Goal: Task Accomplishment & Management: Manage account settings

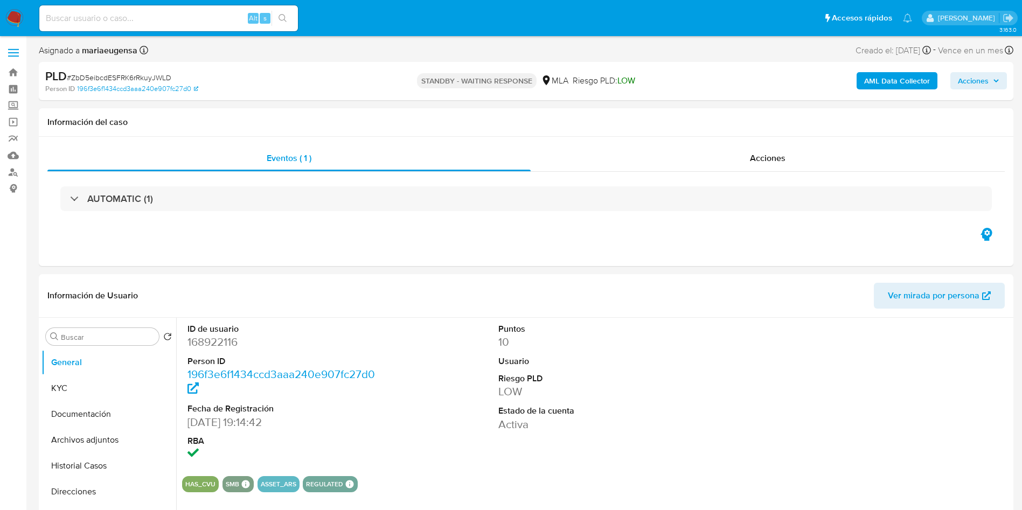
select select "10"
click at [95, 19] on input at bounding box center [168, 18] width 259 height 14
paste input "XZd1pjqLAeYJyDJoObnqvFwD"
type input "XZd1pjqLAeYJyDJoObnqvFwD"
click at [228, 345] on dd "168922116" at bounding box center [285, 342] width 197 height 15
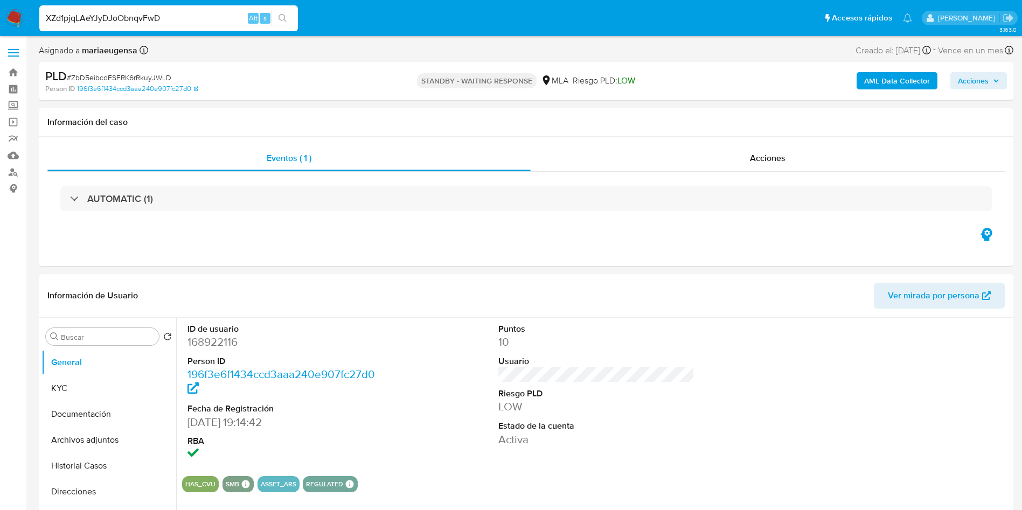
click at [169, 16] on input "XZd1pjqLAeYJyDJoObnqvFwD" at bounding box center [168, 18] width 259 height 14
click at [149, 10] on div "XZd1pjqLAeYJyDJoObnqvFwD Alt s" at bounding box center [168, 18] width 259 height 26
click at [173, 29] on div "XZd1pjqLAeYJyDJoObnqvFwD Alt s" at bounding box center [168, 18] width 259 height 26
click at [178, 15] on input "XZd1pjqLAeYJyDJoObnqvFwD" at bounding box center [168, 18] width 259 height 14
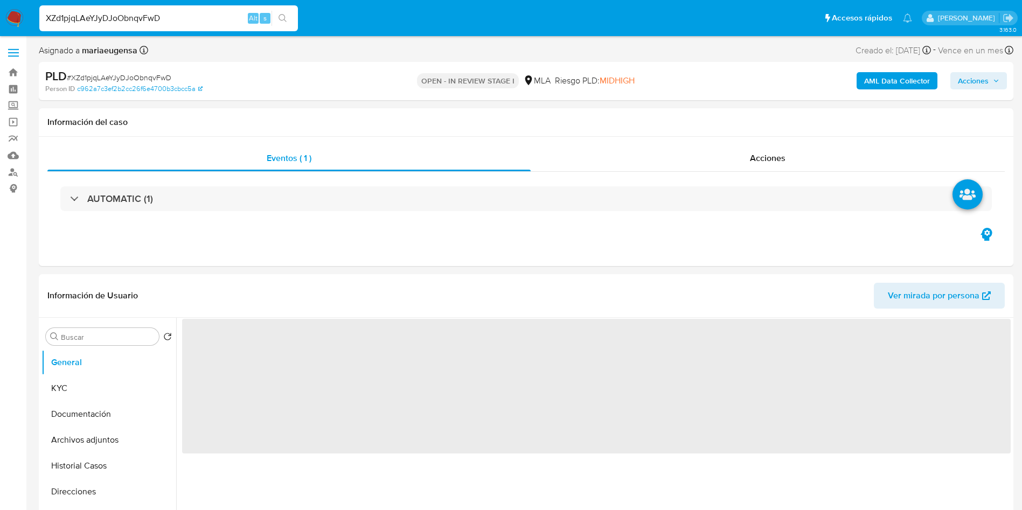
select select "10"
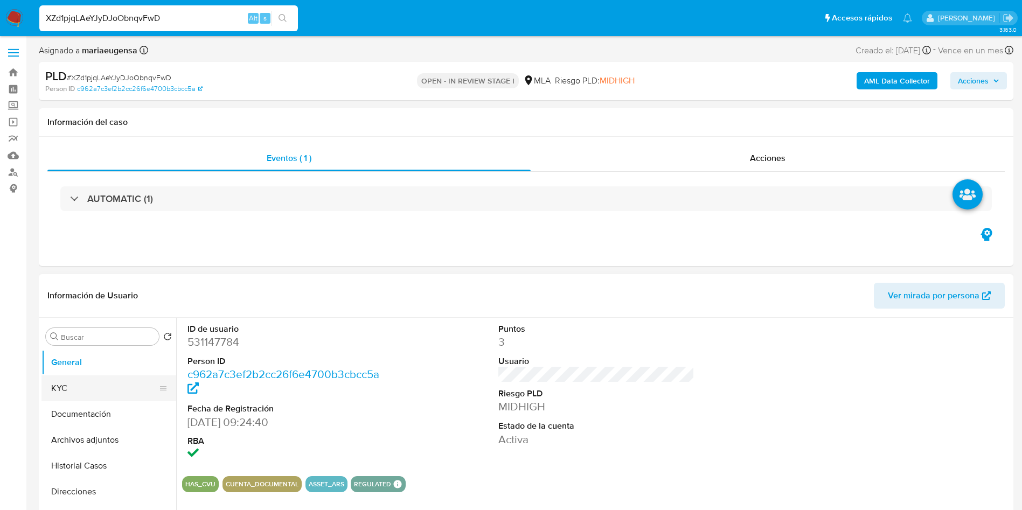
click at [88, 386] on button "KYC" at bounding box center [104, 389] width 126 height 26
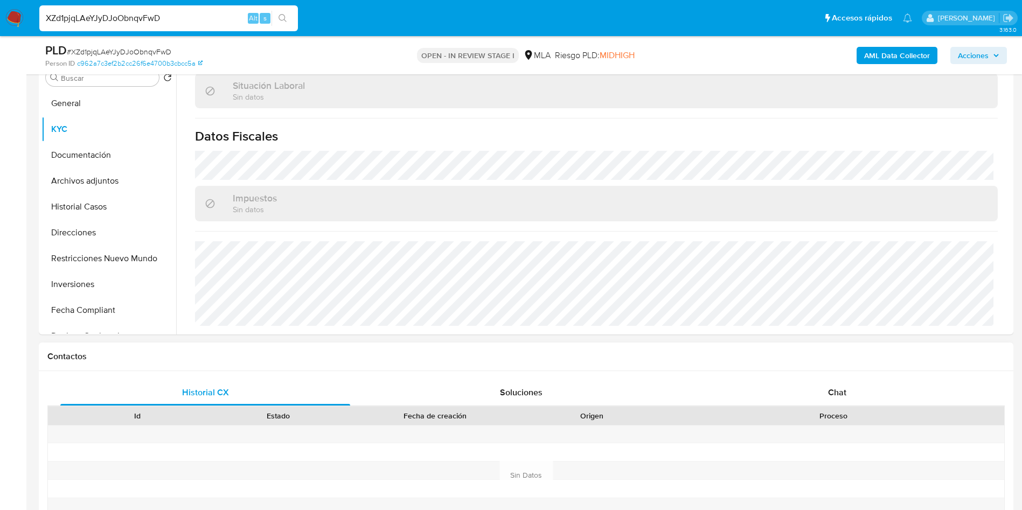
scroll to position [334, 0]
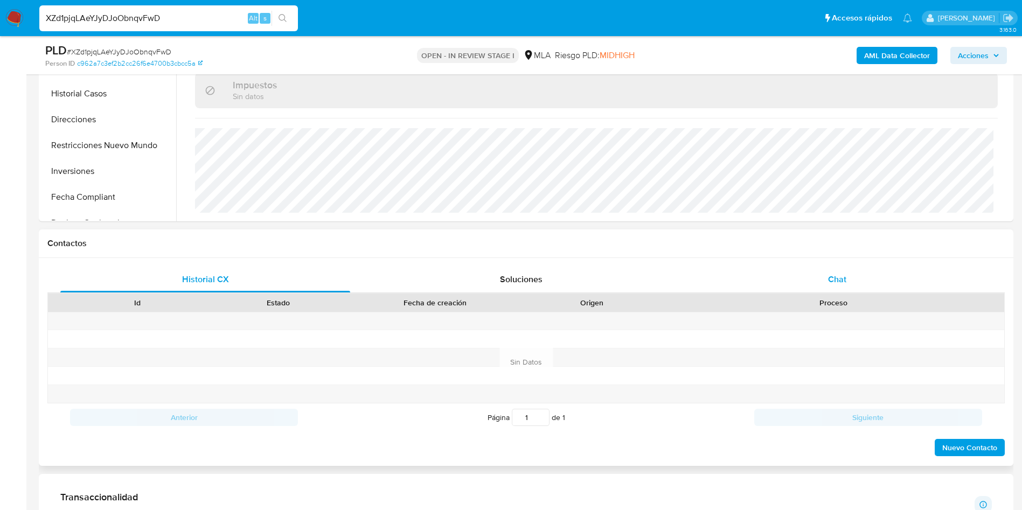
click at [846, 276] on div "Chat" at bounding box center [837, 280] width 290 height 26
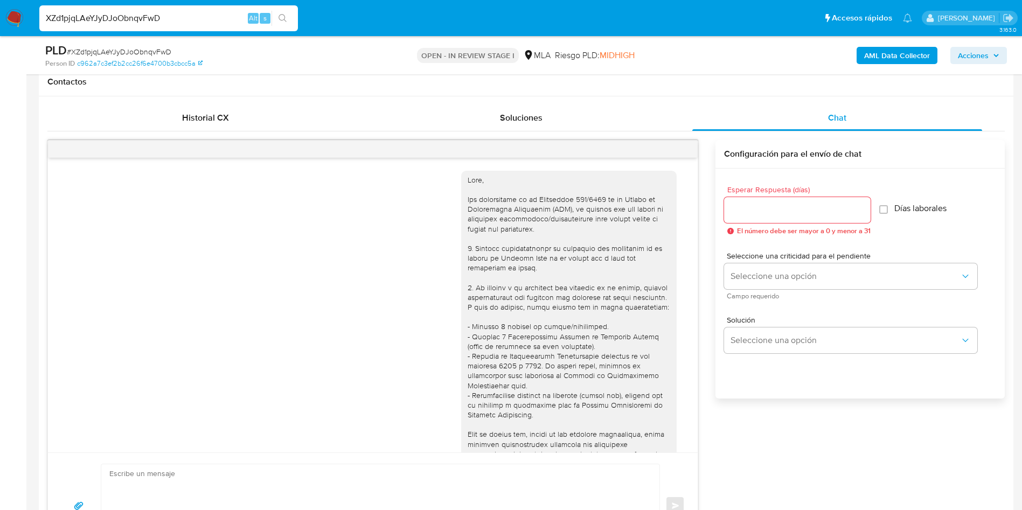
scroll to position [553, 0]
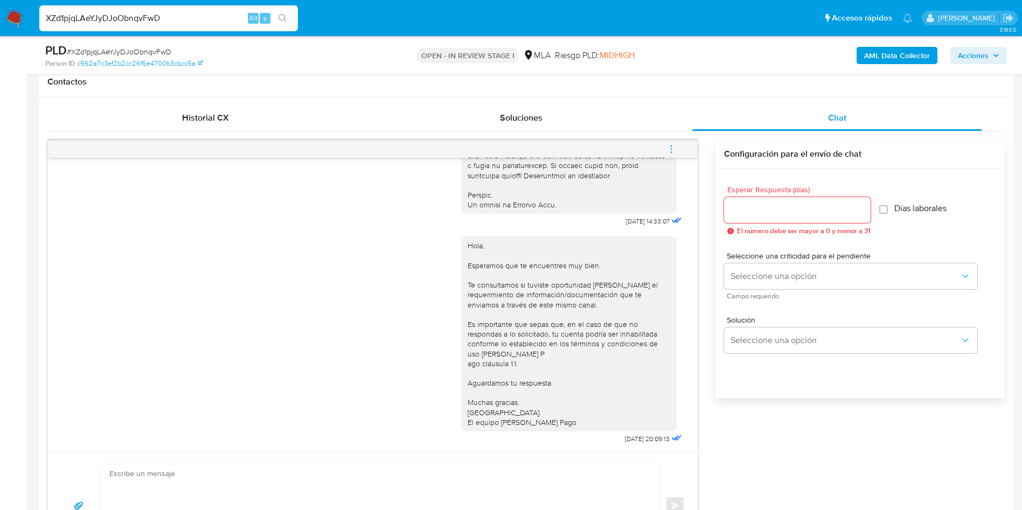
click at [748, 199] on div at bounding box center [797, 210] width 147 height 26
click at [748, 206] on input "Esperar Respuesta (días)" at bounding box center [797, 210] width 147 height 14
type input "1"
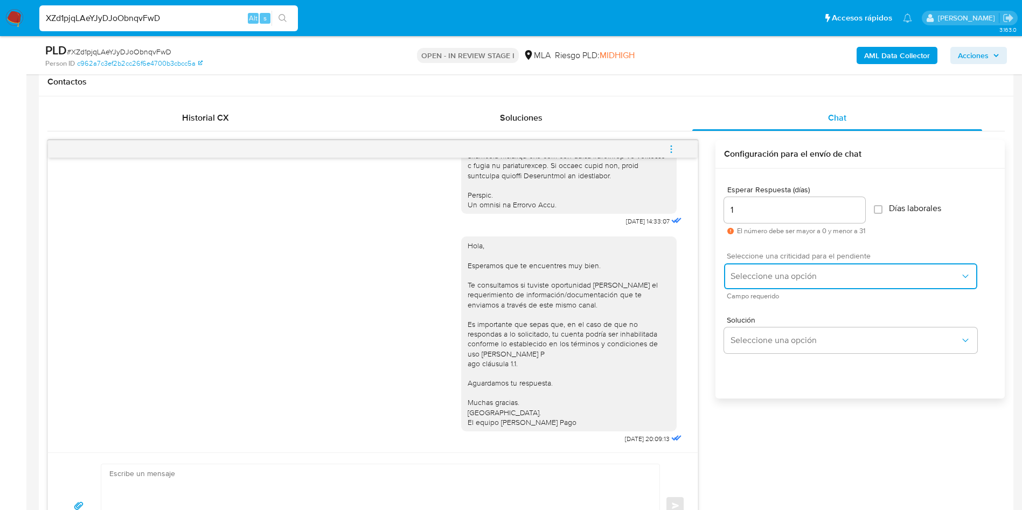
click at [767, 275] on span "Seleccione una opción" at bounding box center [846, 276] width 230 height 11
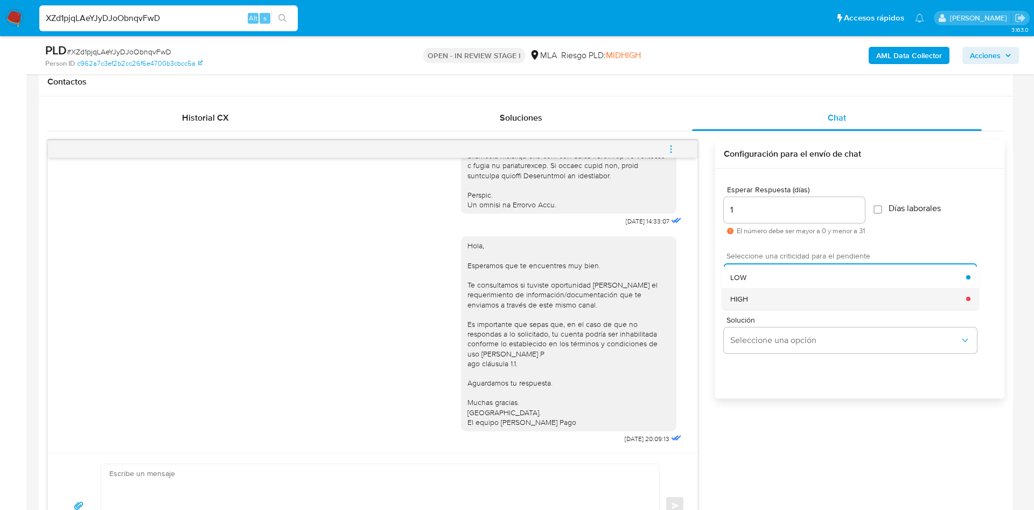
click at [766, 296] on div "HIGH" at bounding box center [849, 299] width 236 height 22
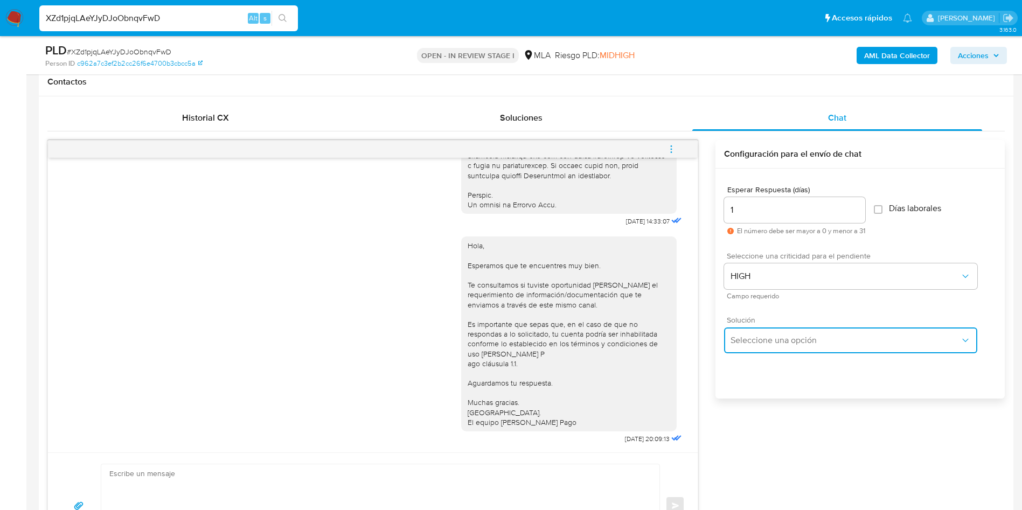
click at [768, 341] on span "Seleccione una opción" at bounding box center [846, 340] width 230 height 11
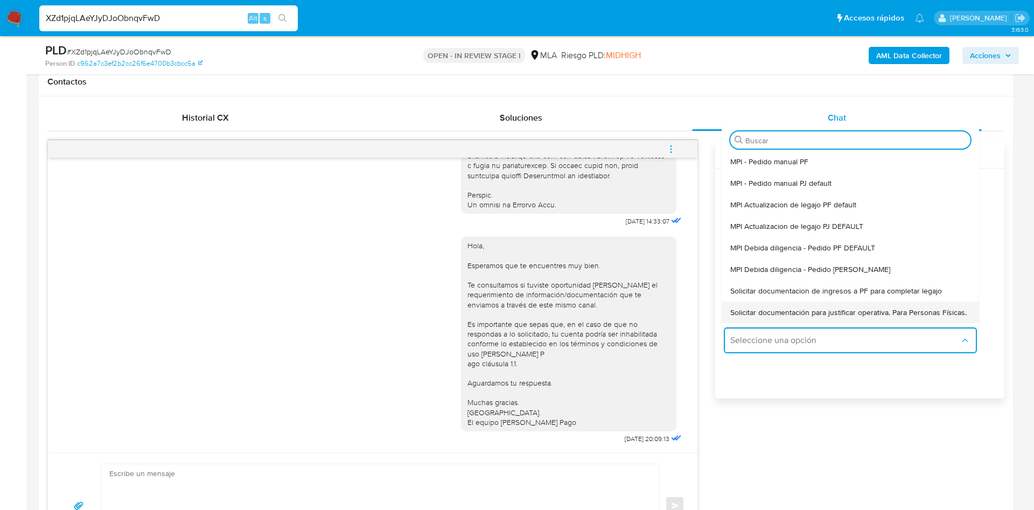
click at [773, 315] on span "Solicitar documentación para justificar operativa. Para Personas Físicas." at bounding box center [849, 313] width 237 height 10
type textarea "Hola,En función de las operaciones registradas en tu cuenta de Mercado Pago, ne…"
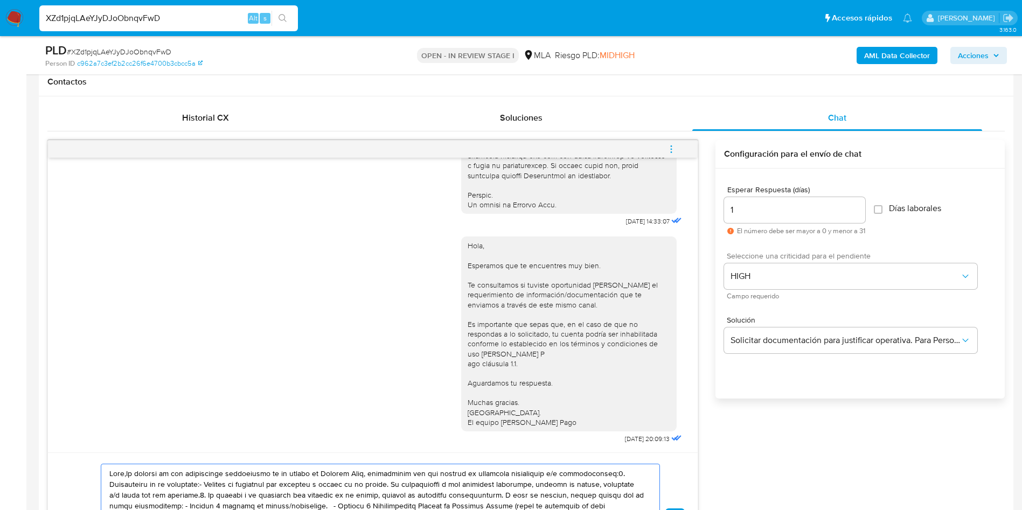
click at [451, 464] on textarea at bounding box center [377, 518] width 537 height 108
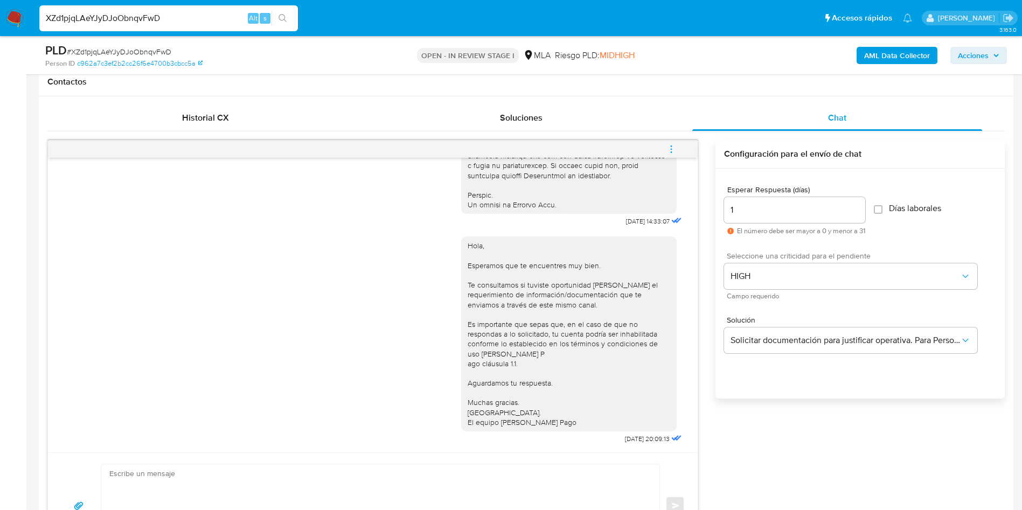
click at [145, 47] on span "# XZd1pjqLAeYJyDJoObnqvFwD" at bounding box center [119, 51] width 105 height 11
copy span "XZd1pjqLAeYJyDJoObnqvFwD"
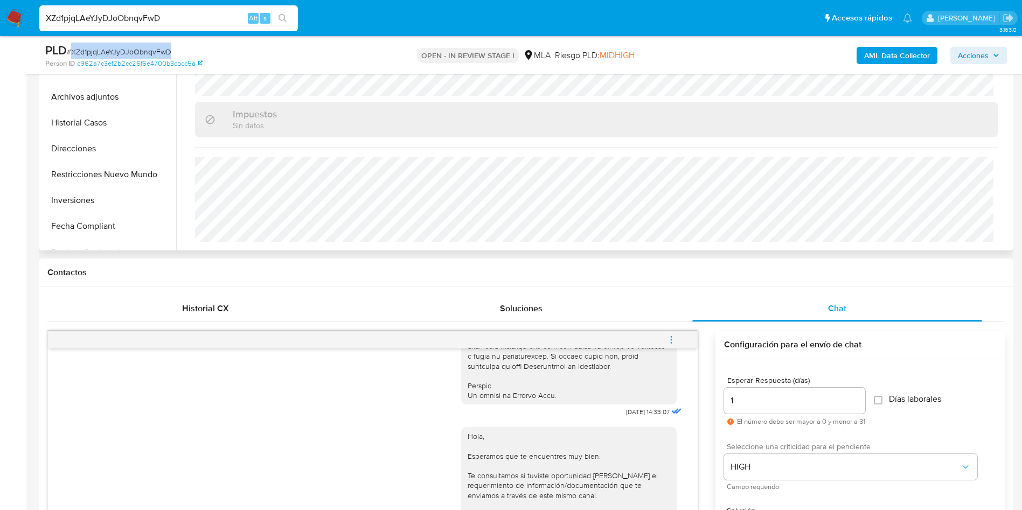
scroll to position [172, 0]
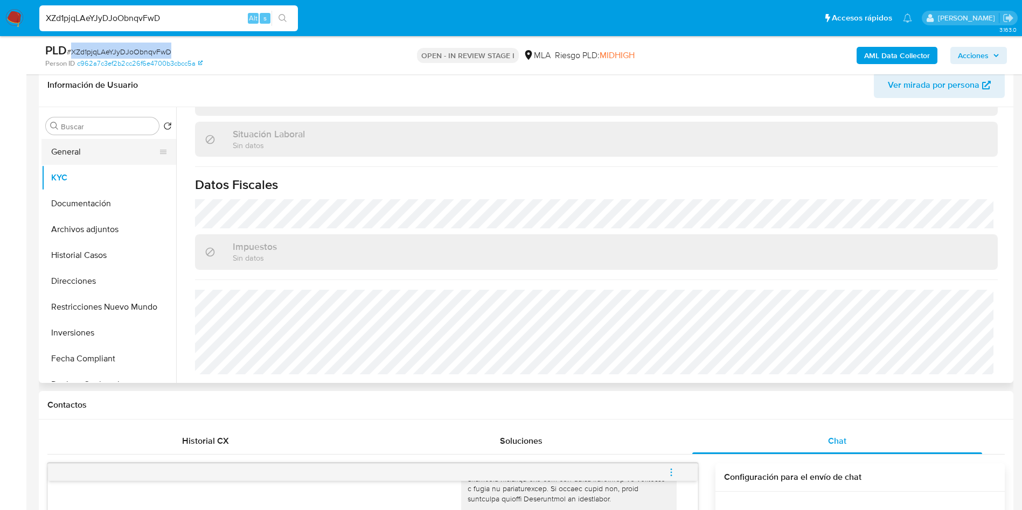
click at [100, 157] on button "General" at bounding box center [104, 152] width 126 height 26
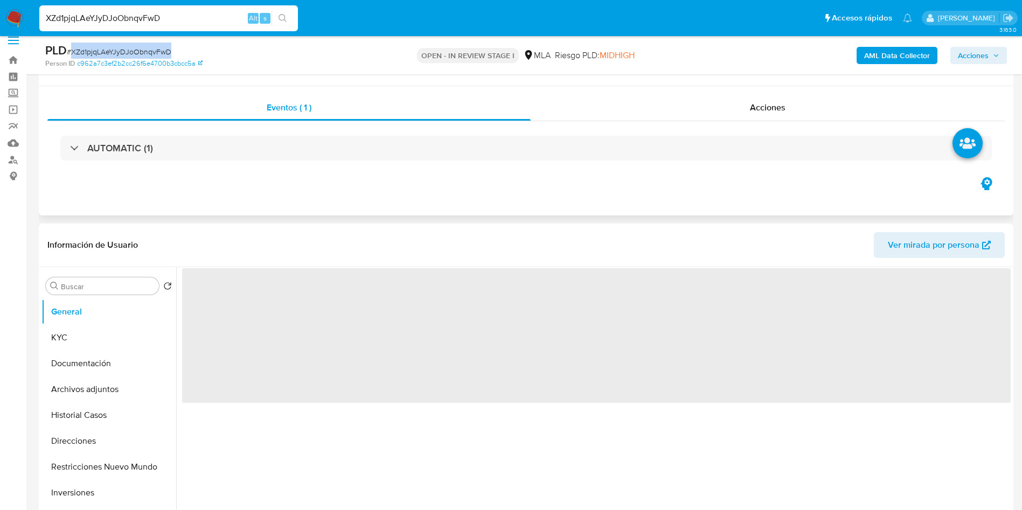
scroll to position [11, 0]
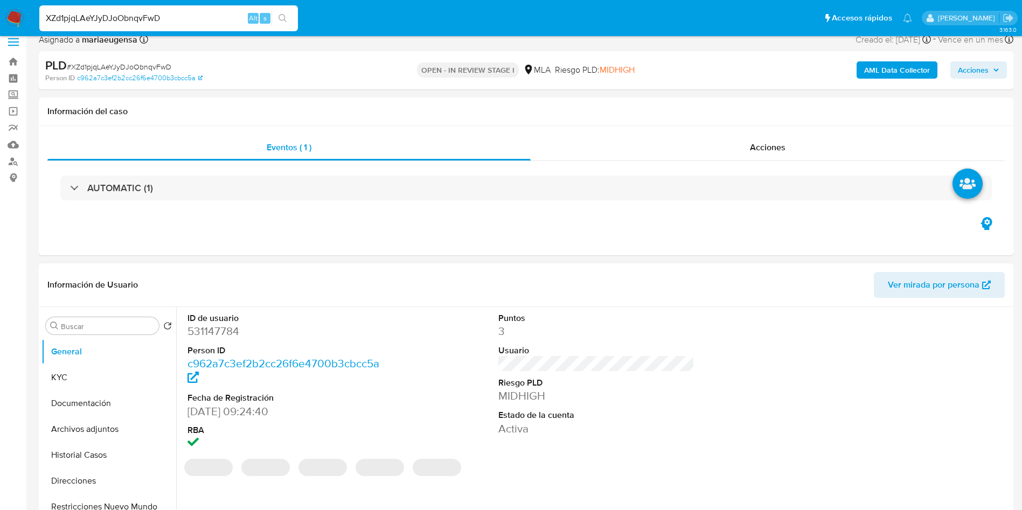
click at [231, 337] on dd "531147784" at bounding box center [285, 331] width 197 height 15
copy dd "531147784"
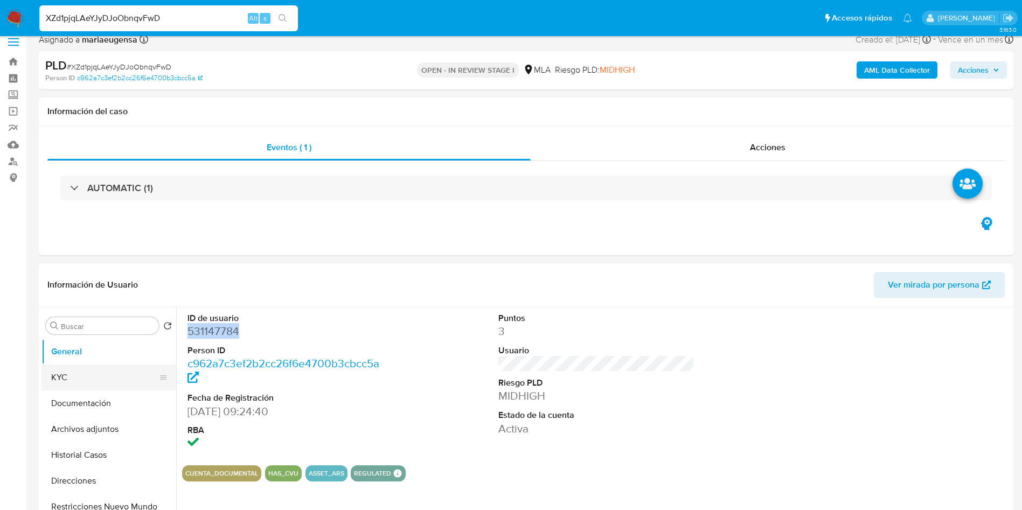
click at [108, 377] on button "KYC" at bounding box center [104, 378] width 126 height 26
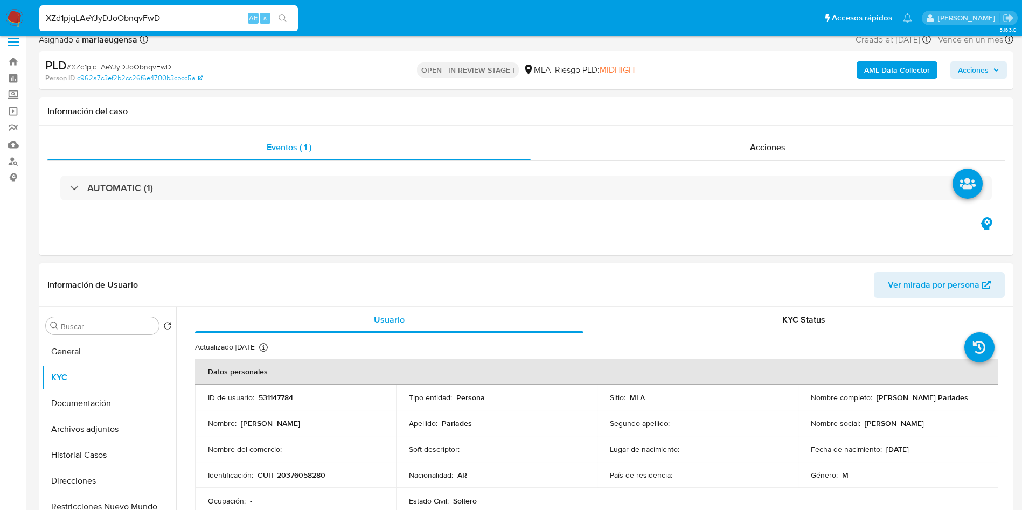
click at [297, 470] on p "CUIT 20376058280" at bounding box center [292, 475] width 68 height 10
copy p "CUIT 20376058280"
click at [84, 402] on button "Documentación" at bounding box center [104, 404] width 126 height 26
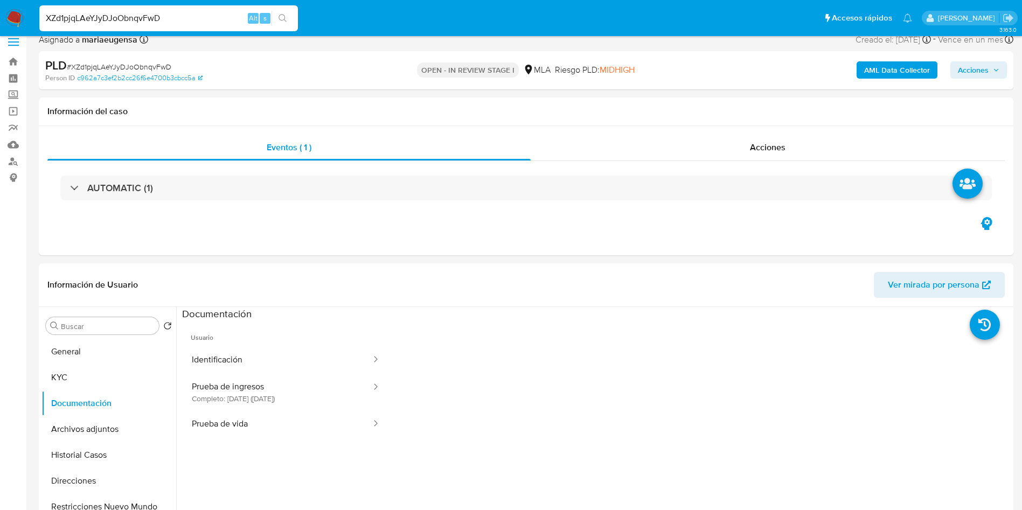
click at [878, 67] on b "AML Data Collector" at bounding box center [897, 69] width 66 height 17
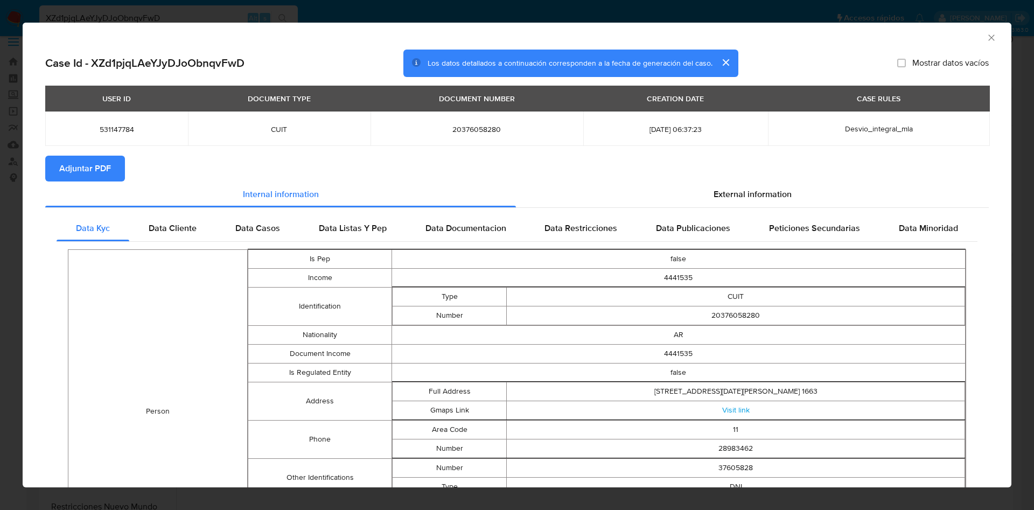
click at [986, 41] on icon "Cerrar ventana" at bounding box center [991, 37] width 11 height 11
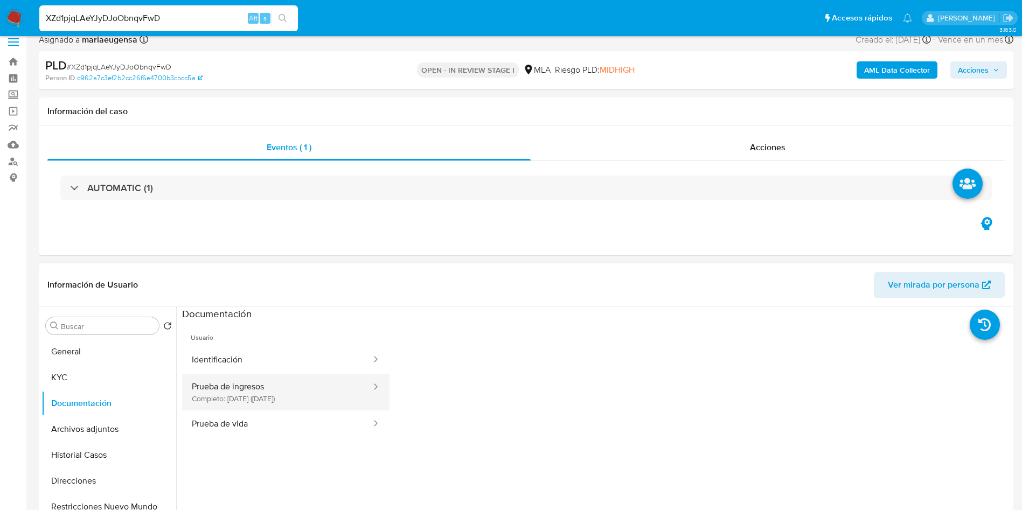
click at [212, 388] on button "Prueba de ingresos Completo: 16/05/2025 (hace 5 meses)" at bounding box center [277, 392] width 190 height 37
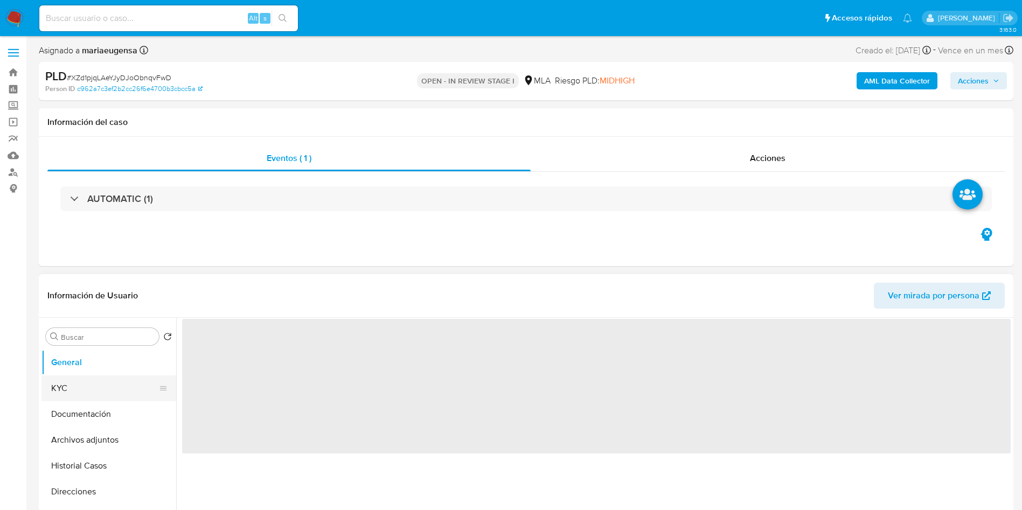
select select "10"
click at [99, 432] on button "Archivos adjuntos" at bounding box center [104, 440] width 126 height 26
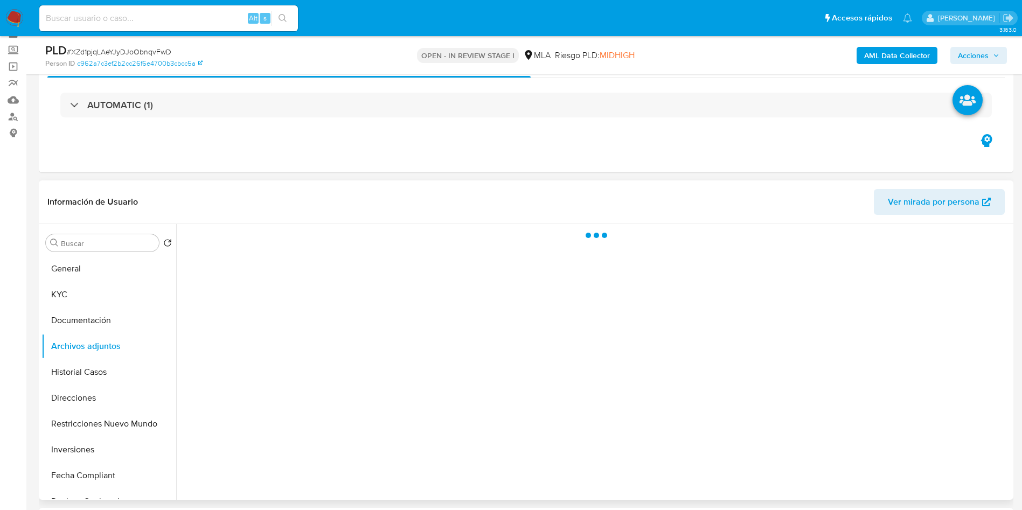
scroll to position [81, 0]
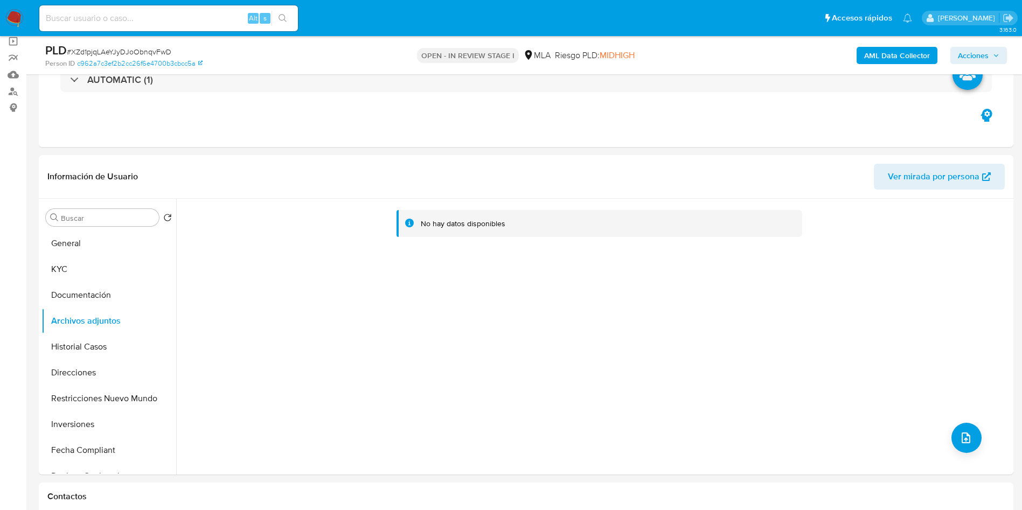
click at [866, 60] on b "AML Data Collector" at bounding box center [897, 55] width 66 height 17
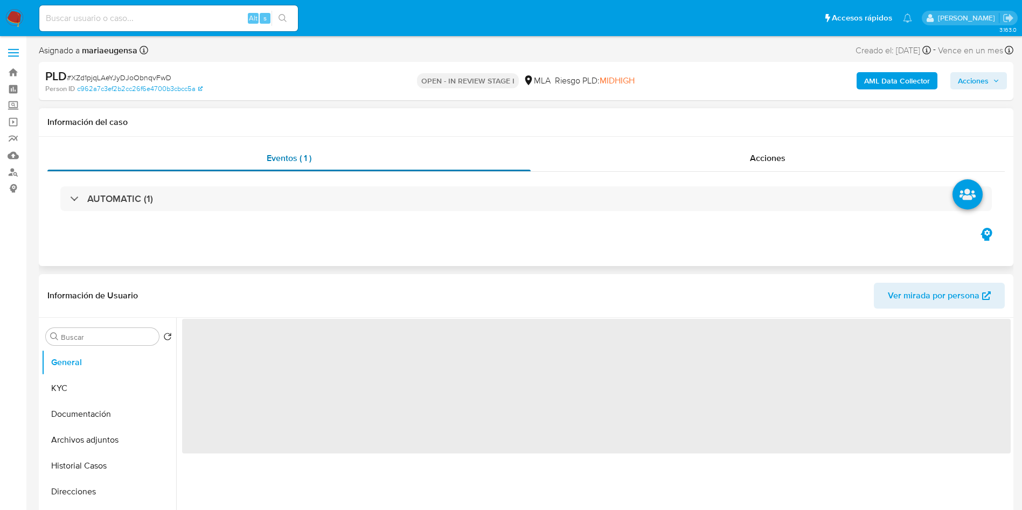
select select "10"
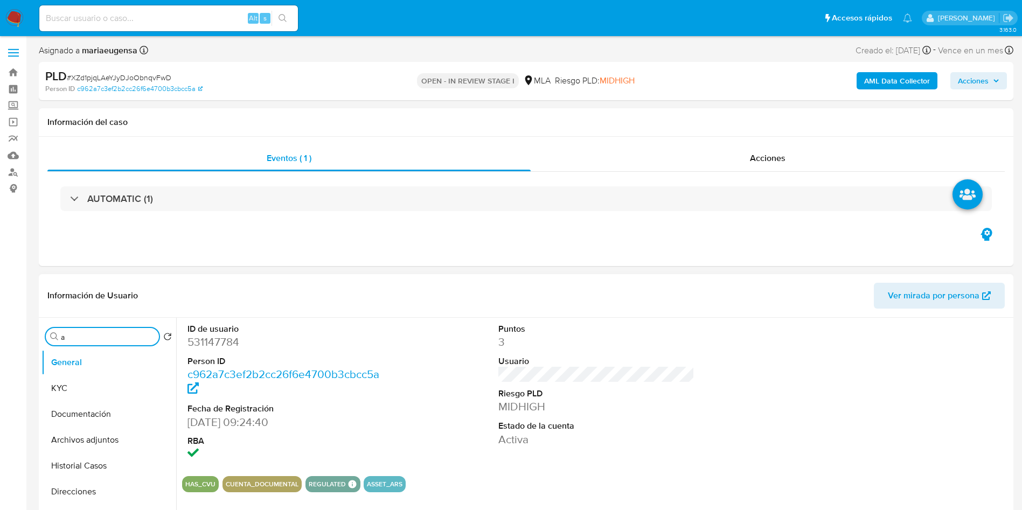
click at [84, 337] on input "a" at bounding box center [108, 337] width 94 height 10
type input "arc"
click at [80, 381] on button "Archivos adjuntos" at bounding box center [108, 389] width 135 height 26
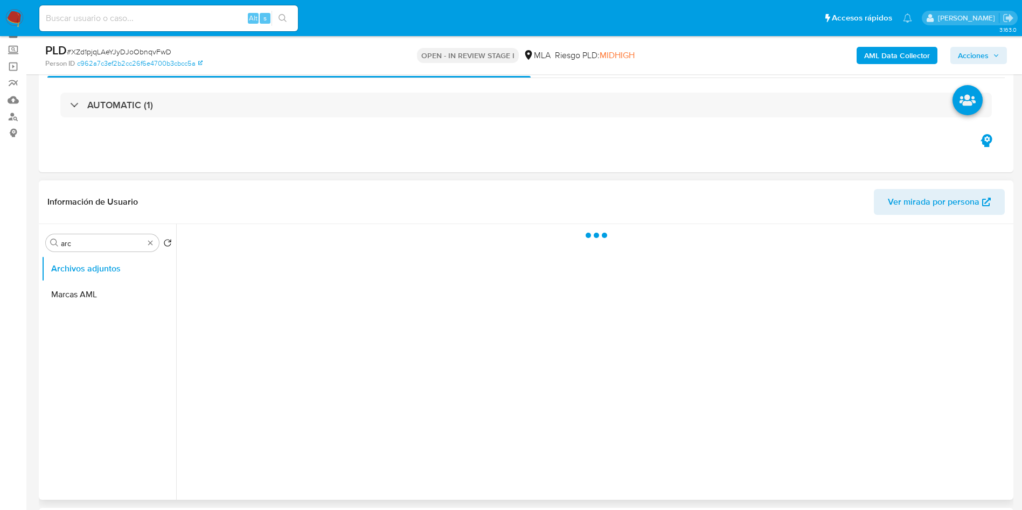
scroll to position [81, 0]
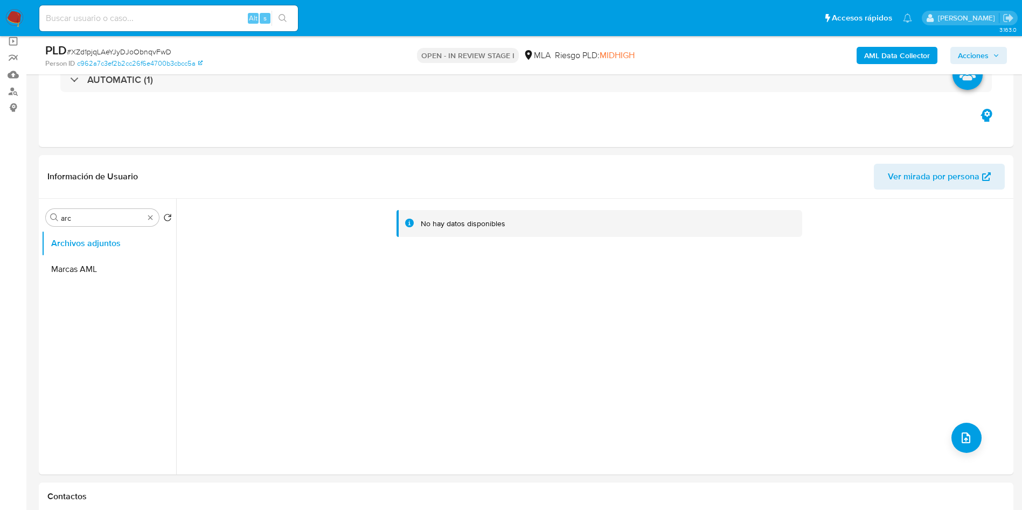
click at [881, 53] on b "AML Data Collector" at bounding box center [897, 55] width 66 height 17
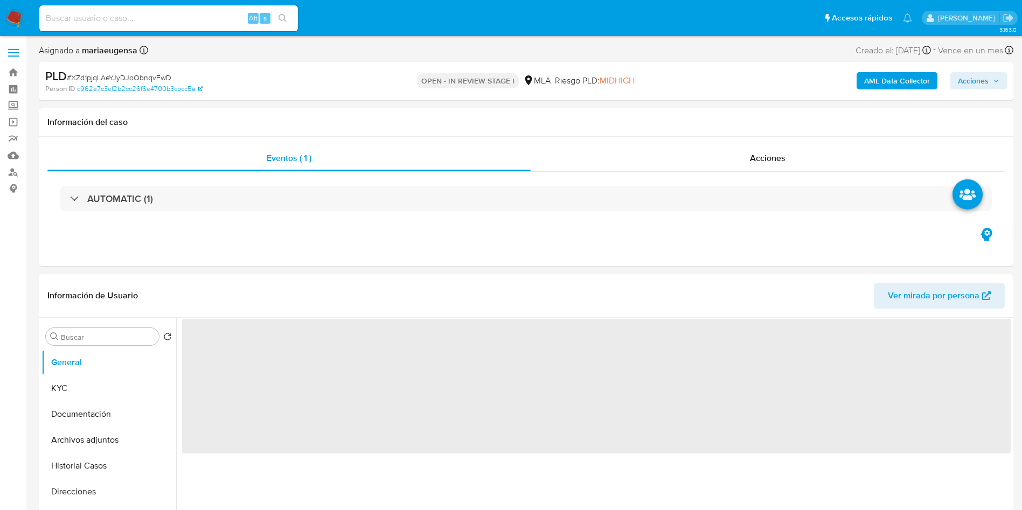
select select "10"
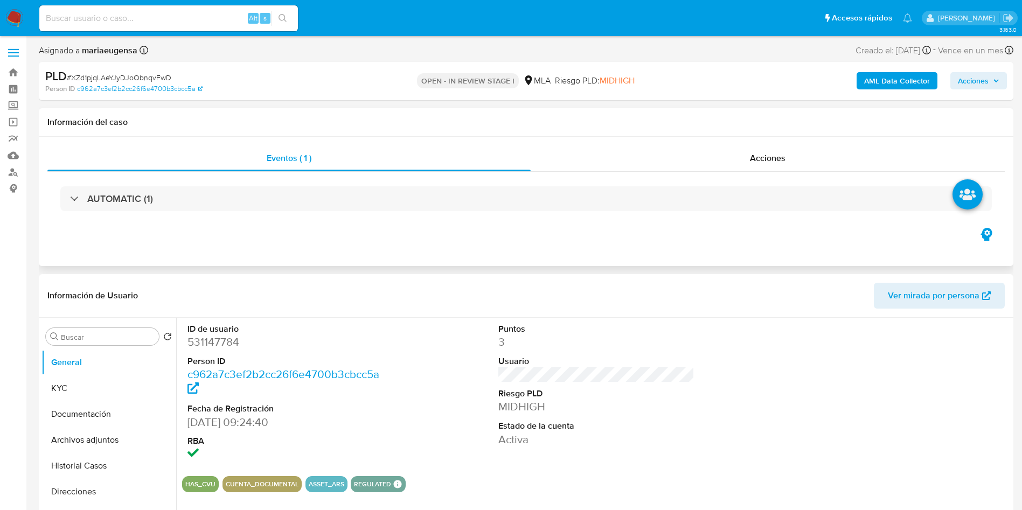
click at [587, 236] on div "Eventos ( 1 ) Acciones AUTOMATIC (1)" at bounding box center [526, 201] width 975 height 129
click at [115, 338] on input "a" at bounding box center [108, 337] width 94 height 10
type input "ar"
click at [114, 380] on button "Archivos adjuntos" at bounding box center [104, 389] width 126 height 26
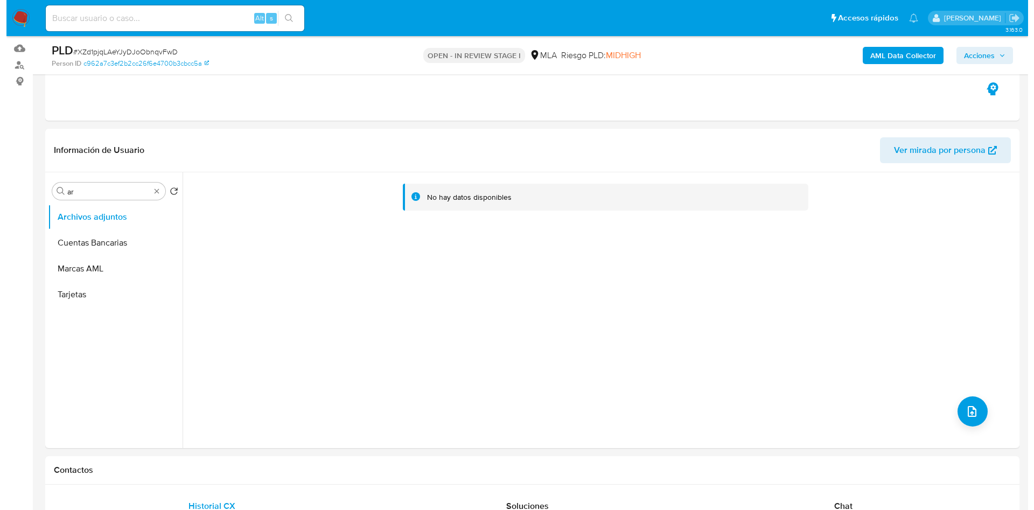
scroll to position [112, 0]
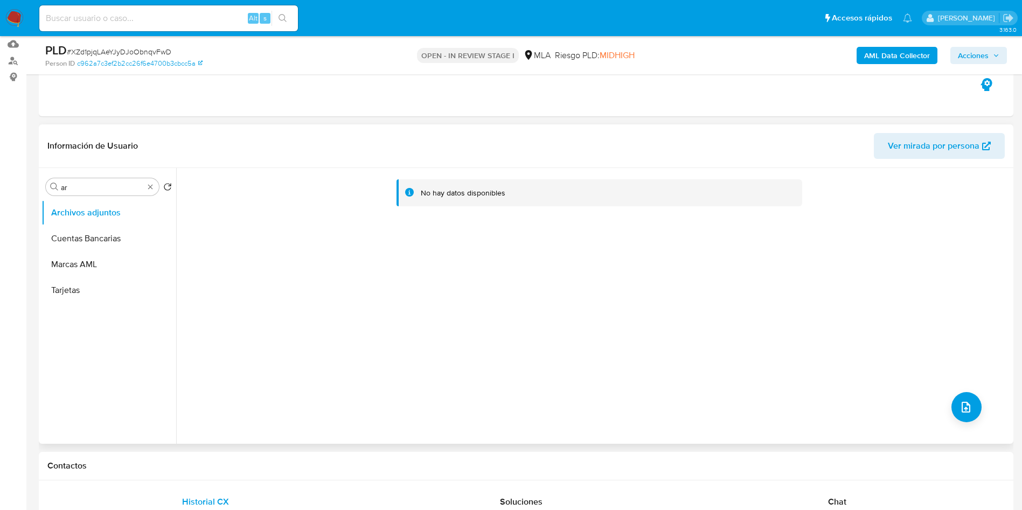
click at [946, 408] on div "No hay datos disponibles" at bounding box center [593, 306] width 835 height 276
click at [960, 406] on icon "upload-file" at bounding box center [966, 407] width 13 height 13
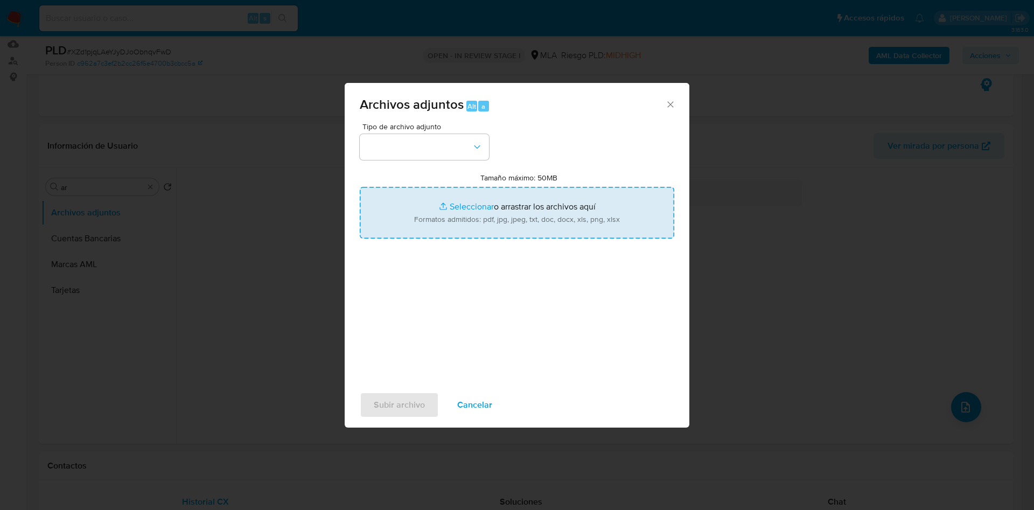
click at [451, 219] on input "Tamaño máximo: 50MB Seleccionar archivos" at bounding box center [517, 213] width 315 height 52
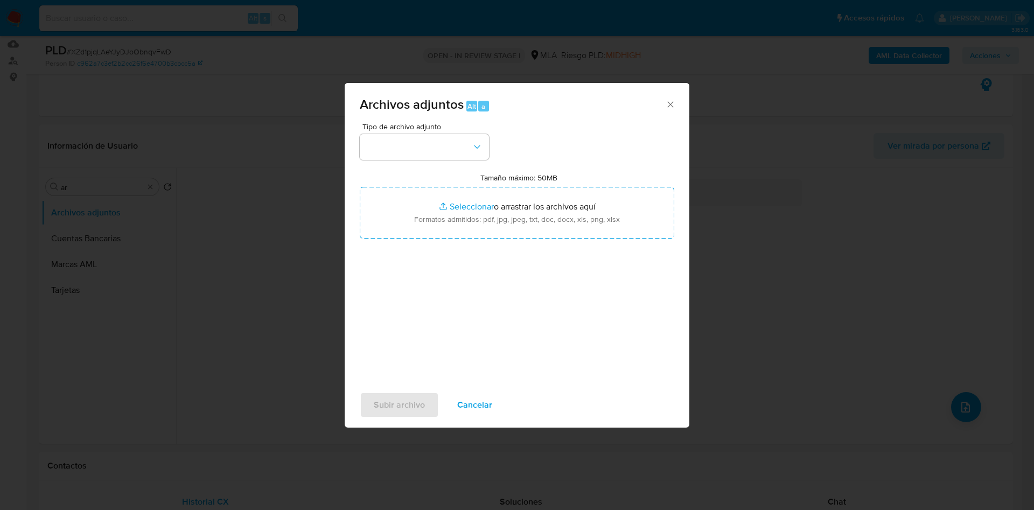
click at [467, 401] on span "Cancelar" at bounding box center [474, 405] width 35 height 24
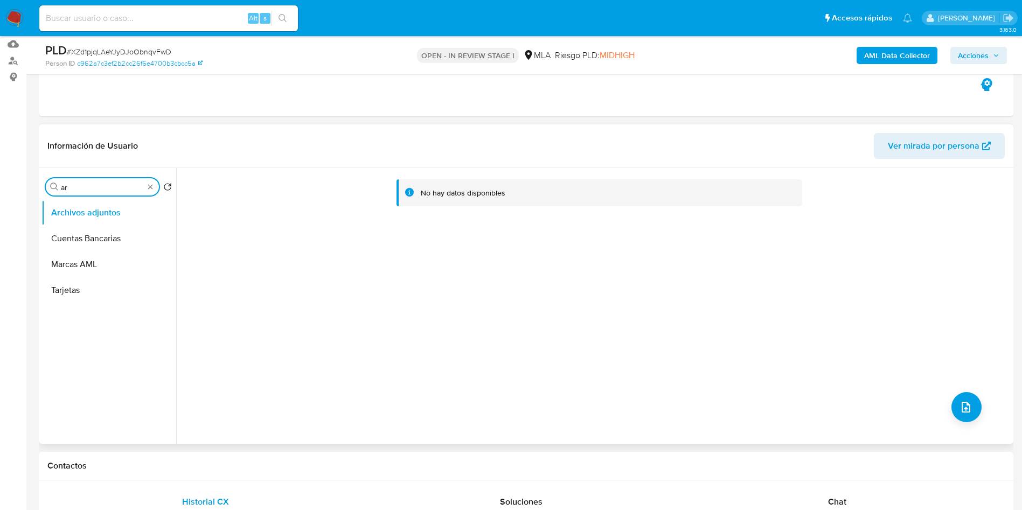
click at [102, 186] on input "ar" at bounding box center [102, 188] width 83 height 10
type input "k"
type input "doc"
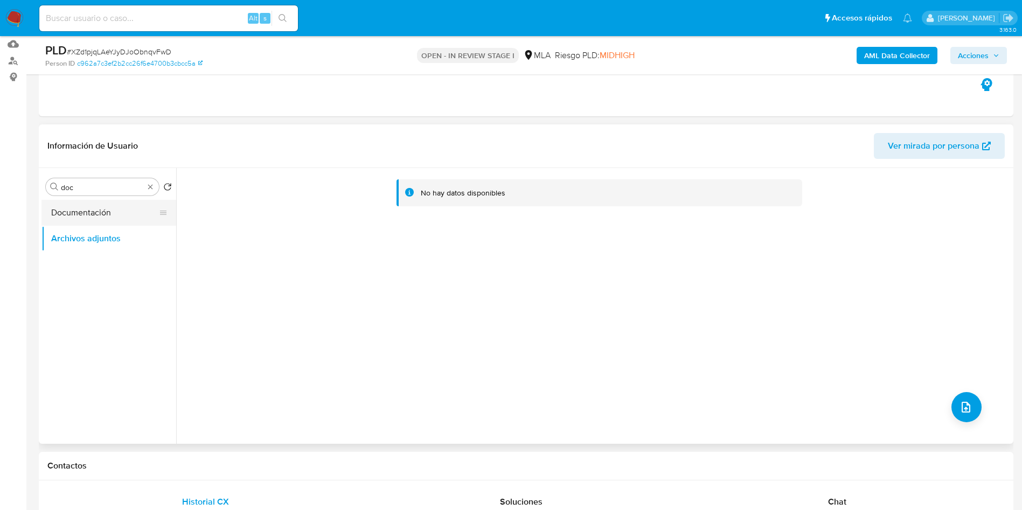
click at [107, 212] on button "Documentación" at bounding box center [104, 213] width 126 height 26
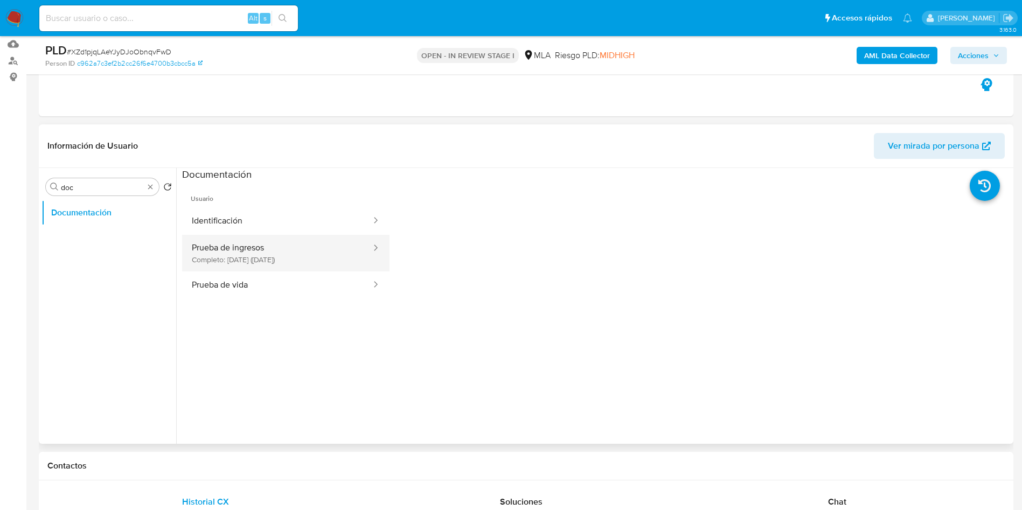
click at [244, 262] on button "Prueba de ingresos Completo: 16/05/2025 (hace 5 meses)" at bounding box center [277, 253] width 190 height 37
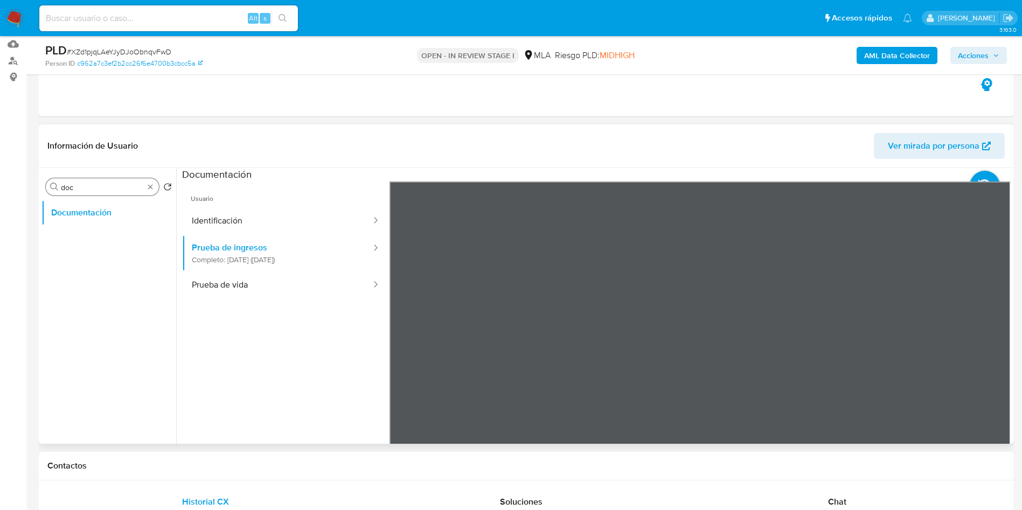
click at [108, 186] on input "doc" at bounding box center [102, 188] width 83 height 10
click at [83, 186] on input "arx" at bounding box center [102, 188] width 83 height 10
type input "arc"
click at [98, 238] on button "Archivos adjuntos" at bounding box center [104, 239] width 126 height 26
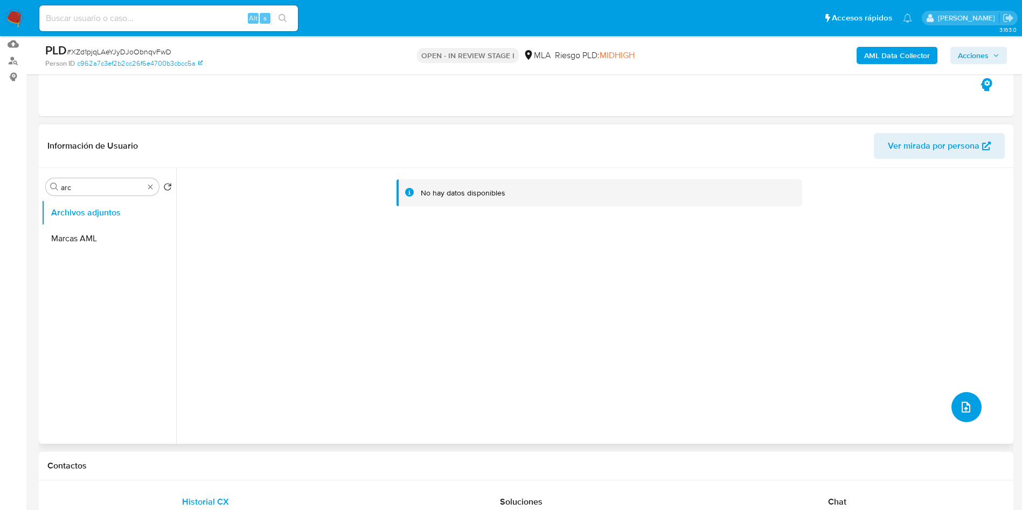
click at [952, 409] on button "upload-file" at bounding box center [966, 407] width 30 height 30
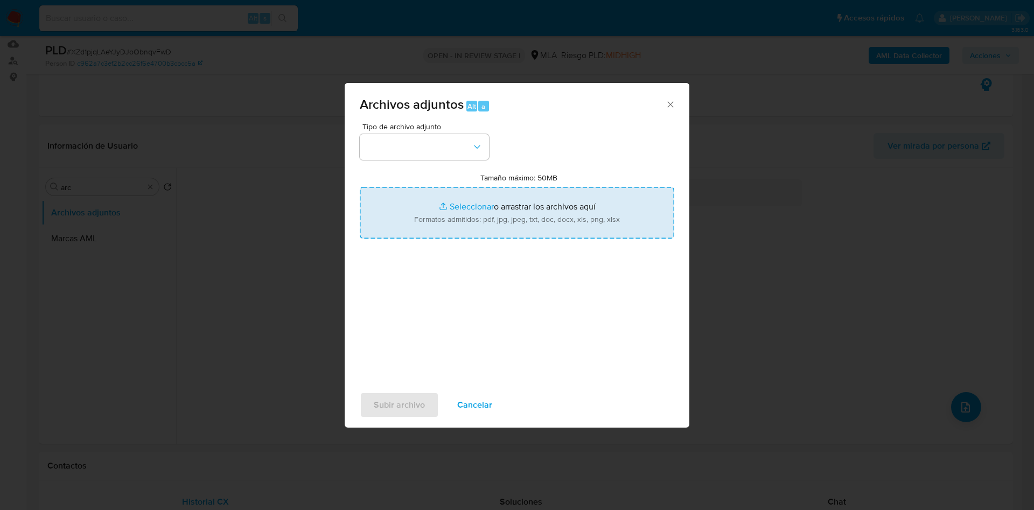
click at [410, 214] on input "Tamaño máximo: 50MB Seleccionar archivos" at bounding box center [517, 213] width 315 height 52
type input "C:\fakepath\Caselog XZd1pjqLAeYJyDJoObnqvFwD_2025_09_17_19_28_42.docx"
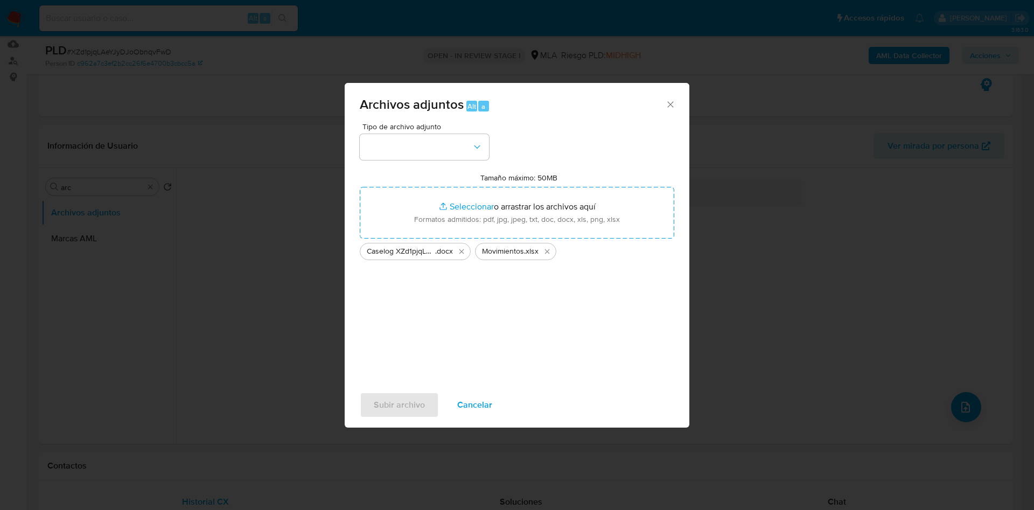
click at [462, 253] on icon "Eliminar Caselog XZd1pjqLAeYJyDJoObnqvFwD_2025_09_17_19_28_42.docx" at bounding box center [461, 251] width 9 height 9
click at [407, 306] on div "Tipo de archivo adjunto Tamaño máximo: 50MB Seleccionar archivos Seleccionar o …" at bounding box center [517, 250] width 315 height 254
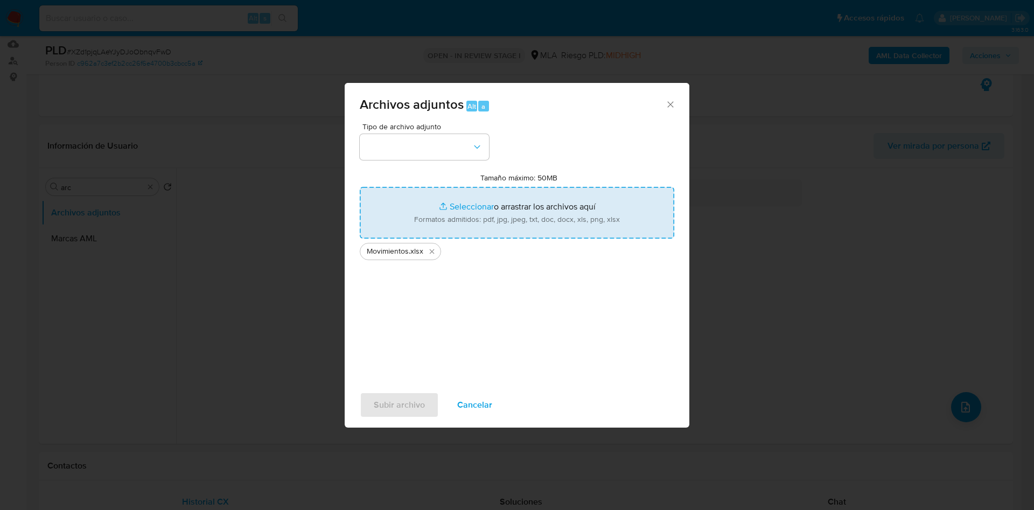
click at [406, 224] on input "Tamaño máximo: 50MB Seleccionar archivos" at bounding box center [517, 213] width 315 height 52
type input "C:\fakepath\Caselog XZd1pjqLAeYJyDJoObnqvFwD_2025_09_17_19_28_42.docx"
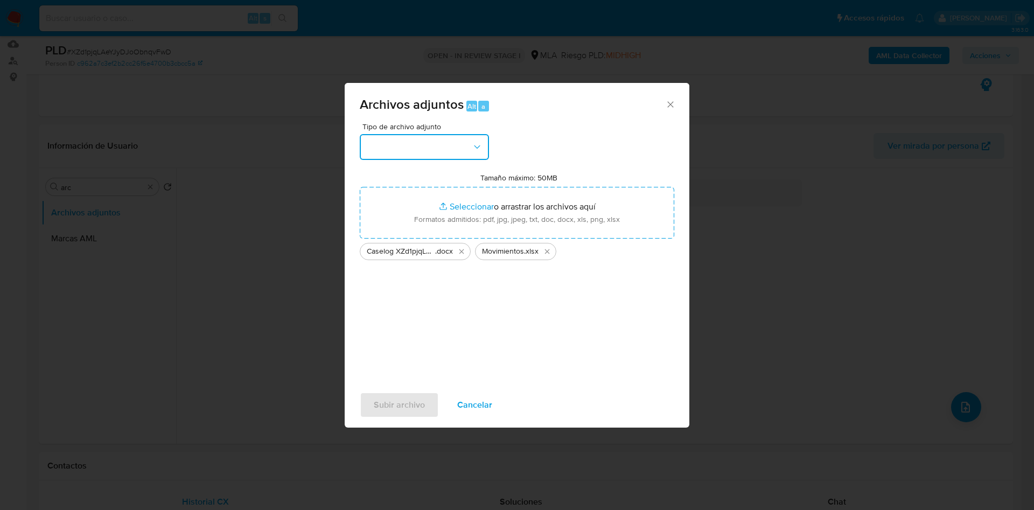
click at [444, 145] on button "button" at bounding box center [424, 147] width 129 height 26
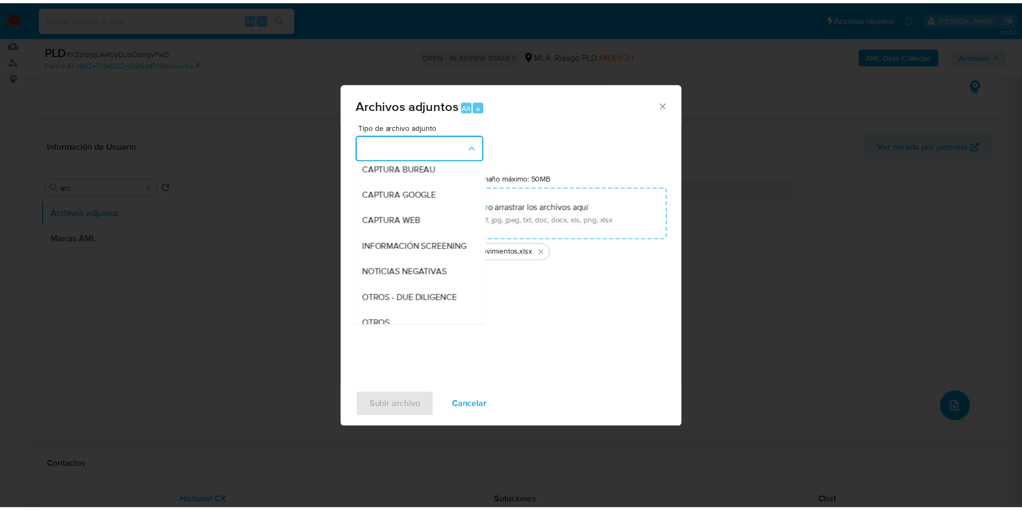
scroll to position [162, 0]
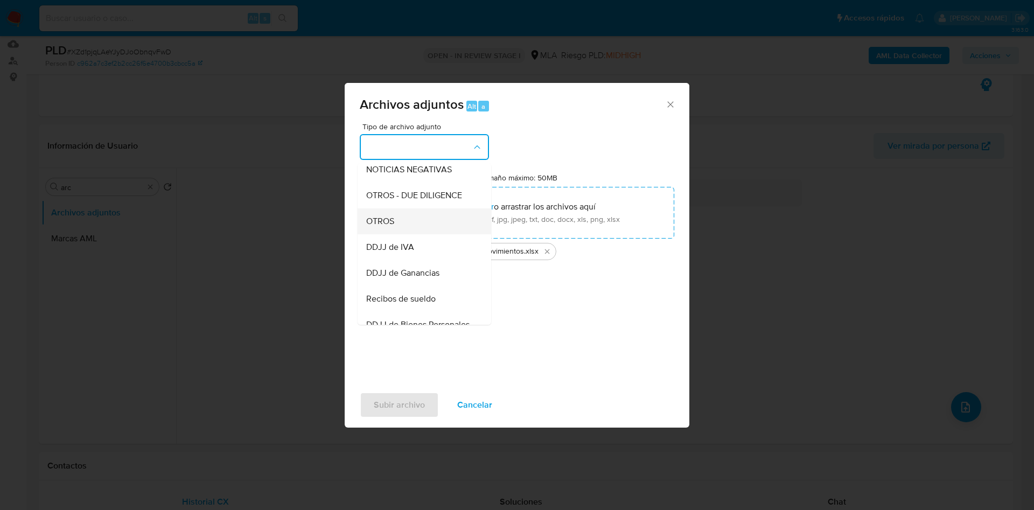
click at [409, 234] on div "OTROS" at bounding box center [421, 221] width 110 height 26
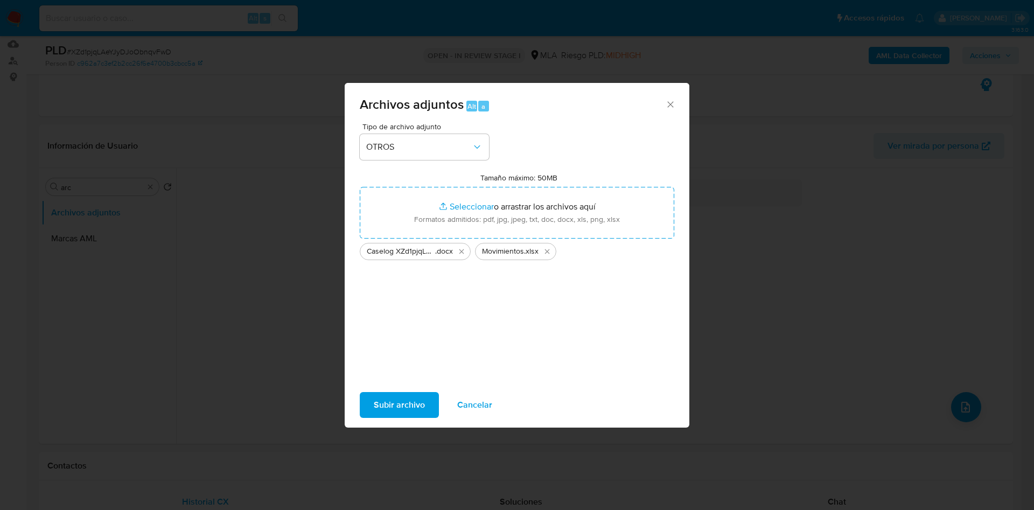
click at [383, 400] on span "Subir archivo" at bounding box center [399, 405] width 51 height 24
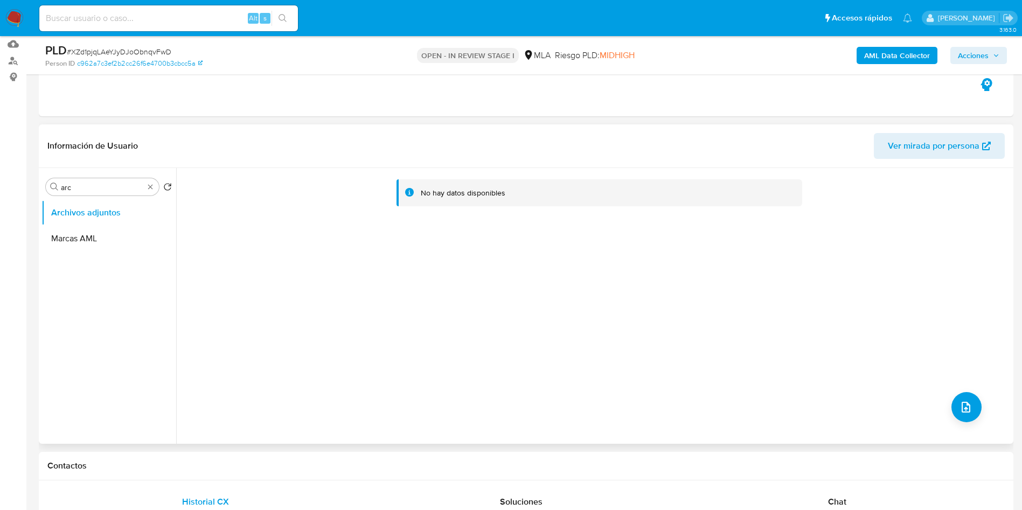
click at [391, 266] on div "No hay datos disponibles" at bounding box center [593, 306] width 835 height 276
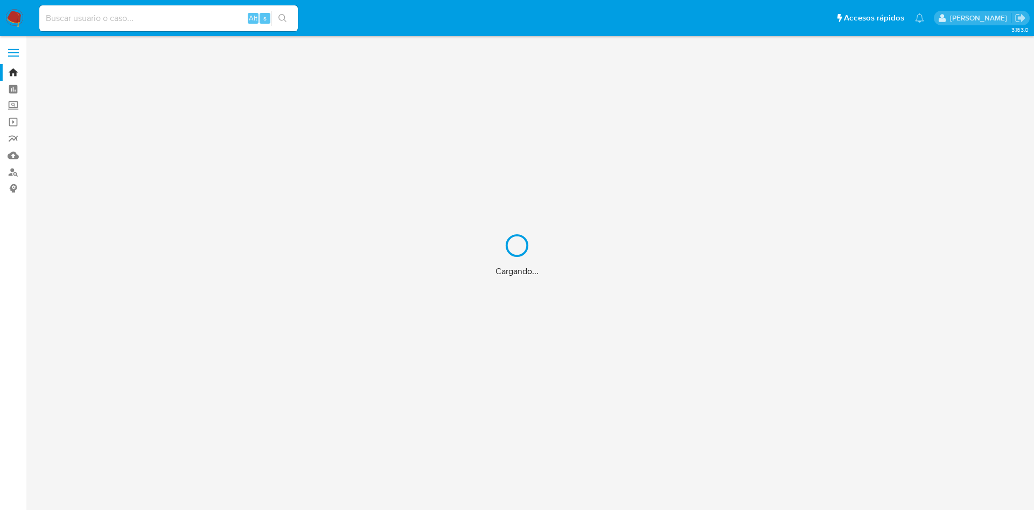
click at [106, 20] on div "Cargando..." at bounding box center [517, 255] width 1034 height 510
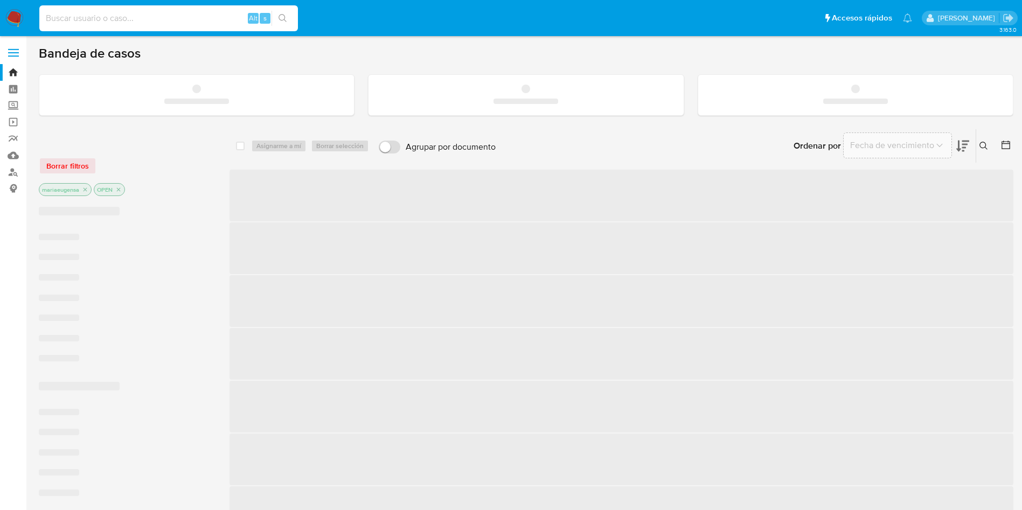
click at [106, 20] on input at bounding box center [168, 18] width 259 height 14
paste input "nBw9AOKgjm8d4CO1PzRjl2h1"
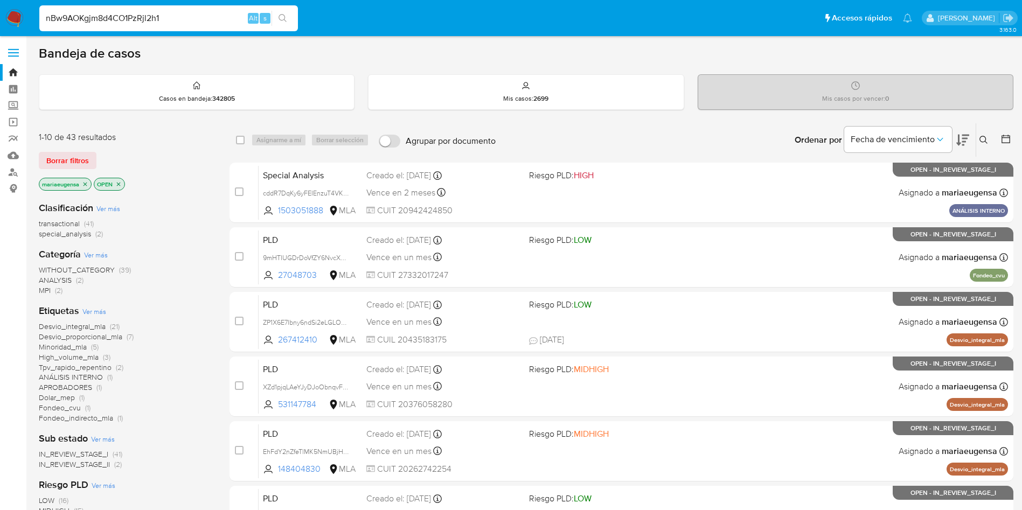
type input "nBw9AOKgjm8d4CO1PzRjl2h1"
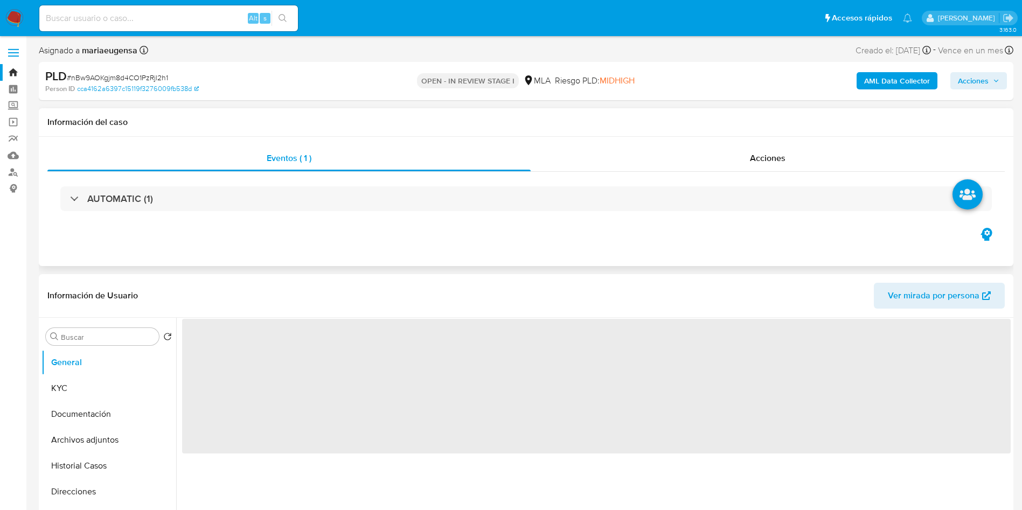
select select "10"
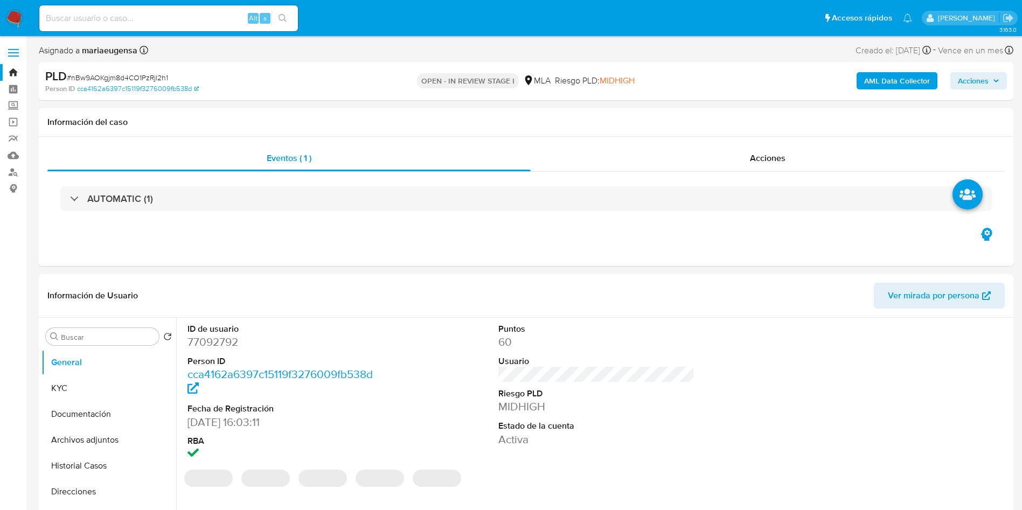
click at [132, 82] on span "# nBw9AOKgjm8d4CO1PzRjl2h1" at bounding box center [117, 77] width 101 height 11
copy span "nBw9AOKgjm8d4CO1PzRjl2h1"
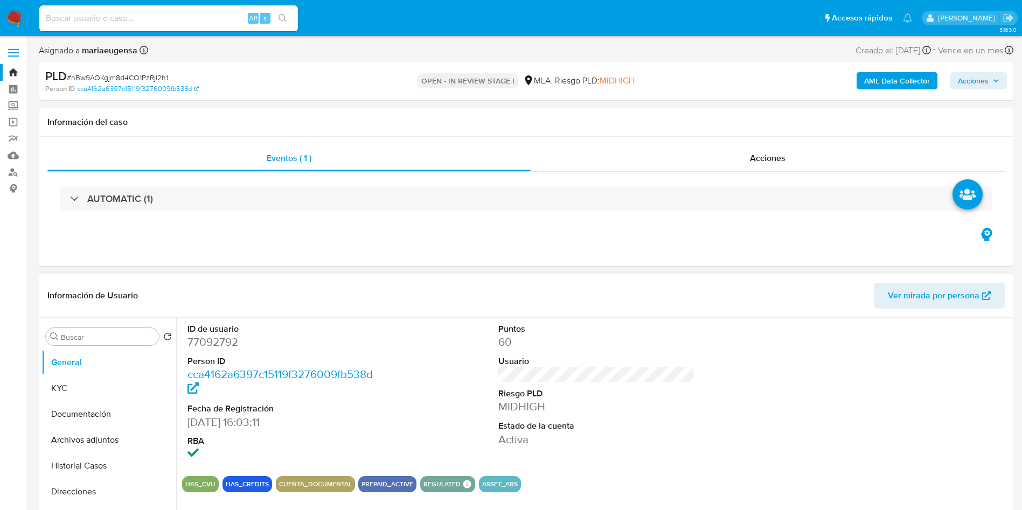
click at [226, 342] on dd "77092792" at bounding box center [285, 342] width 197 height 15
copy dd "77092792"
click at [192, 346] on dd "77092792" at bounding box center [285, 342] width 197 height 15
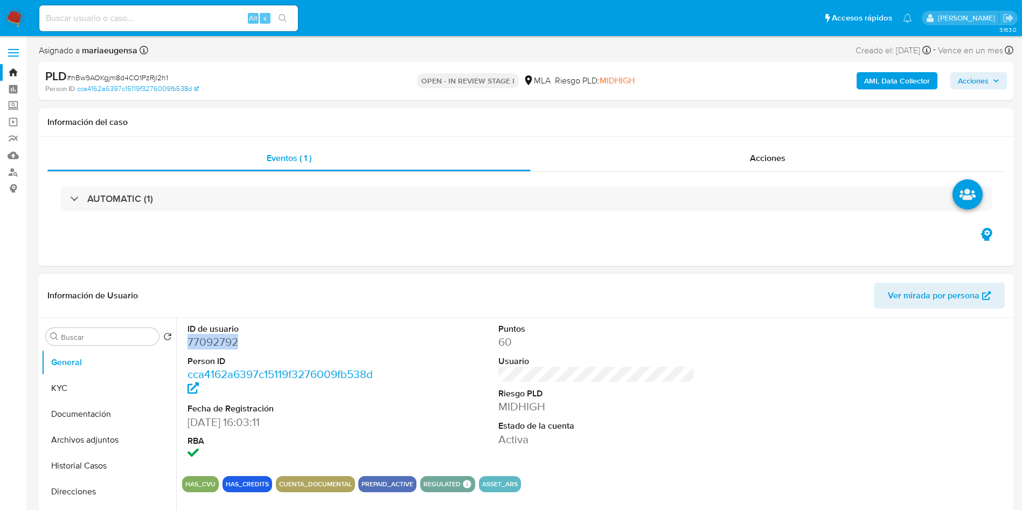
copy dd "77092792"
click at [107, 376] on button "KYC" at bounding box center [104, 389] width 126 height 26
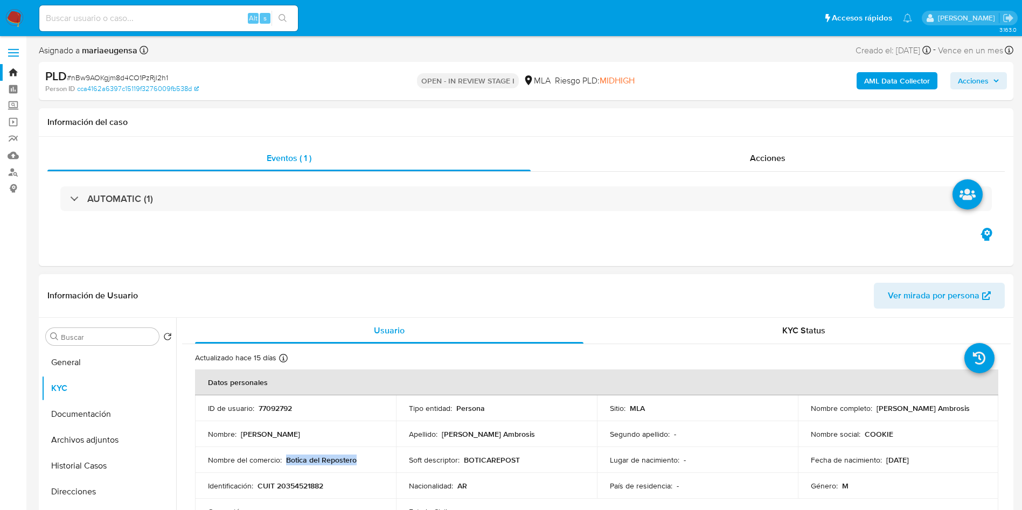
drag, startPoint x: 287, startPoint y: 459, endPoint x: 363, endPoint y: 456, distance: 76.0
click at [358, 462] on div "Nombre del comercio : Botica del Repostero" at bounding box center [295, 460] width 175 height 10
copy p "Botica del Repostero"
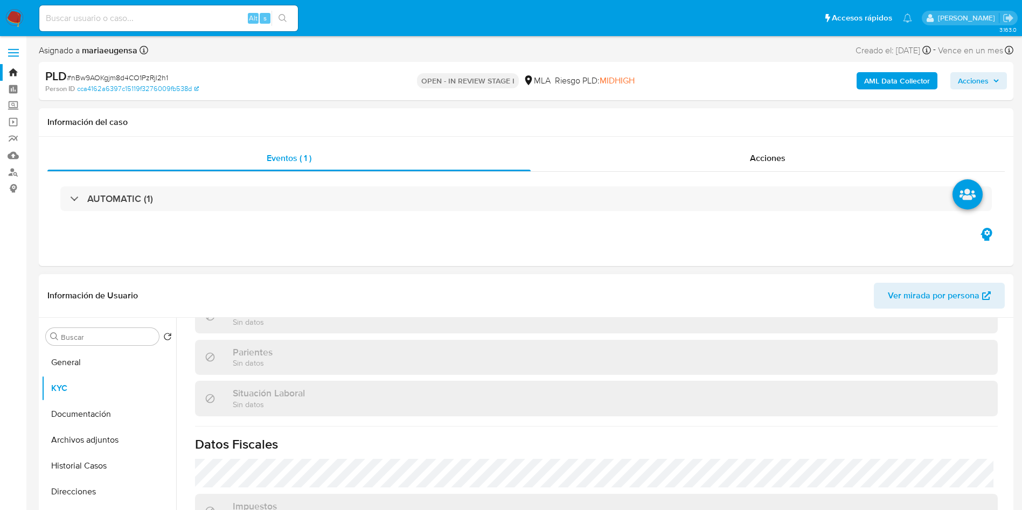
scroll to position [588, 0]
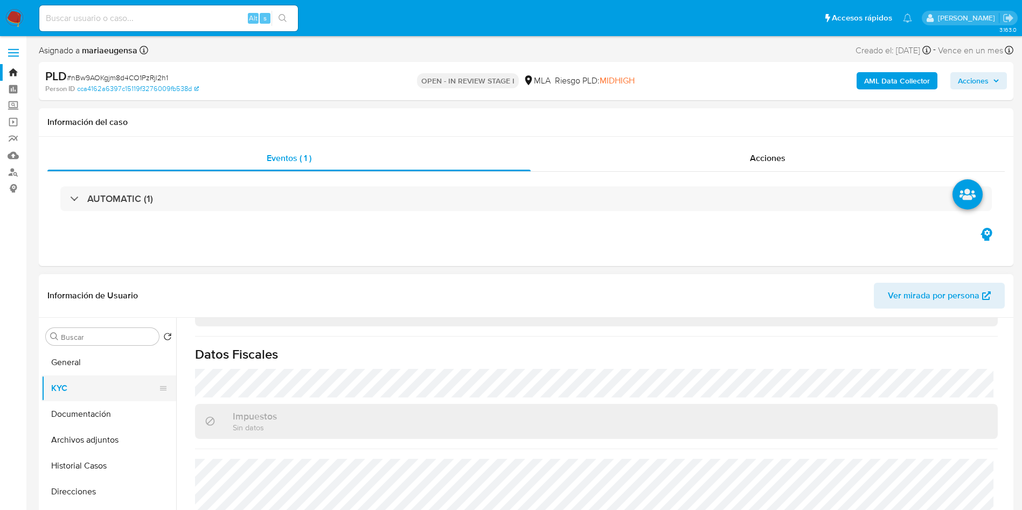
click at [69, 395] on button "KYC" at bounding box center [104, 389] width 126 height 26
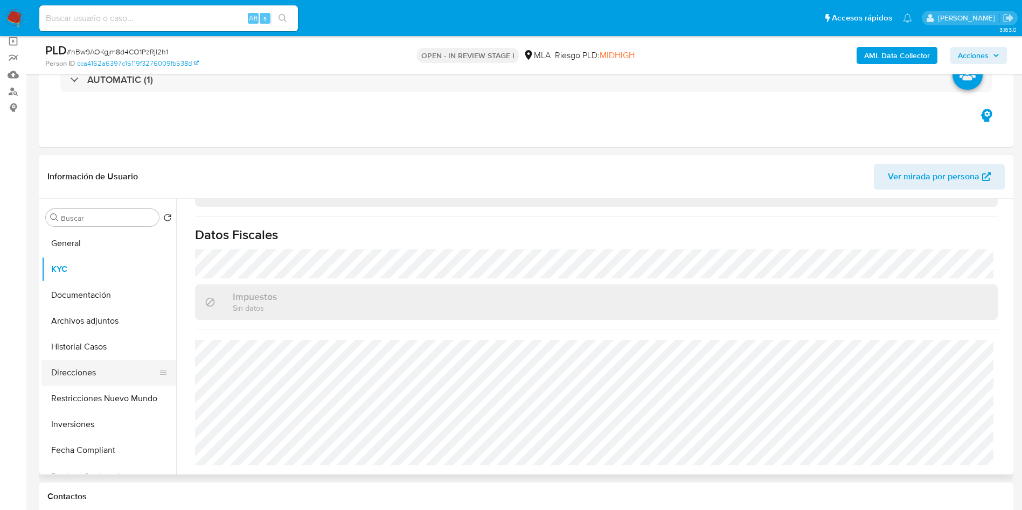
click at [107, 364] on button "Direcciones" at bounding box center [104, 373] width 126 height 26
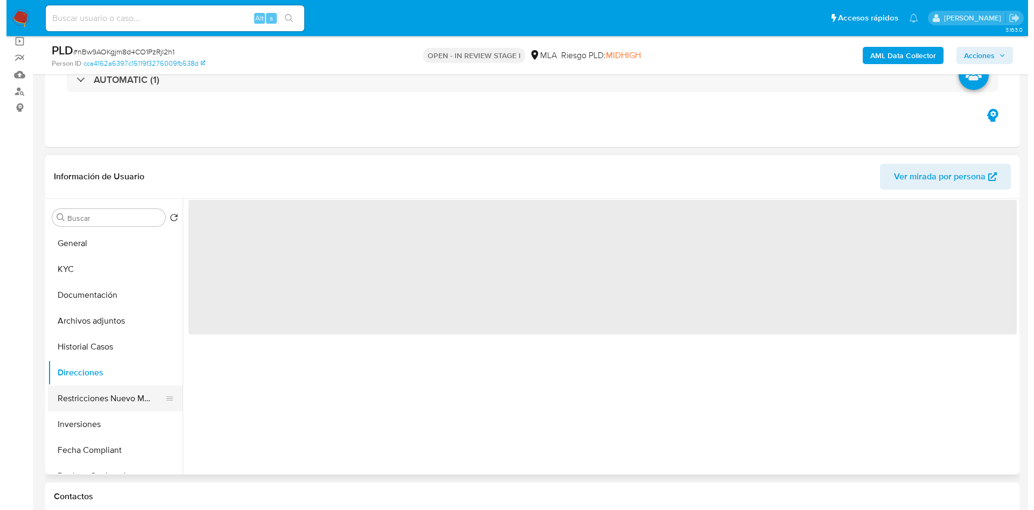
scroll to position [0, 0]
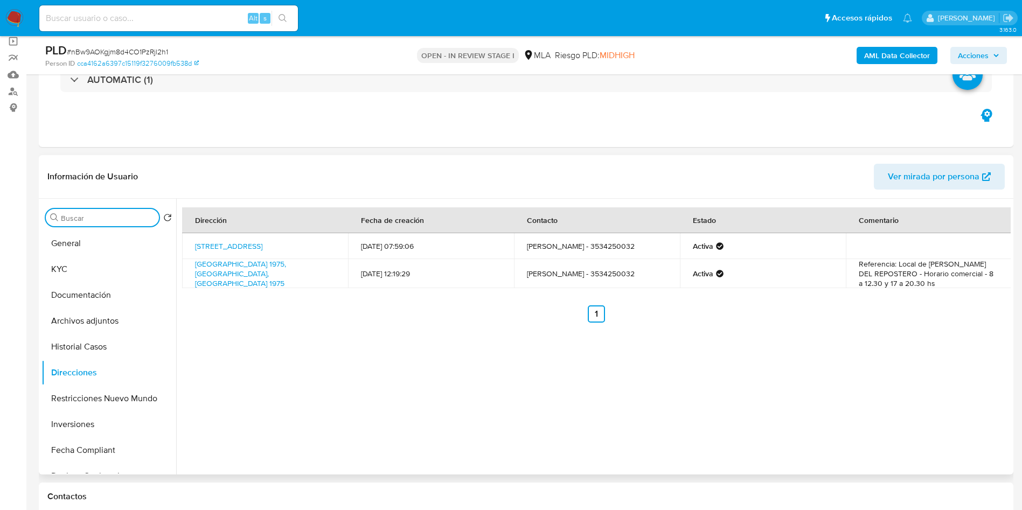
click at [99, 217] on input "Buscar" at bounding box center [108, 218] width 94 height 10
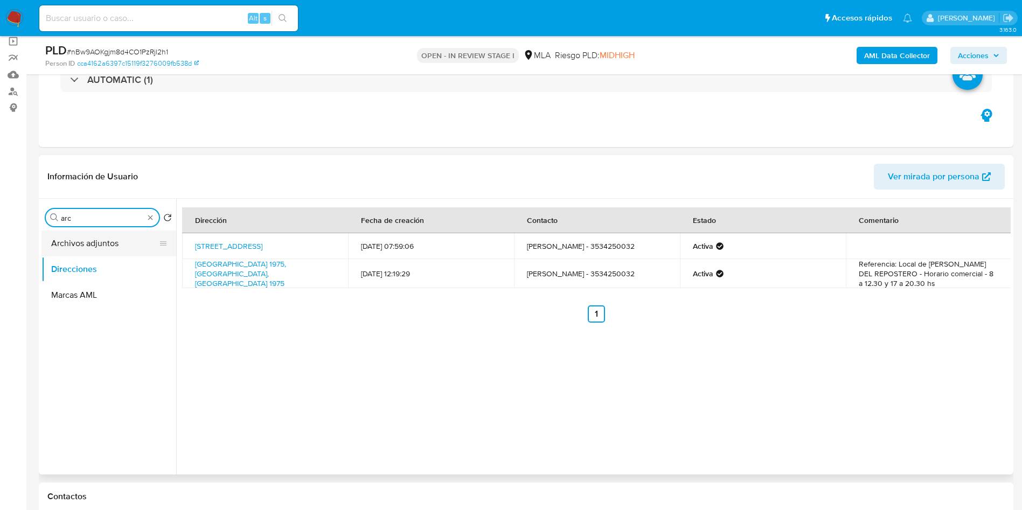
type input "arc"
click at [117, 244] on button "Archivos adjuntos" at bounding box center [104, 244] width 126 height 26
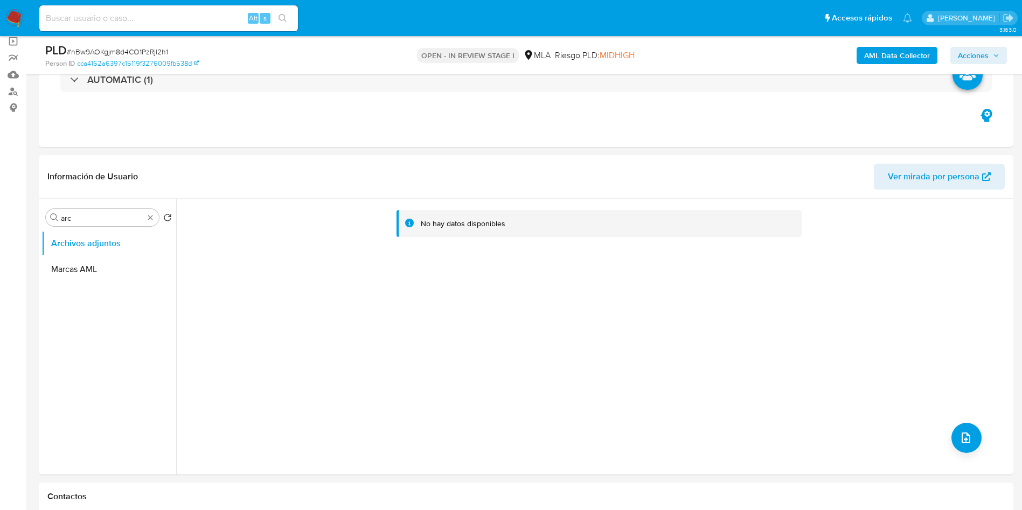
click at [861, 50] on button "AML Data Collector" at bounding box center [897, 55] width 81 height 17
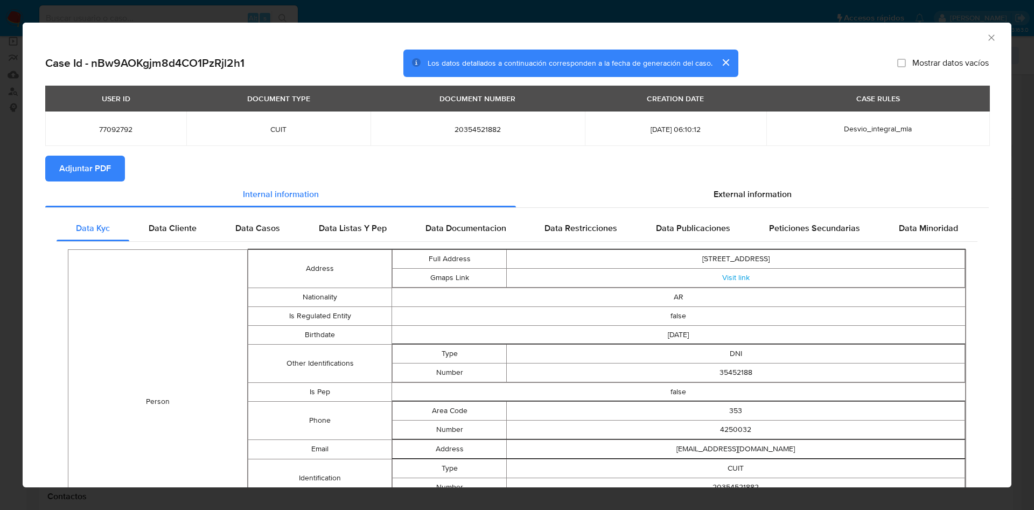
click at [77, 163] on span "Adjuntar PDF" at bounding box center [85, 169] width 52 height 24
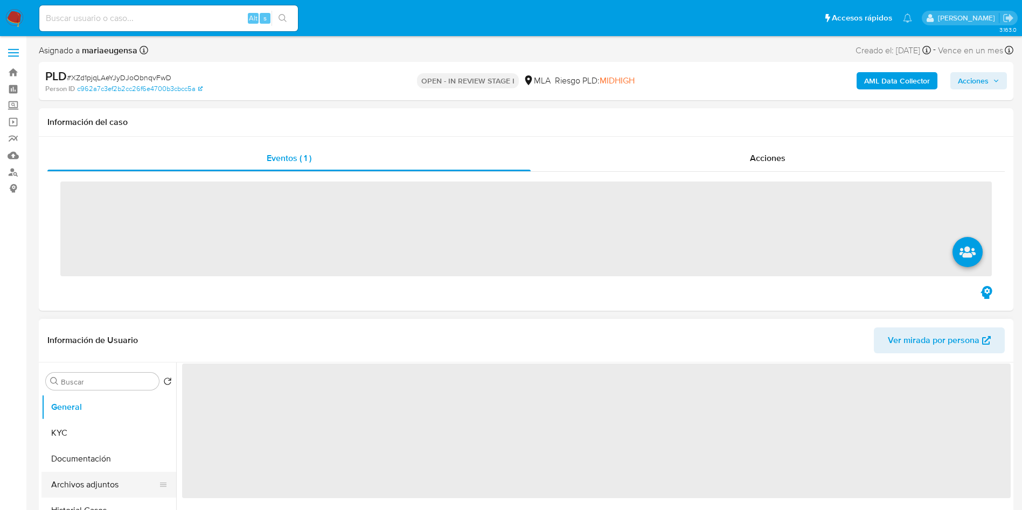
click at [105, 478] on button "Archivos adjuntos" at bounding box center [104, 485] width 126 height 26
select select "10"
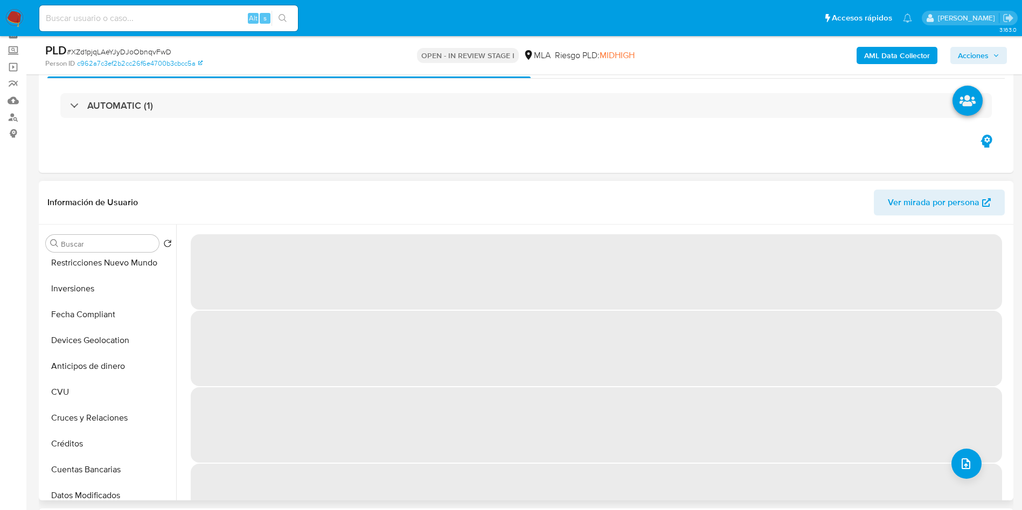
scroll to position [52, 0]
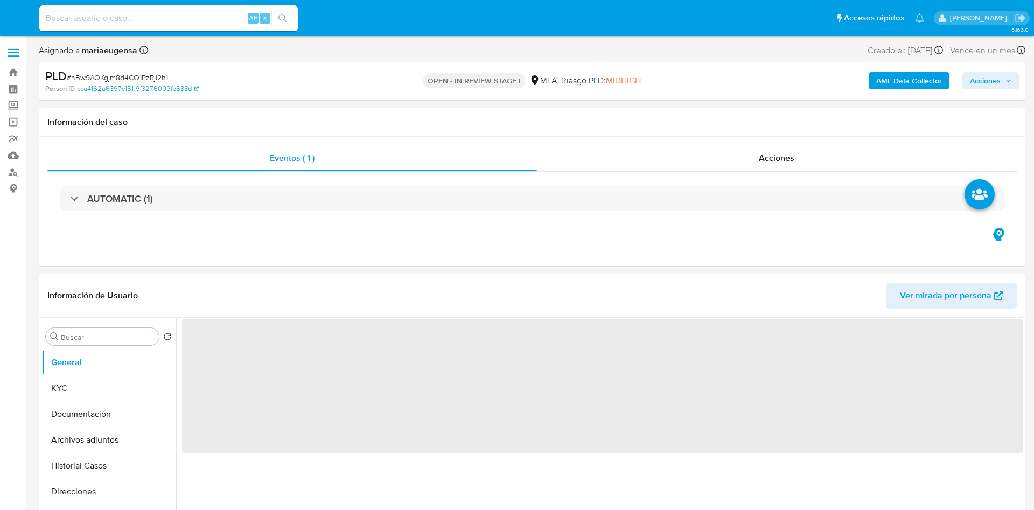
select select "10"
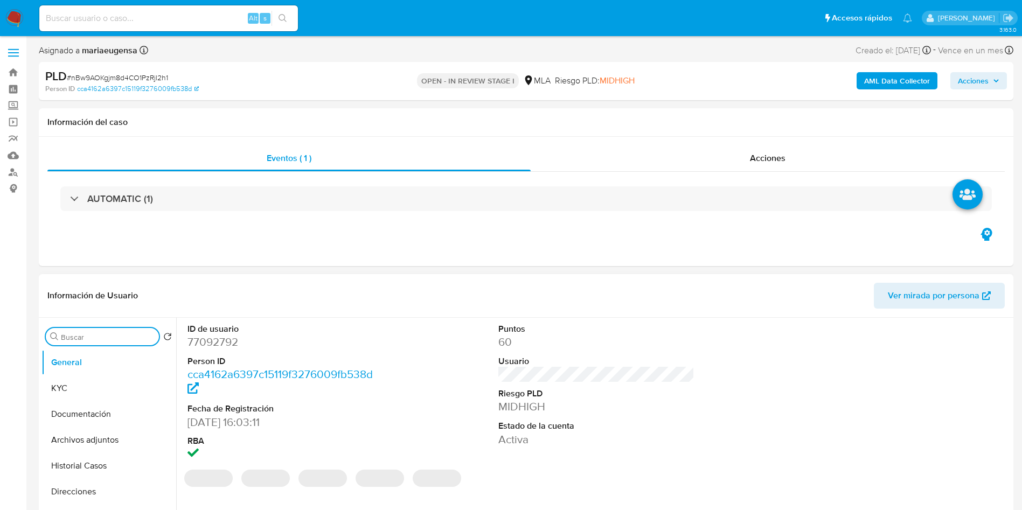
click at [105, 340] on input "Buscar" at bounding box center [108, 337] width 94 height 10
type input "arc"
drag, startPoint x: 109, startPoint y: 389, endPoint x: 92, endPoint y: 395, distance: 18.4
click at [108, 389] on button "Archivos adjuntos" at bounding box center [108, 389] width 135 height 26
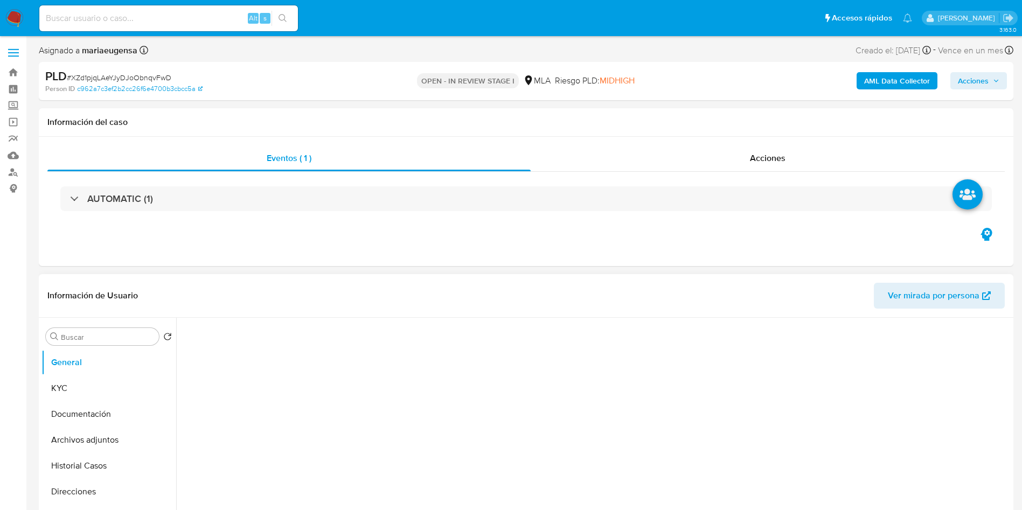
select select "10"
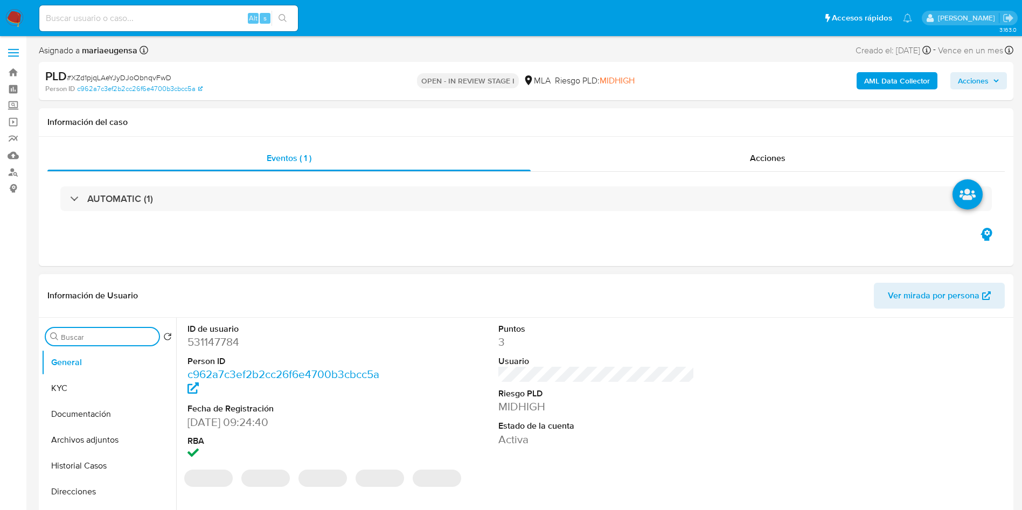
click at [100, 334] on input "Buscar" at bounding box center [108, 337] width 94 height 10
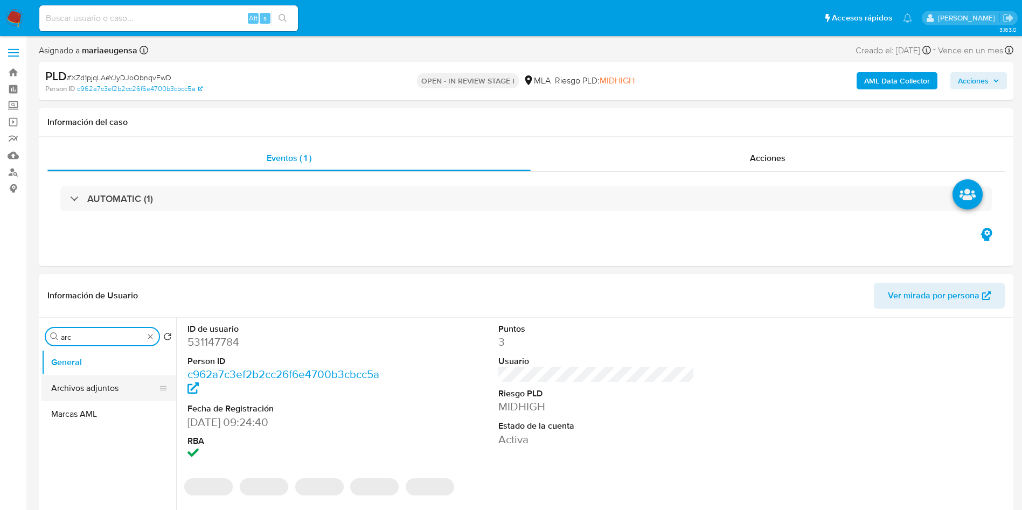
type input "arc"
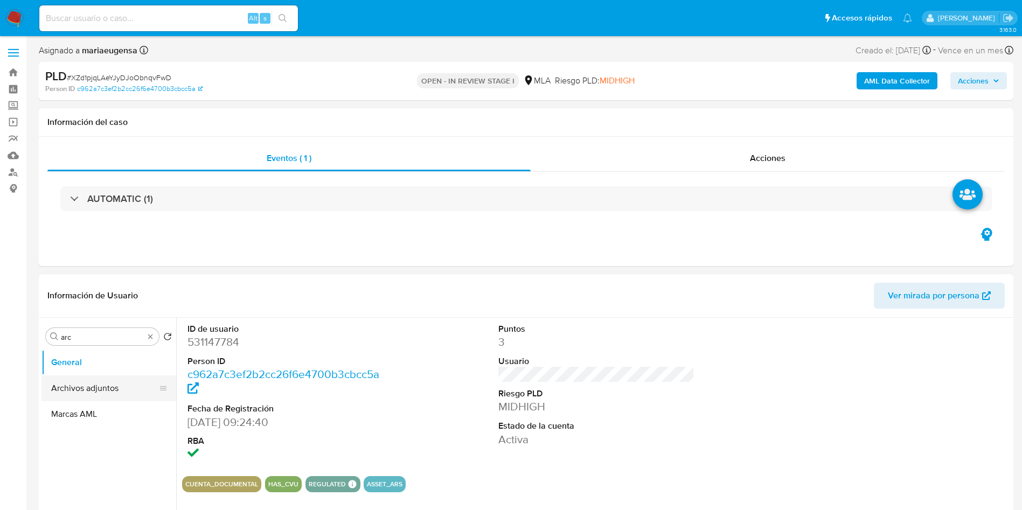
click at [95, 388] on button "Archivos adjuntos" at bounding box center [104, 389] width 126 height 26
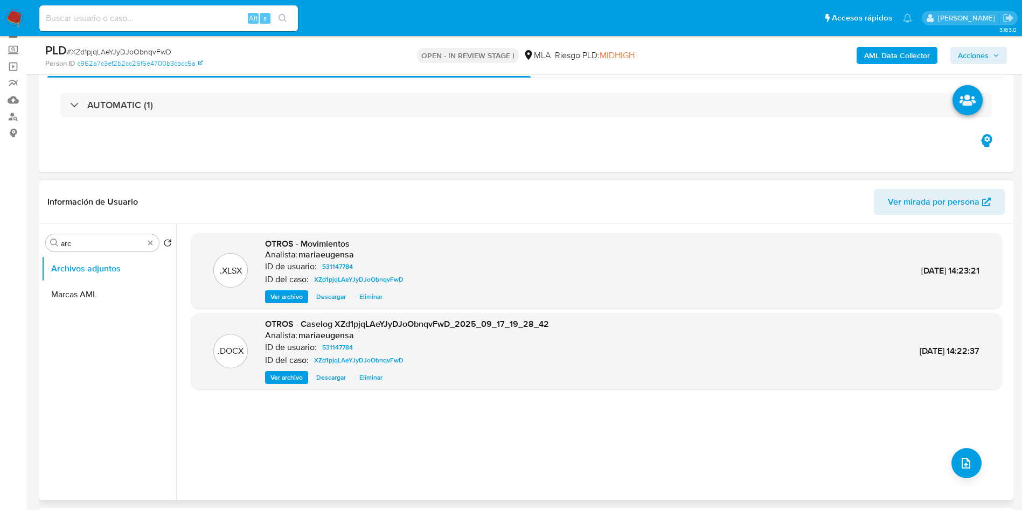
scroll to position [81, 0]
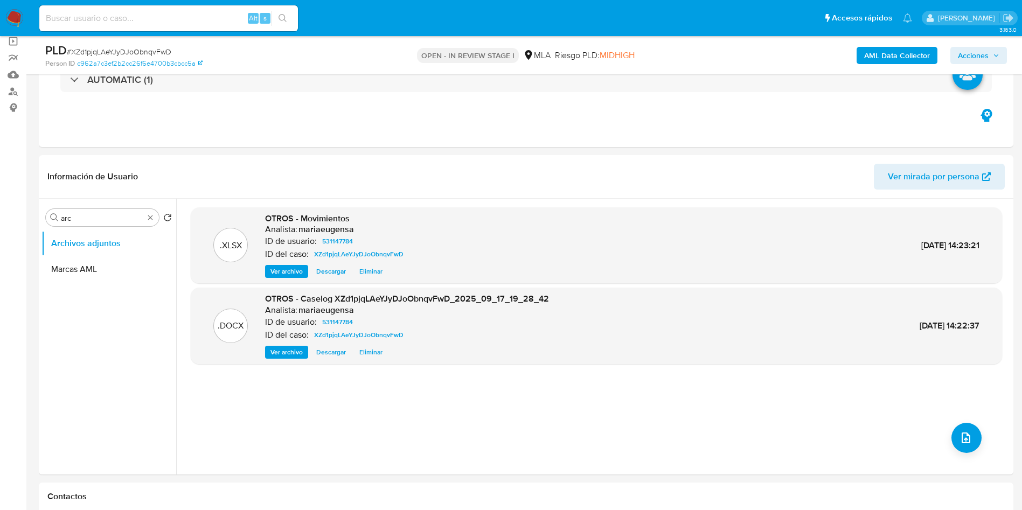
click at [884, 55] on b "AML Data Collector" at bounding box center [897, 55] width 66 height 17
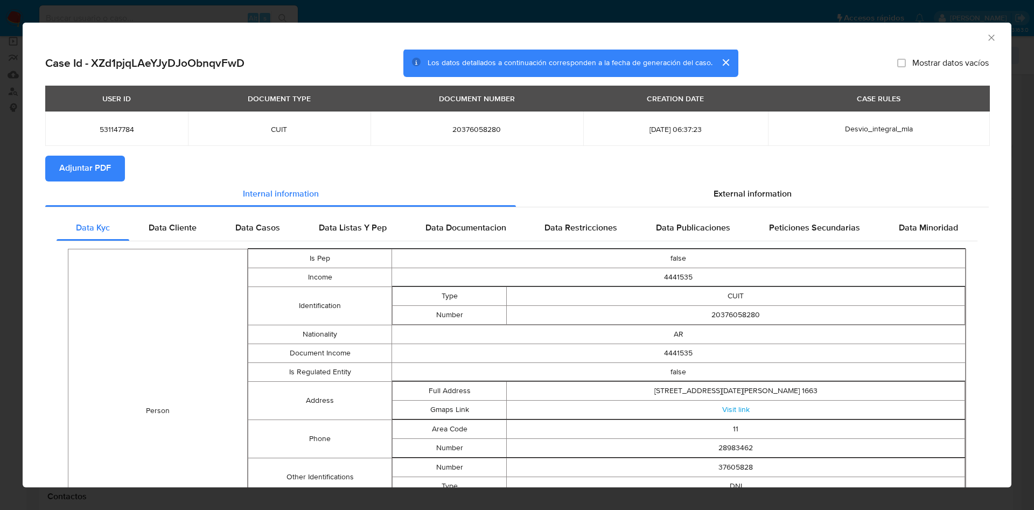
drag, startPoint x: 101, startPoint y: 165, endPoint x: 172, endPoint y: 12, distance: 168.7
click at [101, 164] on span "Adjuntar PDF" at bounding box center [85, 169] width 52 height 24
click at [72, 177] on span "Adjuntar PDF" at bounding box center [85, 169] width 52 height 24
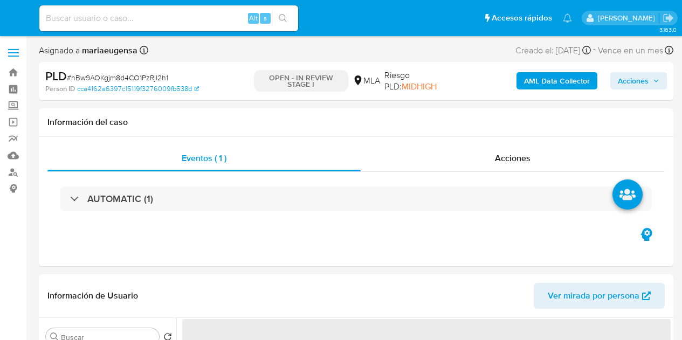
select select "10"
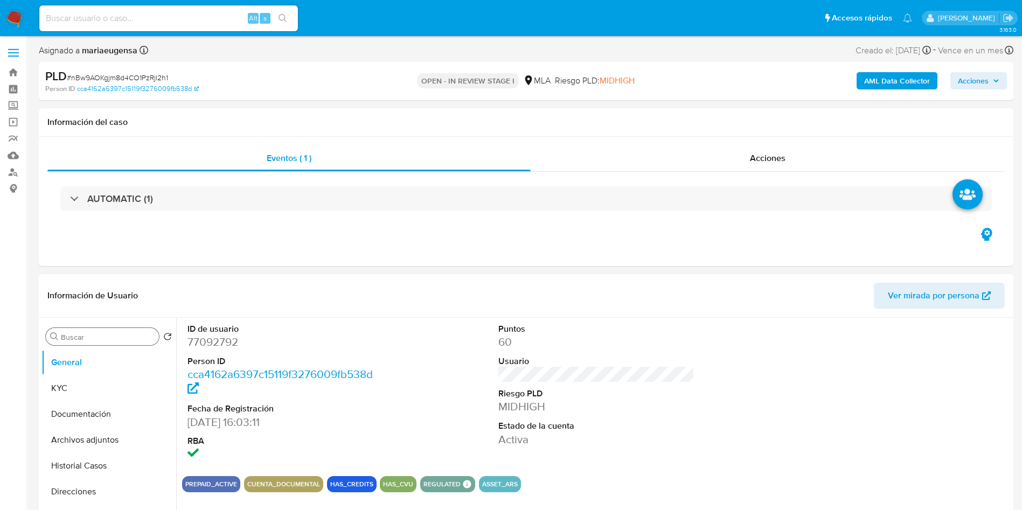
click at [73, 339] on input "Buscar" at bounding box center [108, 337] width 94 height 10
type input "arc"
click at [118, 339] on button "Archivos adjuntos" at bounding box center [104, 389] width 126 height 26
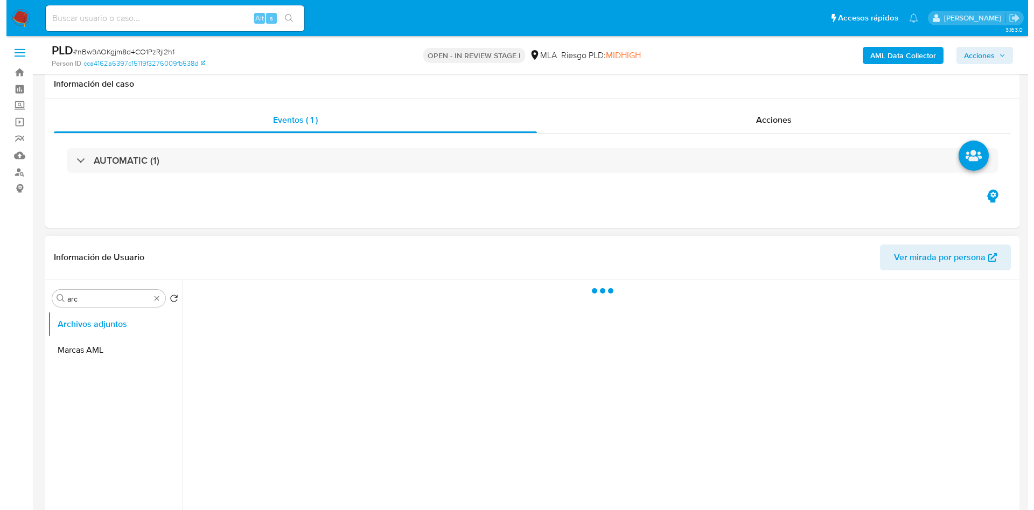
scroll to position [81, 0]
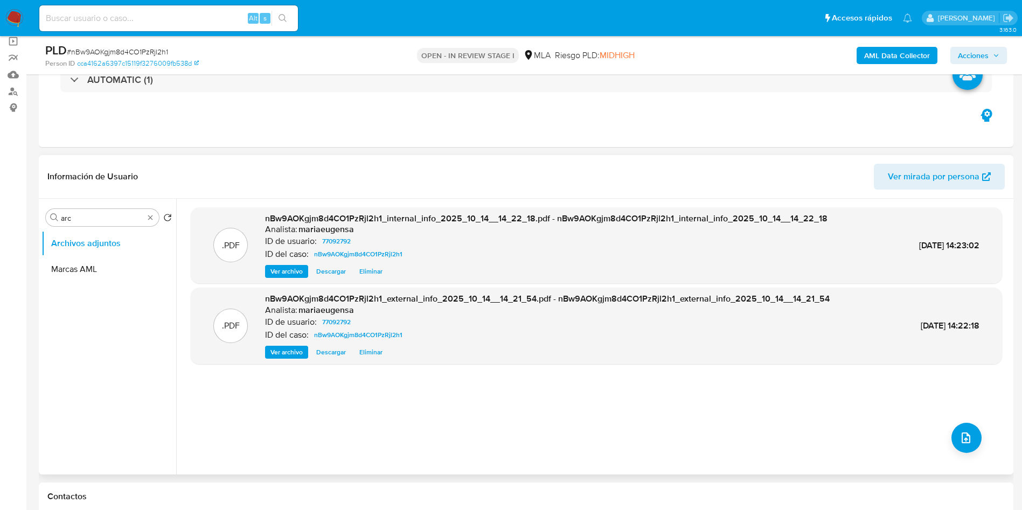
drag, startPoint x: 594, startPoint y: 414, endPoint x: 792, endPoint y: 413, distance: 197.7
click at [637, 339] on div ".PDF nBw9AOKgjm8d4CO1PzRjl2h1_internal_info_2025_10_14__14_22_18.pdf - nBw9AOKg…" at bounding box center [596, 336] width 811 height 259
click at [681, 339] on button "upload-file" at bounding box center [966, 438] width 30 height 30
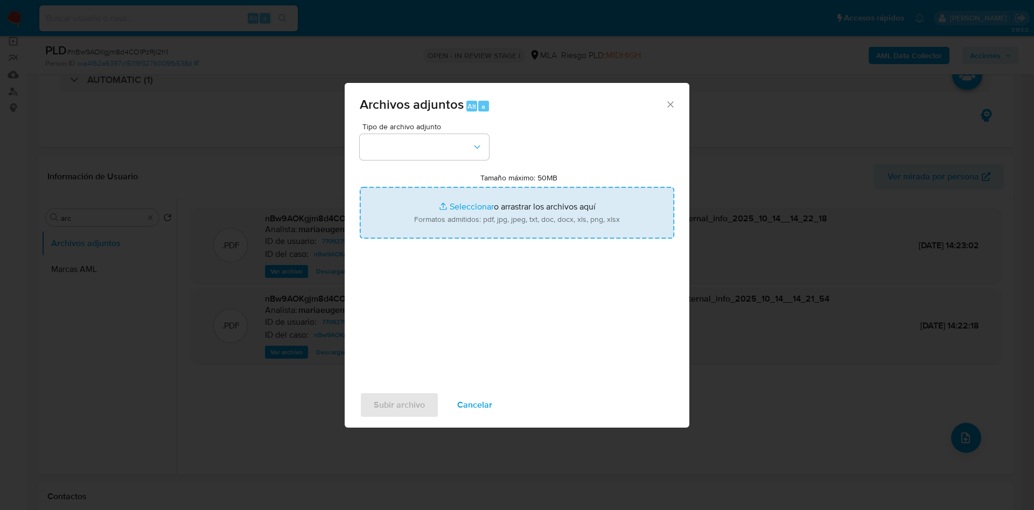
click at [390, 214] on input "Tamaño máximo: 50MB Seleccionar archivos" at bounding box center [517, 213] width 315 height 52
type input "C:\fakepath\Caselog nBw9AOKgjm8d4CO1PzRjl2h1_2025_09_18_05_55_06.docx"
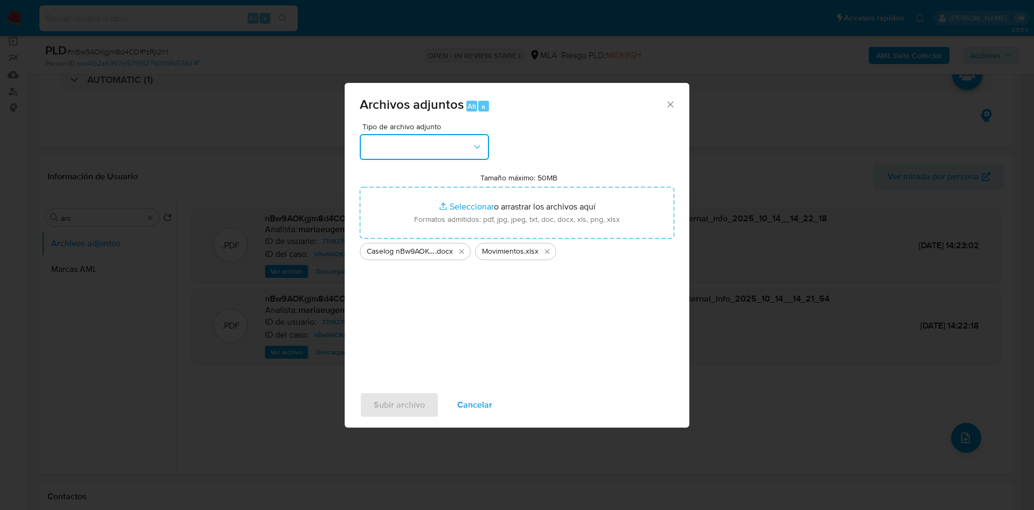
click at [415, 149] on button "button" at bounding box center [424, 147] width 129 height 26
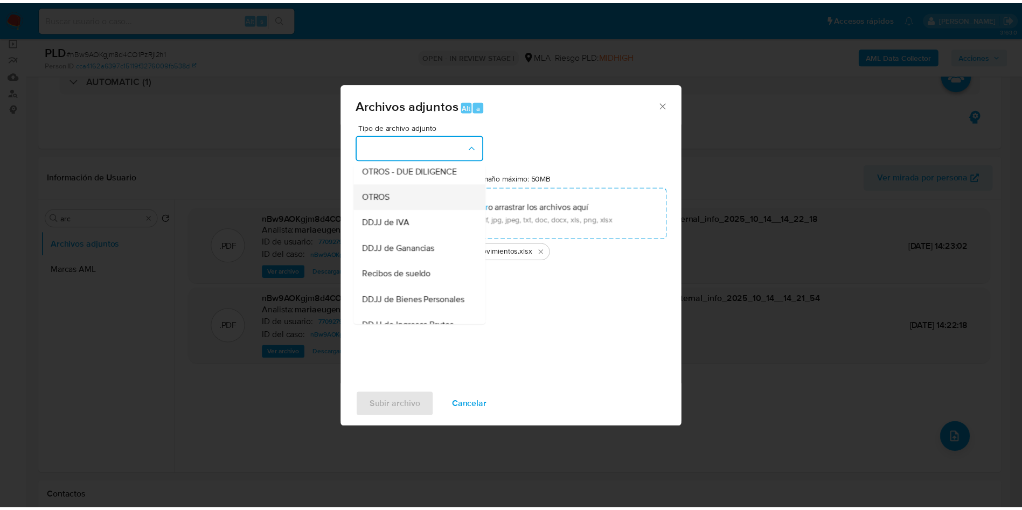
scroll to position [162, 0]
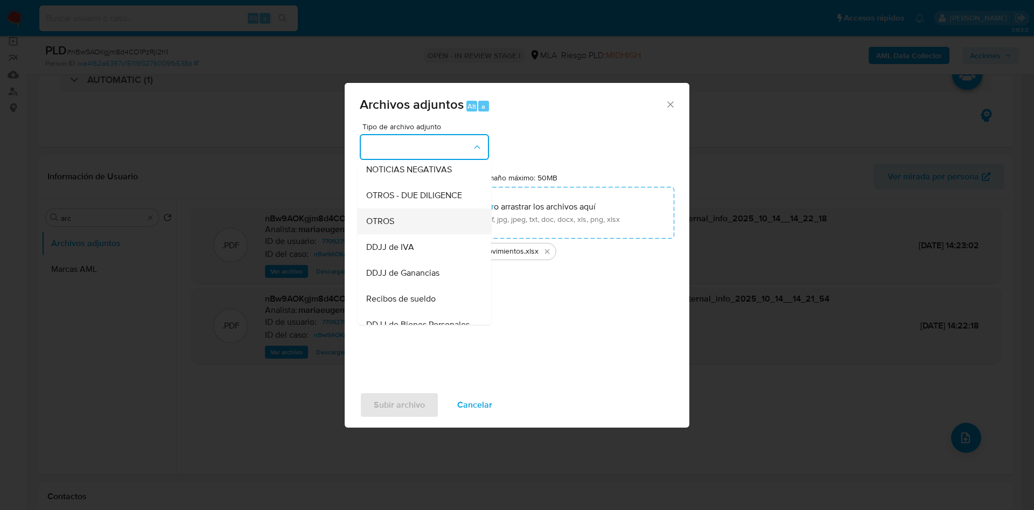
click at [405, 230] on div "OTROS" at bounding box center [421, 221] width 110 height 26
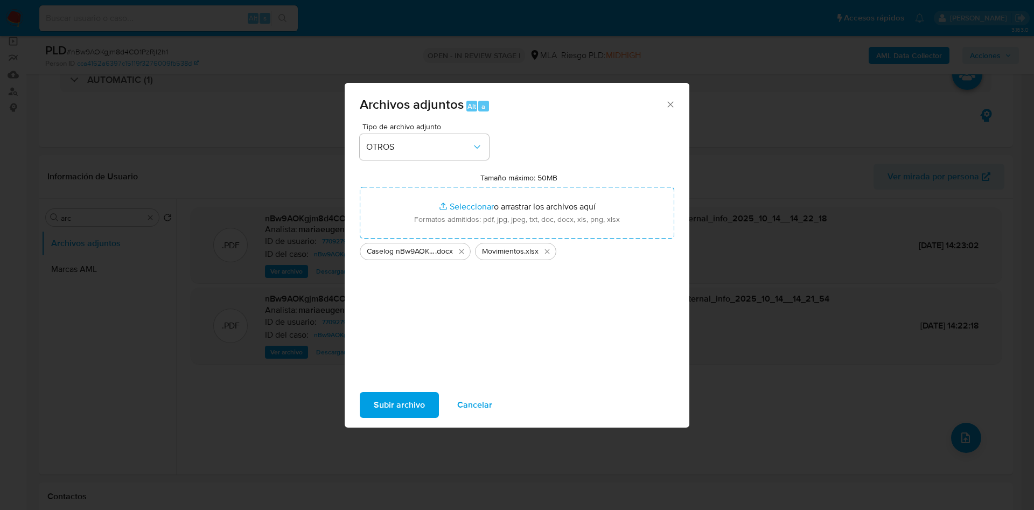
click at [378, 339] on span "Subir archivo" at bounding box center [399, 405] width 51 height 24
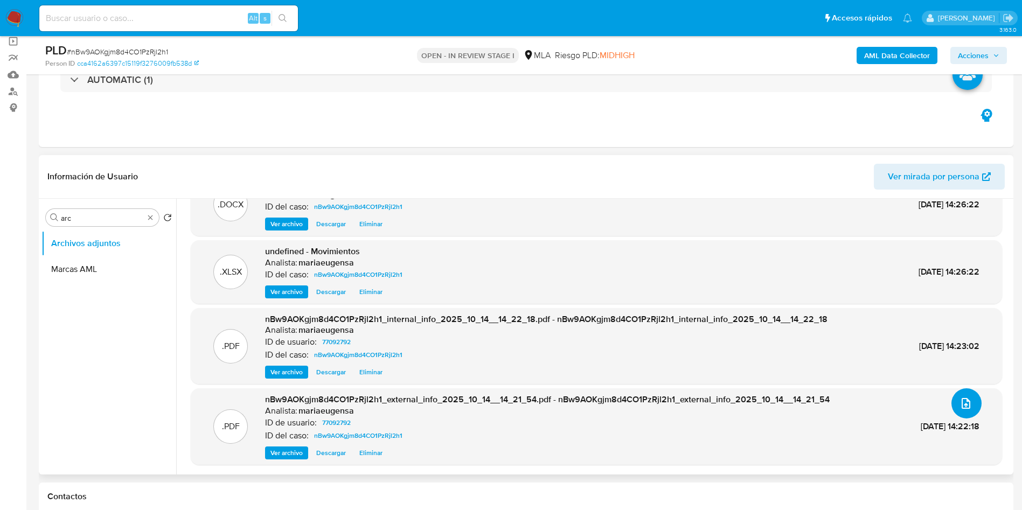
scroll to position [485, 0]
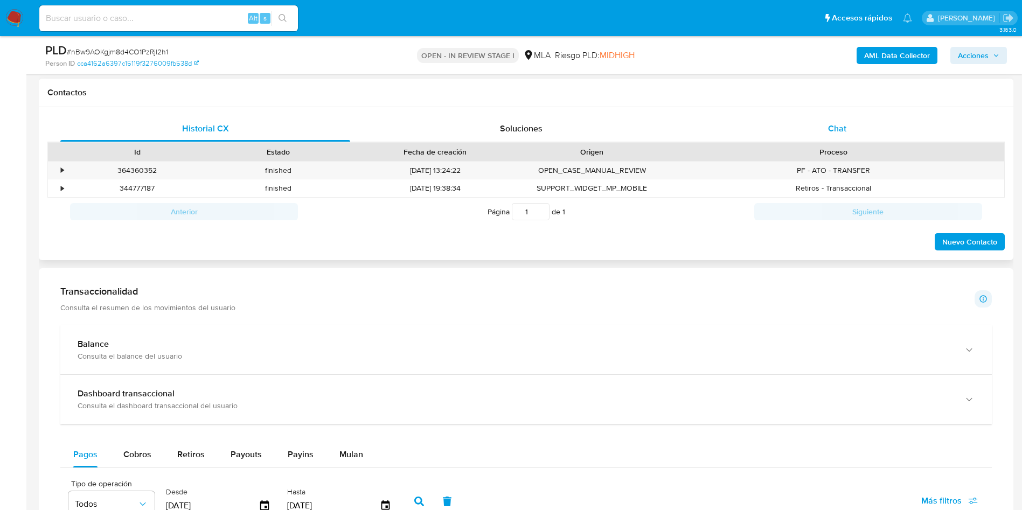
click at [681, 132] on div "Chat" at bounding box center [837, 129] width 290 height 26
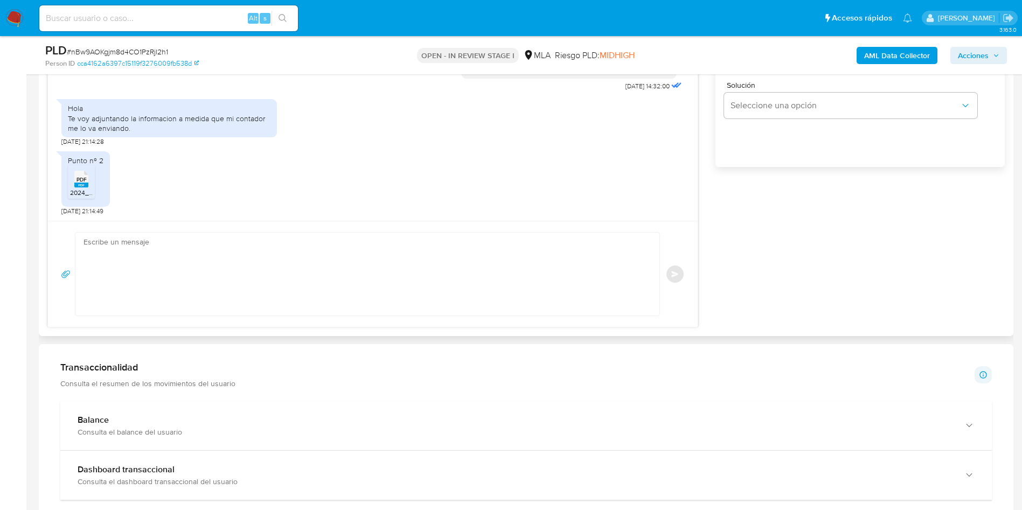
scroll to position [451, 0]
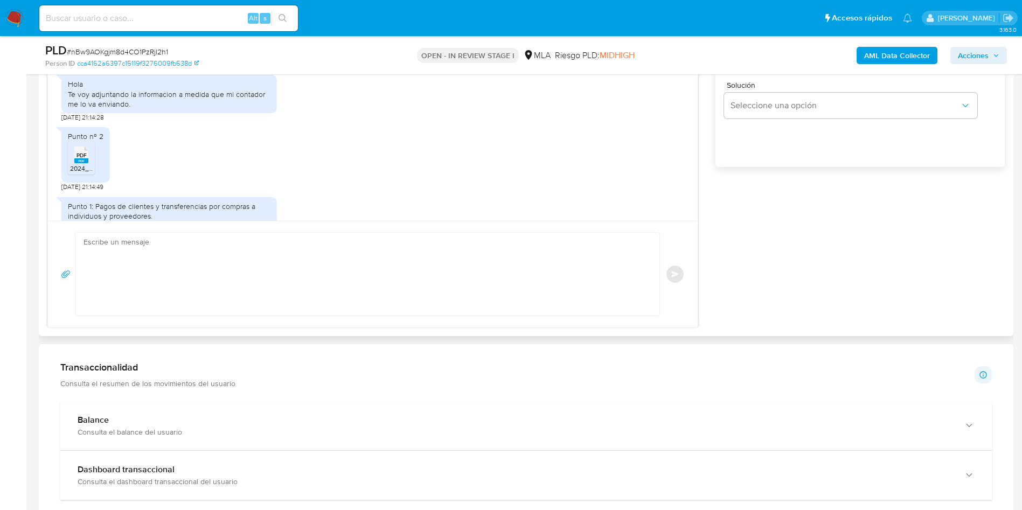
drag, startPoint x: 86, startPoint y: 186, endPoint x: 97, endPoint y: 210, distance: 26.3
click at [86, 173] on span "2024_2025_merged.pdf" at bounding box center [105, 168] width 71 height 9
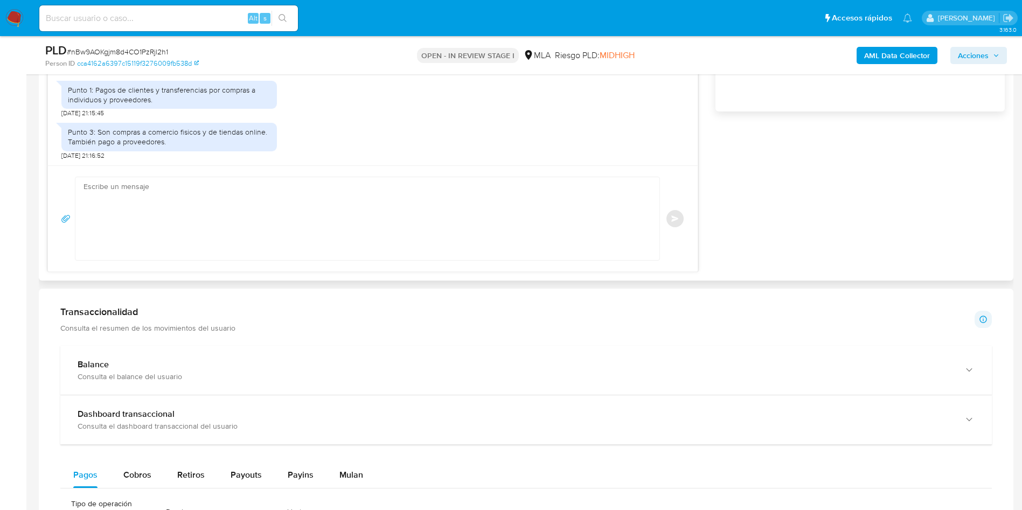
scroll to position [808, 0]
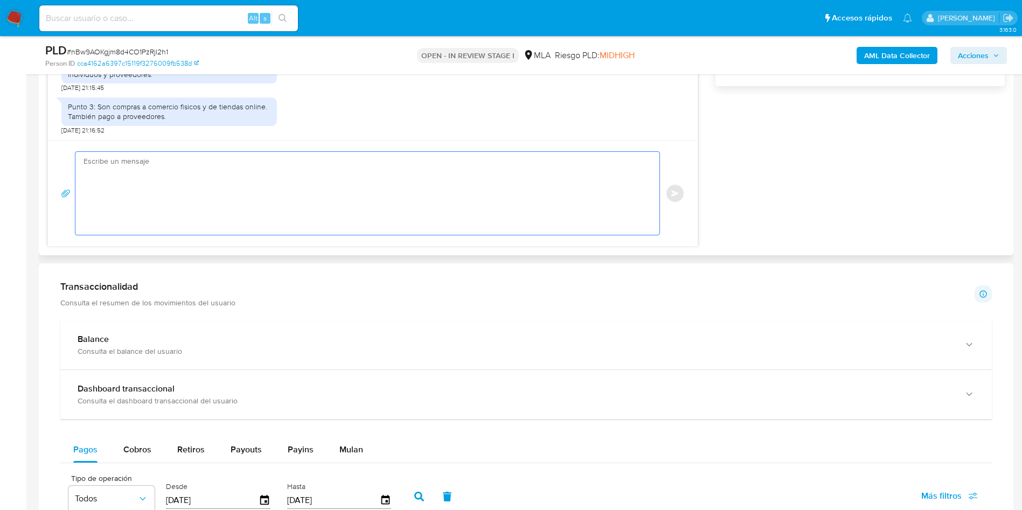
click at [294, 200] on textarea at bounding box center [365, 193] width 562 height 83
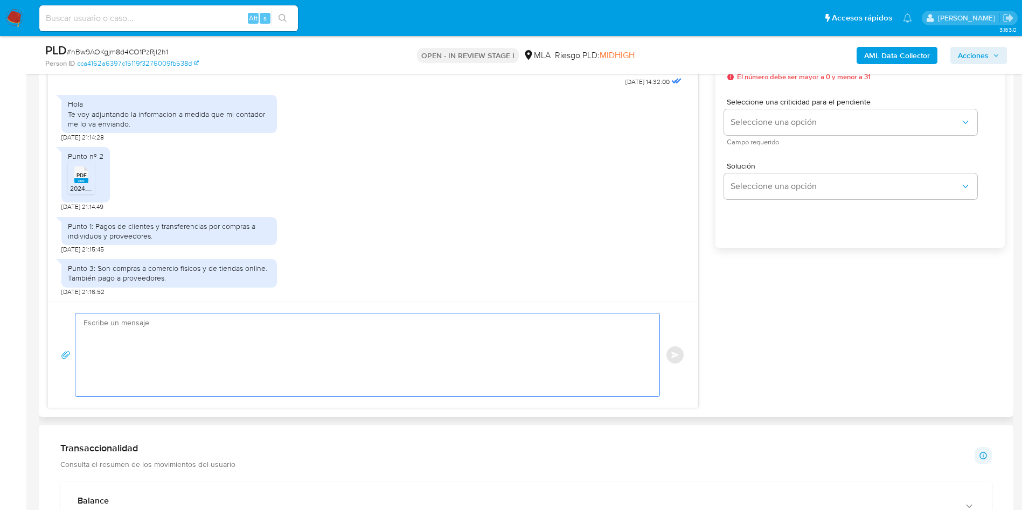
scroll to position [566, 0]
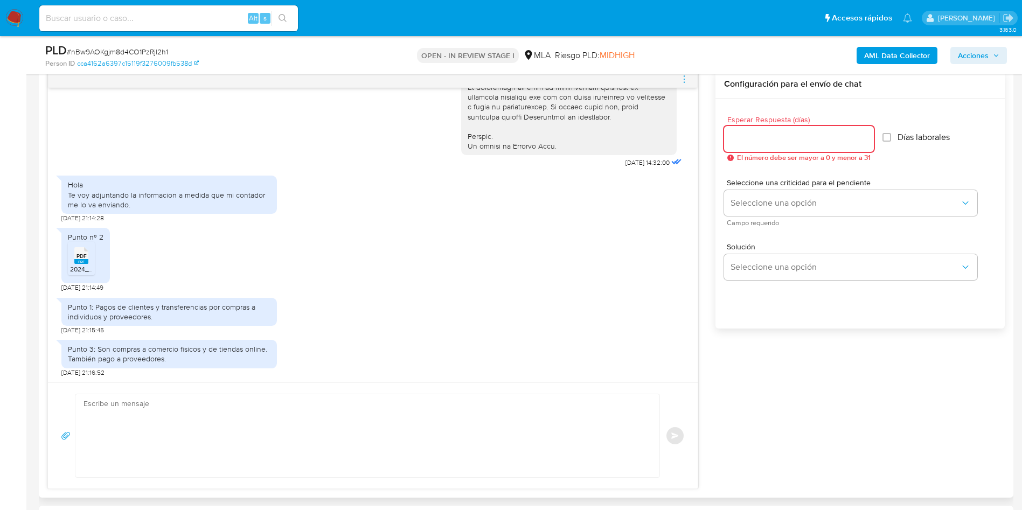
click at [681, 137] on input "Esperar Respuesta (días)" at bounding box center [799, 139] width 150 height 14
type input "0"
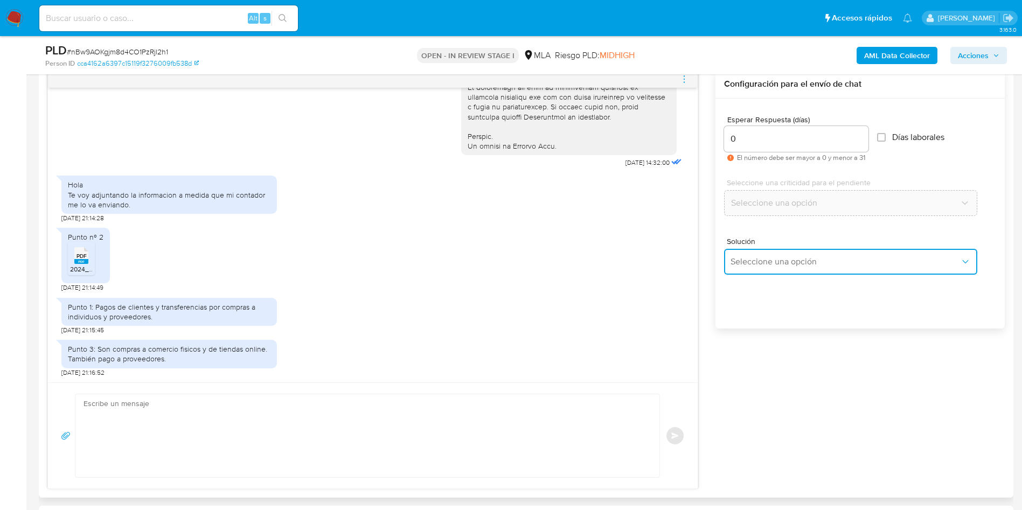
click at [681, 269] on button "Seleccione una opción" at bounding box center [850, 262] width 253 height 26
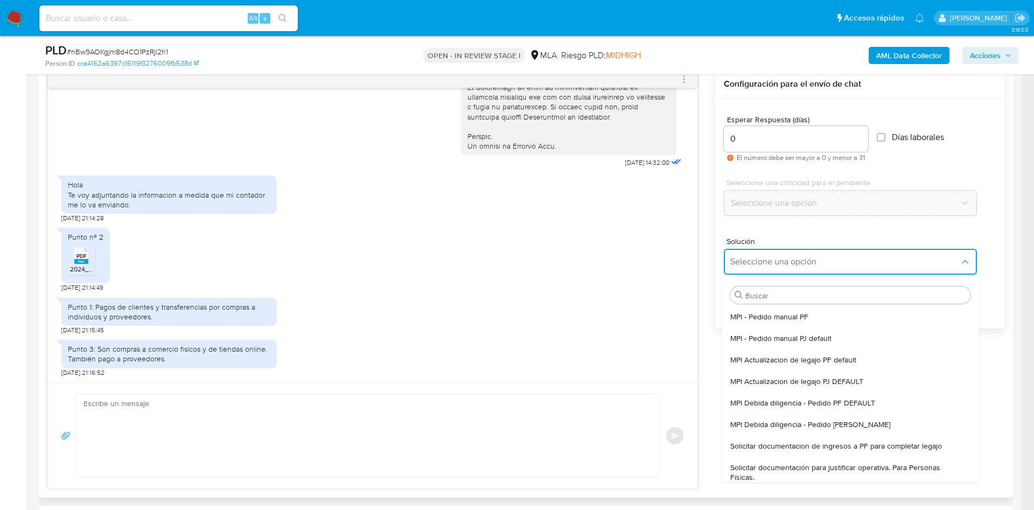
drag, startPoint x: 748, startPoint y: 465, endPoint x: 466, endPoint y: 408, distance: 287.5
click at [681, 339] on span "Solicitar documentación para justificar operativa. Para Personas Físicas." at bounding box center [848, 472] width 234 height 19
type textarea "Hola,En función de las operaciones registradas en tu cuenta de Mercado Pago, ne…"
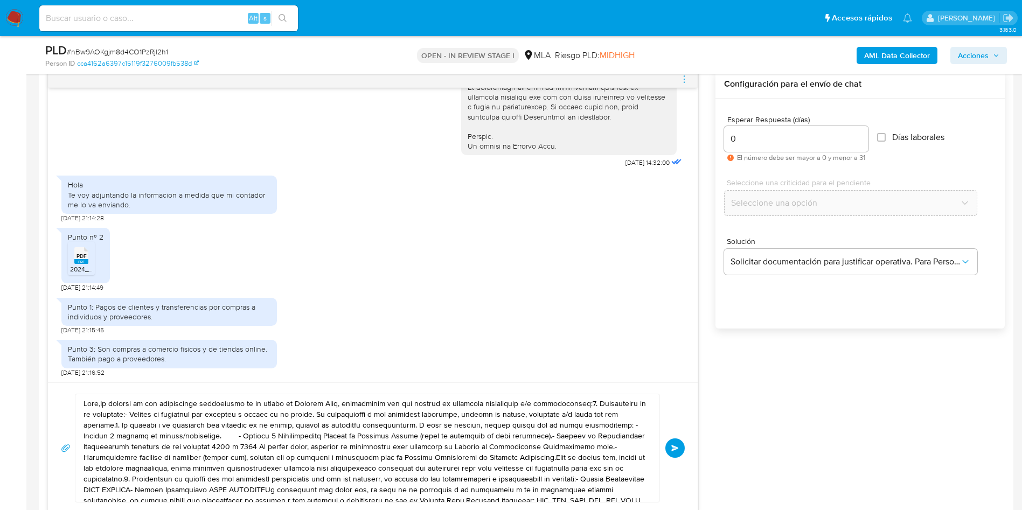
click at [463, 339] on textarea at bounding box center [365, 448] width 562 height 108
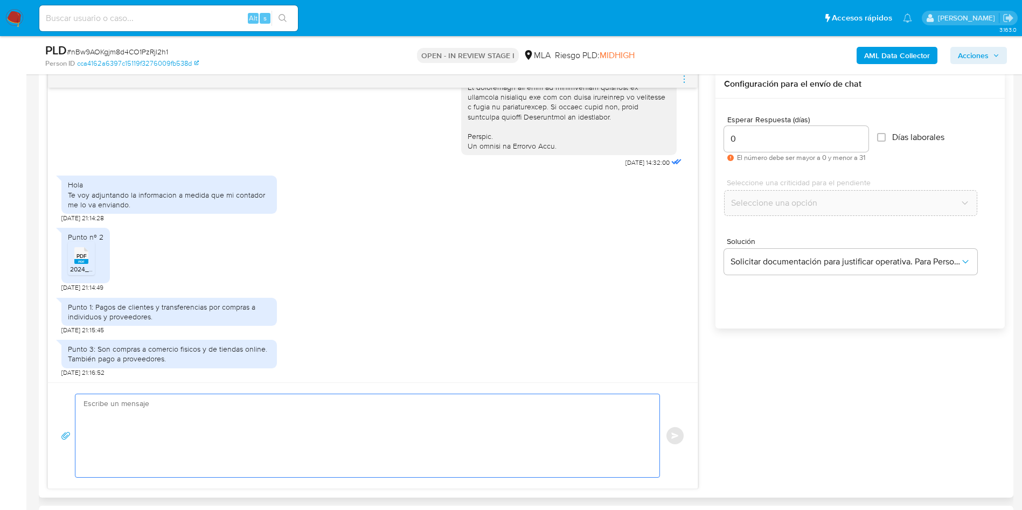
paste textarea "Hola, ¡Muchas gracias por tu respuesta! Confirmamos la recepción de la document…"
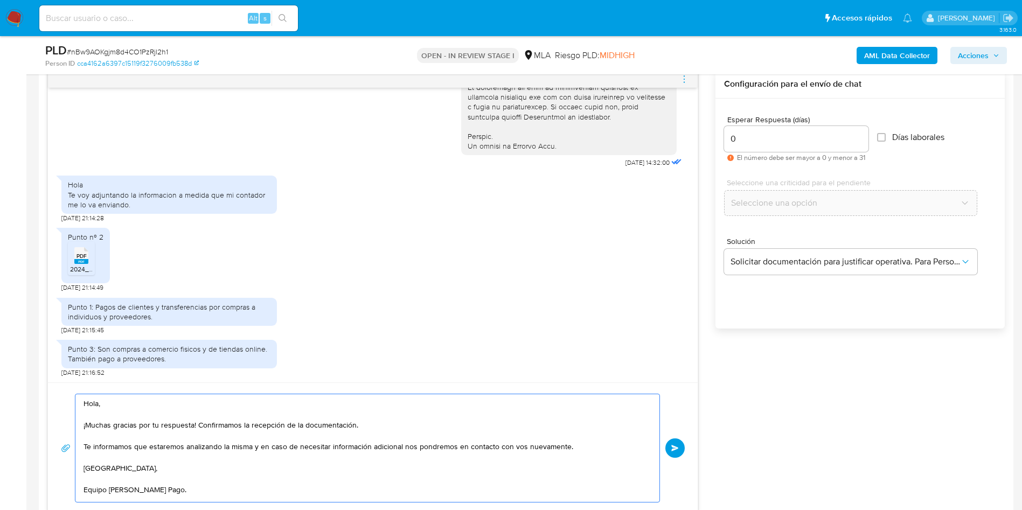
scroll to position [15, 0]
type textarea "Hola, ¡Muchas gracias por tu respuesta! Confirmamos la recepción de la document…"
click at [681, 339] on div "Hola, ¡Muchas gracias por tu respuesta! Confirmamos la recepción de la document…" at bounding box center [373, 448] width 624 height 109
drag, startPoint x: 674, startPoint y: 447, endPoint x: 555, endPoint y: 318, distance: 175.4
click at [672, 339] on span "Enviar" at bounding box center [675, 448] width 8 height 6
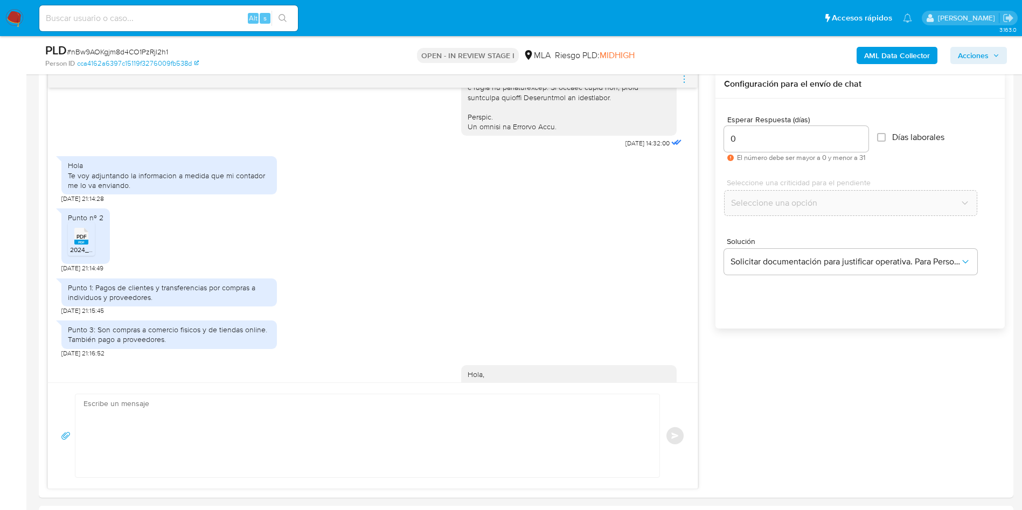
scroll to position [0, 0]
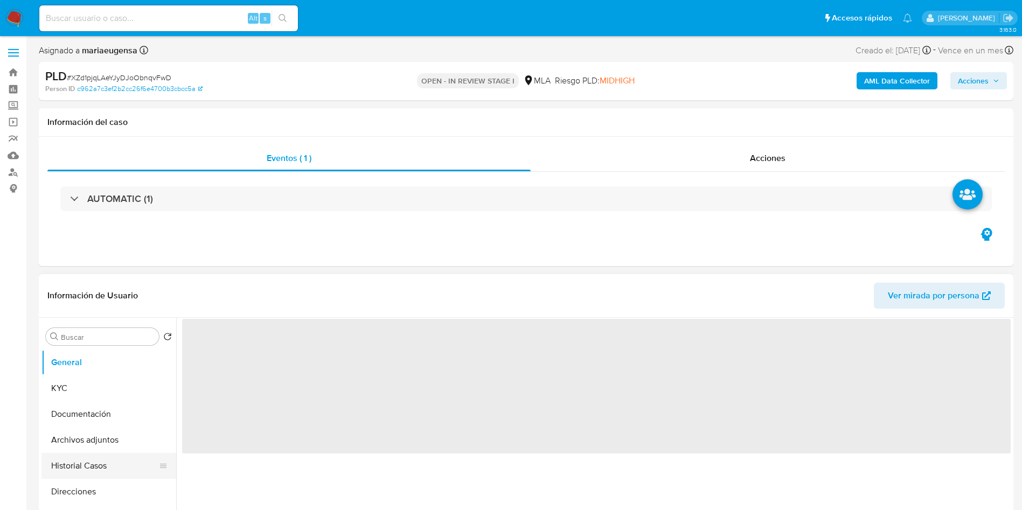
select select "10"
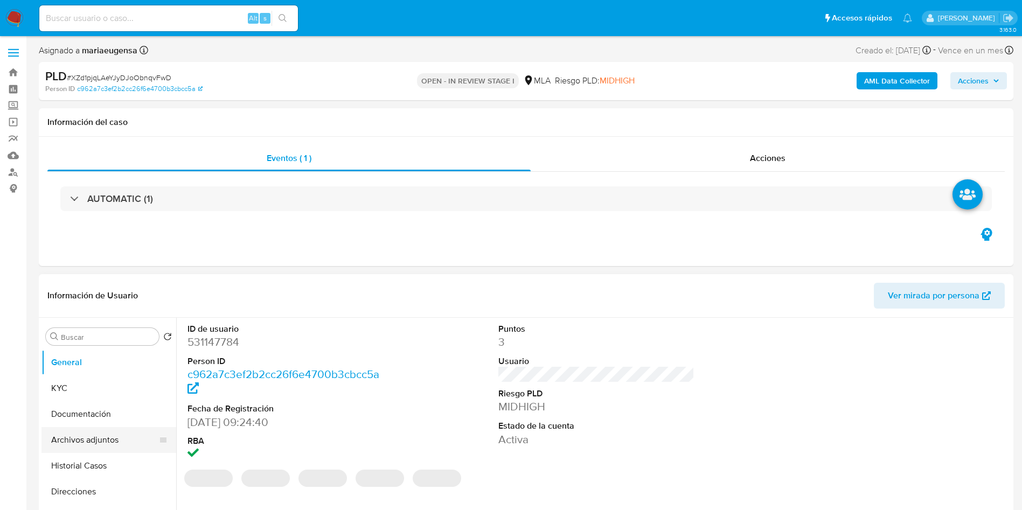
click at [95, 439] on button "Archivos adjuntos" at bounding box center [104, 440] width 126 height 26
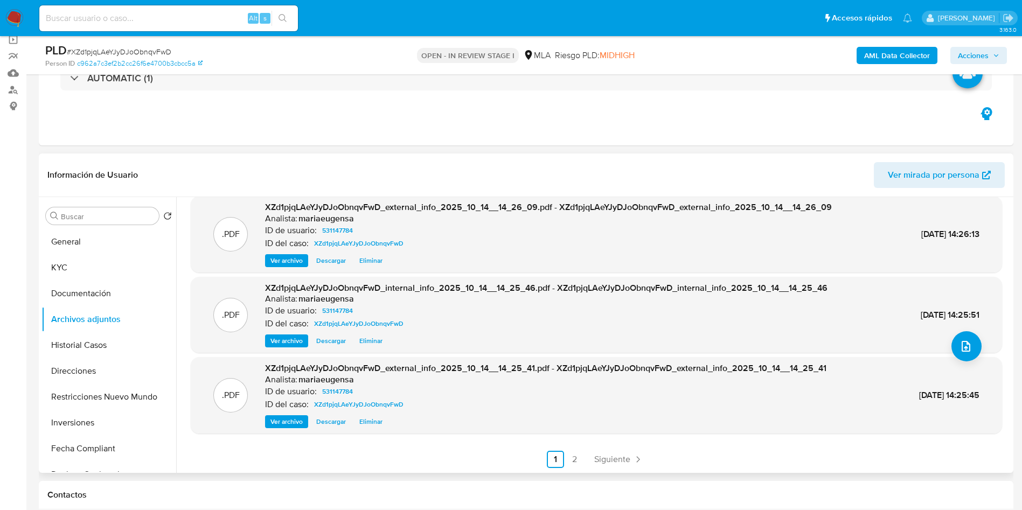
scroll to position [91, 0]
click at [574, 454] on link "2" at bounding box center [574, 458] width 17 height 17
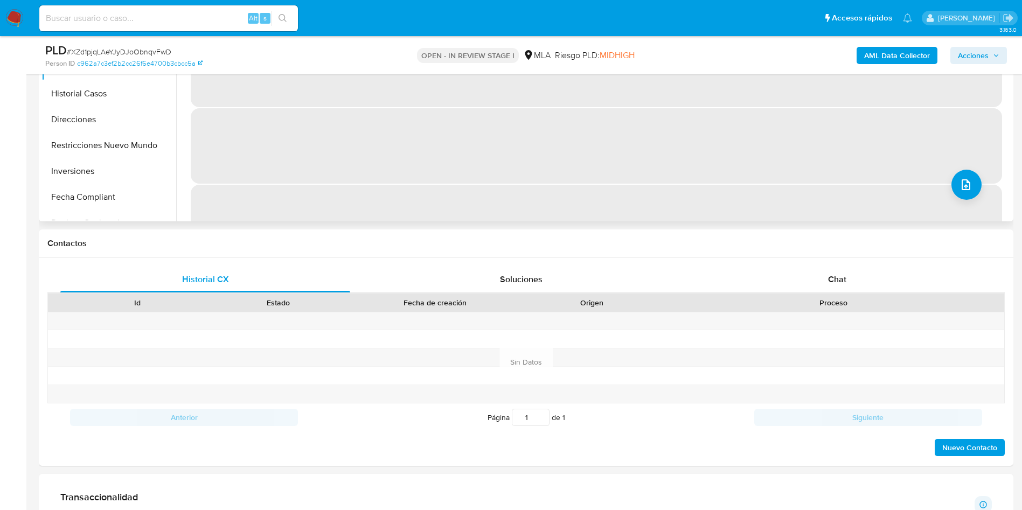
scroll to position [406, 0]
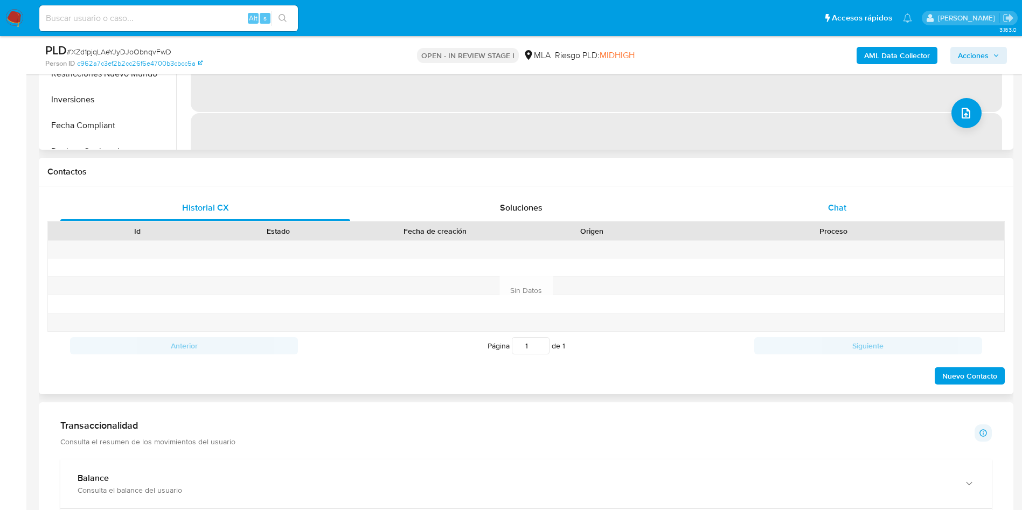
click at [851, 199] on div "Chat" at bounding box center [837, 208] width 290 height 26
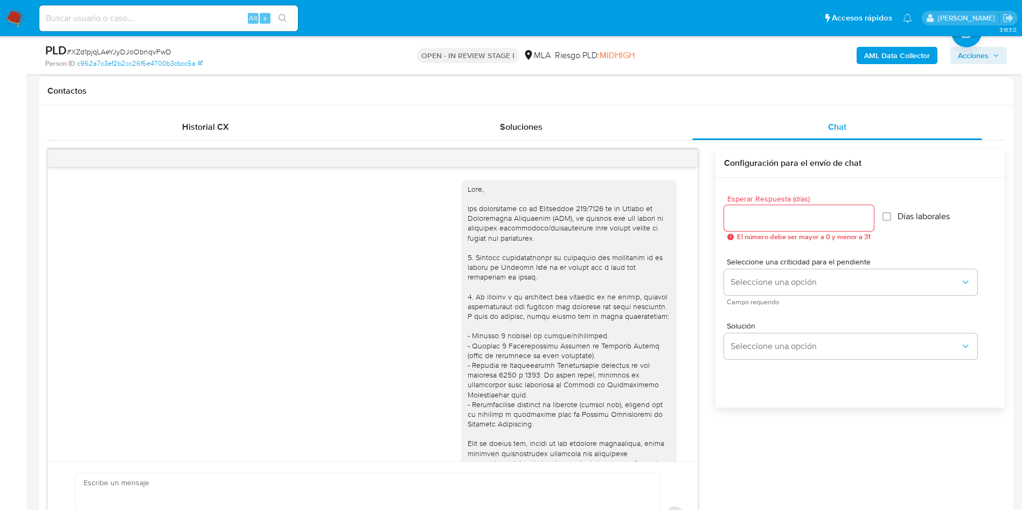
scroll to position [553, 0]
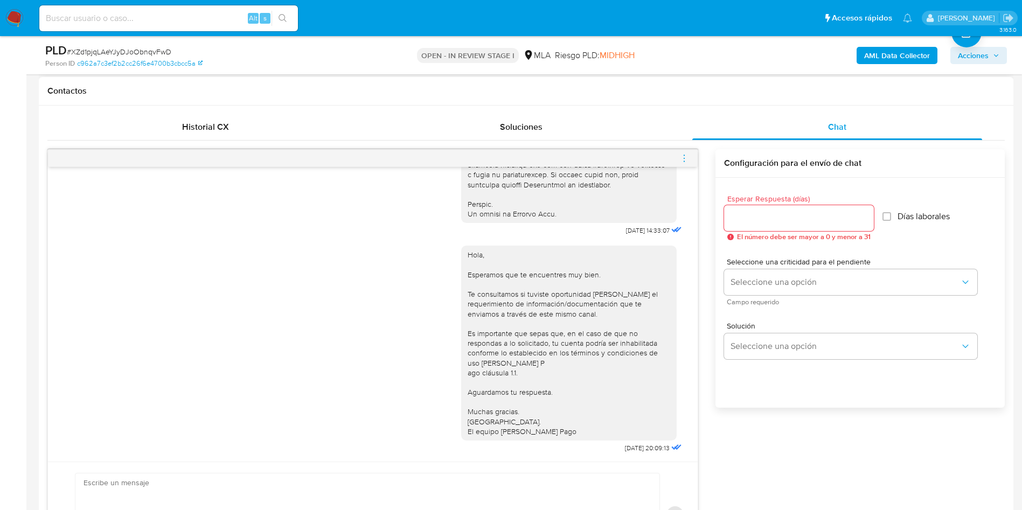
click at [679, 160] on icon "menu-action" at bounding box center [684, 159] width 10 height 10
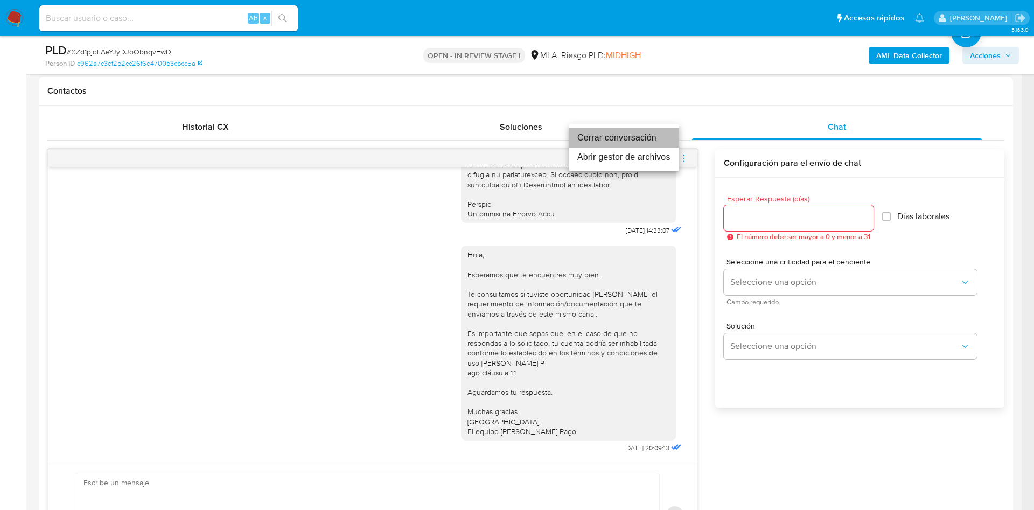
click at [654, 140] on li "Cerrar conversación" at bounding box center [624, 137] width 110 height 19
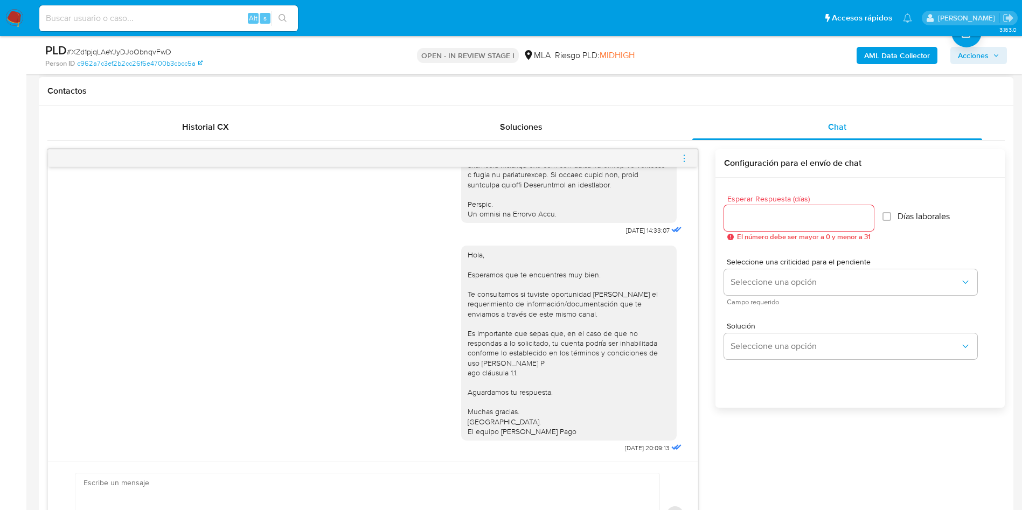
scroll to position [82, 0]
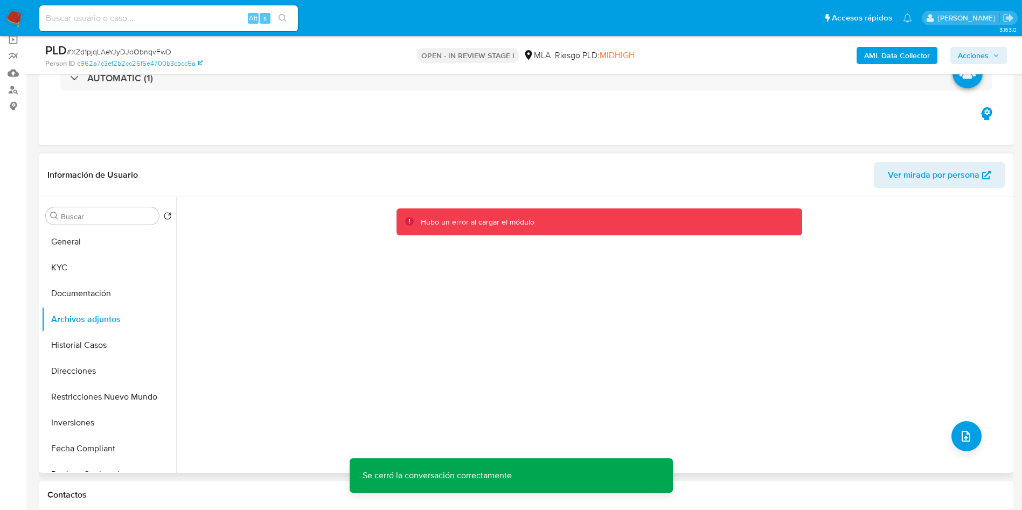
click at [977, 61] on span "Acciones" at bounding box center [973, 55] width 31 height 17
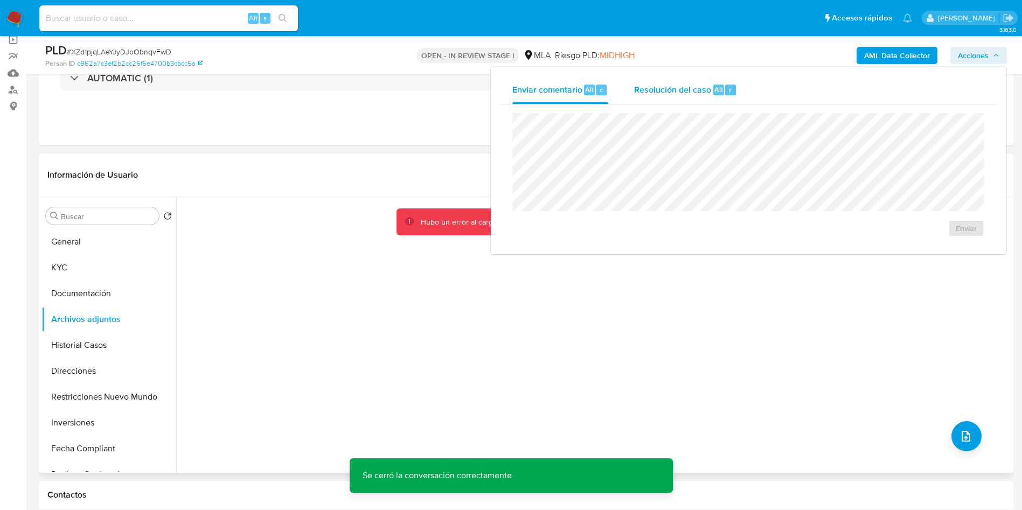
click at [691, 101] on div "Resolución del caso Alt r" at bounding box center [685, 90] width 103 height 28
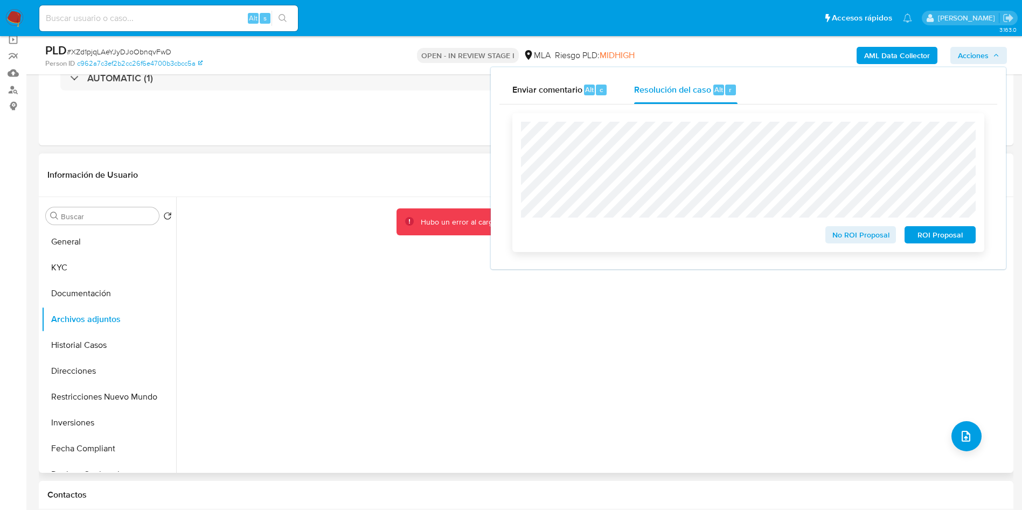
drag, startPoint x: 949, startPoint y: 231, endPoint x: 777, endPoint y: 221, distance: 172.1
click at [760, 233] on div "No ROI Proposal ROI Proposal" at bounding box center [748, 233] width 455 height 22
drag, startPoint x: 836, startPoint y: 228, endPoint x: 819, endPoint y: 246, distance: 24.0
click at [836, 230] on span "No ROI Proposal" at bounding box center [861, 234] width 56 height 15
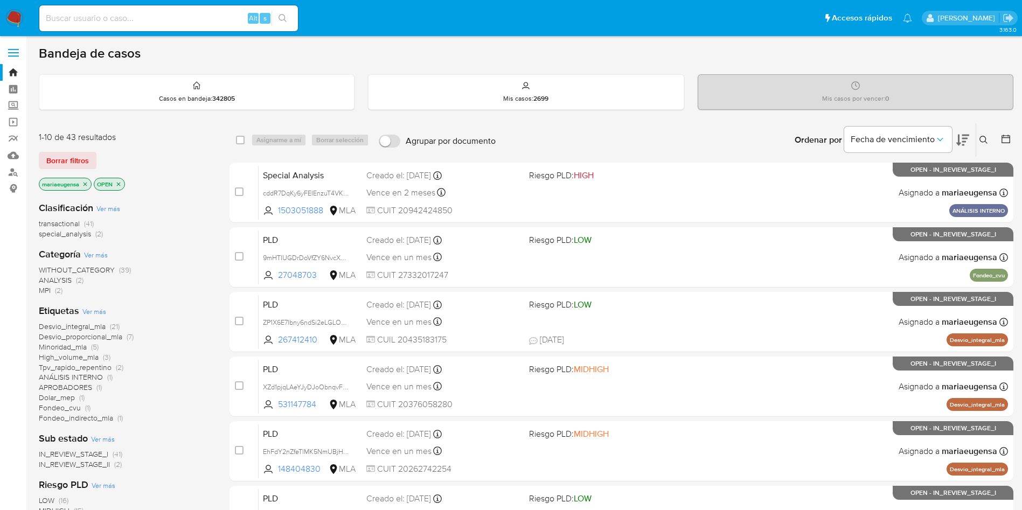
click at [188, 3] on div "Alt s" at bounding box center [168, 18] width 259 height 30
click at [179, 24] on input at bounding box center [168, 18] width 259 height 14
paste input "IkwzXNjmewjH7aUdzMLDW3SV"
type input "IkwzXNjmewjH7aUdzMLDW3SV"
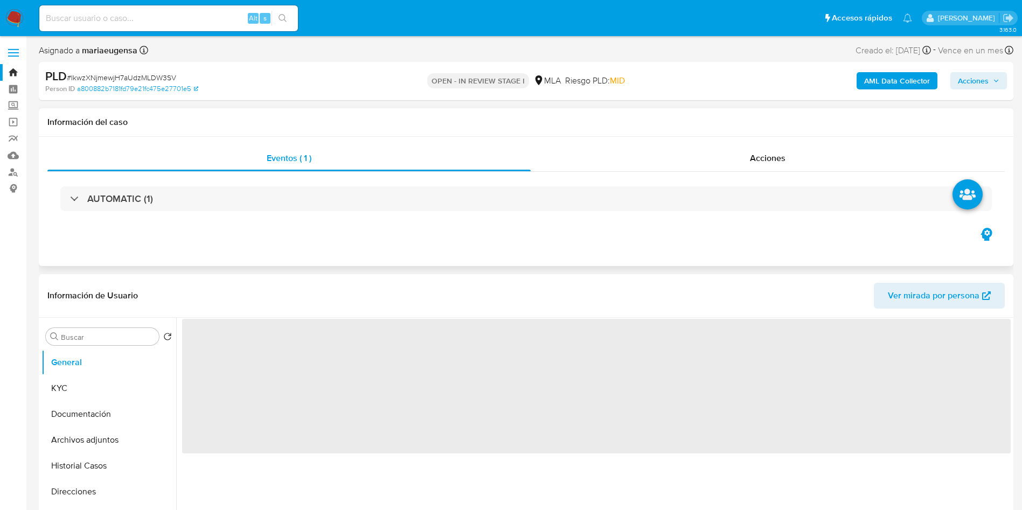
select select "10"
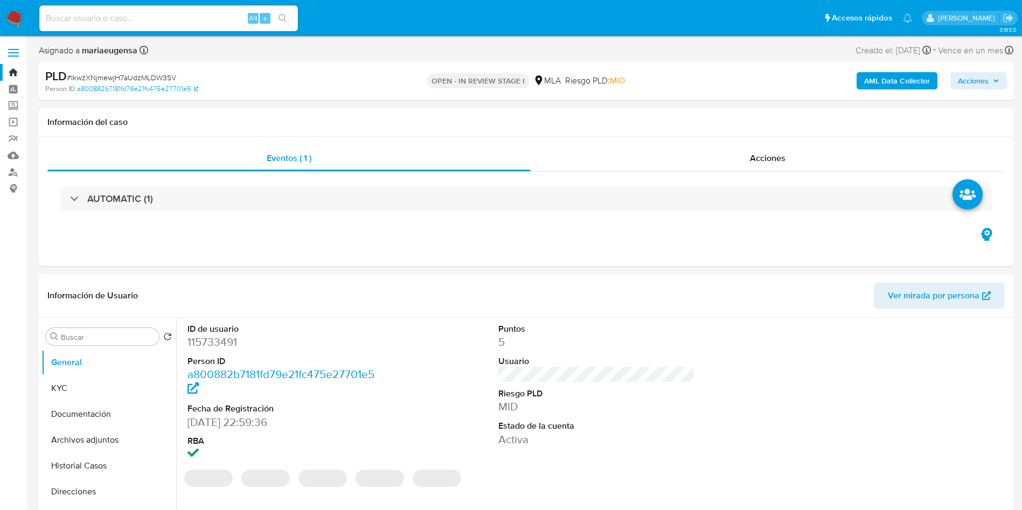
click at [120, 79] on span "# IkwzXNjmewjH7aUdzMLDW3SV" at bounding box center [121, 77] width 109 height 11
copy span "IkwzXNjmewjH7aUdzMLDW3SV"
click at [220, 356] on dt "Person ID" at bounding box center [285, 362] width 197 height 12
click at [221, 350] on dl "ID de usuario 115733491 Person ID a800882b7181fd79e21fc475e27701e5 Fecha de Reg…" at bounding box center [285, 392] width 197 height 139
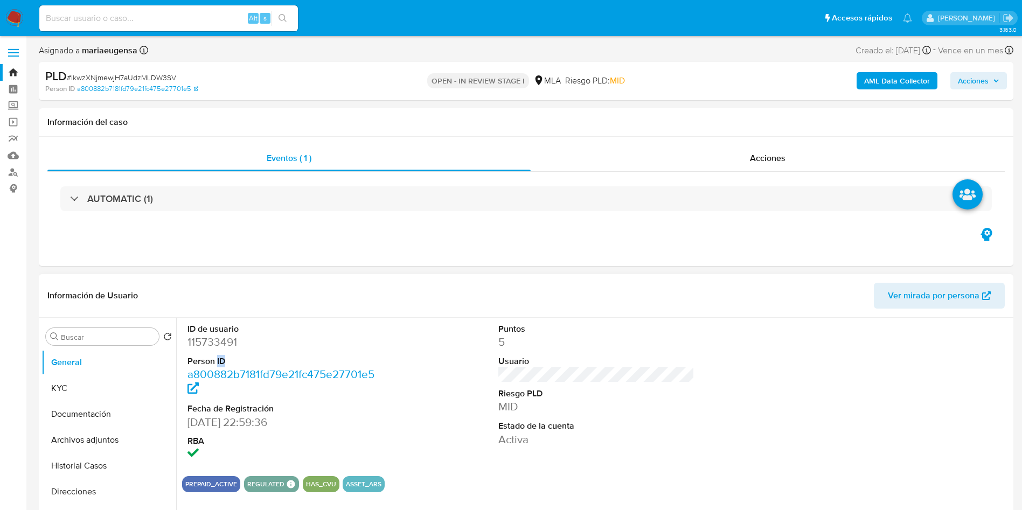
click at [221, 350] on dl "ID de usuario 115733491 Person ID a800882b7181fd79e21fc475e27701e5 Fecha de Reg…" at bounding box center [285, 392] width 197 height 139
copy dt "ID"
click at [226, 331] on dt "ID de usuario" at bounding box center [285, 329] width 197 height 12
click at [223, 338] on dd "115733491" at bounding box center [285, 342] width 197 height 15
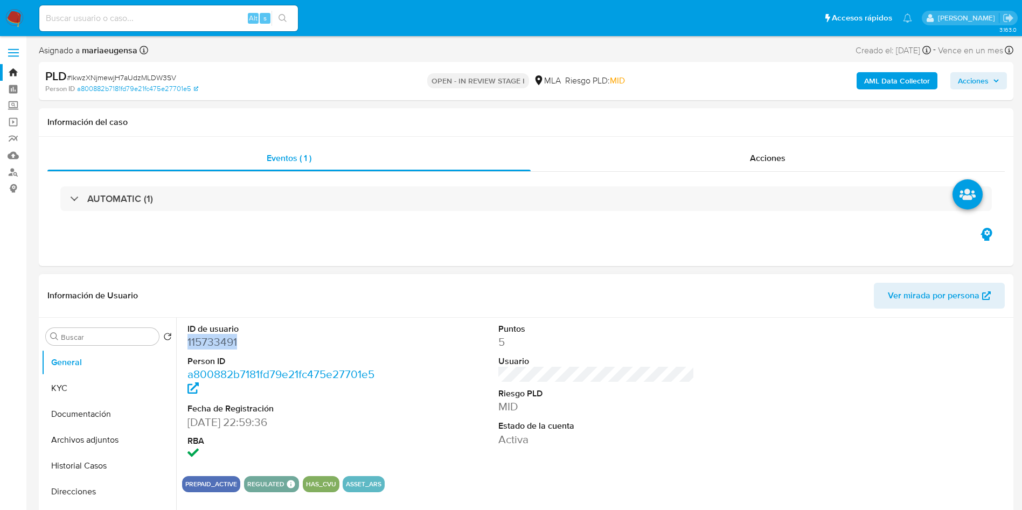
copy dd "115733491"
click at [101, 377] on button "KYC" at bounding box center [104, 389] width 126 height 26
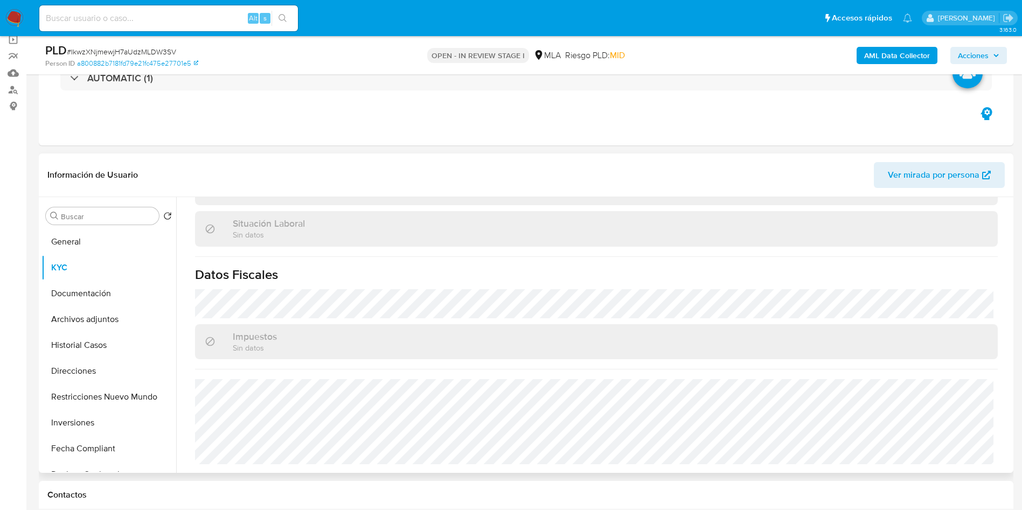
scroll to position [162, 0]
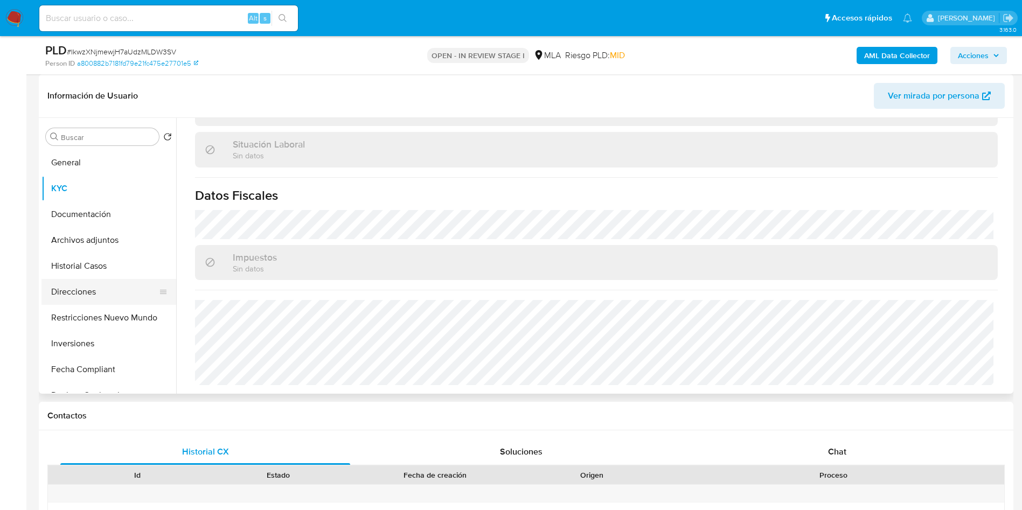
click at [107, 286] on button "Direcciones" at bounding box center [104, 292] width 126 height 26
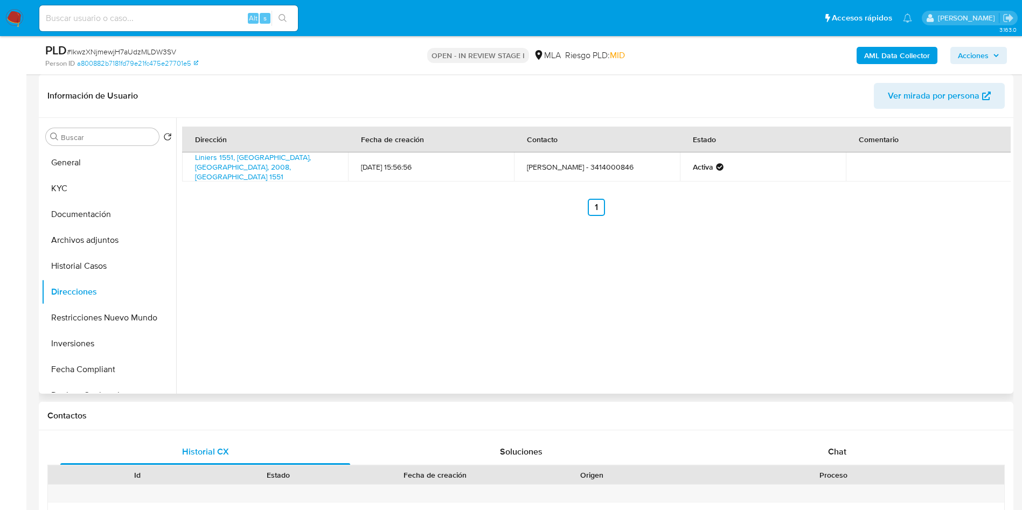
drag, startPoint x: 107, startPoint y: 244, endPoint x: 241, endPoint y: 211, distance: 138.2
click at [113, 238] on button "Archivos adjuntos" at bounding box center [108, 240] width 135 height 26
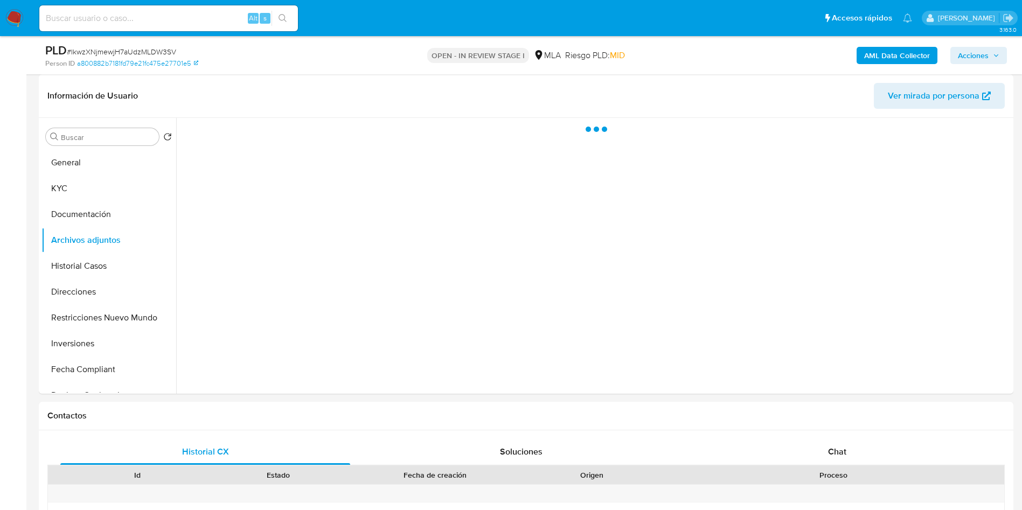
click at [766, 58] on b "AML Data Collector" at bounding box center [897, 55] width 66 height 17
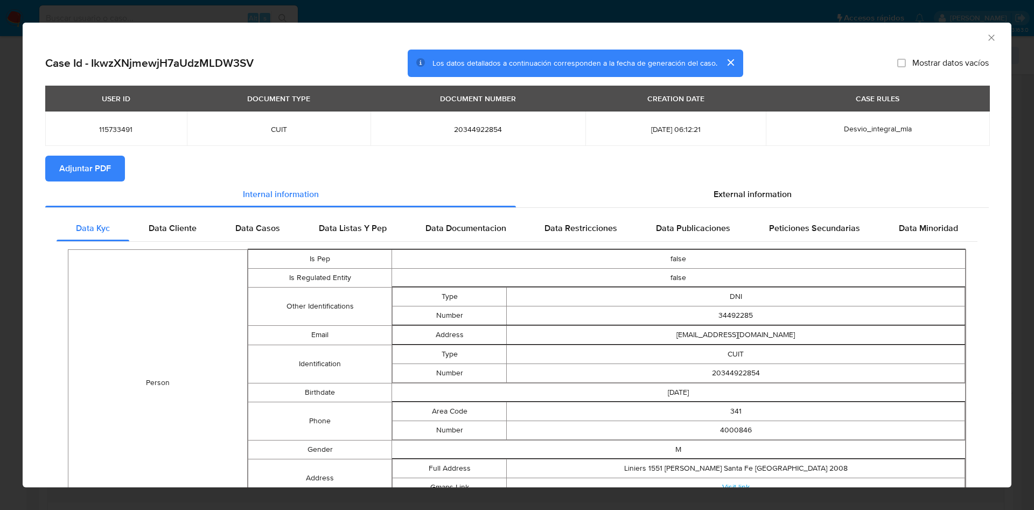
click at [62, 162] on span "Adjuntar PDF" at bounding box center [85, 169] width 52 height 24
click at [766, 38] on icon "Cerrar ventana" at bounding box center [991, 37] width 11 height 11
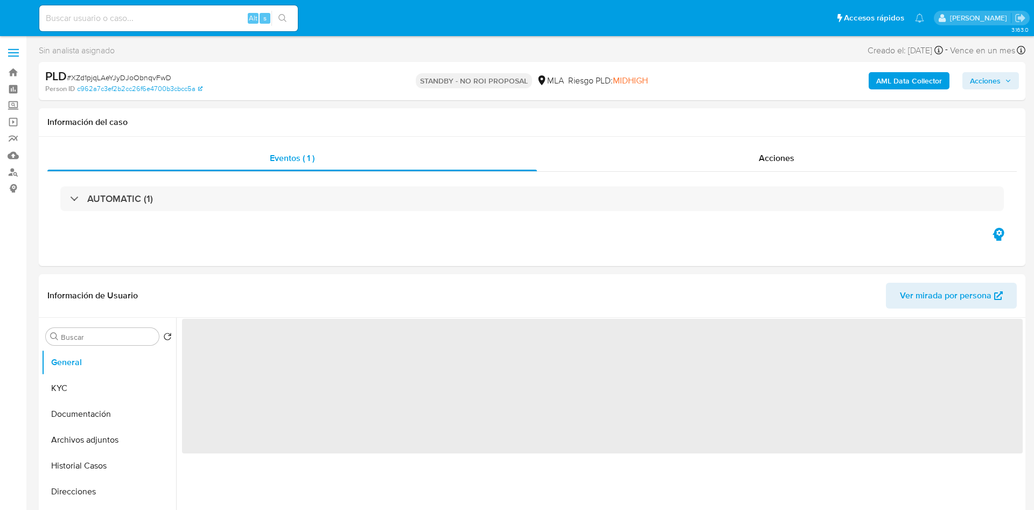
select select "10"
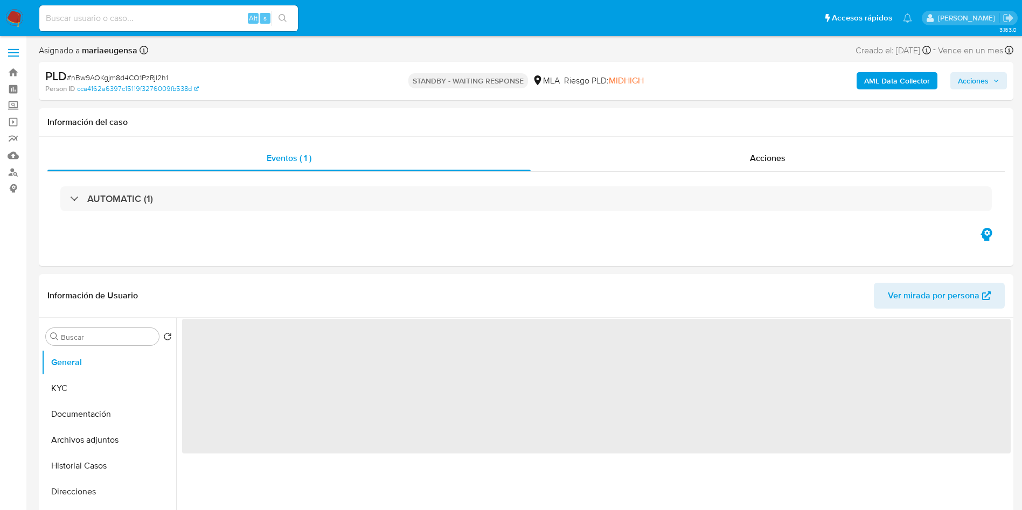
select select "10"
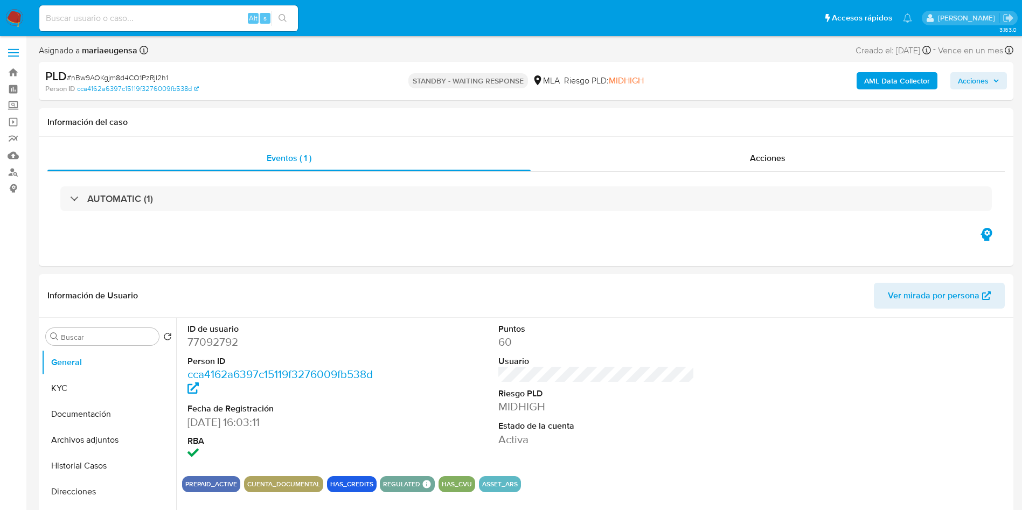
click at [113, 77] on span "# nBw9AOKgjm8d4CO1PzRjl2h1" at bounding box center [117, 77] width 101 height 11
copy span "nBw9AOKgjm8d4CO1PzRjl2h1"
click at [421, 357] on div "ID de usuario 77092792 Person ID cca4162a6397c15119f3276009fb538d Fecha de Regi…" at bounding box center [596, 393] width 829 height 150
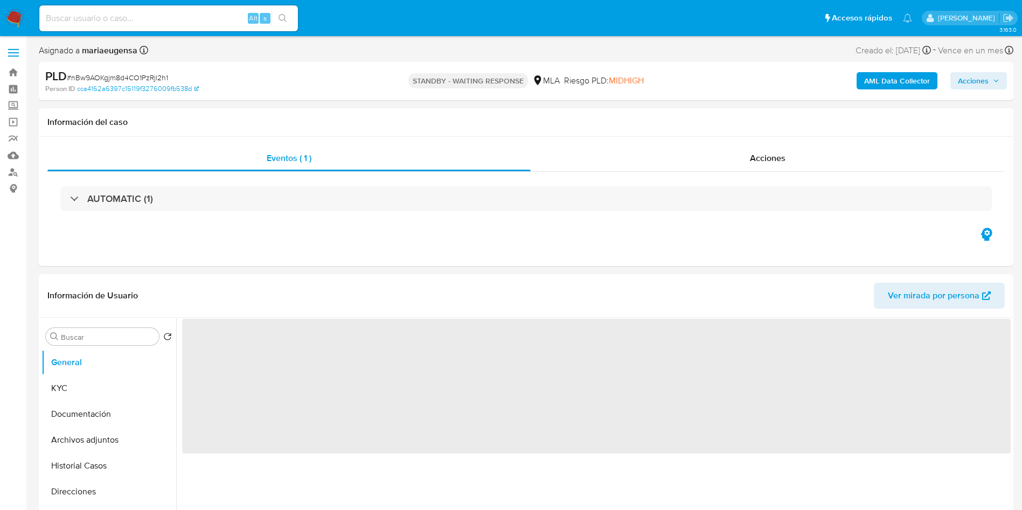
select select "10"
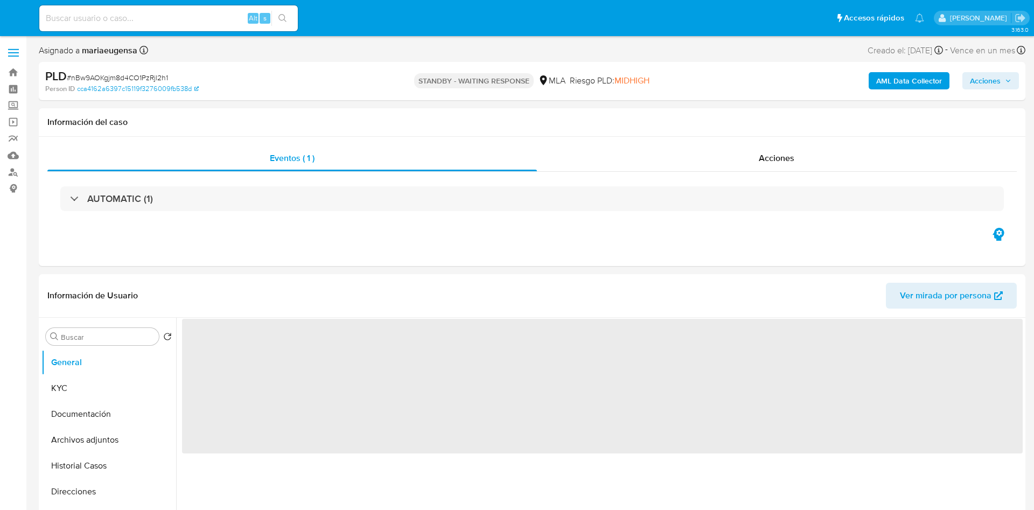
select select "10"
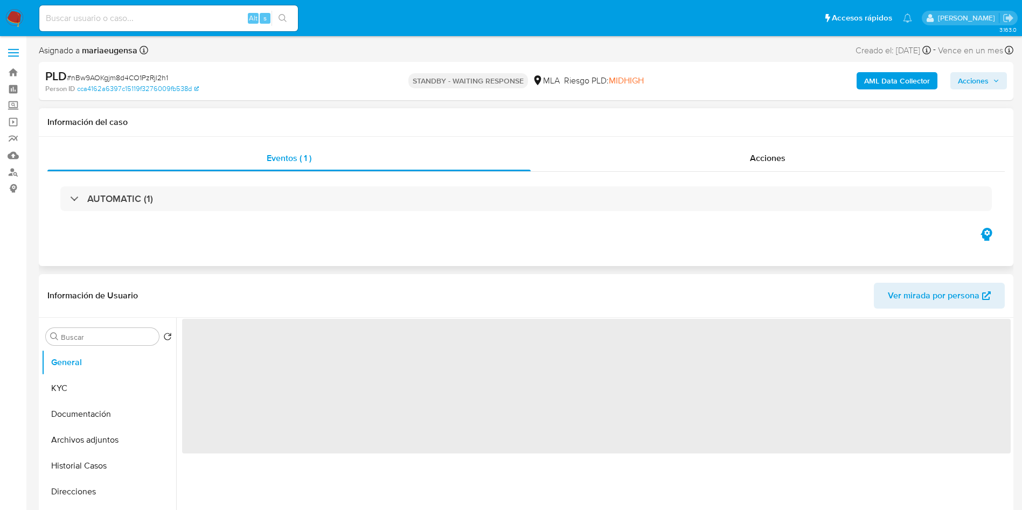
select select "10"
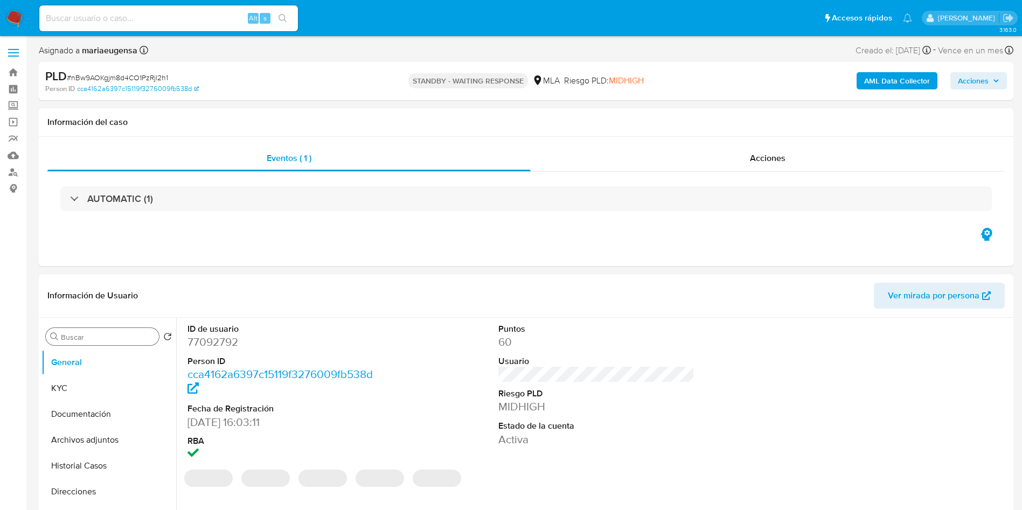
click at [101, 335] on input "Buscar" at bounding box center [108, 337] width 94 height 10
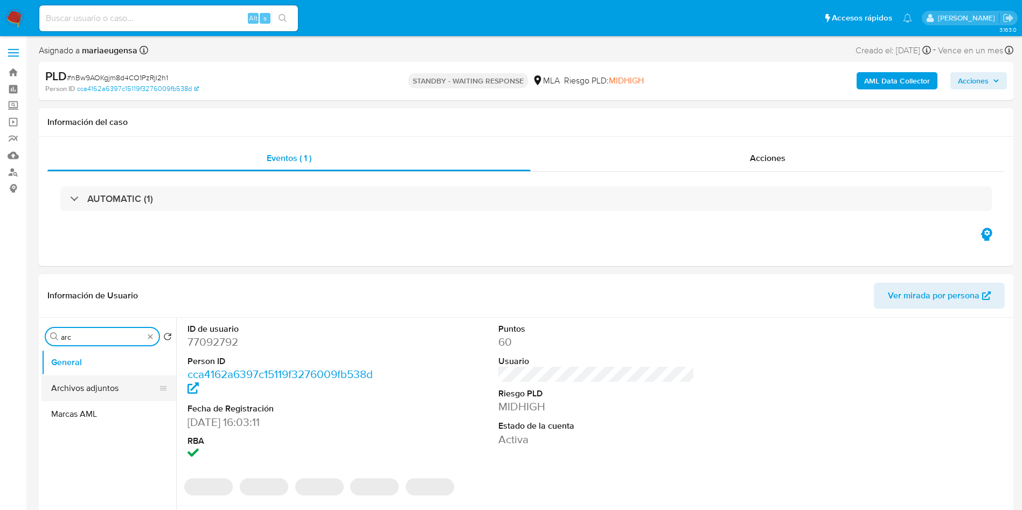
type input "arc"
click at [108, 383] on button "Archivos adjuntos" at bounding box center [104, 389] width 126 height 26
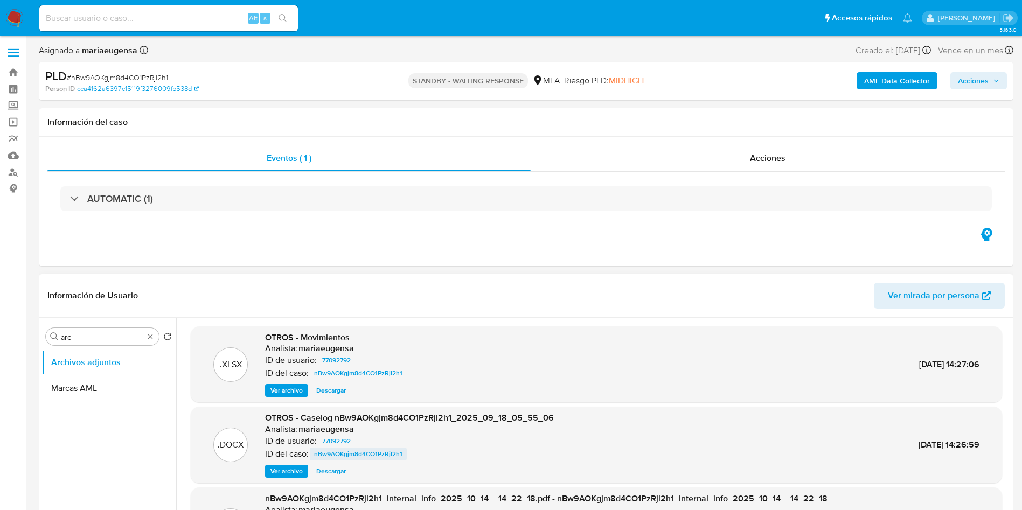
scroll to position [60, 0]
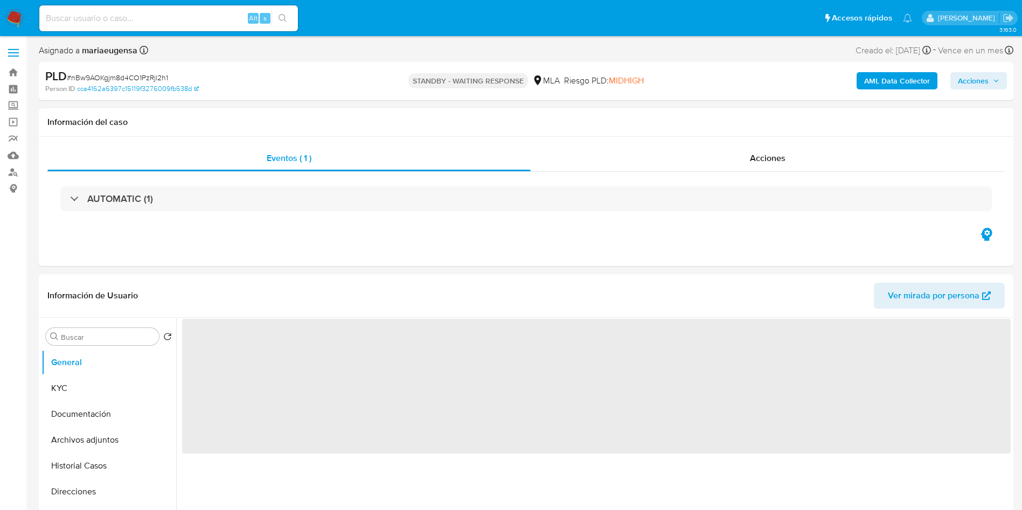
select select "10"
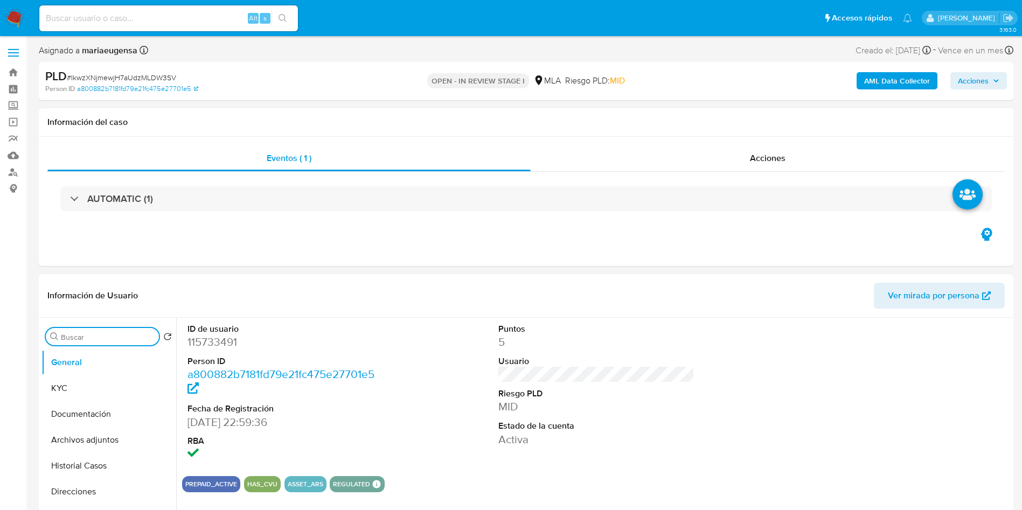
click at [116, 337] on input "Buscar" at bounding box center [108, 337] width 94 height 10
type input "arc"
click at [106, 388] on button "Archivos adjuntos" at bounding box center [104, 389] width 126 height 26
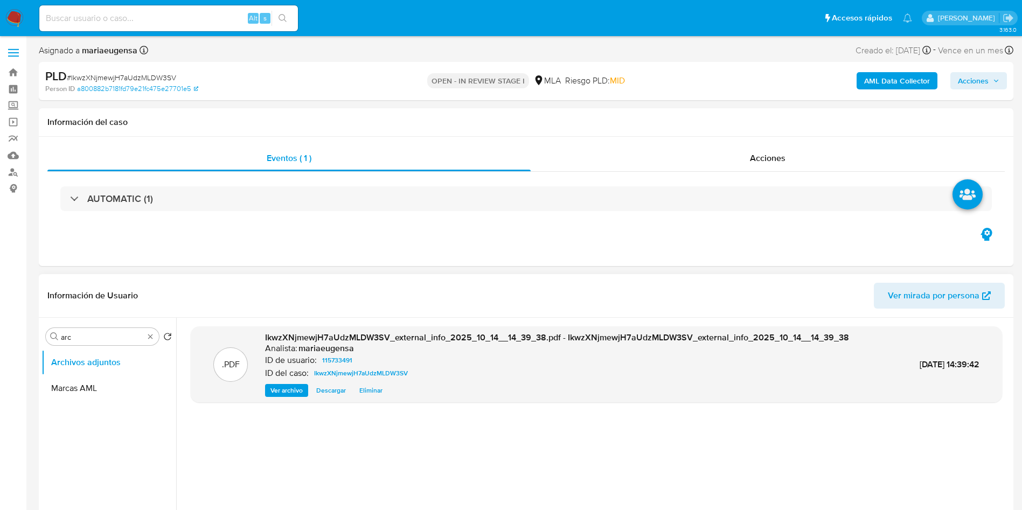
click at [654, 453] on div ".PDF IkwzXNjmewjH7aUdzMLDW3SV_external_info_2025_10_14__14_39_38.pdf - IkwzXNjm…" at bounding box center [596, 455] width 811 height 259
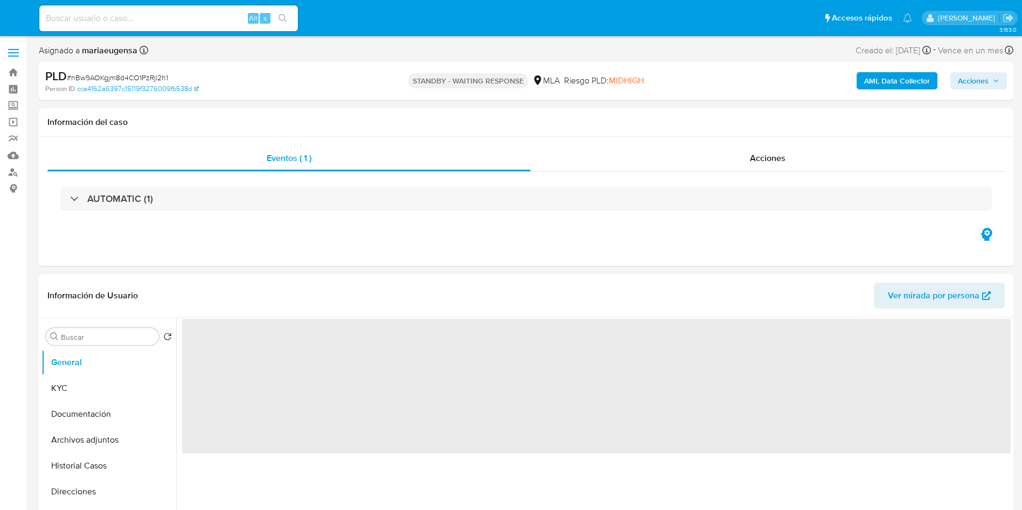
select select "10"
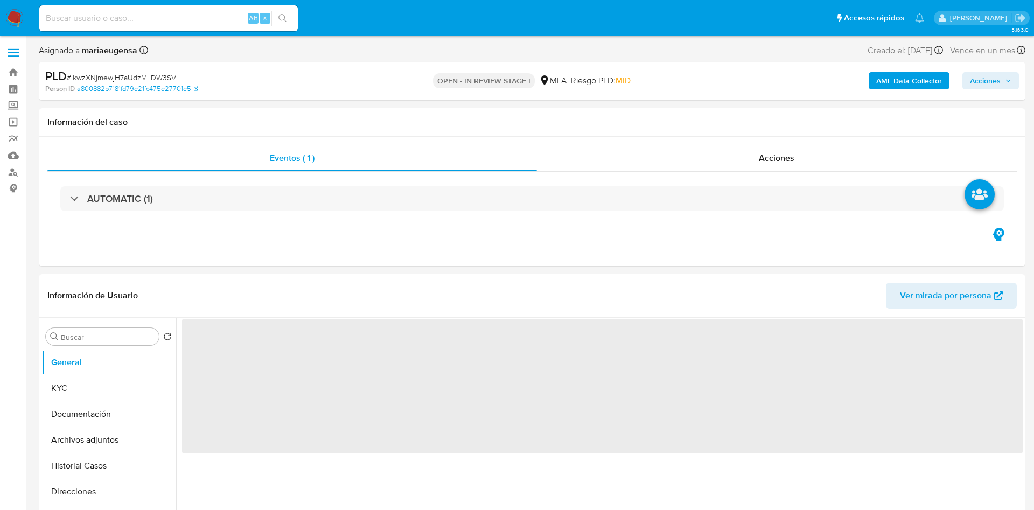
select select "10"
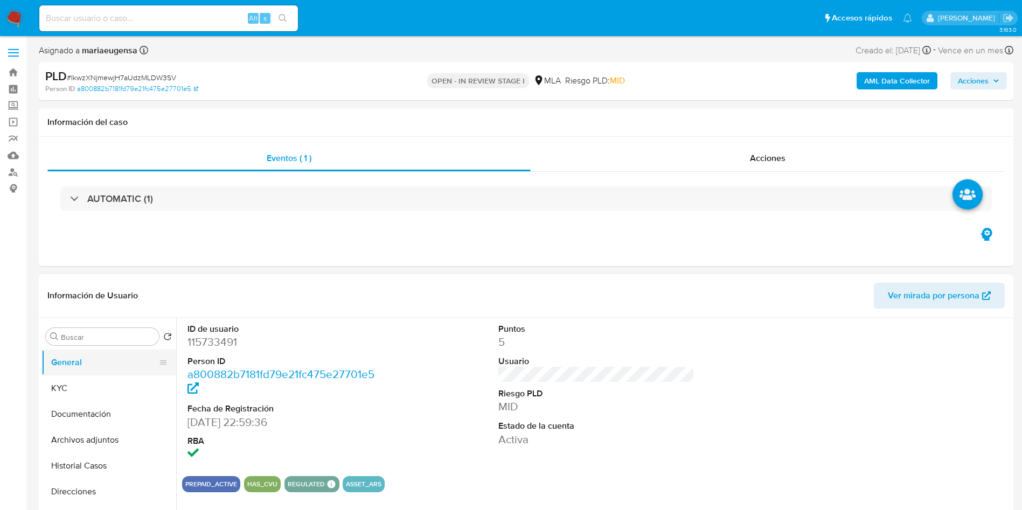
click at [109, 374] on button "General" at bounding box center [104, 363] width 126 height 26
click at [95, 382] on button "KYC" at bounding box center [104, 389] width 126 height 26
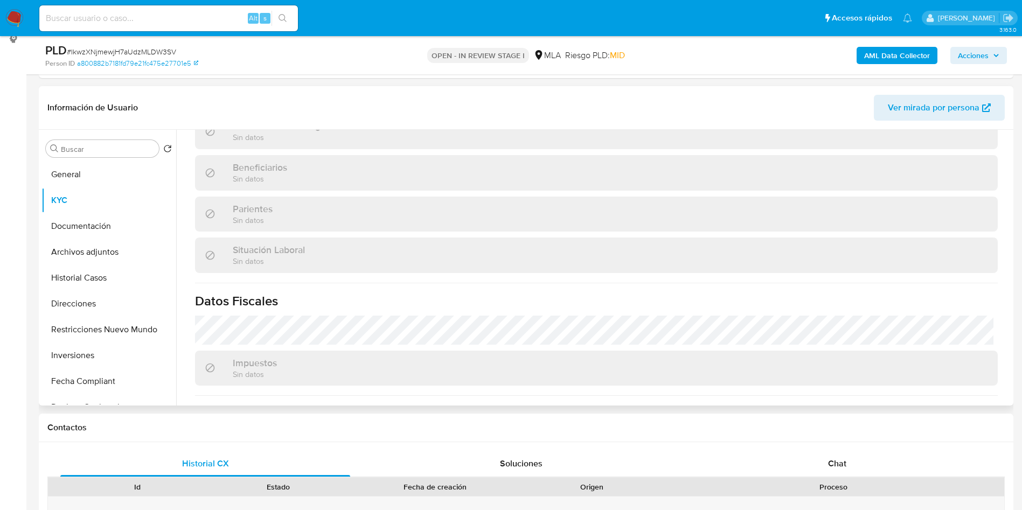
scroll to position [558, 0]
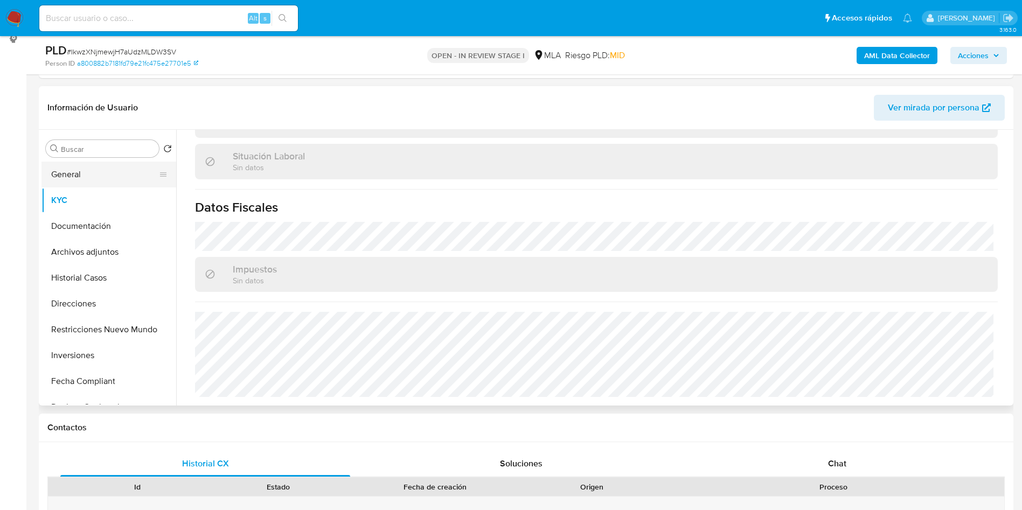
click at [96, 174] on button "General" at bounding box center [104, 175] width 126 height 26
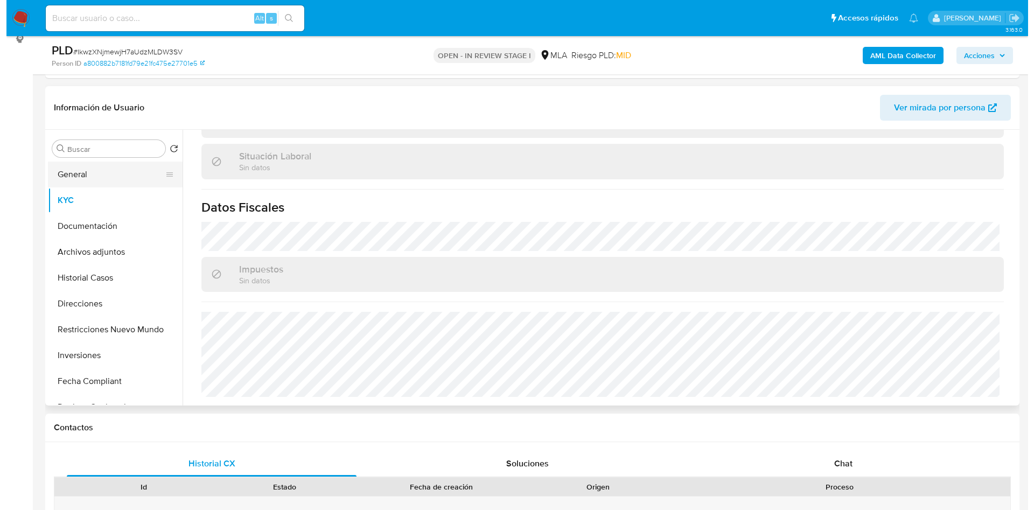
scroll to position [0, 0]
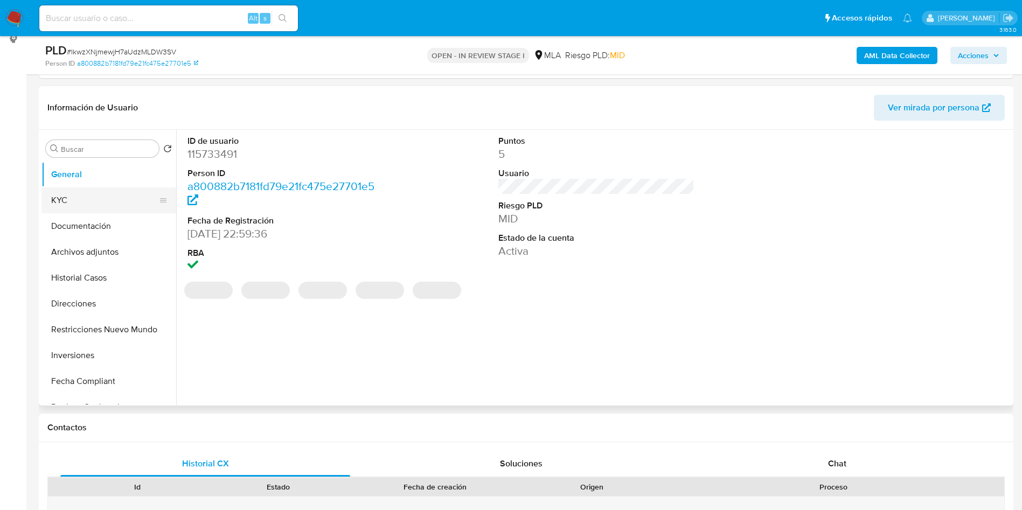
click at [136, 200] on button "KYC" at bounding box center [104, 200] width 126 height 26
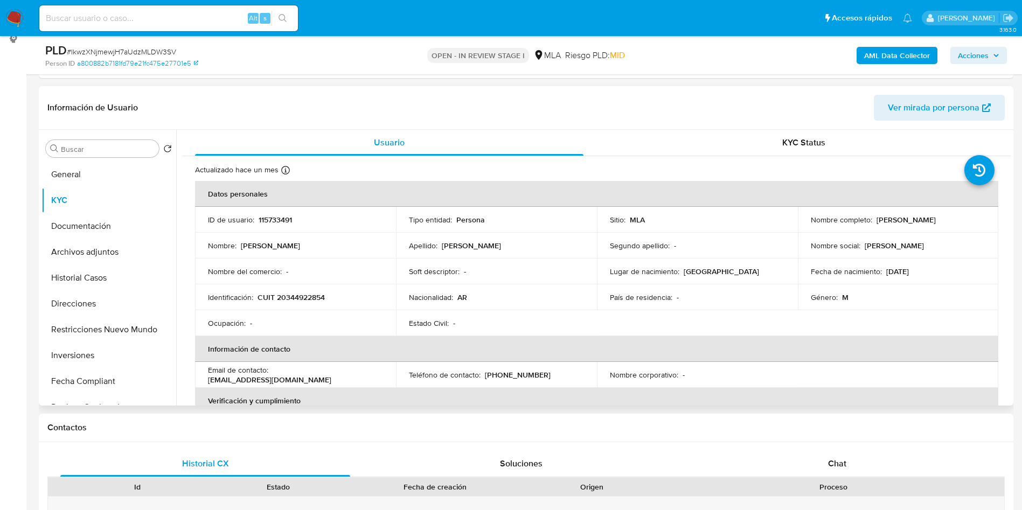
click at [295, 294] on p "CUIT 20344922854" at bounding box center [291, 298] width 67 height 10
click at [295, 293] on p "CUIT 20344922854" at bounding box center [291, 298] width 67 height 10
copy p "20344922854"
click at [95, 146] on input "Buscar" at bounding box center [108, 149] width 94 height 10
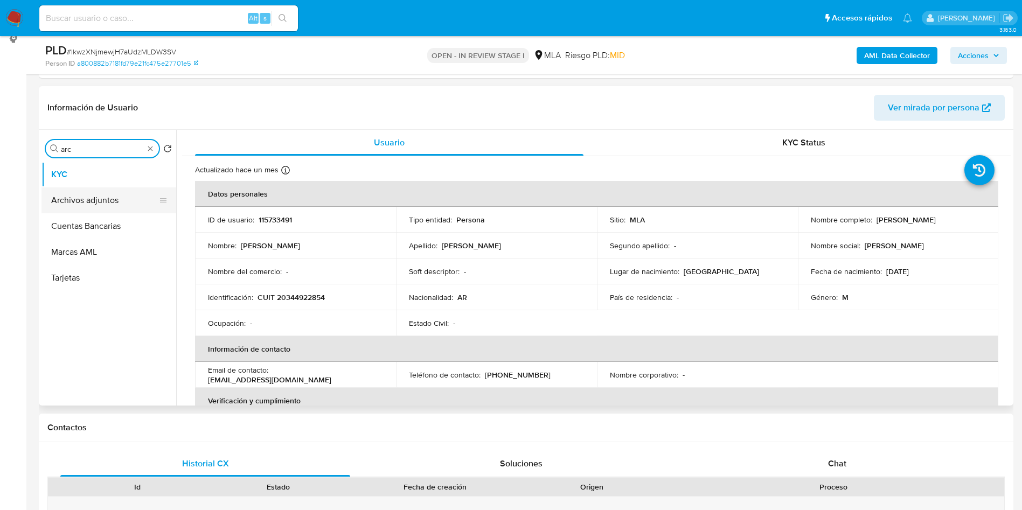
type input "arc"
click at [93, 192] on button "Archivos adjuntos" at bounding box center [104, 200] width 126 height 26
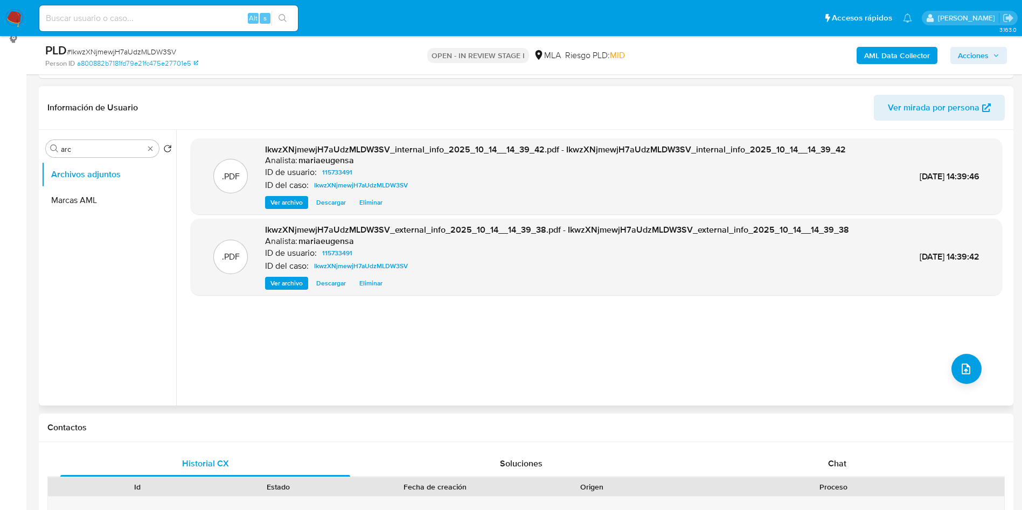
click at [983, 370] on div ".PDF IkwzXNjmewjH7aUdzMLDW3SV_internal_info_2025_10_14__14_39_42.pdf - IkwzXNjm…" at bounding box center [596, 267] width 811 height 259
click at [963, 365] on icon "upload-file" at bounding box center [966, 369] width 13 height 13
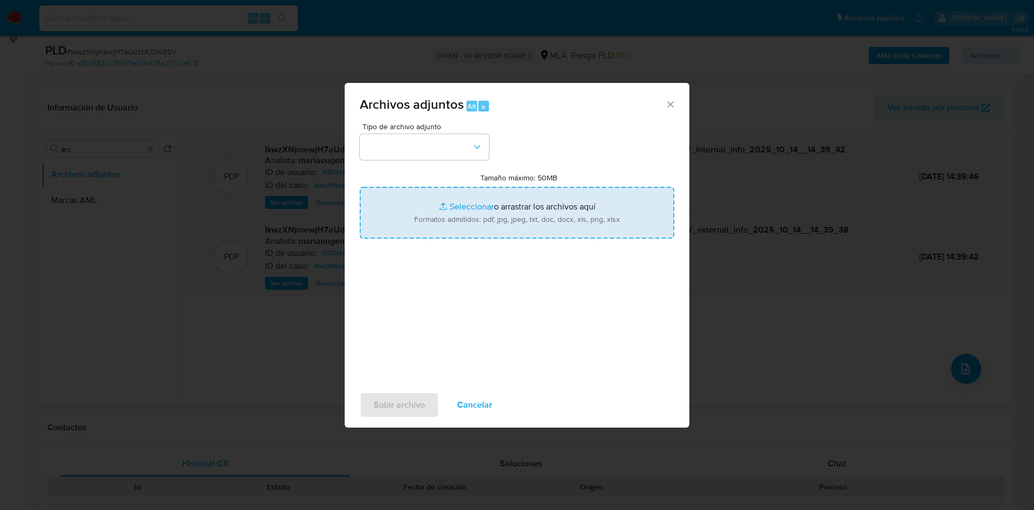
click at [447, 223] on input "Tamaño máximo: 50MB Seleccionar archivos" at bounding box center [517, 213] width 315 height 52
type input "C:\fakepath\Caselog IkwzXNjmewjH7aUdzMLDW3SV_2025_09_18_07_09_45.docx"
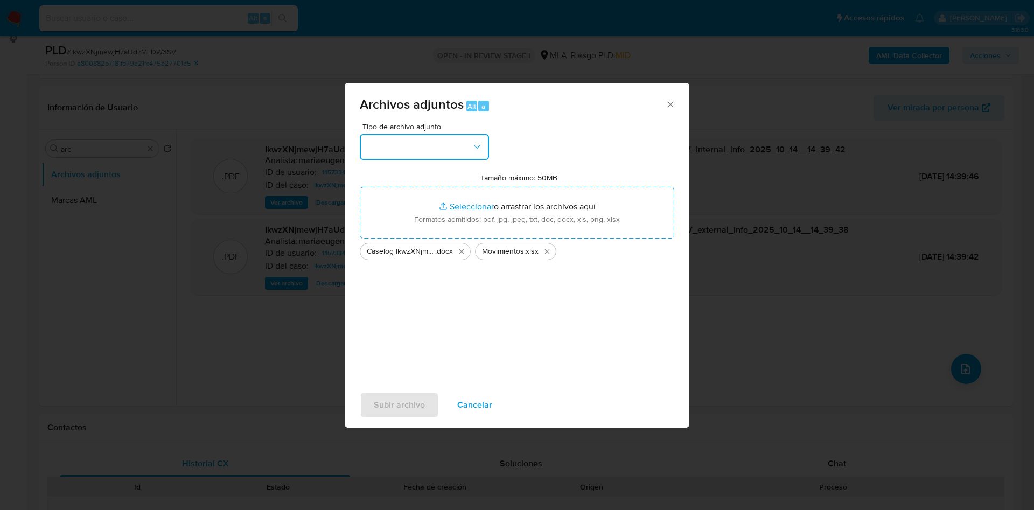
click at [416, 148] on button "button" at bounding box center [424, 147] width 129 height 26
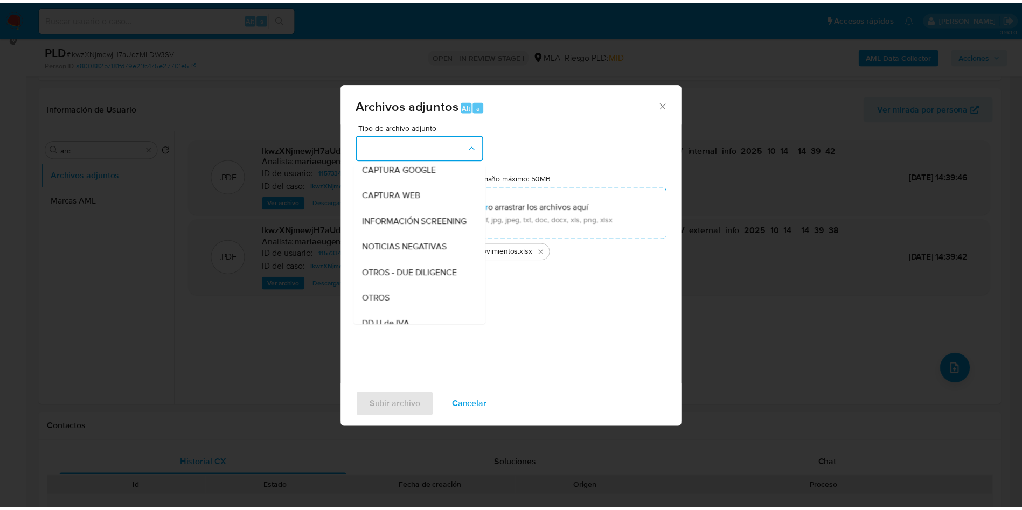
scroll to position [162, 0]
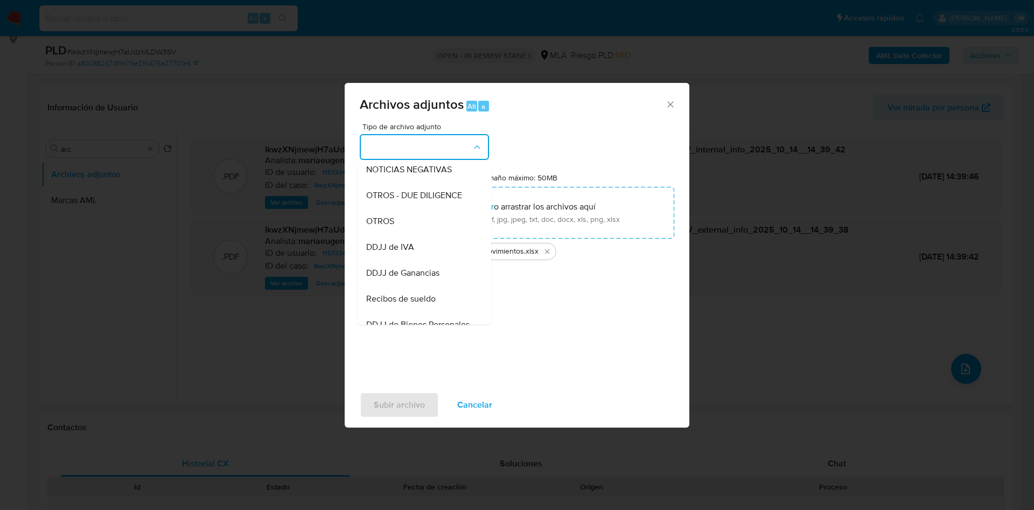
drag, startPoint x: 390, startPoint y: 234, endPoint x: 382, endPoint y: 352, distance: 118.2
click at [390, 227] on span "OTROS" at bounding box center [380, 221] width 28 height 11
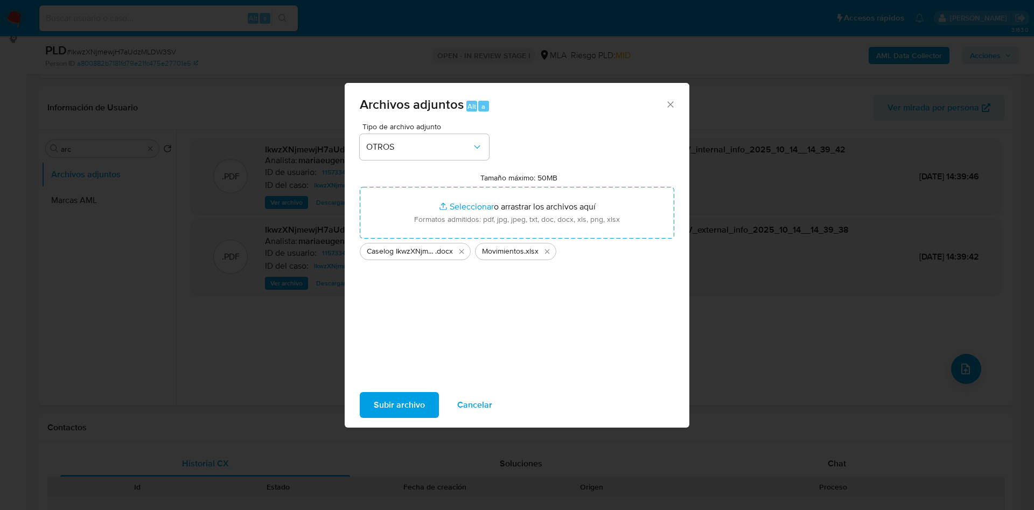
drag, startPoint x: 397, startPoint y: 402, endPoint x: 273, endPoint y: 148, distance: 282.4
click at [396, 401] on span "Subir archivo" at bounding box center [399, 405] width 51 height 24
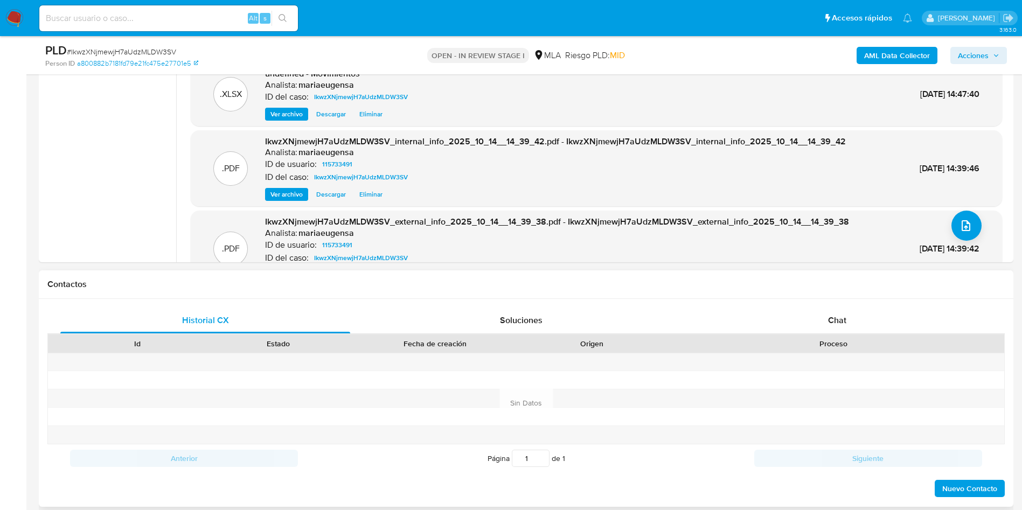
scroll to position [392, 0]
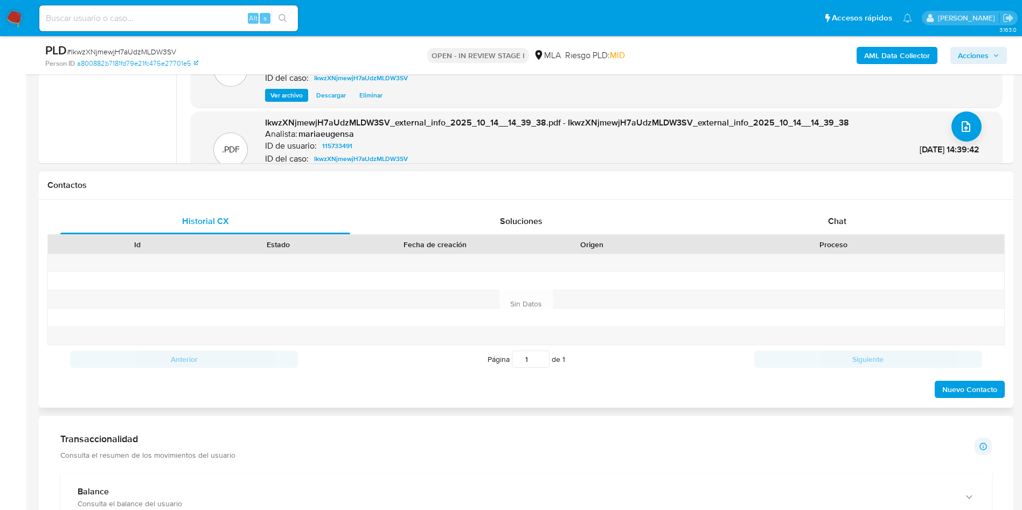
drag, startPoint x: 829, startPoint y: 196, endPoint x: 826, endPoint y: 218, distance: 21.7
click at [830, 204] on div "Contactos Historial CX Soluciones Chat Id Estado Fecha de creación Origen Proce…" at bounding box center [526, 289] width 975 height 237
drag, startPoint x: 826, startPoint y: 218, endPoint x: 797, endPoint y: 230, distance: 31.2
click at [826, 218] on div "Chat" at bounding box center [837, 221] width 290 height 26
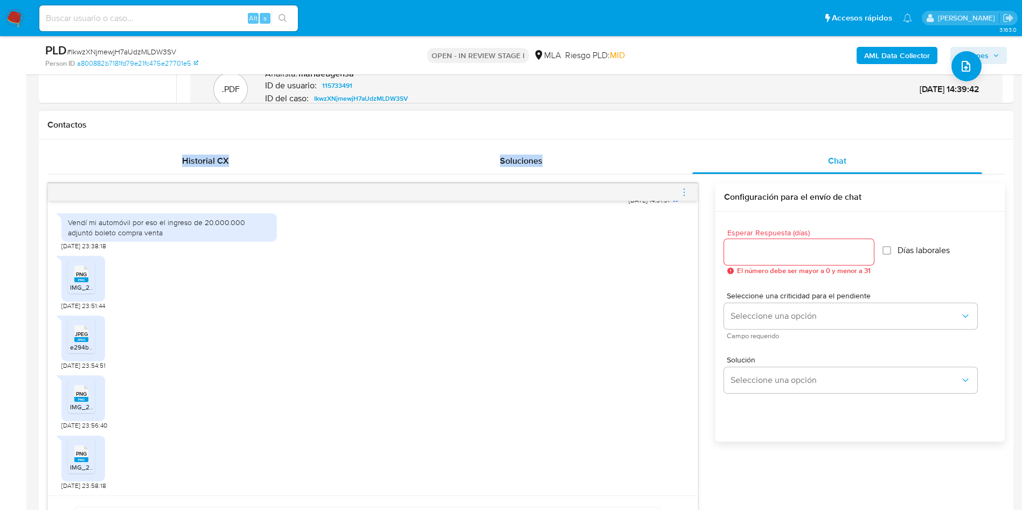
scroll to position [473, 0]
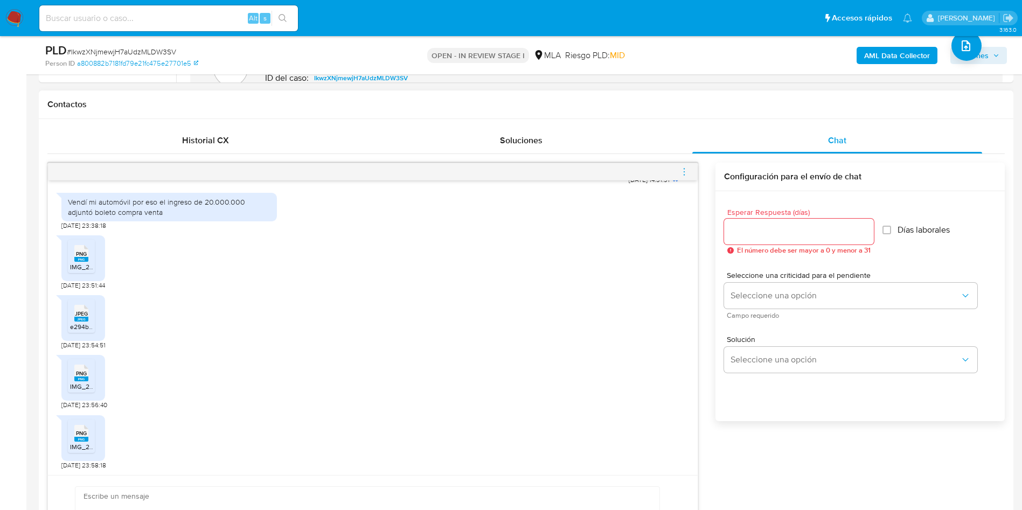
click at [73, 252] on div "PNG PNG" at bounding box center [81, 252] width 23 height 21
click at [73, 330] on span "e294ba6f-ecf9-4cc5-ac9d-a74b603e890d.jpeg" at bounding box center [137, 326] width 135 height 9
click at [86, 387] on span "IMG_2374.png" at bounding box center [91, 386] width 43 height 9
drag, startPoint x: 89, startPoint y: 448, endPoint x: 95, endPoint y: 420, distance: 29.1
click at [89, 448] on span "IMG_2375.png" at bounding box center [91, 446] width 43 height 9
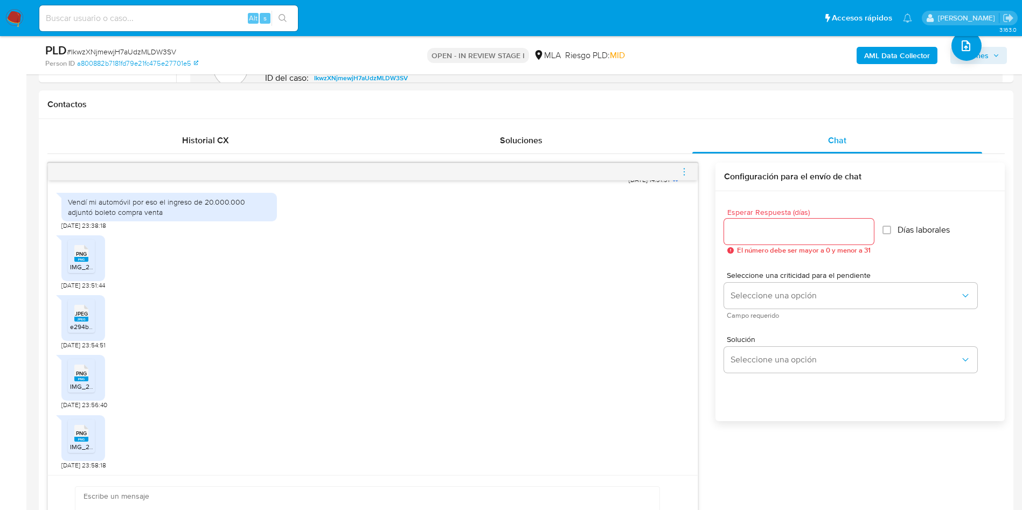
click at [132, 54] on span "# IkwzXNjmewjH7aUdzMLDW3SV" at bounding box center [121, 51] width 109 height 11
click at [132, 53] on span "# IkwzXNjmewjH7aUdzMLDW3SV" at bounding box center [121, 51] width 109 height 11
copy span "IkwzXNjmewjH7aUdzMLDW3SV"
click at [798, 233] on input "Esperar Respuesta (días)" at bounding box center [799, 232] width 150 height 14
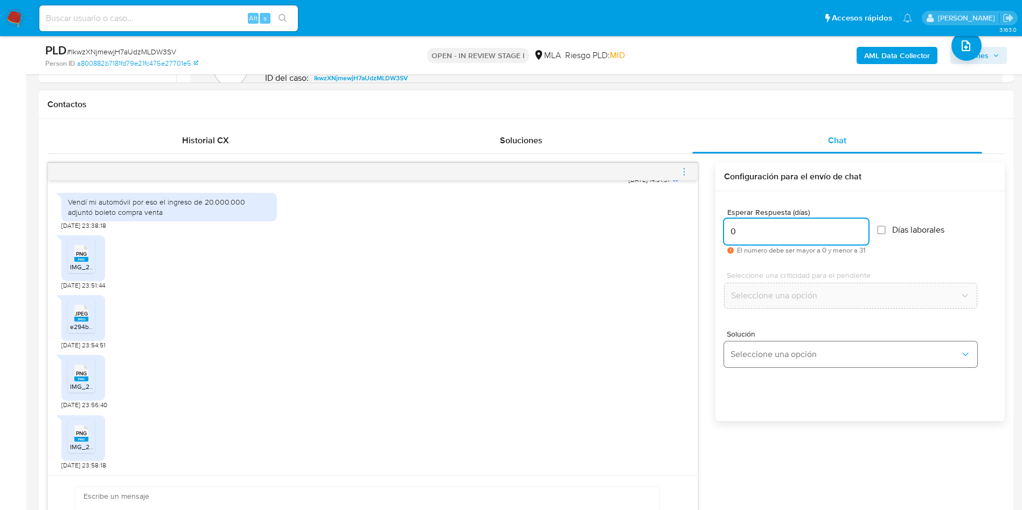
type input "0"
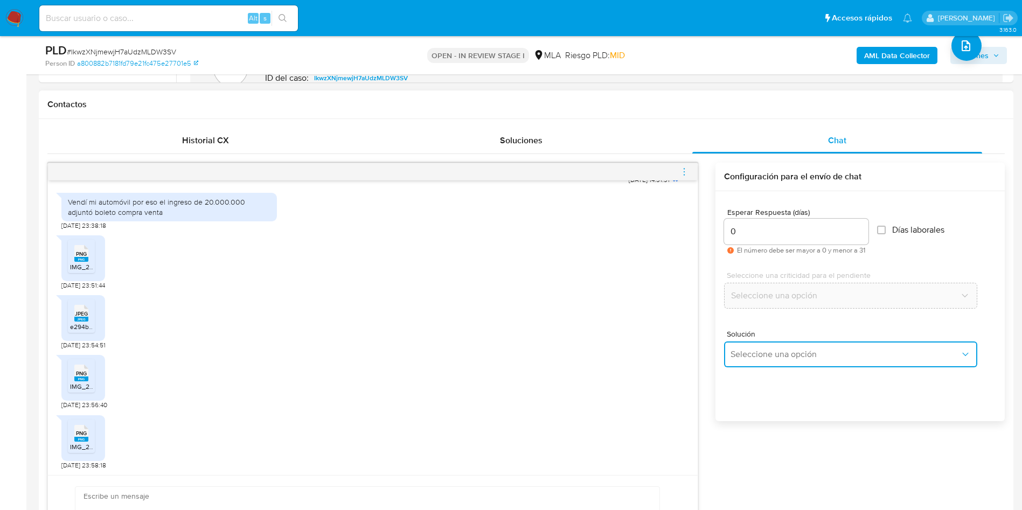
click at [762, 356] on span "Seleccione una opción" at bounding box center [846, 354] width 230 height 11
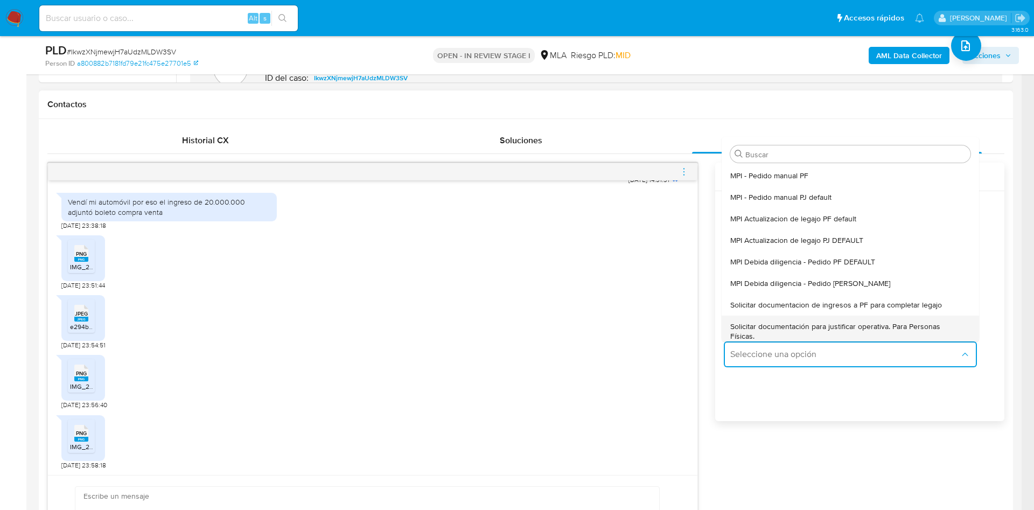
click at [753, 332] on span "Solicitar documentación para justificar operativa. Para Personas Físicas." at bounding box center [848, 331] width 234 height 19
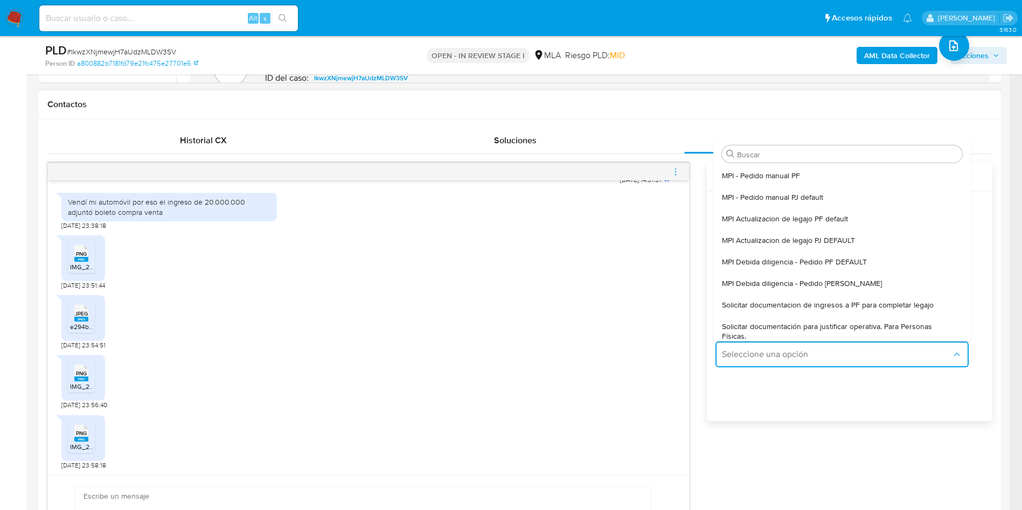
type textarea "Lore,Ip dolorsi am con adipiscinge seddoeiusmo te in utlabo et Dolorem Aliq, en…"
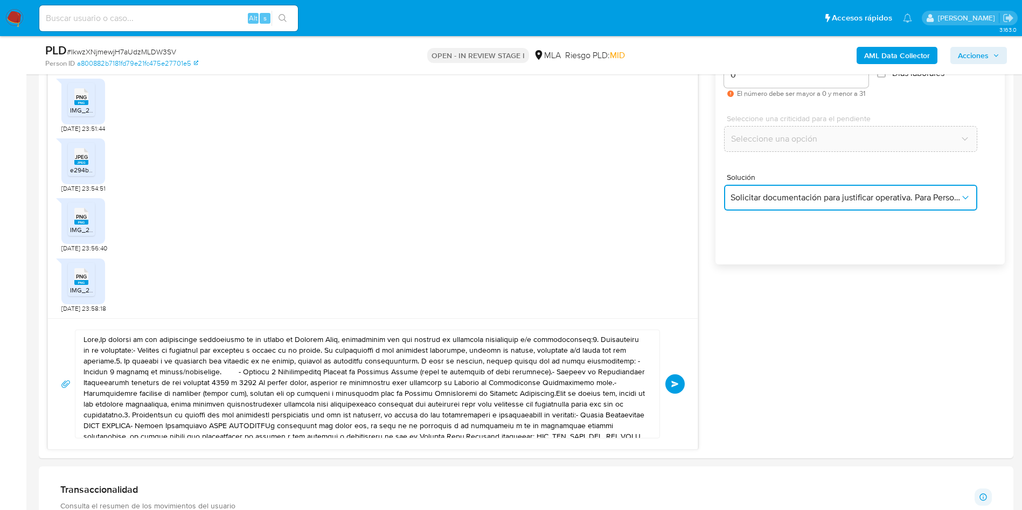
scroll to position [715, 0]
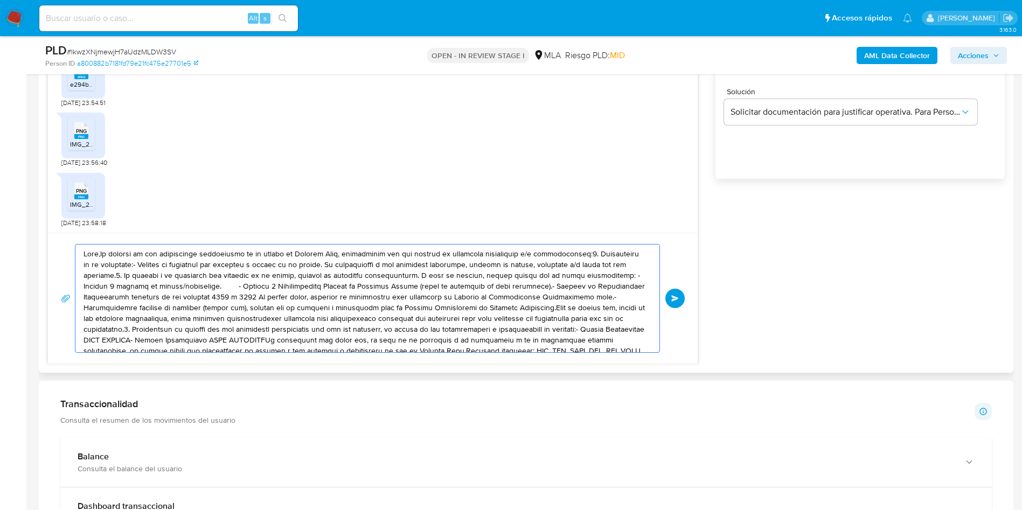
click at [313, 293] on textarea at bounding box center [365, 299] width 562 height 108
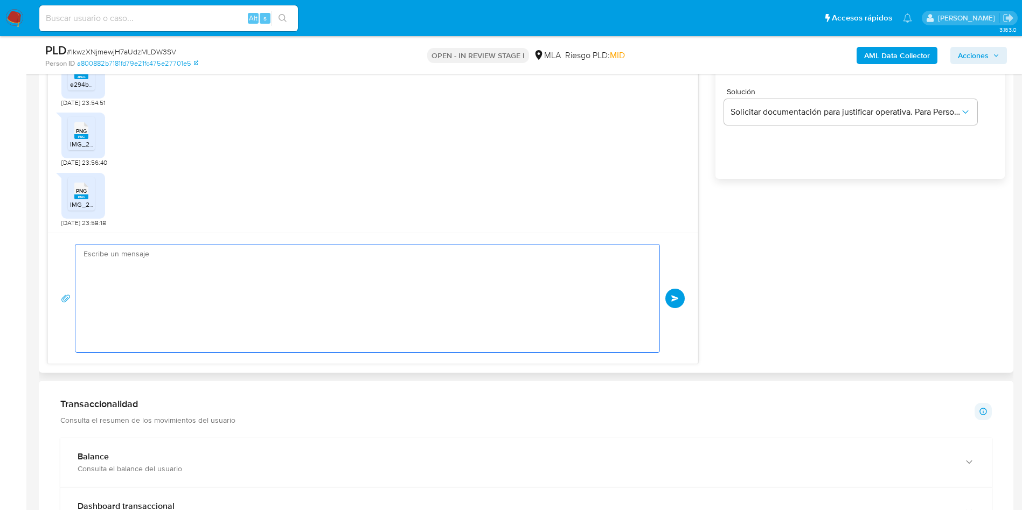
paste textarea "Hola, ¡Muchas gracias por tu respuesta! Confirmamos la recepción de la document…"
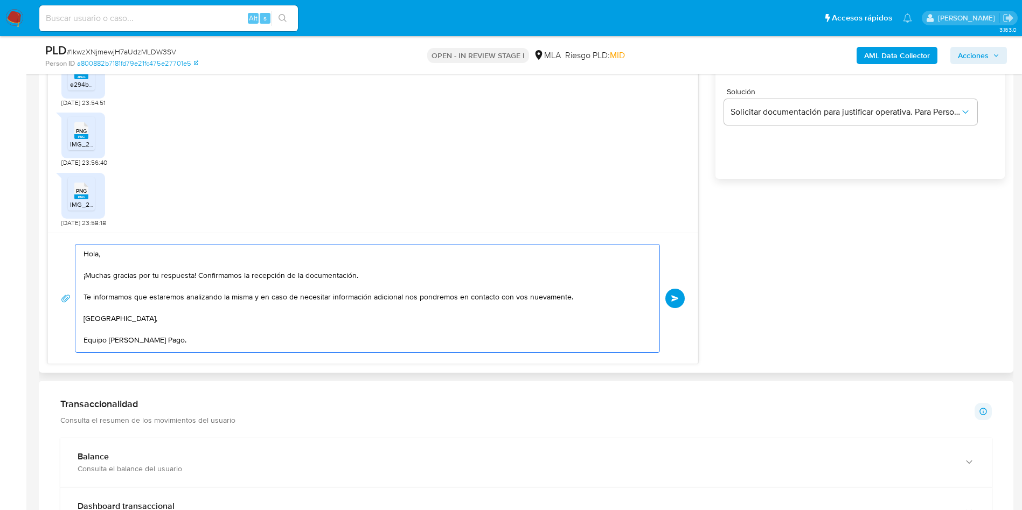
scroll to position [15, 0]
click at [313, 293] on textarea "Hola, ¡Muchas gracias por tu respuesta! Confirmamos la recepción de la document…" at bounding box center [365, 299] width 562 height 108
type textarea "Hola, ¡Muchas gracias por tu respuesta! Confirmamos la recepción de la document…"
drag, startPoint x: 680, startPoint y: 294, endPoint x: 990, endPoint y: 275, distance: 310.9
click at [680, 293] on button "Enviar" at bounding box center [674, 298] width 19 height 19
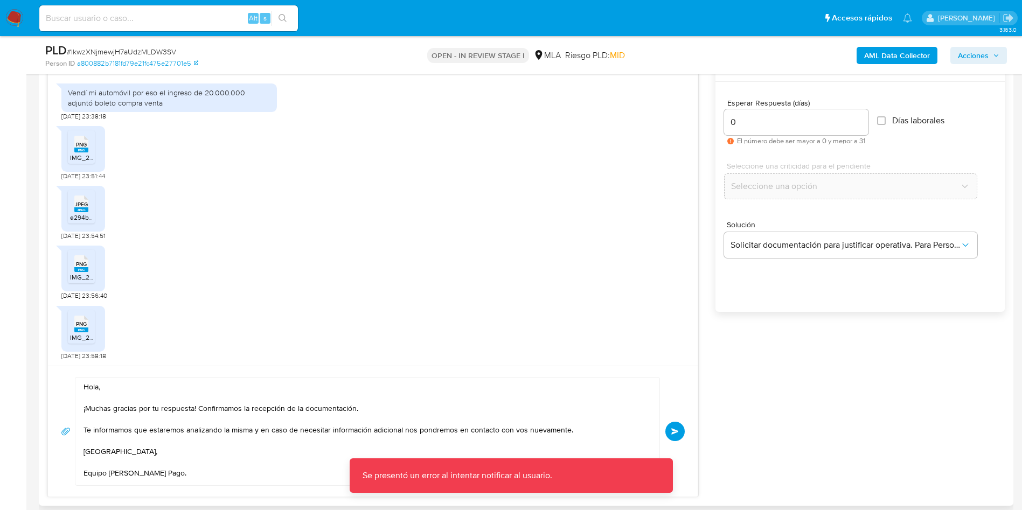
scroll to position [538, 0]
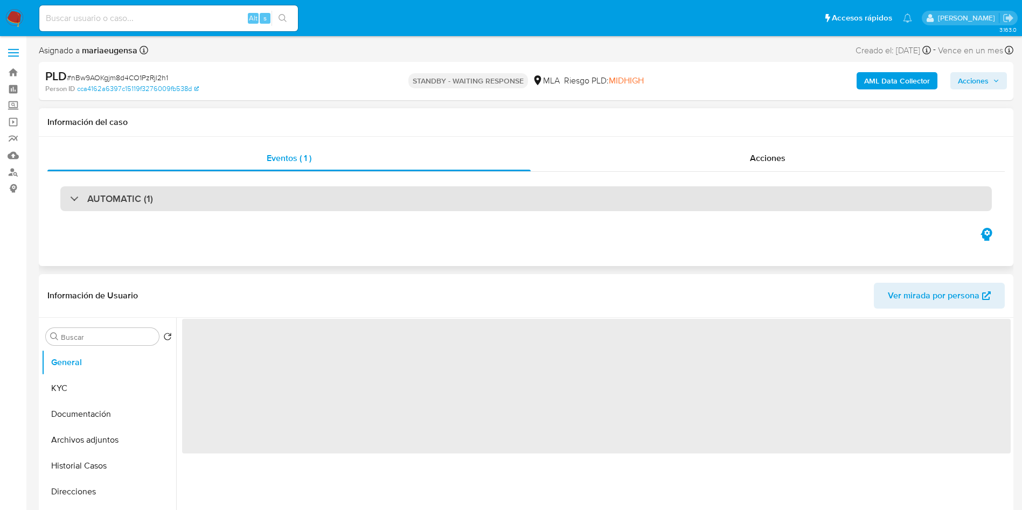
select select "10"
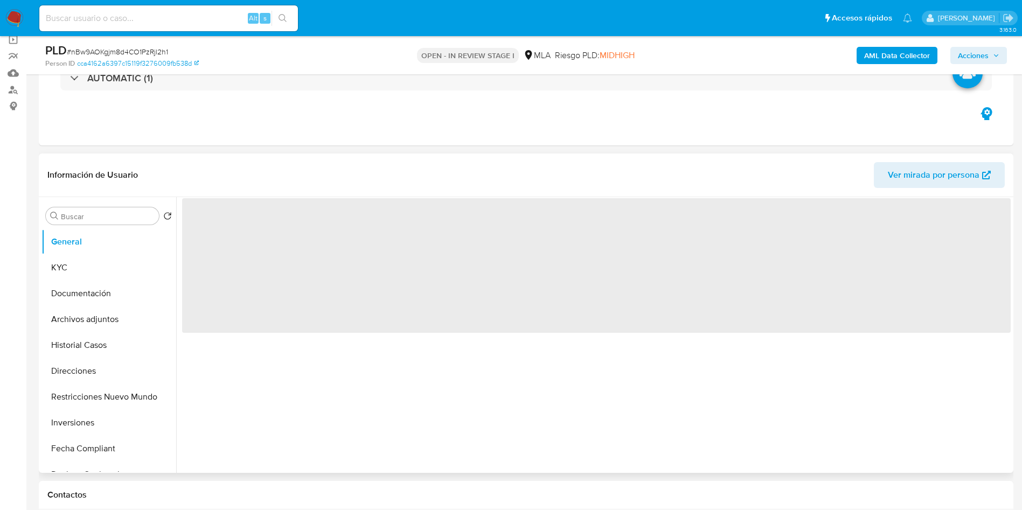
scroll to position [162, 0]
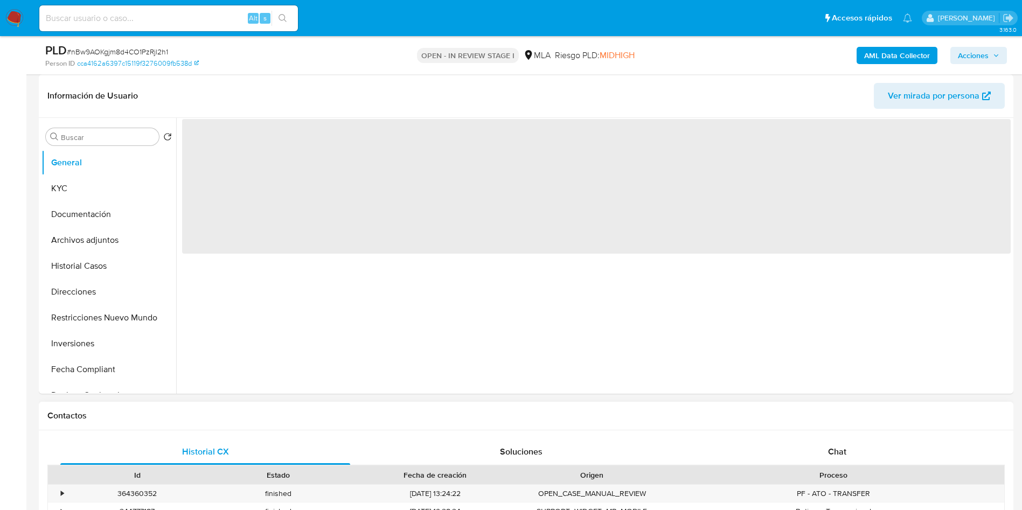
select select "10"
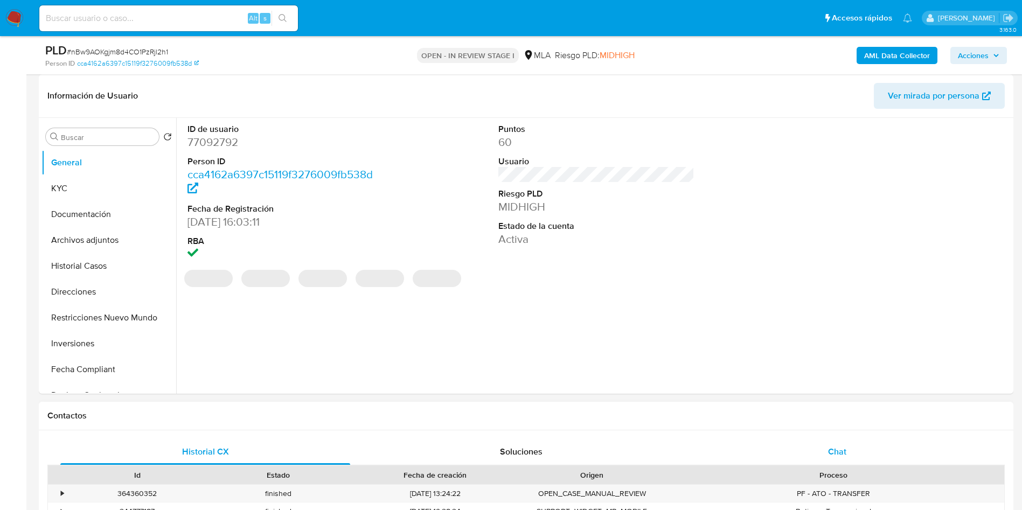
click at [800, 441] on div "Chat" at bounding box center [837, 452] width 290 height 26
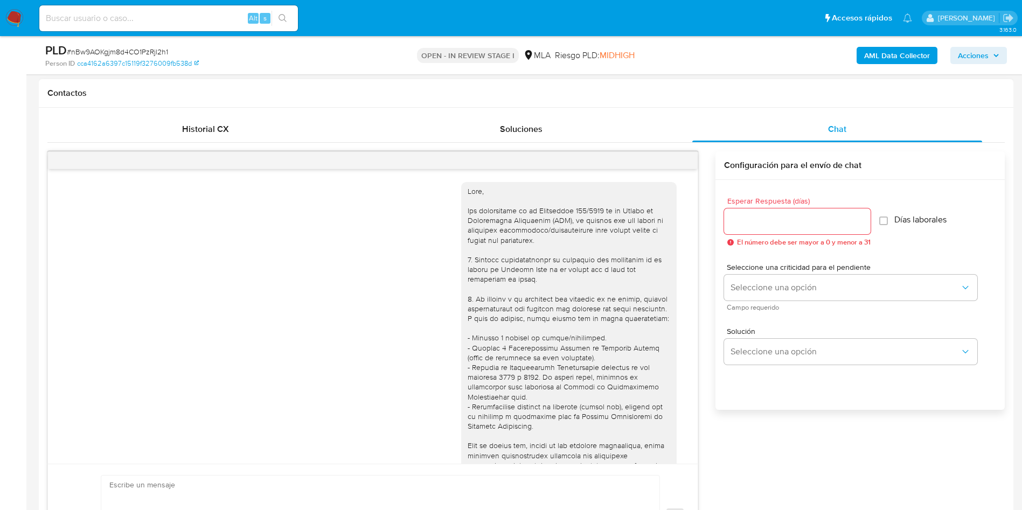
scroll to position [485, 0]
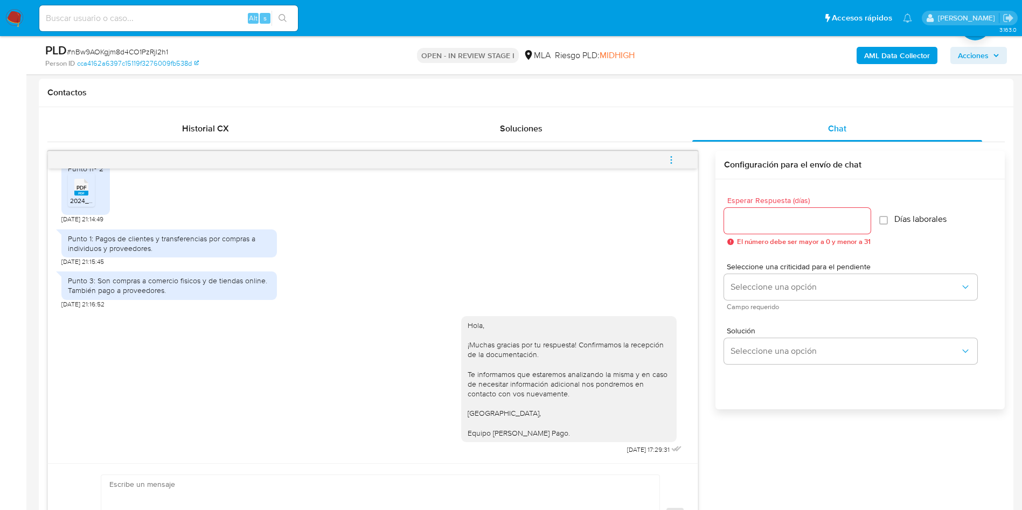
click at [673, 156] on icon "menu-action" at bounding box center [671, 160] width 10 height 10
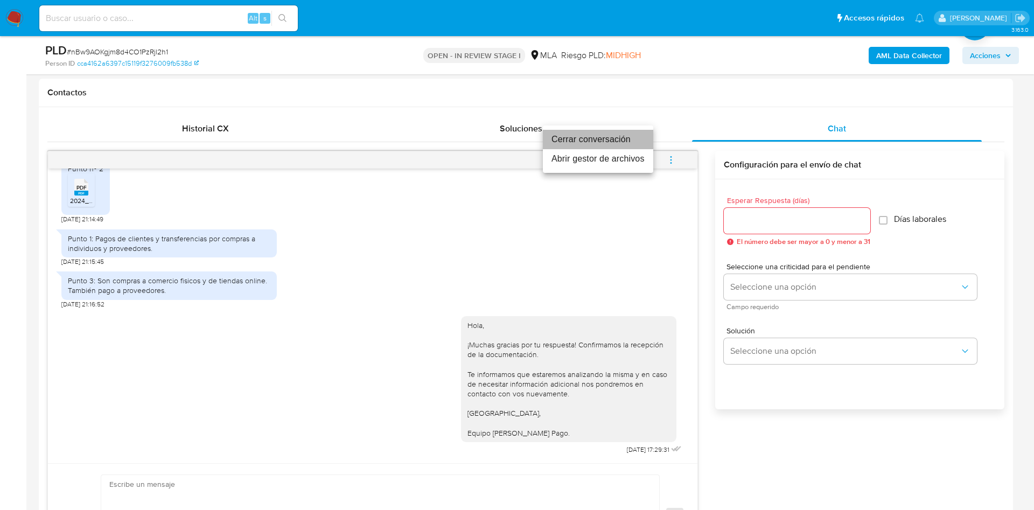
click at [617, 134] on li "Cerrar conversación" at bounding box center [598, 139] width 110 height 19
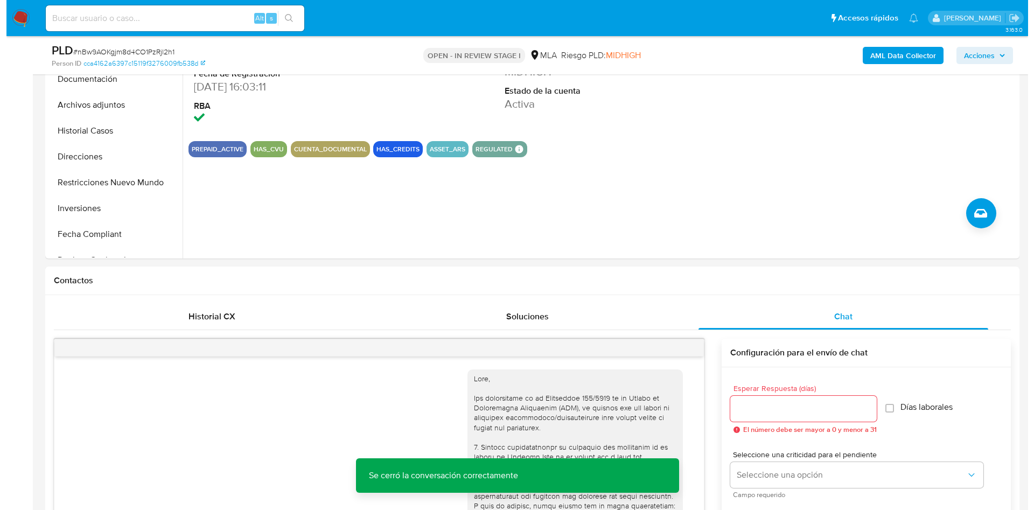
scroll to position [162, 0]
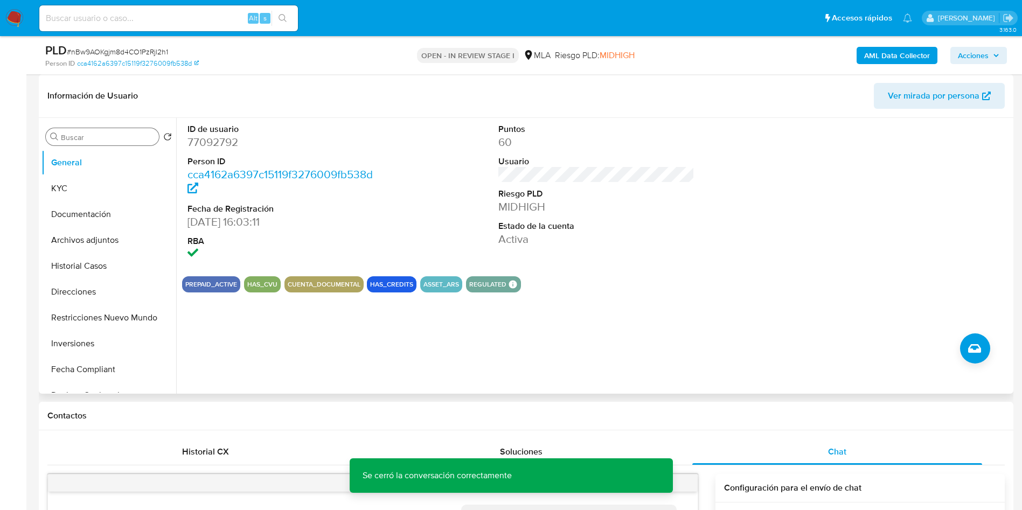
click at [79, 141] on input "Buscar" at bounding box center [108, 138] width 94 height 10
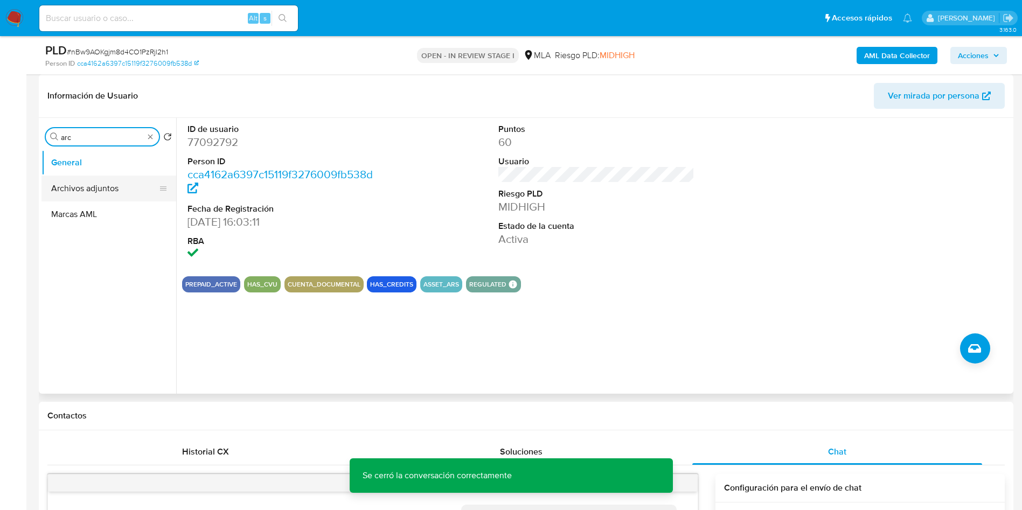
type input "arc"
click at [91, 186] on button "Archivos adjuntos" at bounding box center [104, 189] width 126 height 26
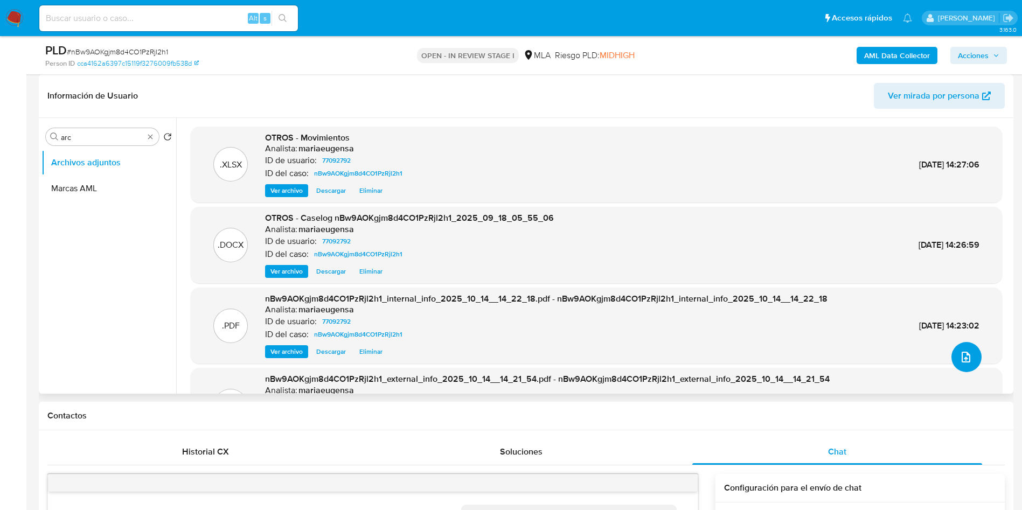
click at [962, 355] on icon "upload-file" at bounding box center [966, 357] width 13 height 13
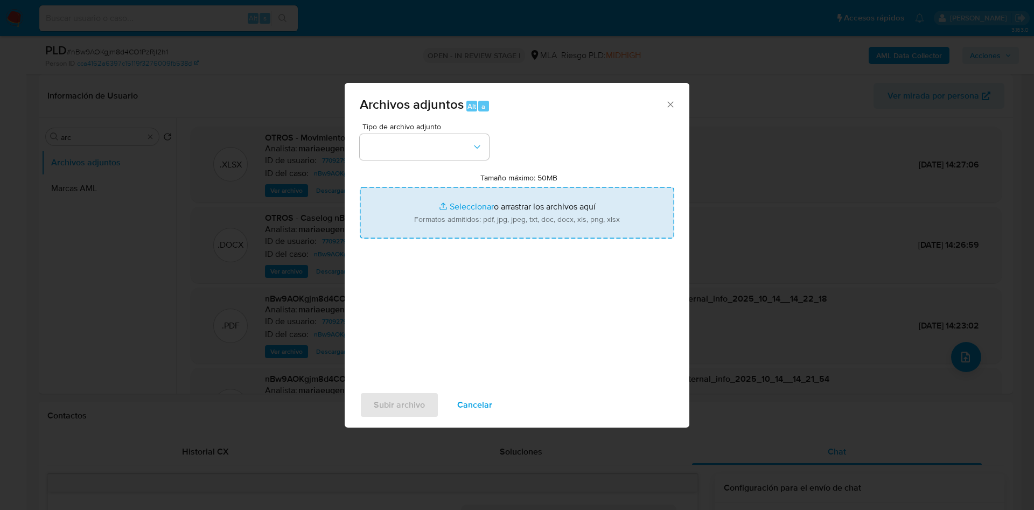
click at [458, 223] on input "Tamaño máximo: 50MB Seleccionar archivos" at bounding box center [517, 213] width 315 height 52
type input "C:\fakepath\Caselog nBw9AOKgjm8d4CO1PzRjl2h1_2025_09_18_05_55_06 - V2.docx"
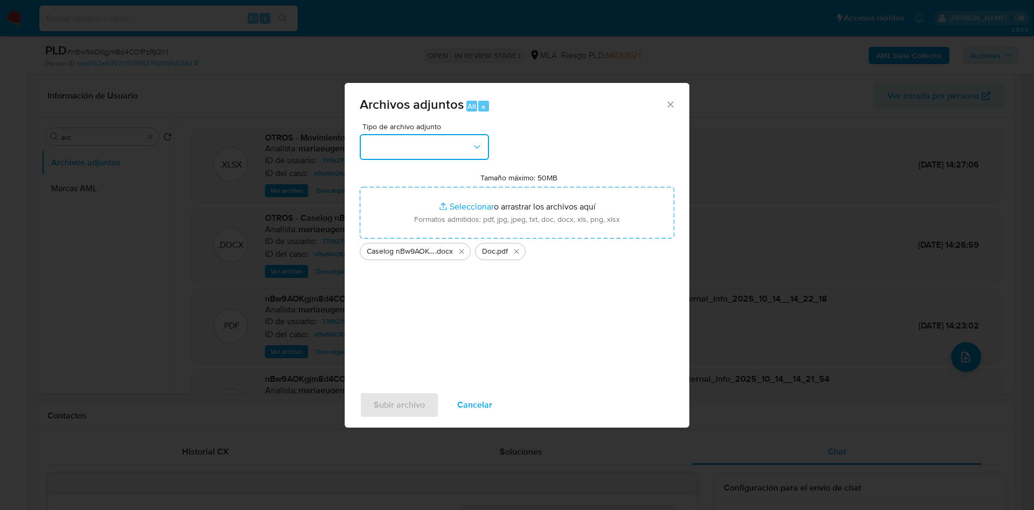
click at [431, 140] on button "button" at bounding box center [424, 147] width 129 height 26
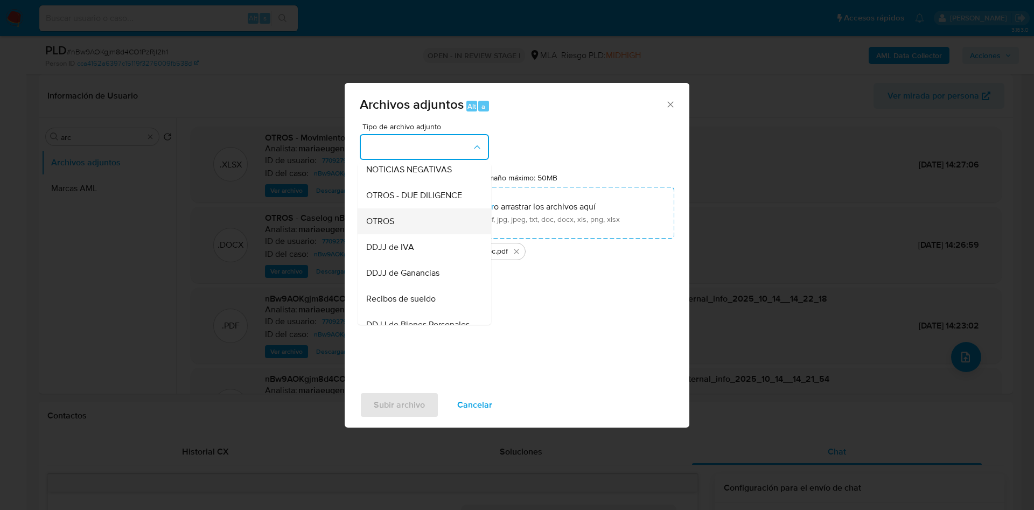
click at [406, 229] on div "OTROS" at bounding box center [421, 221] width 110 height 26
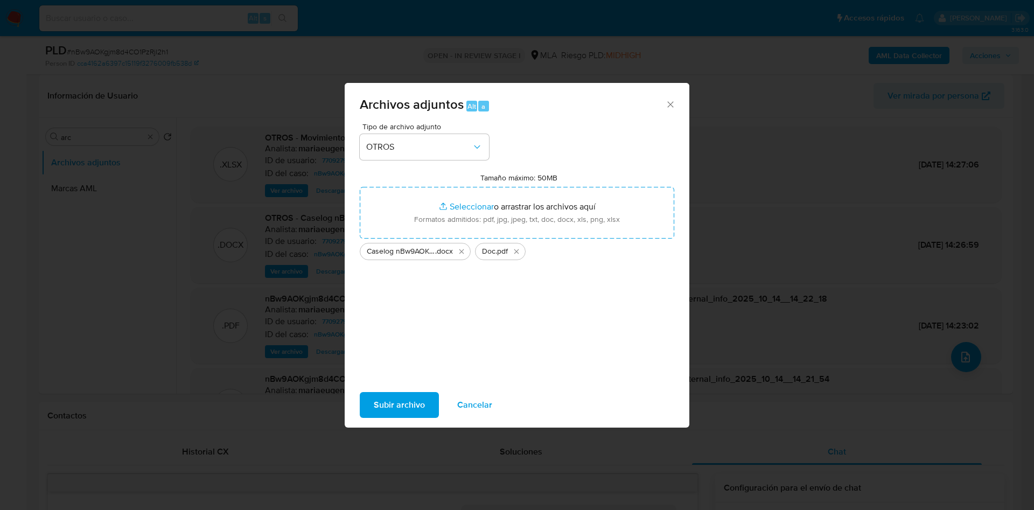
click at [392, 408] on span "Subir archivo" at bounding box center [399, 405] width 51 height 24
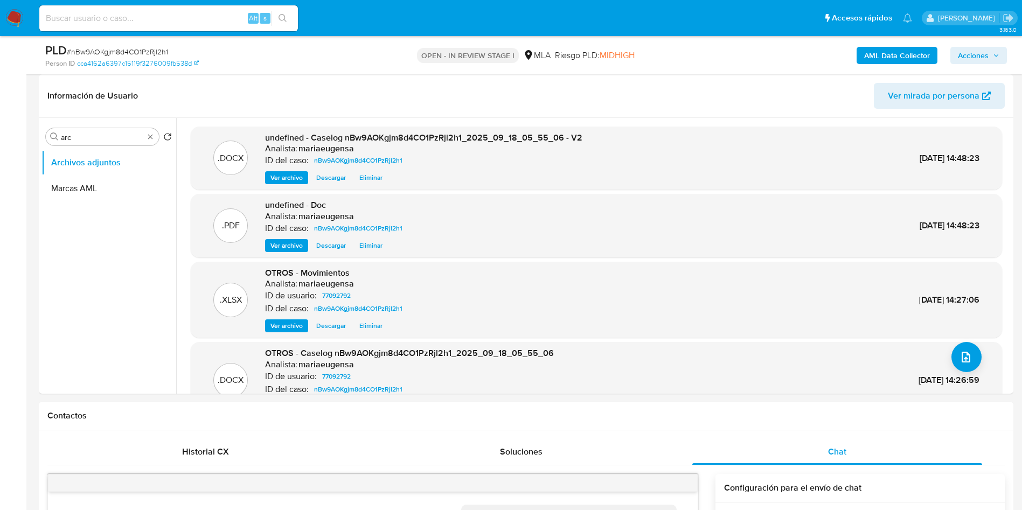
click at [978, 53] on span "Acciones" at bounding box center [973, 55] width 31 height 17
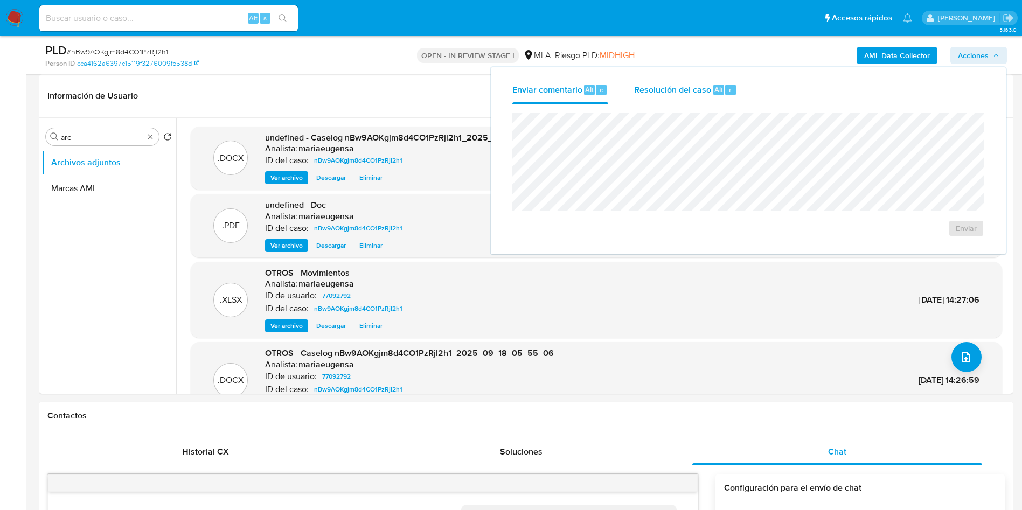
drag, startPoint x: 674, startPoint y: 88, endPoint x: 672, endPoint y: 100, distance: 12.0
click at [673, 90] on span "Resolución del caso" at bounding box center [672, 89] width 77 height 12
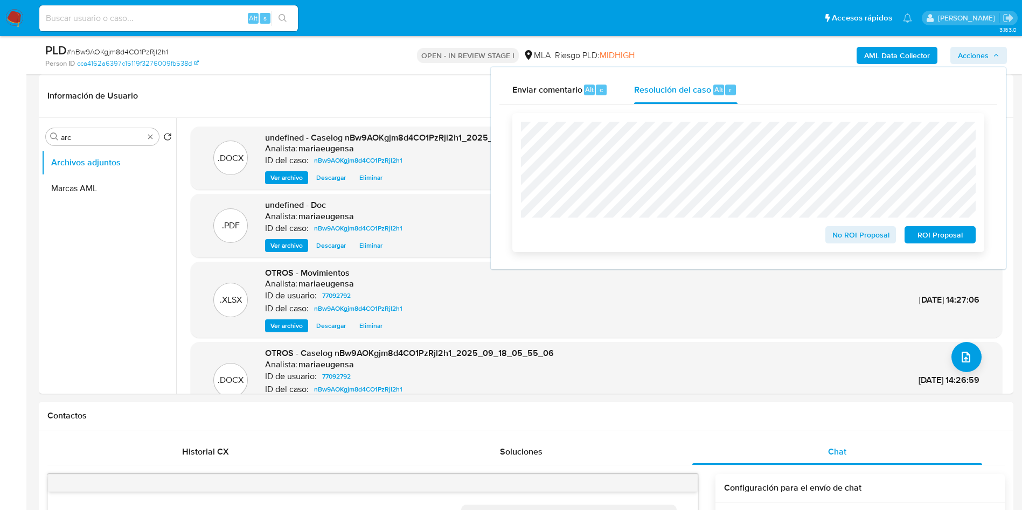
click at [843, 225] on div "No ROI Proposal" at bounding box center [861, 233] width 80 height 22
click at [843, 240] on span "No ROI Proposal" at bounding box center [861, 234] width 56 height 15
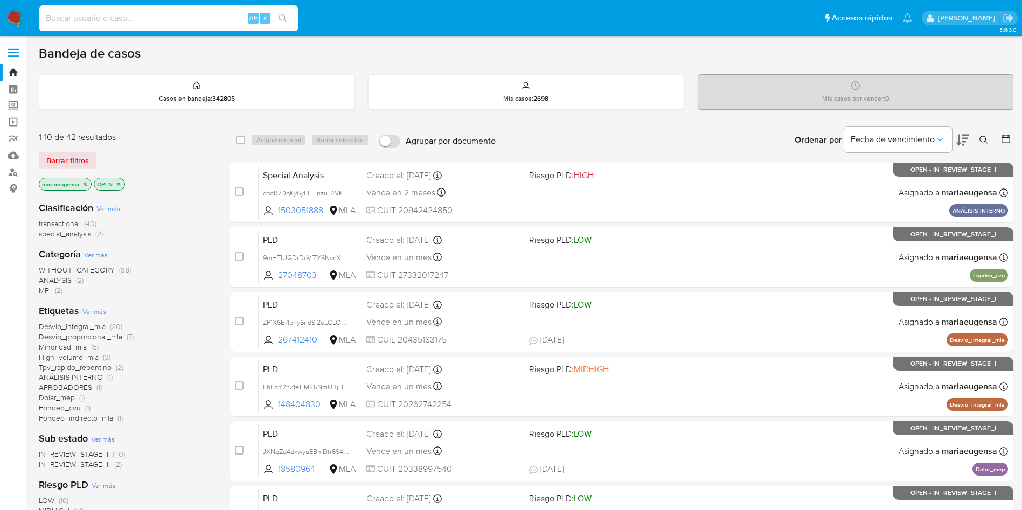
click at [175, 12] on input at bounding box center [168, 18] width 259 height 14
paste input "JXNqZd4dxwyuEBmDtr6S4AiJ"
type input "JXNqZd4dxwyuEBmDtr6S4AiJ"
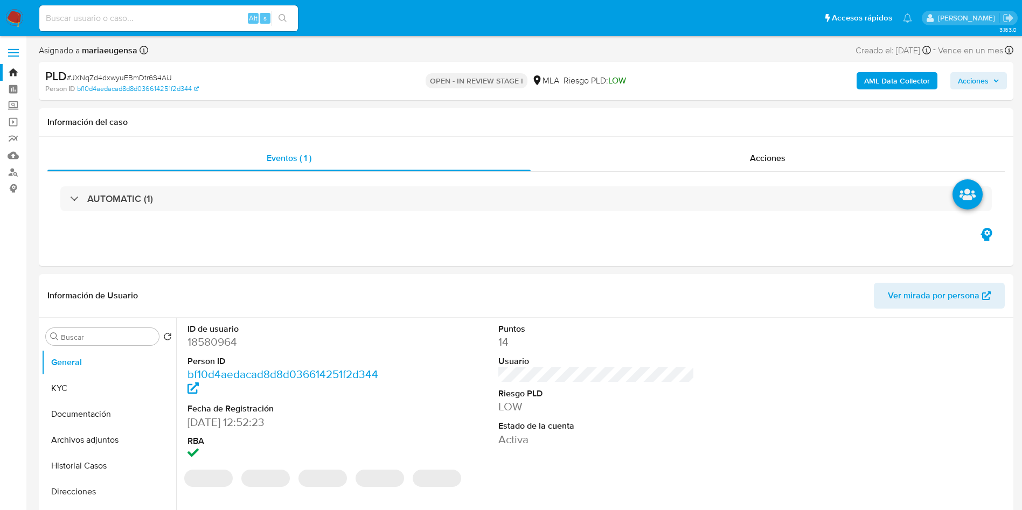
select select "10"
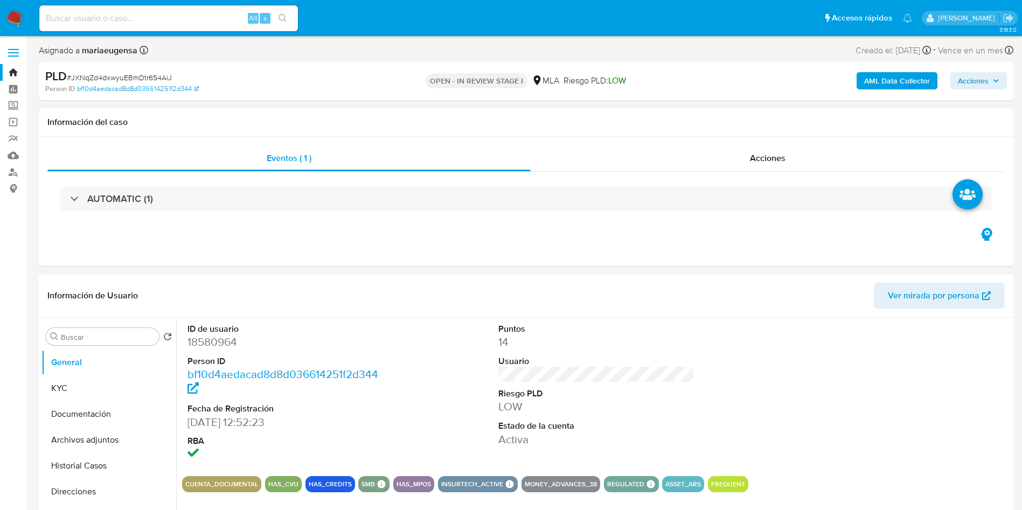
click at [199, 345] on dd "18580964" at bounding box center [285, 342] width 197 height 15
copy dd "18580964"
click at [199, 344] on dd "18580964" at bounding box center [285, 342] width 197 height 15
click at [137, 71] on div "PLD # JXNqZd4dxwyuEBmDtr6S4AiJ" at bounding box center [203, 76] width 317 height 16
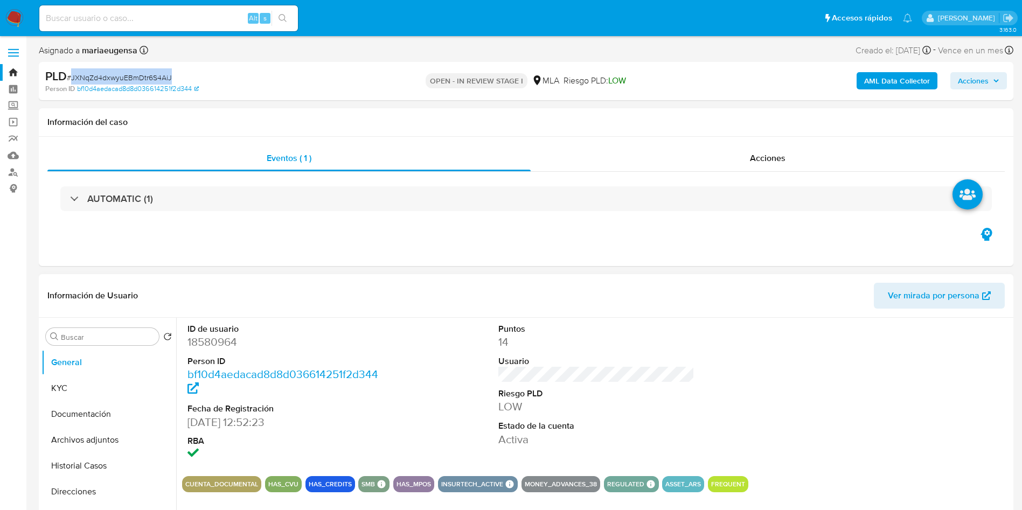
copy span "JXNqZd4dxwyuEBmDtr6S4AiJ"
click at [209, 340] on dd "18580964" at bounding box center [285, 342] width 197 height 15
copy dd "18580964"
click at [116, 377] on button "KYC" at bounding box center [104, 389] width 126 height 26
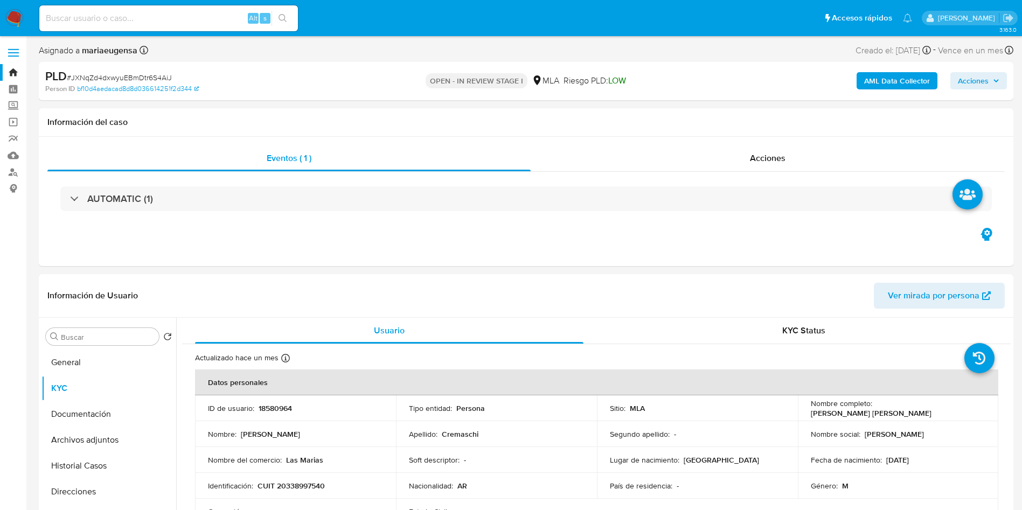
click at [143, 75] on span "# JXNqZd4dxwyuEBmDtr6S4AiJ" at bounding box center [119, 77] width 105 height 11
copy span "JXNqZd4dxwyuEBmDtr6S4AiJ"
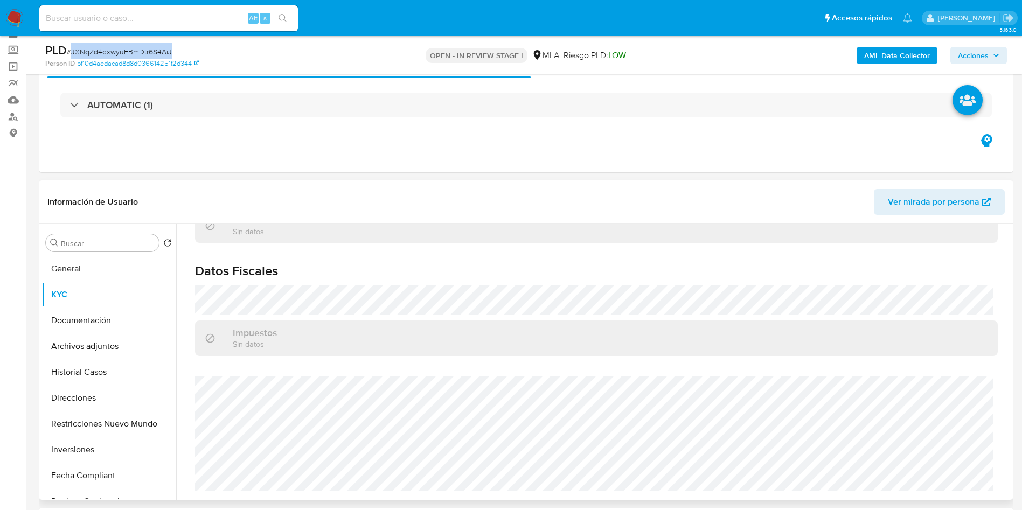
scroll to position [81, 0]
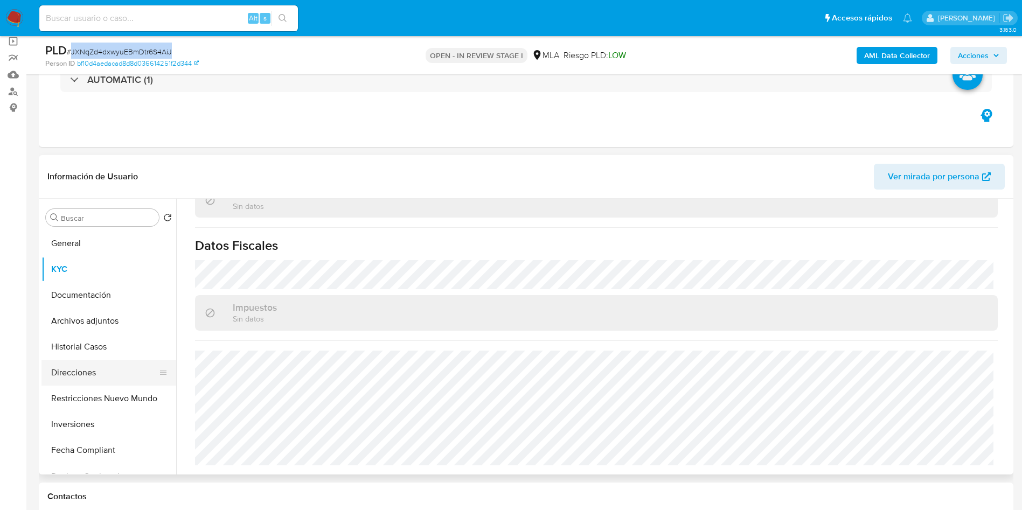
drag, startPoint x: 84, startPoint y: 365, endPoint x: 78, endPoint y: 361, distance: 7.3
click at [84, 365] on button "Direcciones" at bounding box center [104, 373] width 126 height 26
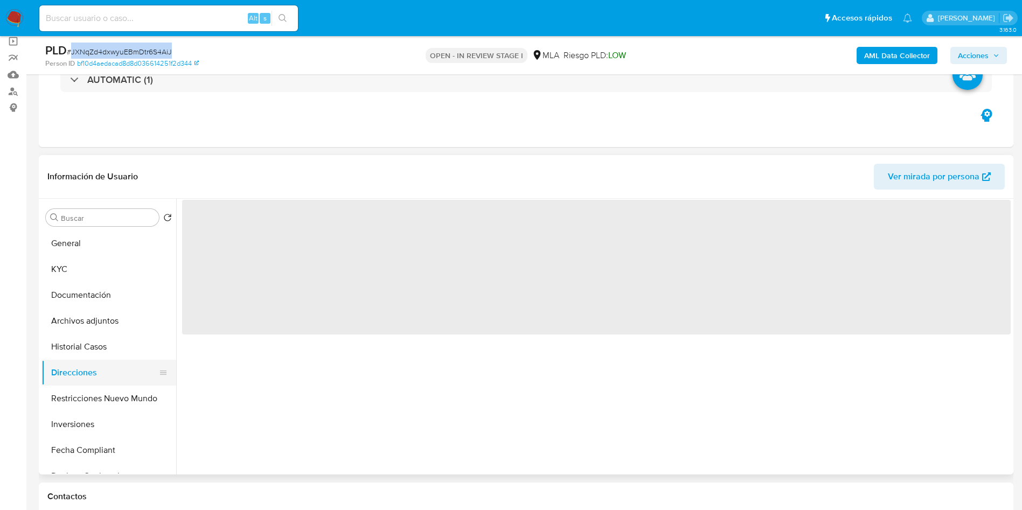
scroll to position [0, 0]
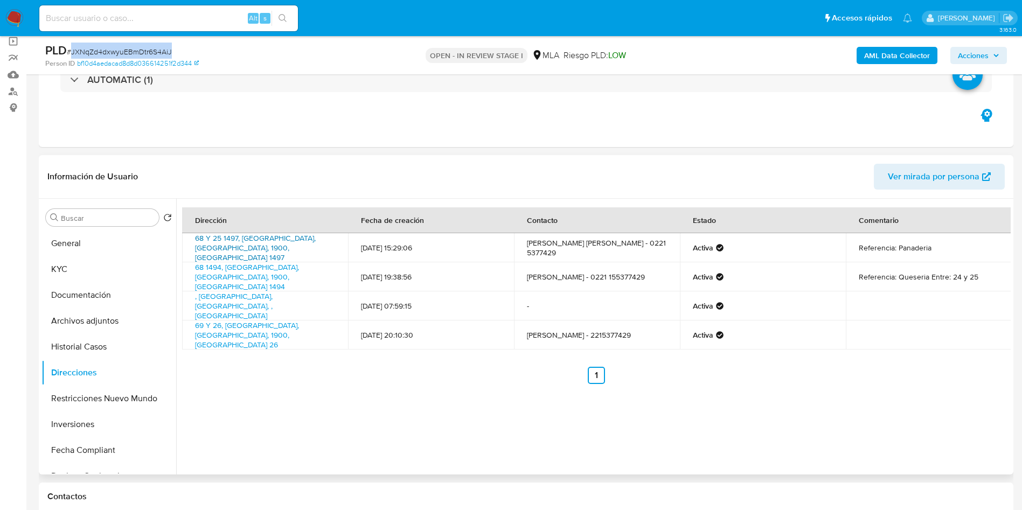
click at [244, 245] on link "68 Y 25 1497, La Plata, Buenos Aires, 1900, Argentina 1497" at bounding box center [255, 248] width 121 height 30
click at [244, 262] on link "68 1494, La Plata, Buenos Aires, 1900, Argentina 1494" at bounding box center [247, 277] width 104 height 30
click at [228, 328] on link "69 Y 26, La Plata, Buenos Aires, 1900, Argentina 26" at bounding box center [247, 335] width 104 height 30
click at [123, 222] on input "Buscar" at bounding box center [108, 218] width 94 height 10
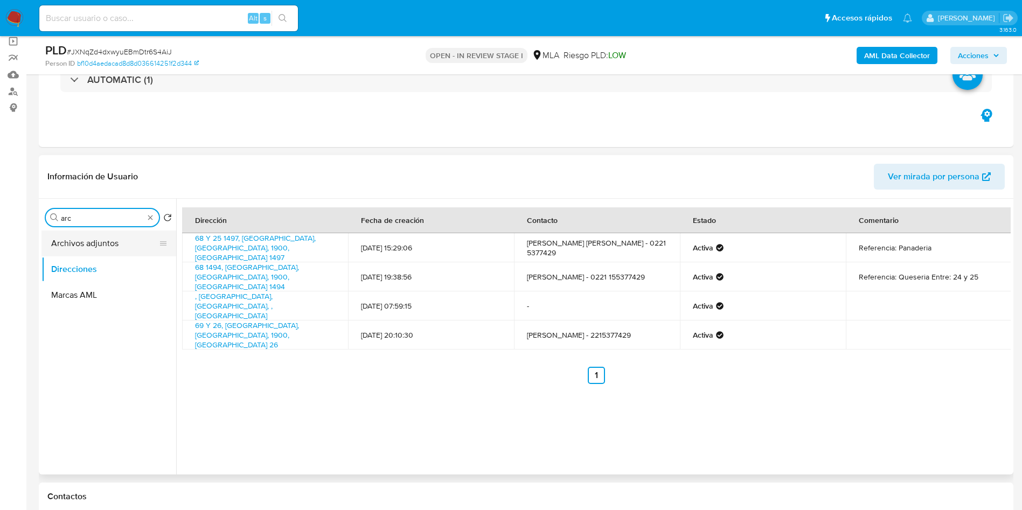
type input "arc"
click at [122, 252] on button "Archivos adjuntos" at bounding box center [104, 244] width 126 height 26
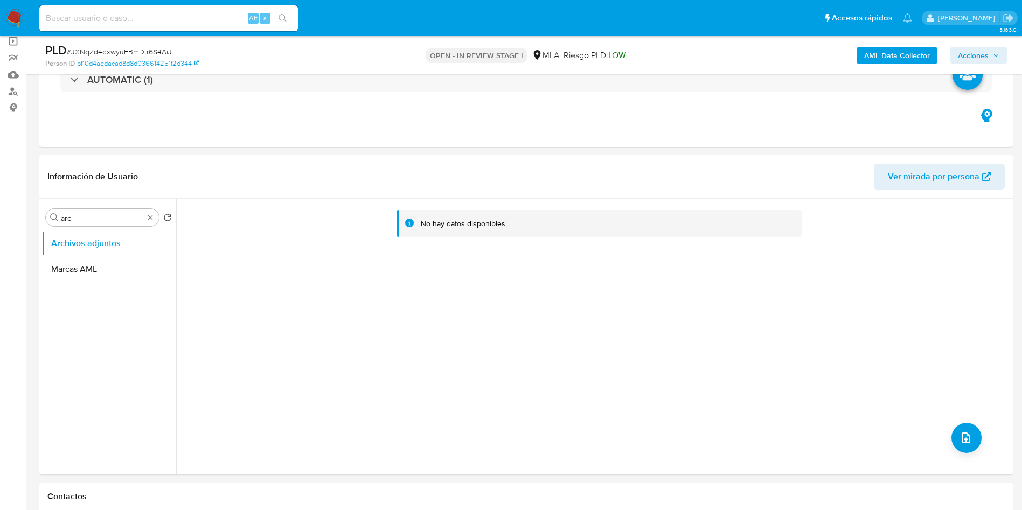
click at [766, 57] on b "AML Data Collector" at bounding box center [897, 55] width 66 height 17
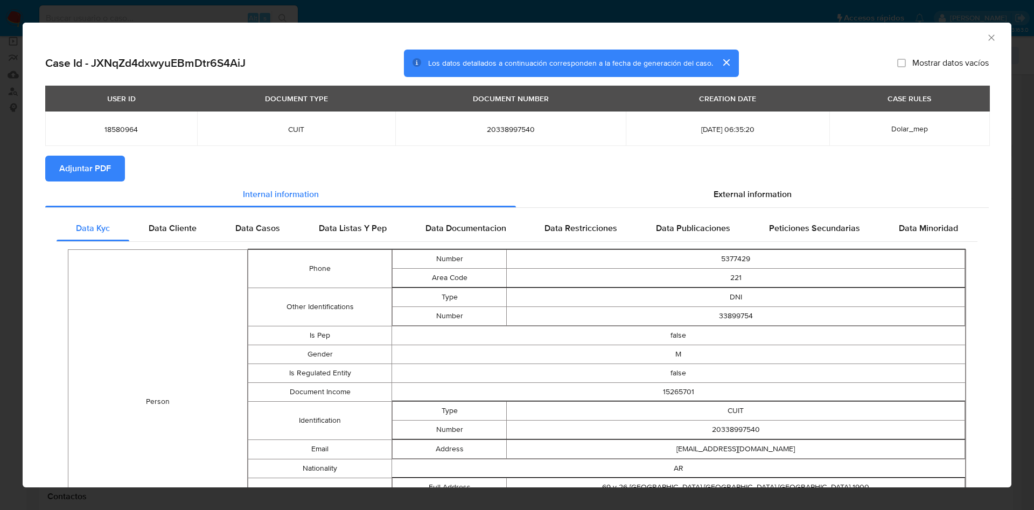
click at [83, 157] on span "Adjuntar PDF" at bounding box center [85, 169] width 52 height 24
click at [766, 39] on icon "Cerrar ventana" at bounding box center [991, 37] width 11 height 11
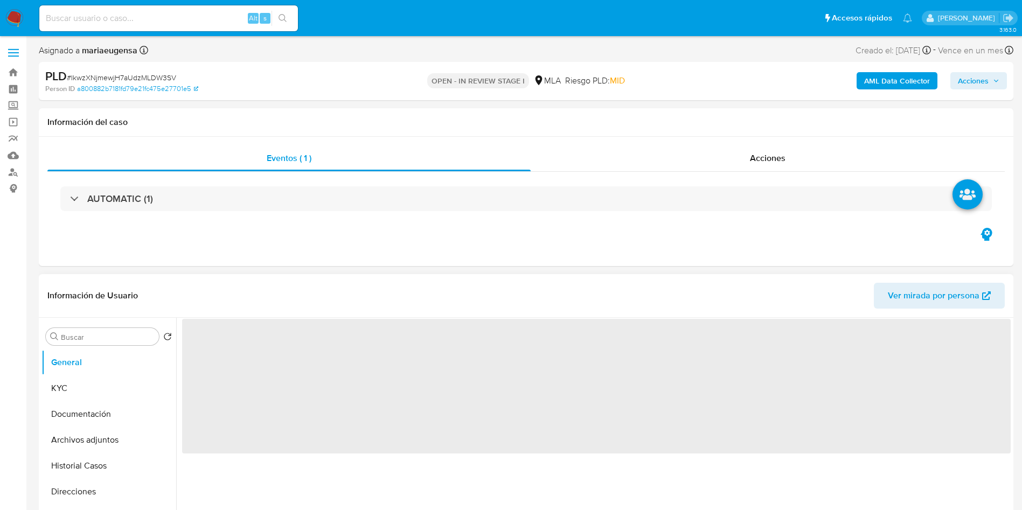
select select "10"
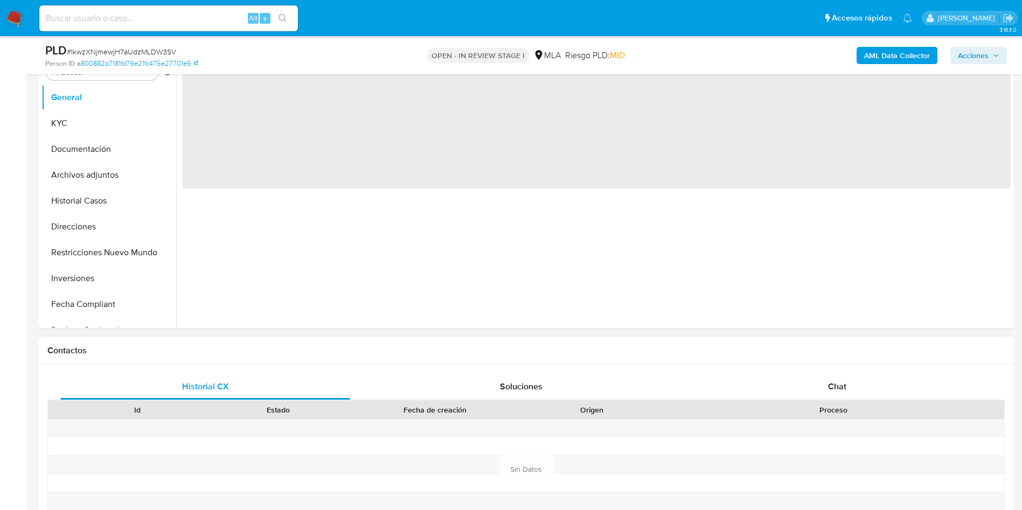
scroll to position [323, 0]
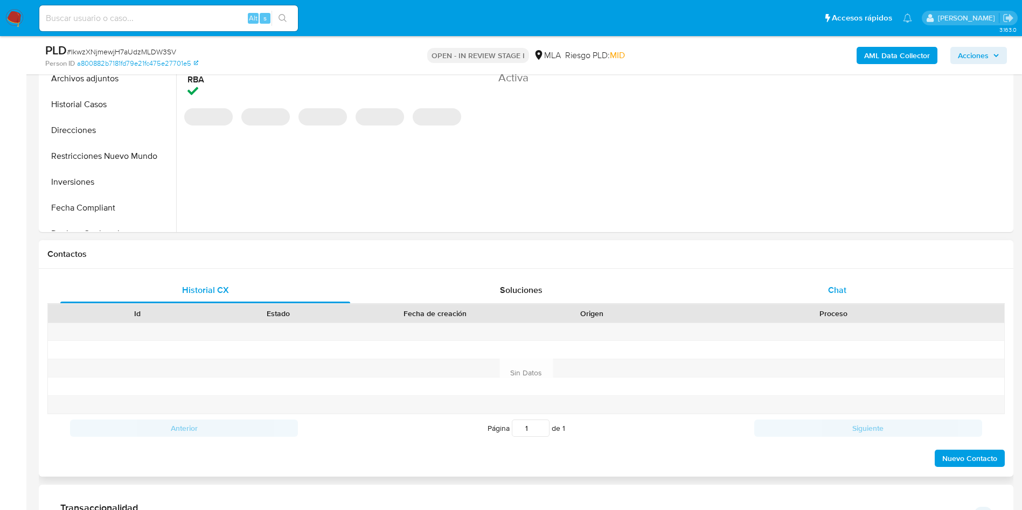
click at [837, 288] on span "Chat" at bounding box center [837, 290] width 18 height 12
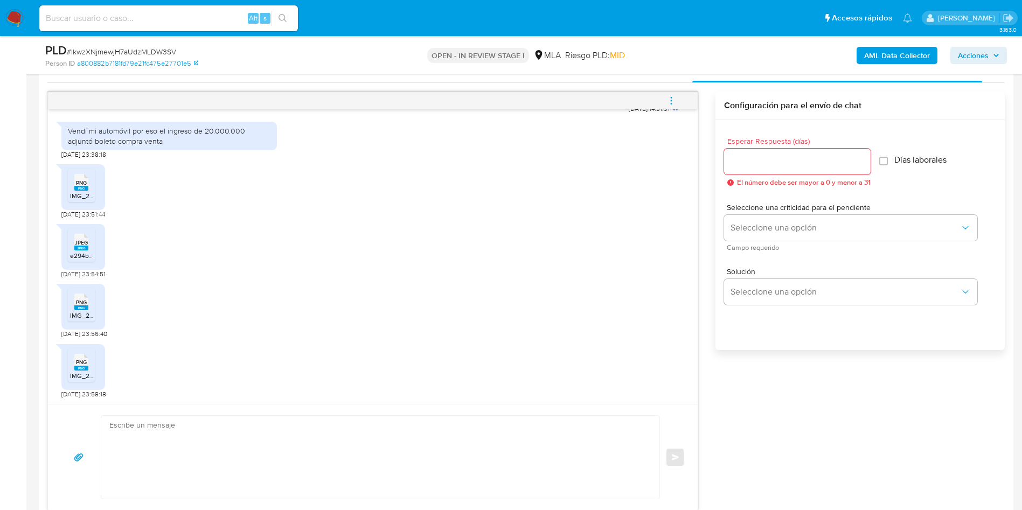
scroll to position [566, 0]
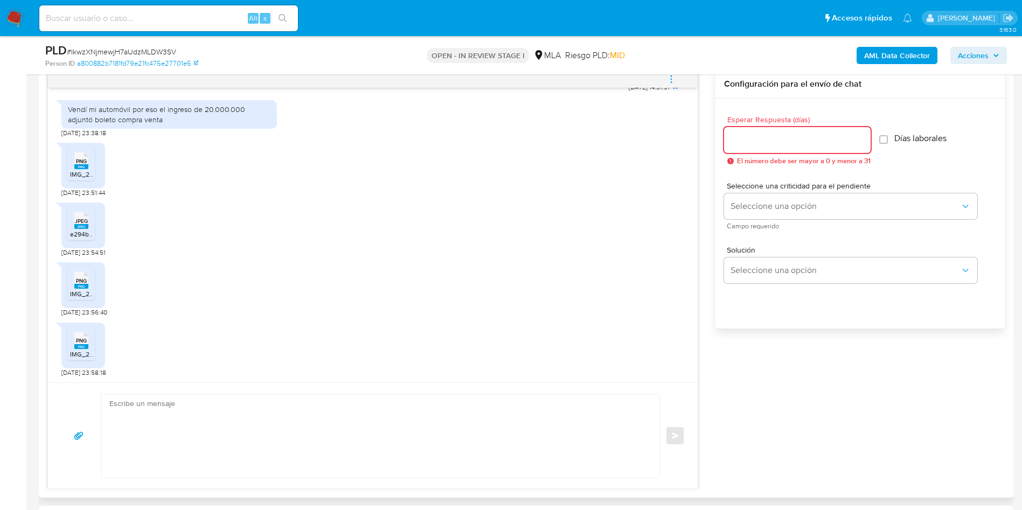
click at [740, 141] on input "Esperar Respuesta (días)" at bounding box center [797, 140] width 147 height 14
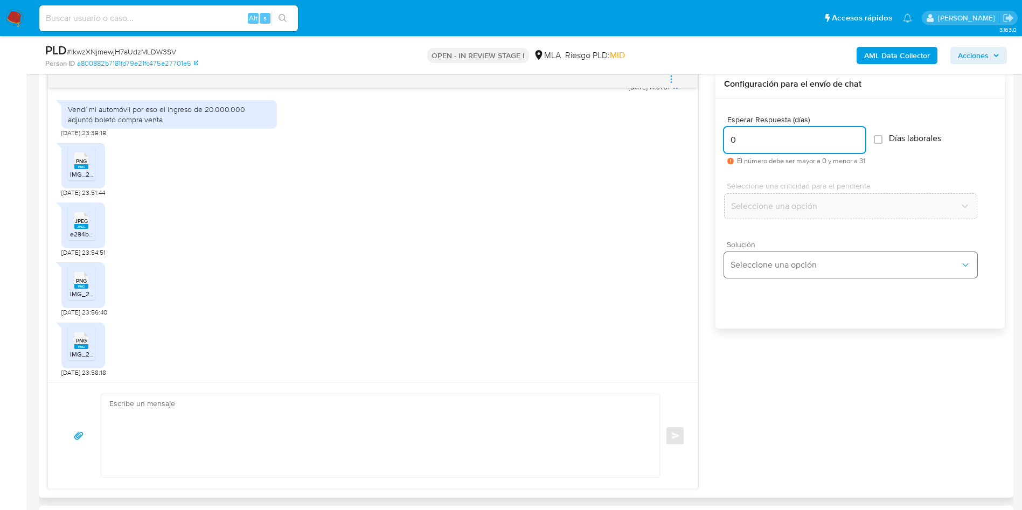
type input "0"
click at [759, 265] on span "Seleccione una opción" at bounding box center [846, 265] width 230 height 11
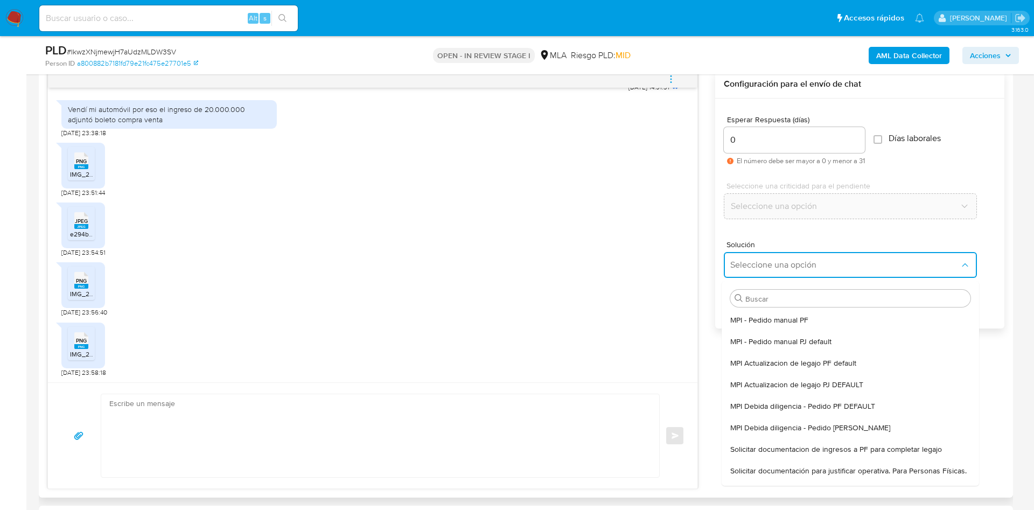
drag, startPoint x: 742, startPoint y: 474, endPoint x: 552, endPoint y: 465, distance: 190.4
click at [741, 474] on span "Solicitar documentación para justificar operativa. Para Personas Físicas." at bounding box center [849, 471] width 237 height 10
type textarea "Lore,Ip dolorsi am con adipiscinge seddoeiusmo te in utlabo et Dolorem Aliq, en…"
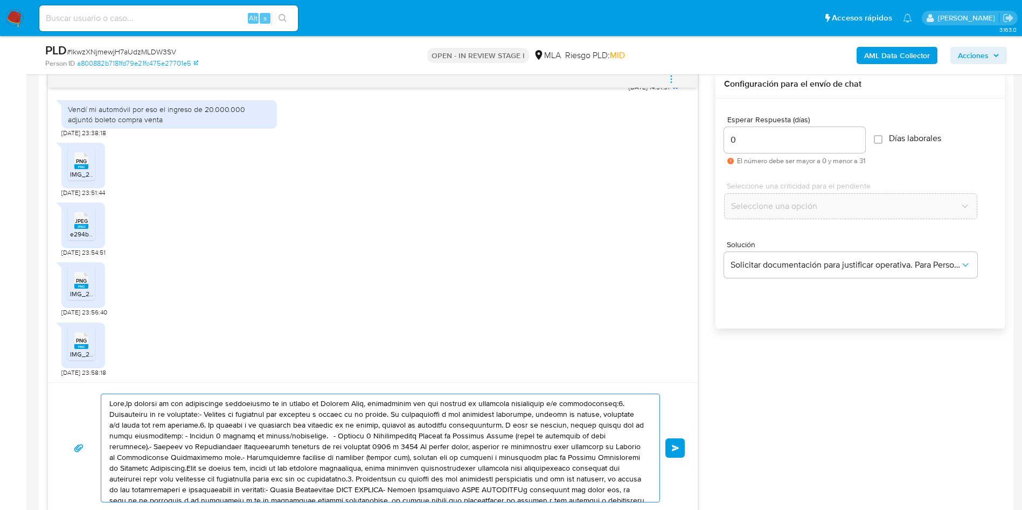
click at [552, 464] on textarea at bounding box center [377, 448] width 537 height 108
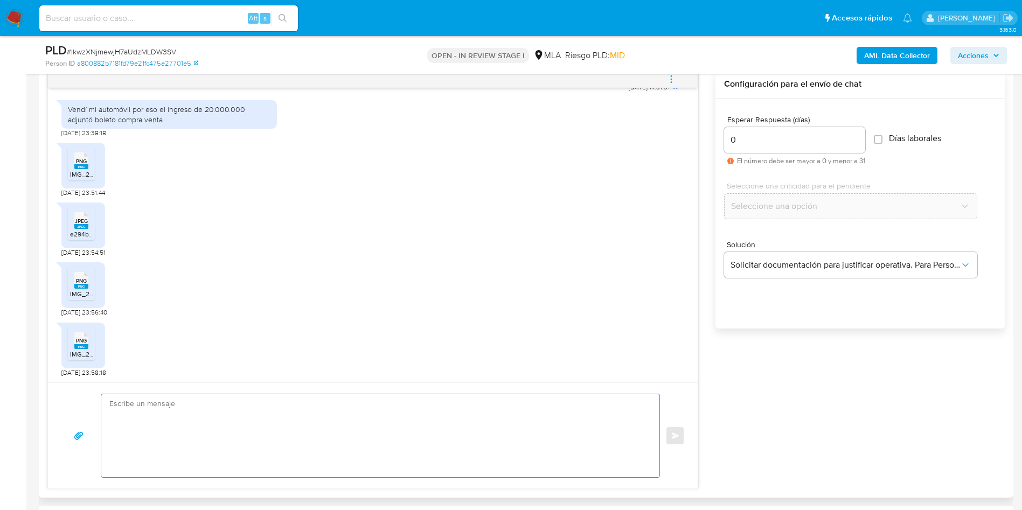
paste textarea "Hola, ¡Muchas gracias por tu respuesta! Confirmamos la recepción de la document…"
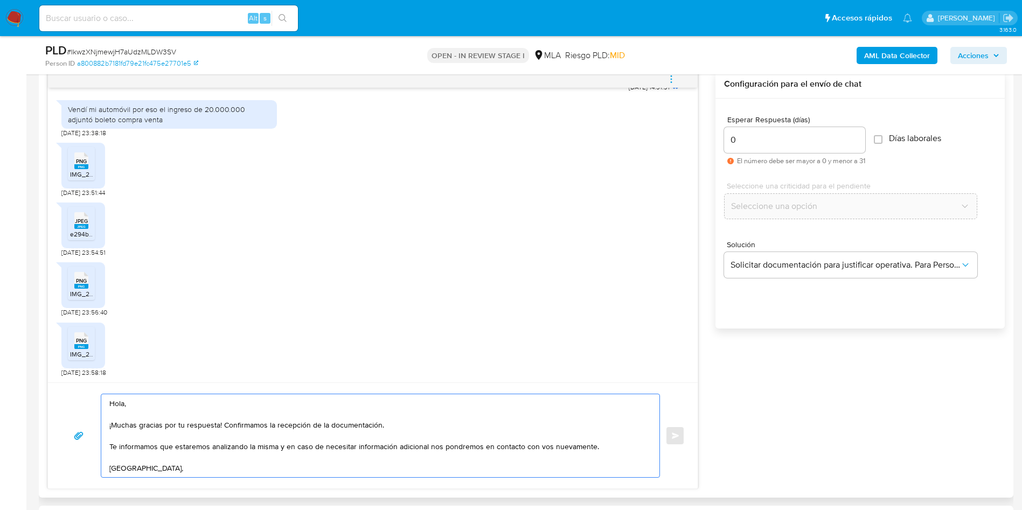
scroll to position [15, 0]
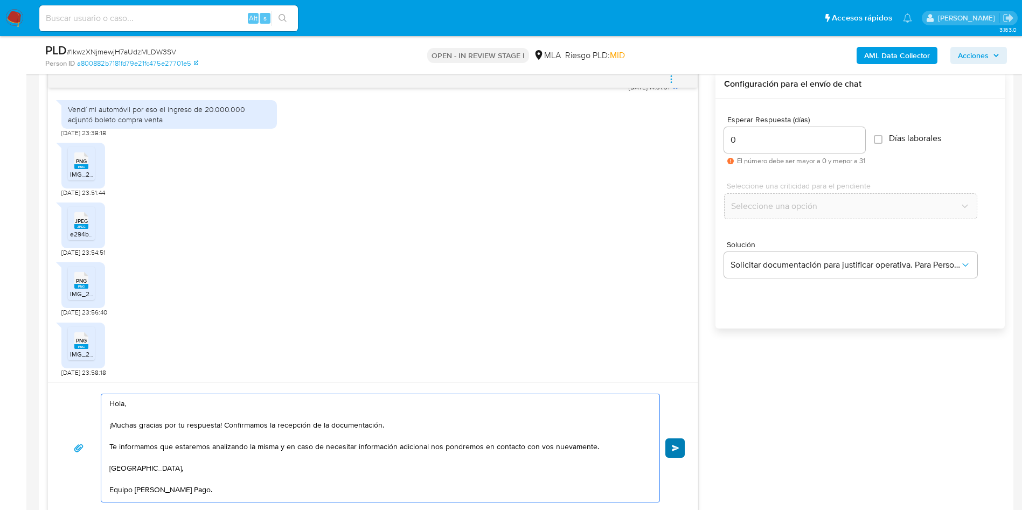
type textarea "Hola, ¡Muchas gracias por tu respuesta! Confirmamos la recepción de la document…"
click at [670, 440] on button "Enviar" at bounding box center [674, 448] width 19 height 19
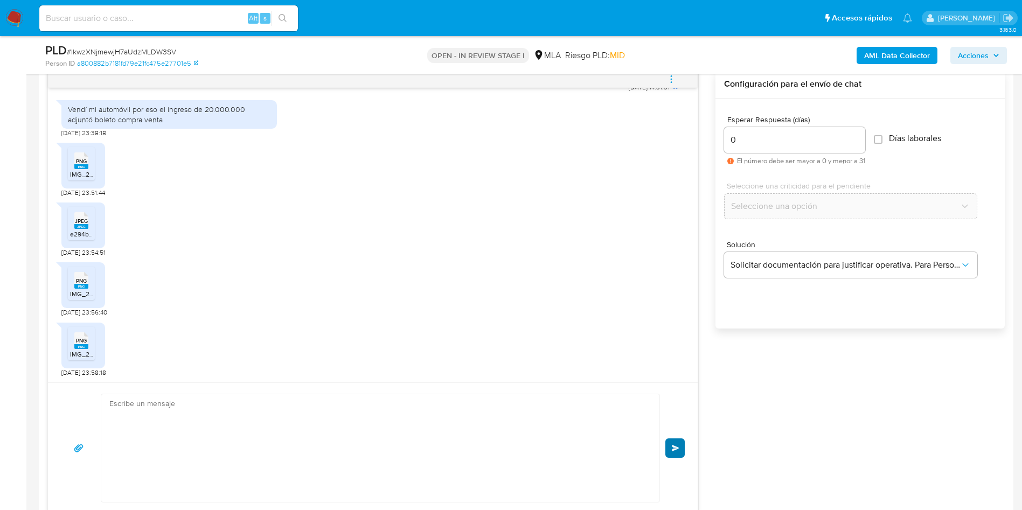
scroll to position [766, 0]
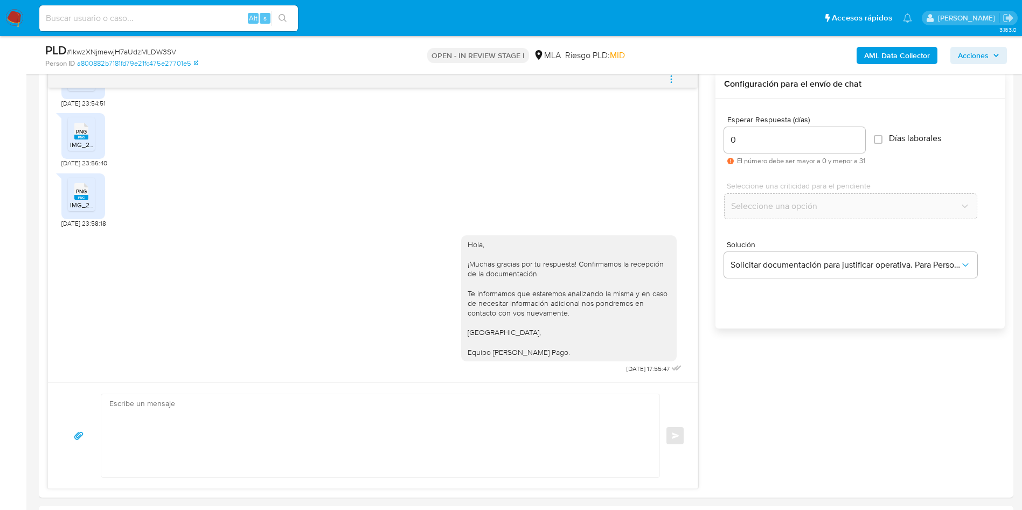
click at [670, 80] on icon "menu-action" at bounding box center [671, 79] width 10 height 10
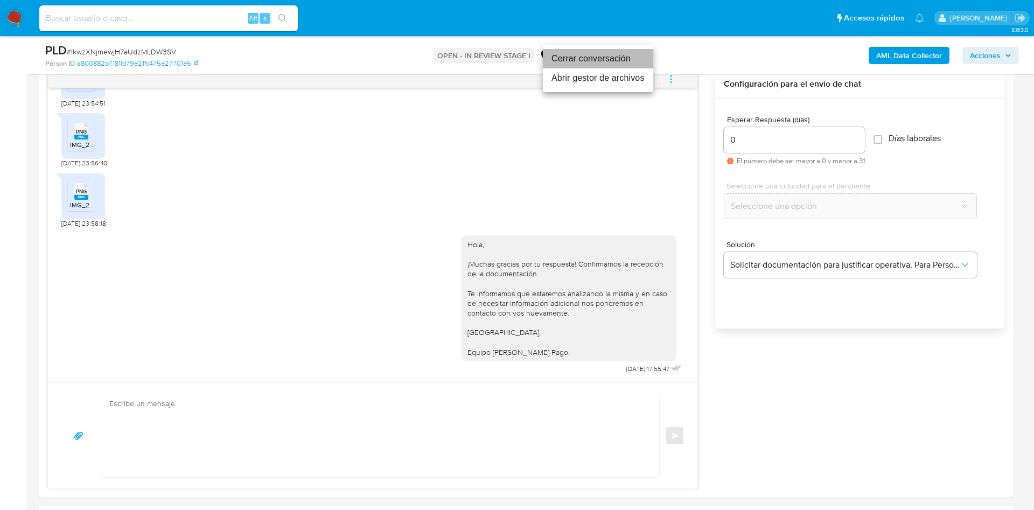
click at [637, 62] on li "Cerrar conversación" at bounding box center [598, 58] width 110 height 19
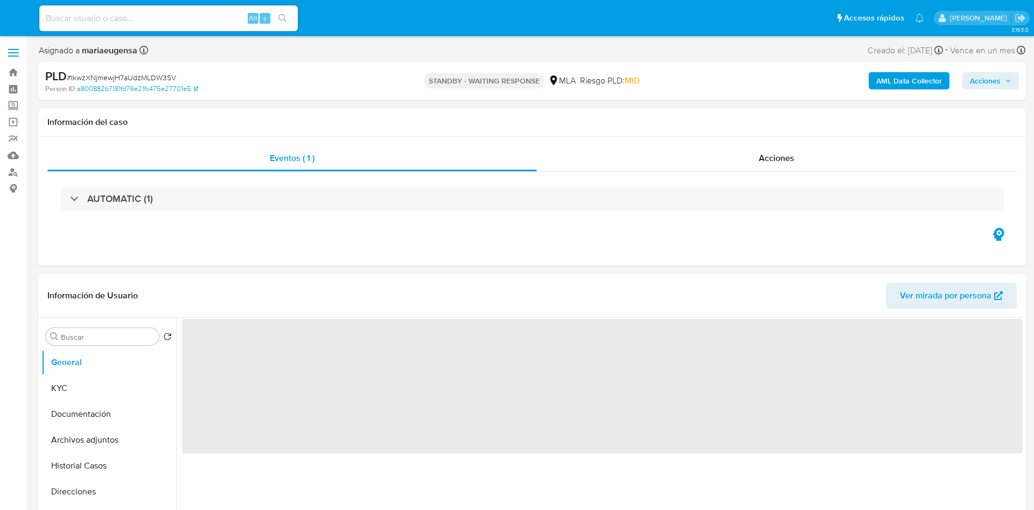
select select "10"
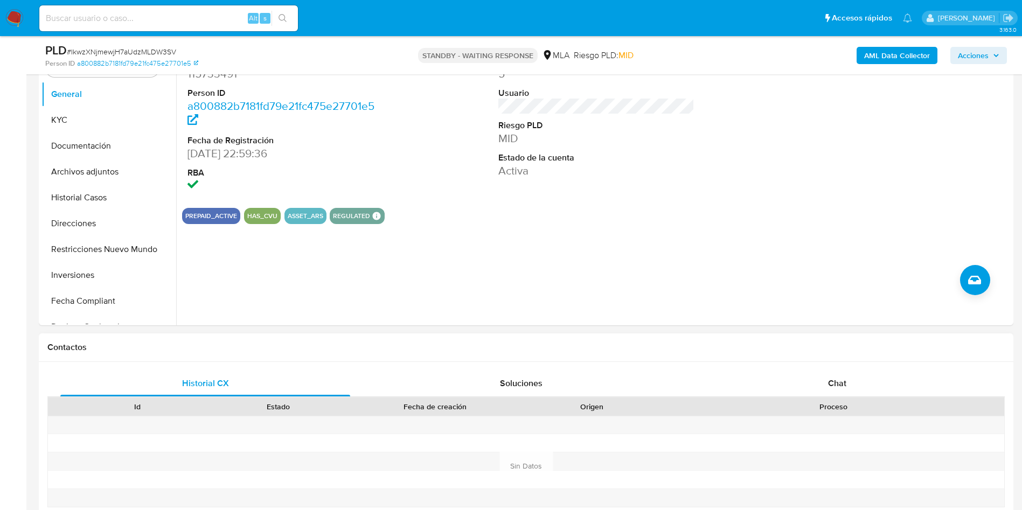
scroll to position [242, 0]
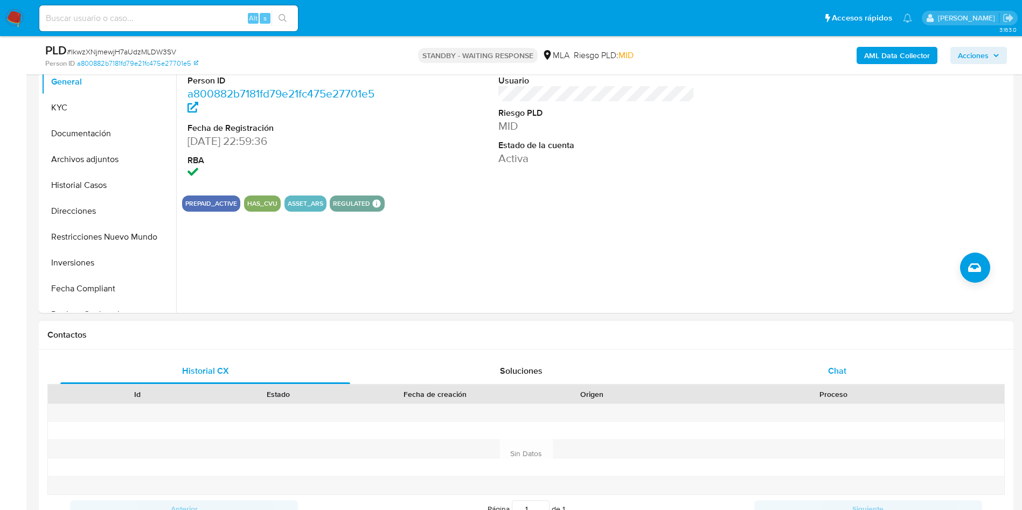
click at [882, 367] on div "Chat" at bounding box center [837, 371] width 290 height 26
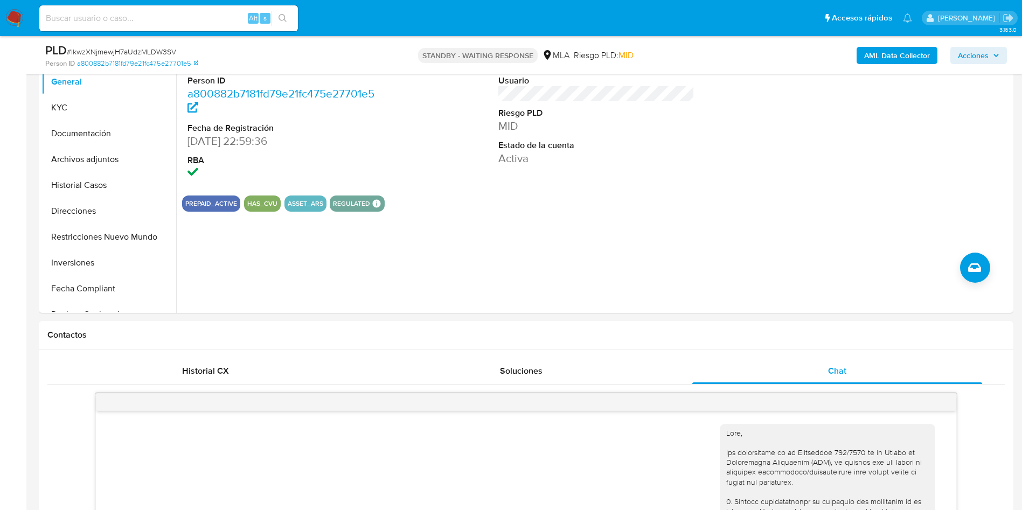
scroll to position [766, 0]
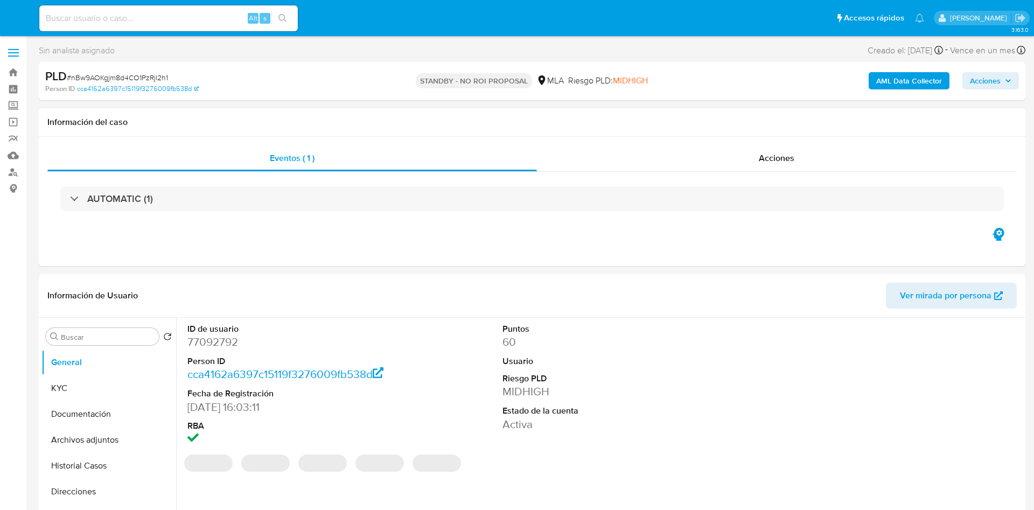
select select "10"
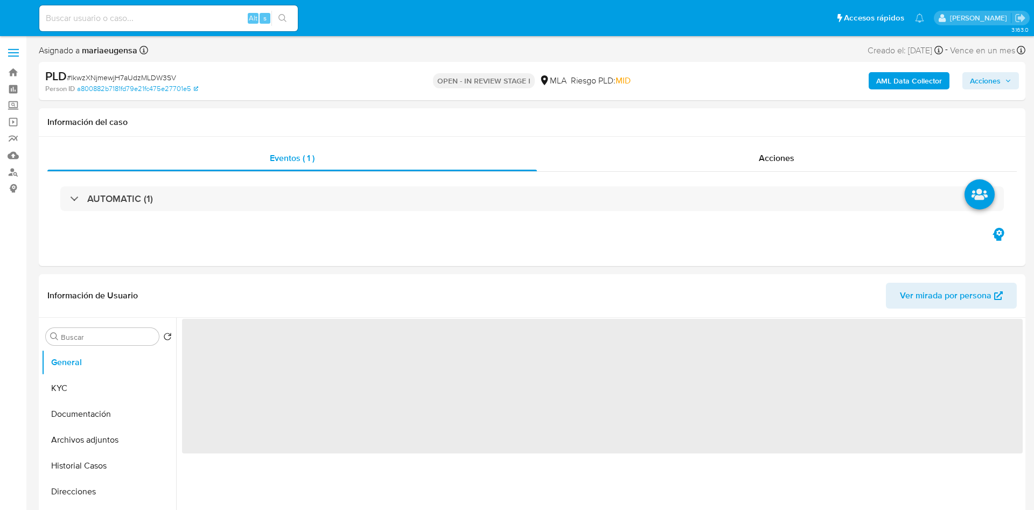
select select "10"
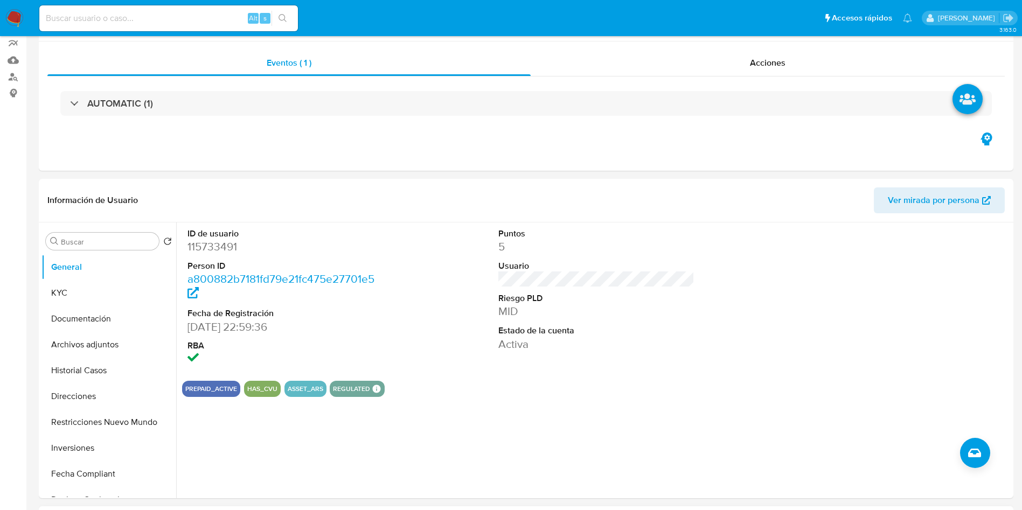
scroll to position [323, 0]
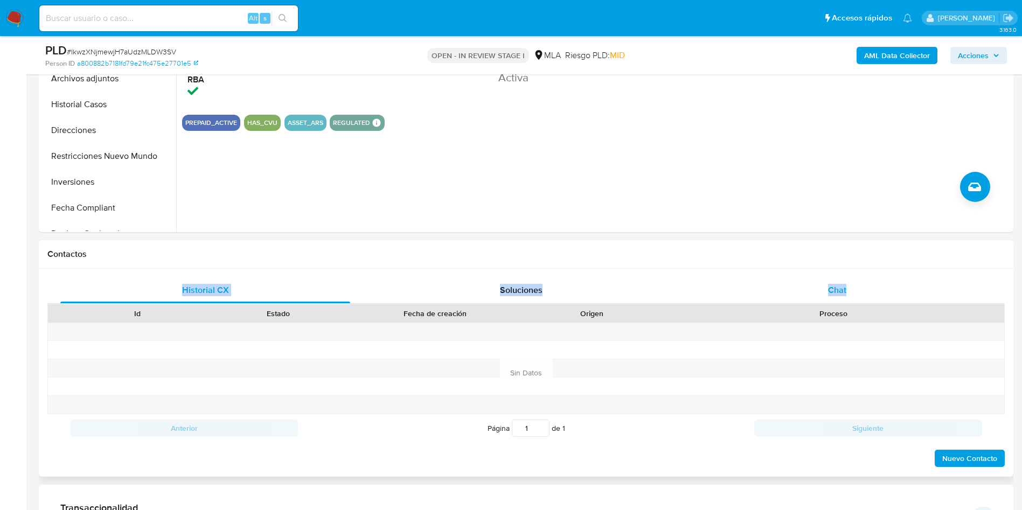
drag, startPoint x: 849, startPoint y: 268, endPoint x: 843, endPoint y: 299, distance: 31.8
click at [850, 272] on div "Historial CX Soluciones Chat Id Estado Fecha de creación Origen Proceso Anterio…" at bounding box center [526, 373] width 975 height 208
click at [843, 299] on div "Chat" at bounding box center [837, 290] width 290 height 26
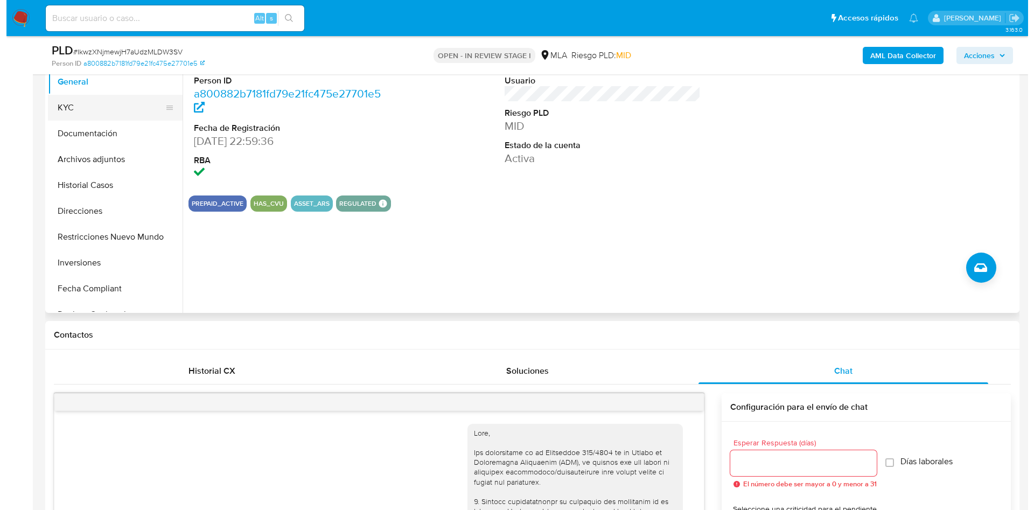
scroll to position [162, 0]
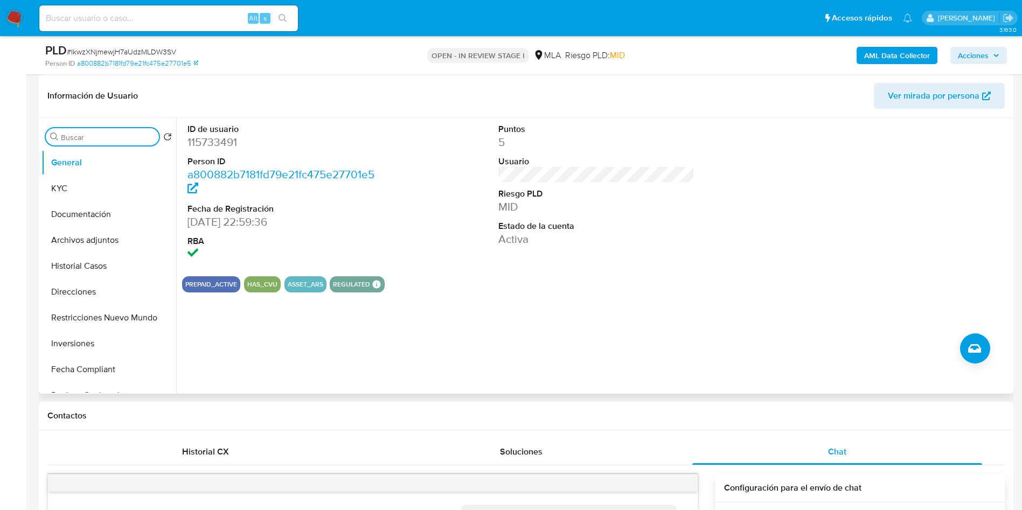
click at [85, 133] on input "Buscar" at bounding box center [108, 138] width 94 height 10
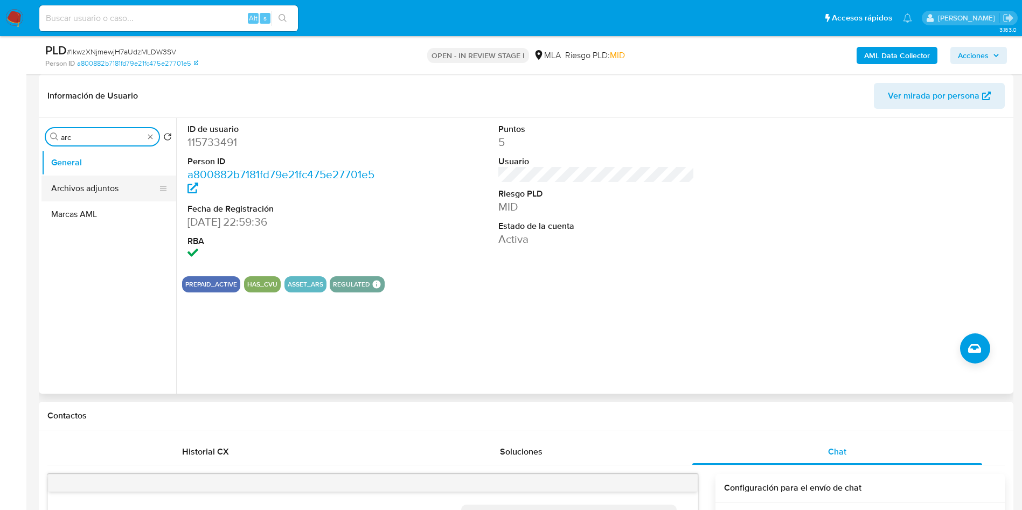
type input "arc"
drag, startPoint x: 78, startPoint y: 193, endPoint x: 72, endPoint y: 192, distance: 6.1
click at [77, 191] on button "Archivos adjuntos" at bounding box center [108, 189] width 135 height 26
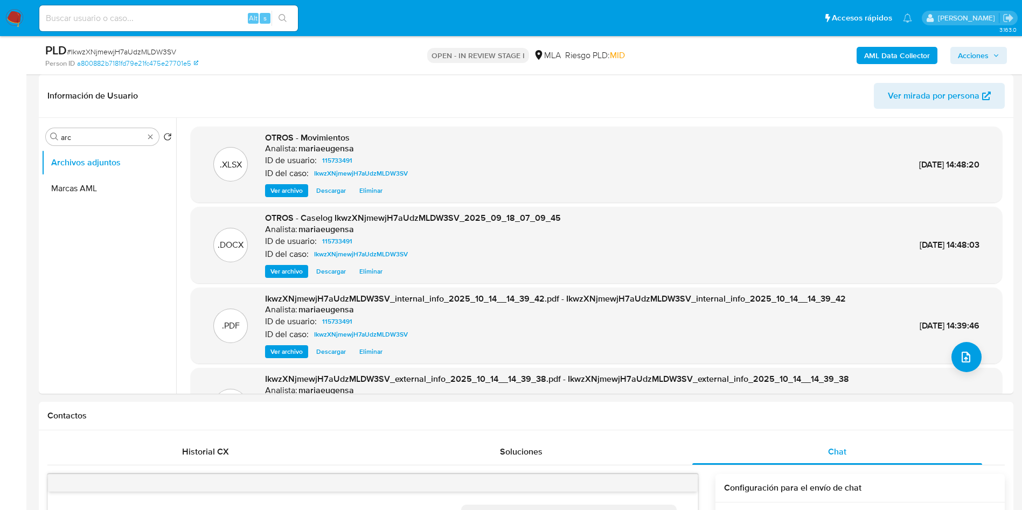
drag, startPoint x: 991, startPoint y: 53, endPoint x: 963, endPoint y: 61, distance: 29.3
click at [991, 53] on span "Acciones" at bounding box center [978, 55] width 41 height 15
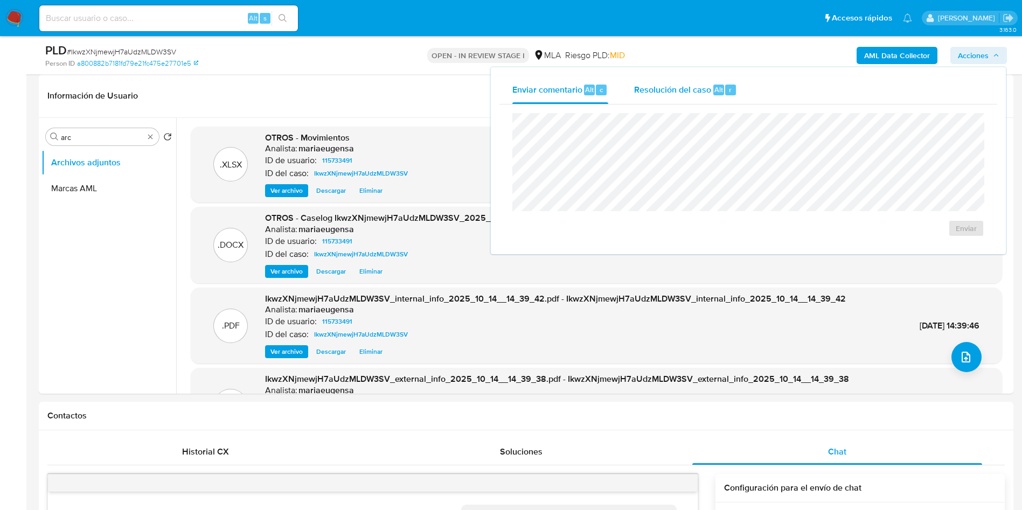
click at [689, 87] on span "Resolución del caso" at bounding box center [672, 89] width 77 height 12
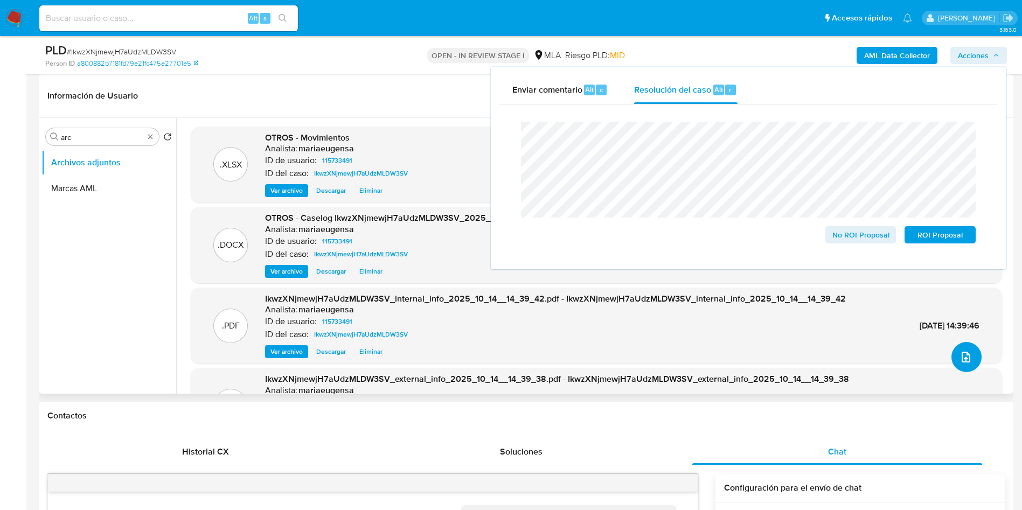
click at [961, 354] on icon "upload-file" at bounding box center [966, 357] width 13 height 13
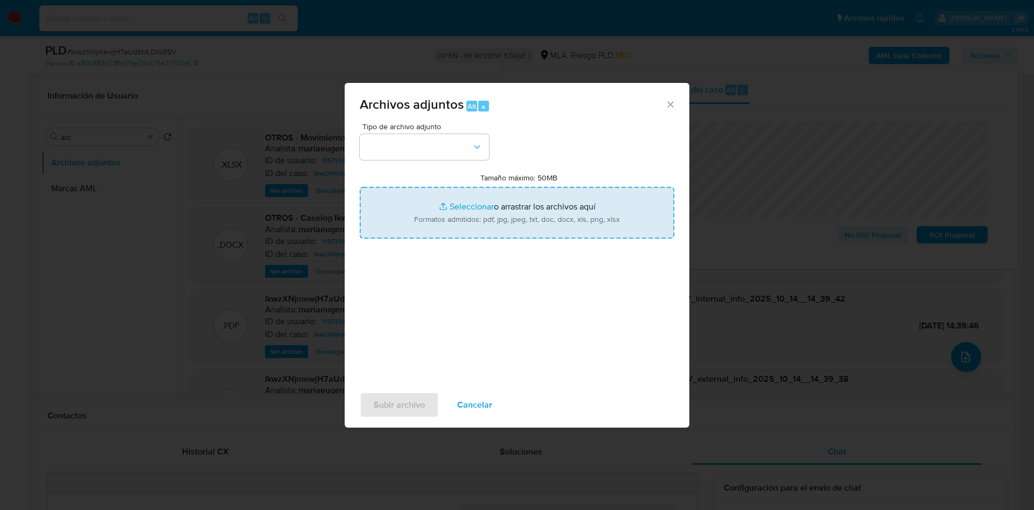
click at [372, 215] on input "Tamaño máximo: 50MB Seleccionar archivos" at bounding box center [517, 213] width 315 height 52
type input "C:\fakepath\Caselog IkwzXNjmewjH7aUdzMLDW3SV_2025_09_18_07_09_45 -v2.docx"
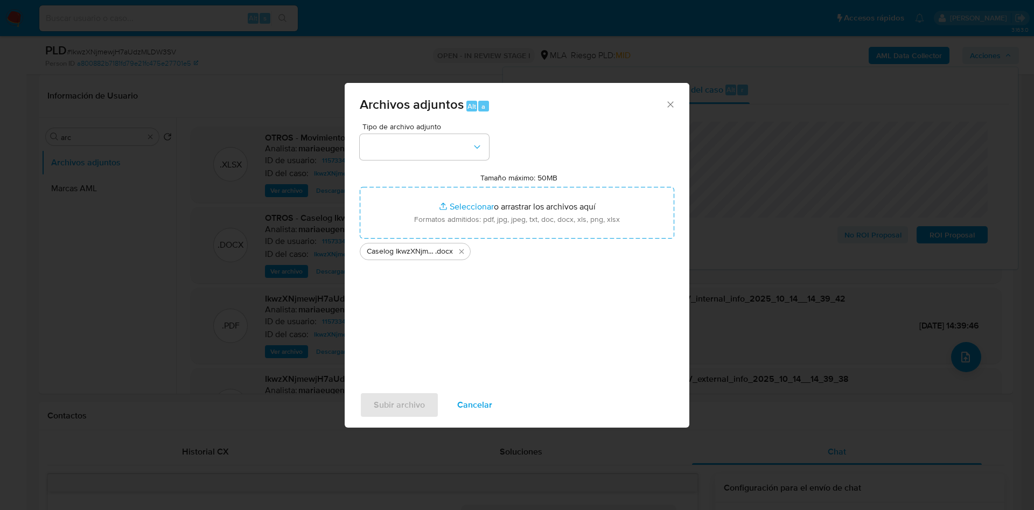
click at [433, 126] on span "Tipo de archivo adjunto" at bounding box center [427, 127] width 129 height 8
click at [428, 139] on button "button" at bounding box center [424, 147] width 129 height 26
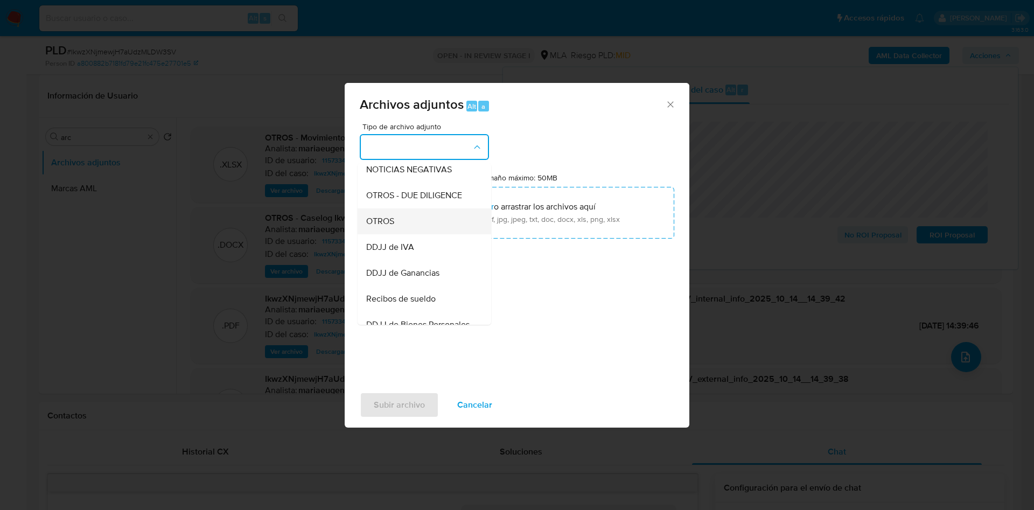
click at [405, 225] on div "OTROS" at bounding box center [421, 221] width 110 height 26
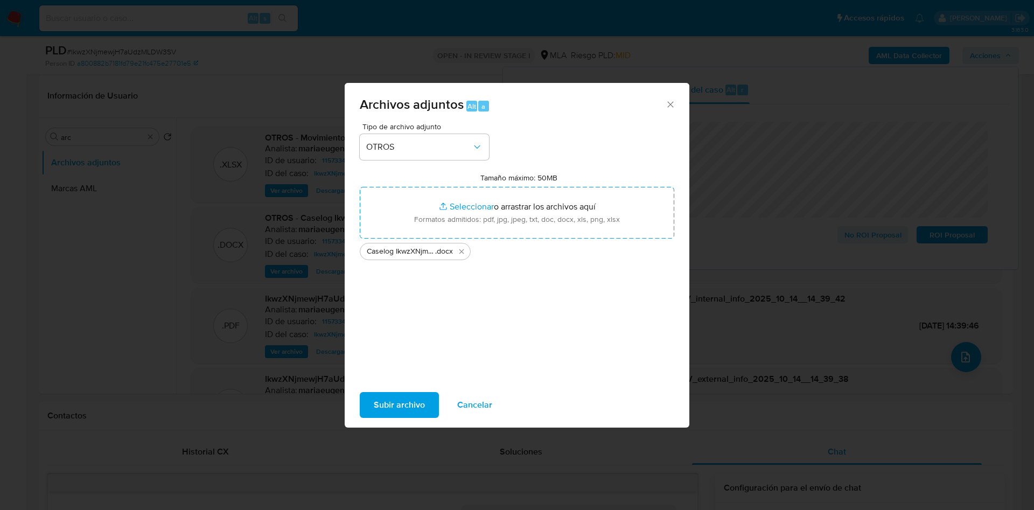
click at [391, 407] on span "Subir archivo" at bounding box center [399, 405] width 51 height 24
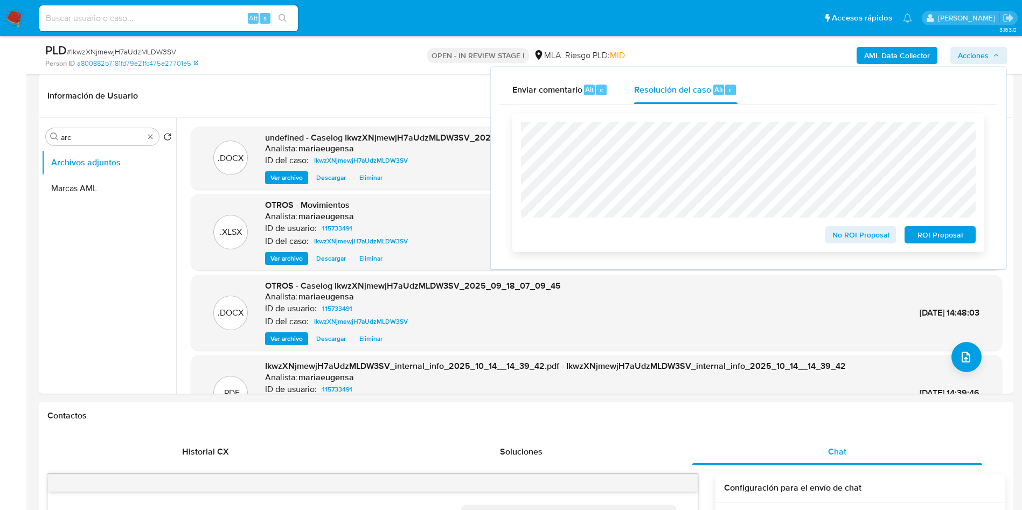
click at [858, 238] on span "No ROI Proposal" at bounding box center [861, 234] width 56 height 15
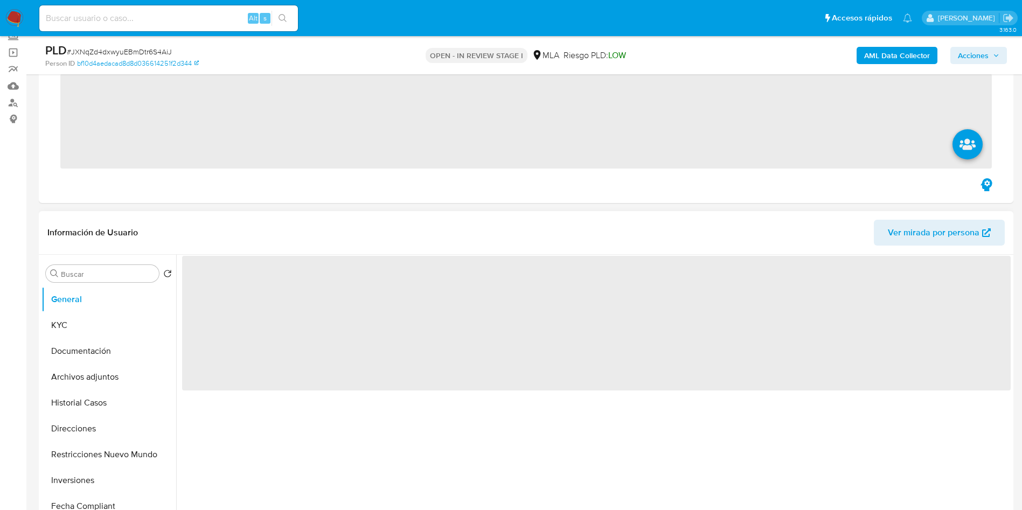
scroll to position [162, 0]
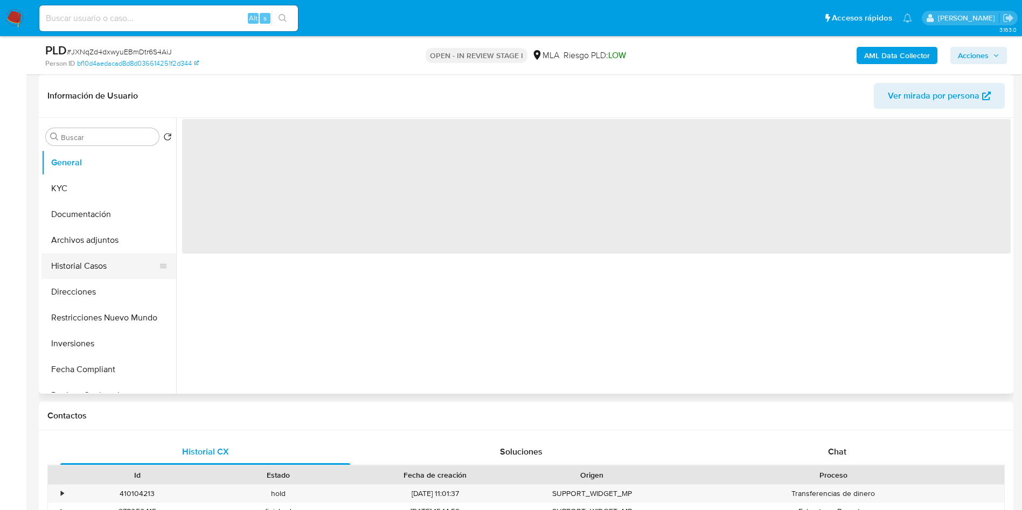
click at [80, 246] on button "Archivos adjuntos" at bounding box center [108, 240] width 135 height 26
select select "10"
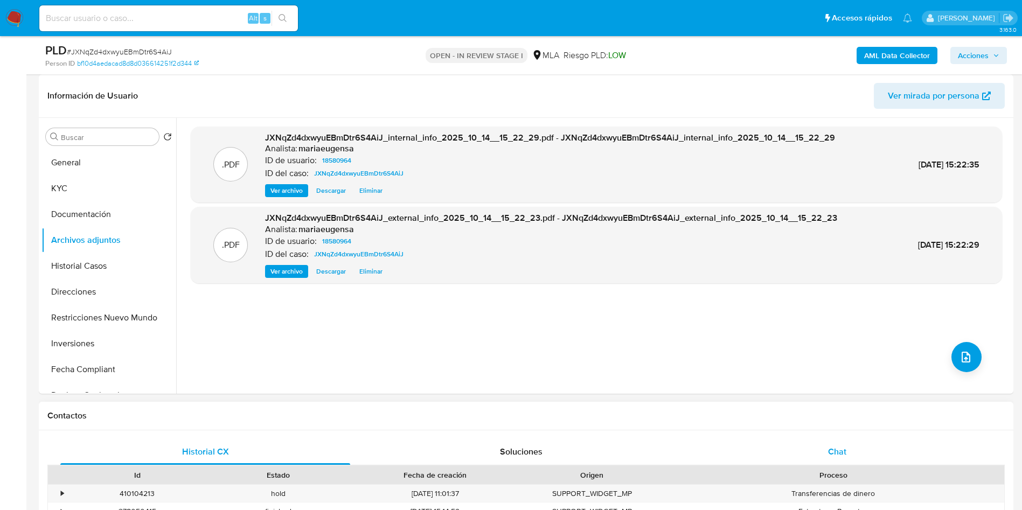
click at [872, 453] on div "Chat" at bounding box center [837, 452] width 290 height 26
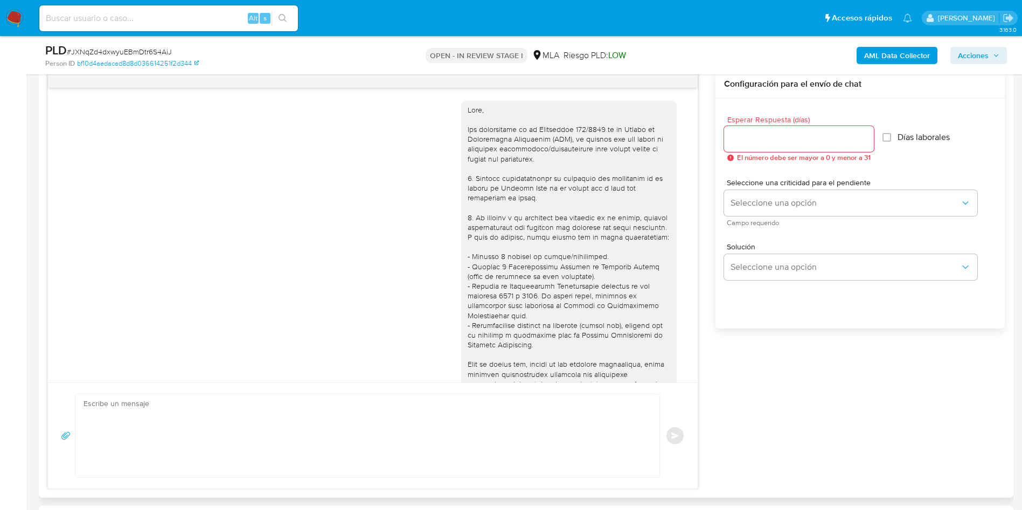
scroll to position [446, 0]
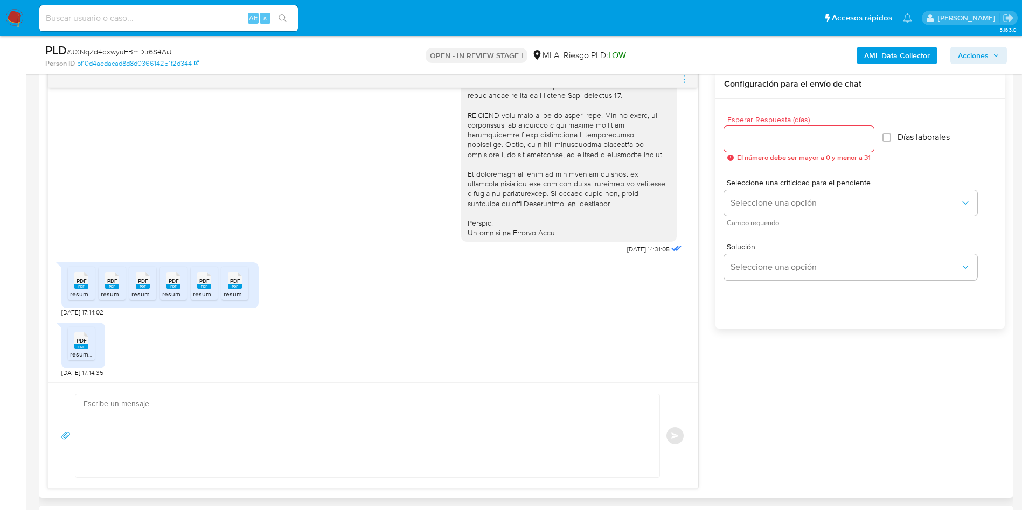
click at [77, 282] on span "PDF" at bounding box center [82, 280] width 10 height 7
click at [119, 286] on div "PDF PDF" at bounding box center [112, 279] width 23 height 21
click at [138, 281] on span "PDF" at bounding box center [143, 280] width 10 height 7
click at [162, 281] on li "PDF PDF resumen202508.pdf" at bounding box center [173, 283] width 27 height 33
drag, startPoint x: 199, startPoint y: 287, endPoint x: 231, endPoint y: 297, distance: 32.7
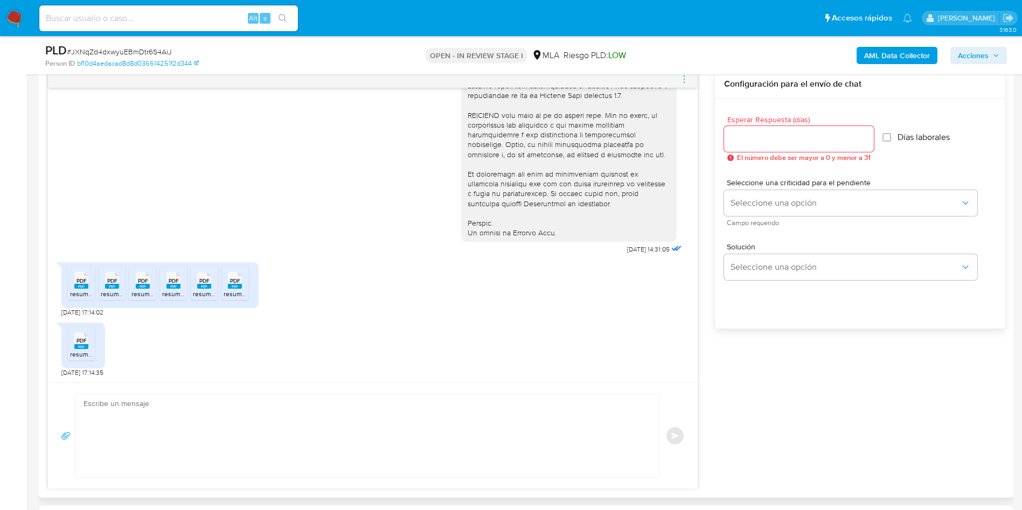
click at [199, 287] on rect at bounding box center [204, 286] width 14 height 5
drag, startPoint x: 227, startPoint y: 289, endPoint x: 87, endPoint y: 326, distance: 144.9
click at [227, 289] on li "PDF PDF resumen202503.pdf" at bounding box center [234, 283] width 27 height 33
drag, startPoint x: 80, startPoint y: 347, endPoint x: 296, endPoint y: 312, distance: 219.3
click at [80, 347] on rect at bounding box center [81, 346] width 14 height 5
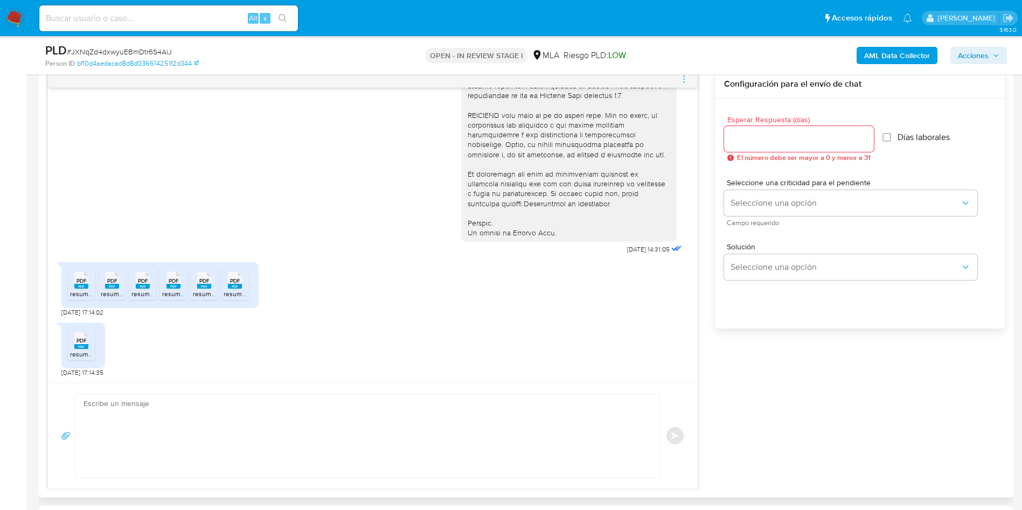
drag, startPoint x: 683, startPoint y: 82, endPoint x: 672, endPoint y: 90, distance: 13.5
click at [672, 90] on div "17/09/2025 14:31:05 PDF PDF resumen202507.pdf PDF PDF resumen202504.pdf PDF PDF…" at bounding box center [372, 279] width 651 height 419
click at [680, 80] on icon "menu-action" at bounding box center [684, 79] width 10 height 10
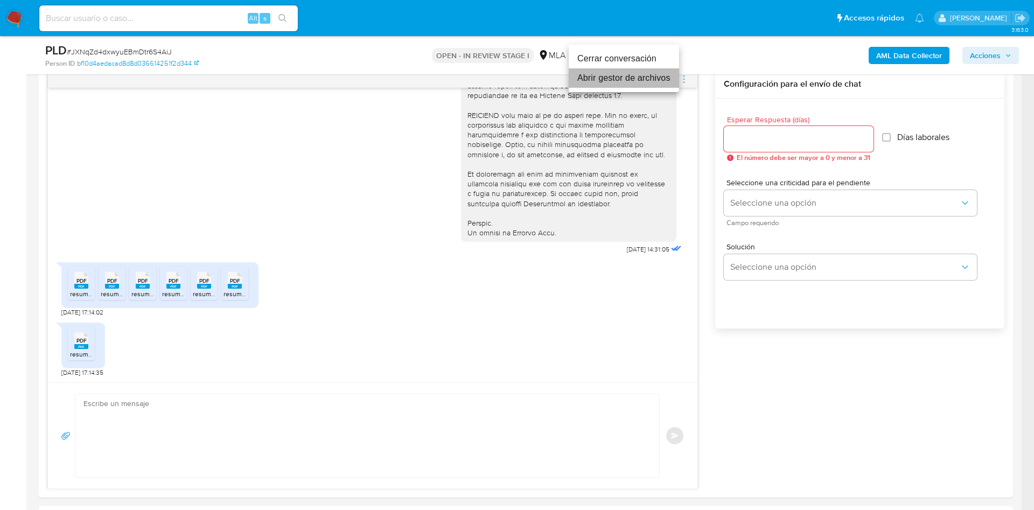
click at [634, 79] on li "Abrir gestor de archivos" at bounding box center [624, 77] width 110 height 19
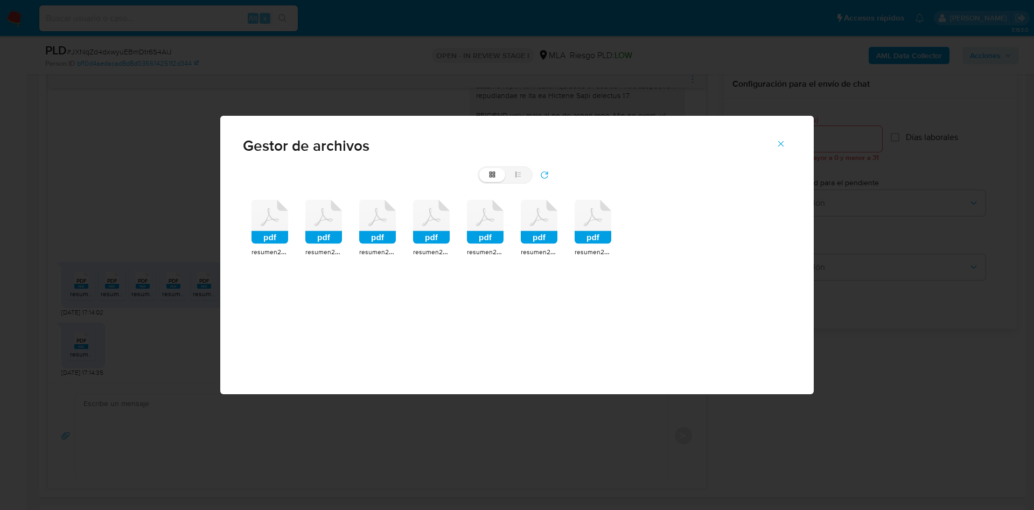
click at [266, 227] on icon at bounding box center [270, 222] width 37 height 44
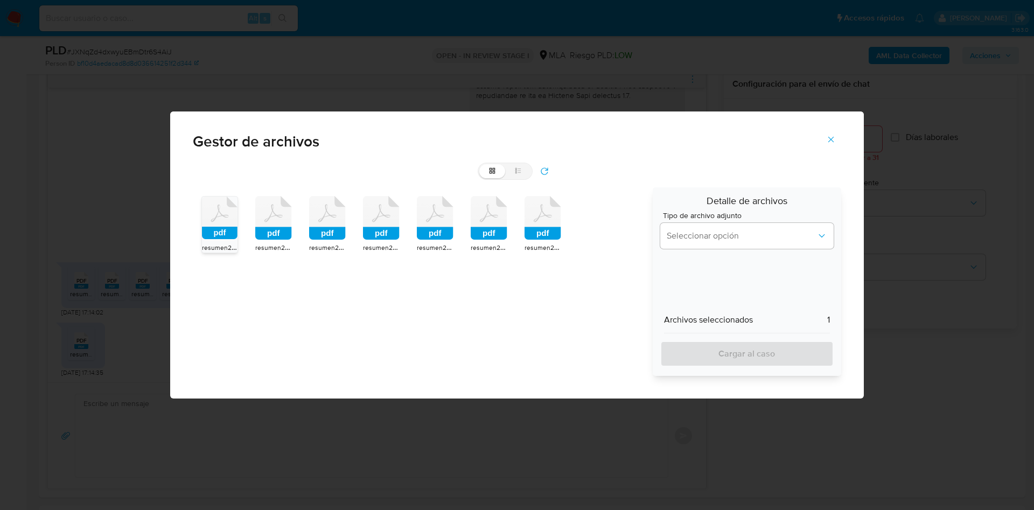
click at [293, 216] on div "pdf resumen202503.pdf pdf resumen202507.pdf pdf resumen202504.pdf pdf resumen20…" at bounding box center [419, 281] width 453 height 189
click at [269, 217] on icon "pdf" at bounding box center [273, 218] width 37 height 44
drag, startPoint x: 318, startPoint y: 223, endPoint x: 371, endPoint y: 224, distance: 52.3
click at [321, 224] on icon at bounding box center [327, 218] width 37 height 44
drag, startPoint x: 371, startPoint y: 223, endPoint x: 429, endPoint y: 230, distance: 59.1
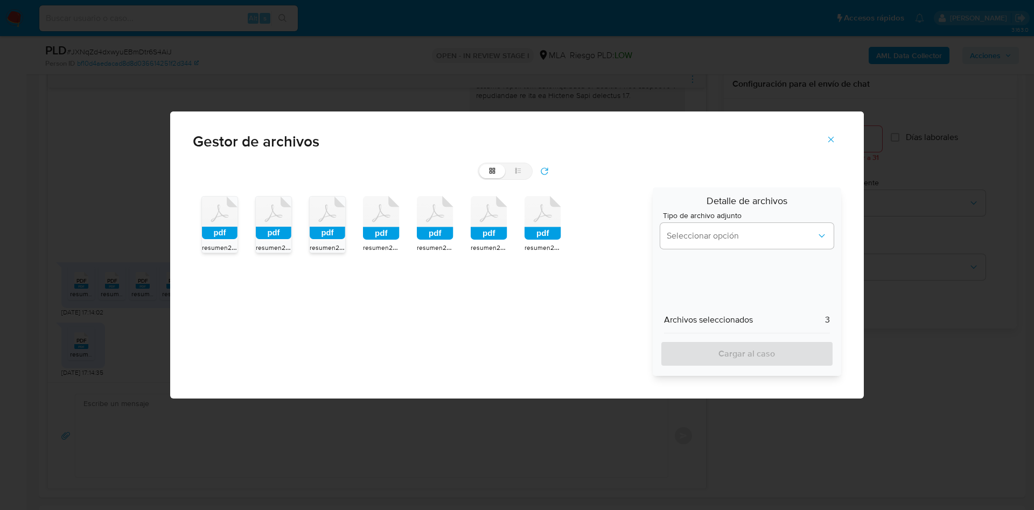
click at [372, 223] on icon at bounding box center [381, 218] width 37 height 44
click at [433, 229] on rect at bounding box center [435, 233] width 37 height 13
drag, startPoint x: 484, startPoint y: 232, endPoint x: 570, endPoint y: 239, distance: 86.0
click at [486, 233] on rect at bounding box center [489, 233] width 37 height 13
click at [555, 227] on icon "pdf" at bounding box center [543, 218] width 37 height 44
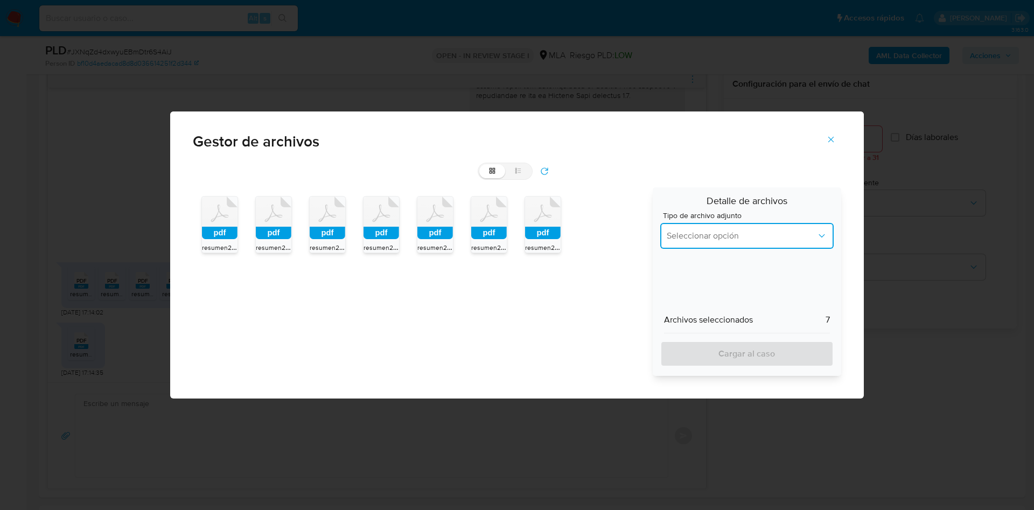
drag, startPoint x: 665, startPoint y: 239, endPoint x: 687, endPoint y: 243, distance: 22.4
click at [667, 240] on button "Seleccionar opción" at bounding box center [747, 236] width 173 height 26
drag, startPoint x: 679, startPoint y: 289, endPoint x: 685, endPoint y: 315, distance: 26.1
click at [679, 290] on span "INGRESOS" at bounding box center [687, 291] width 40 height 11
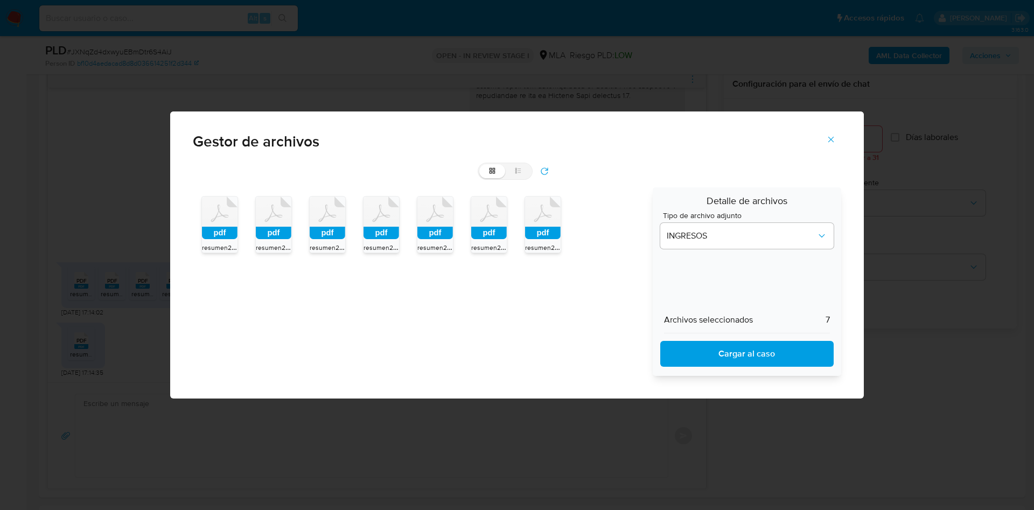
click at [696, 357] on span "Cargar al caso" at bounding box center [747, 354] width 145 height 24
drag, startPoint x: 835, startPoint y: 140, endPoint x: 866, endPoint y: 99, distance: 51.4
click at [835, 139] on icon "Cerrar" at bounding box center [831, 140] width 10 height 10
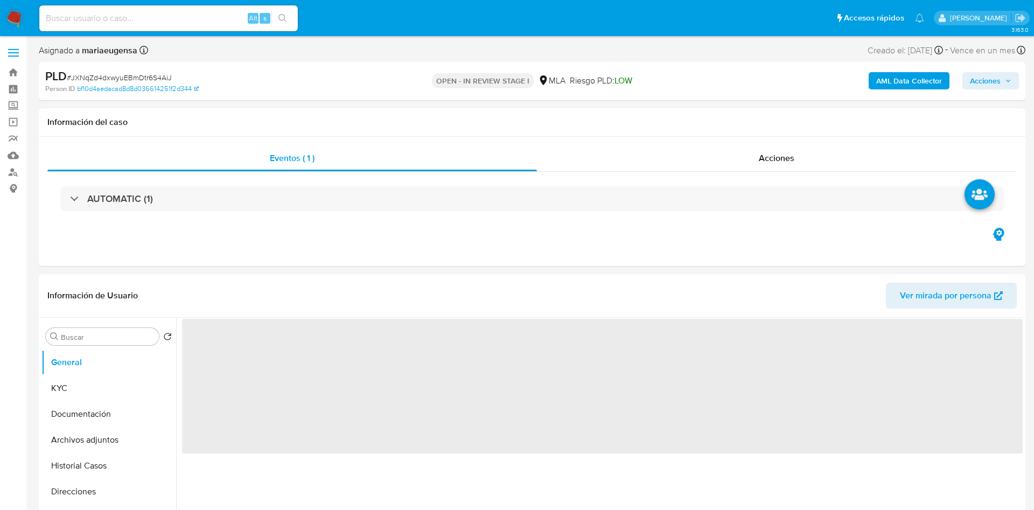
select select "10"
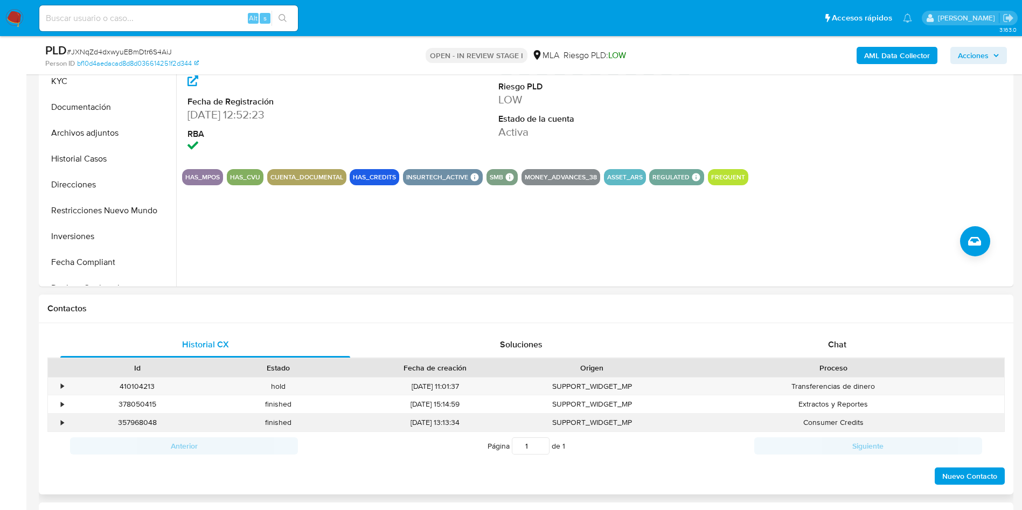
scroll to position [323, 0]
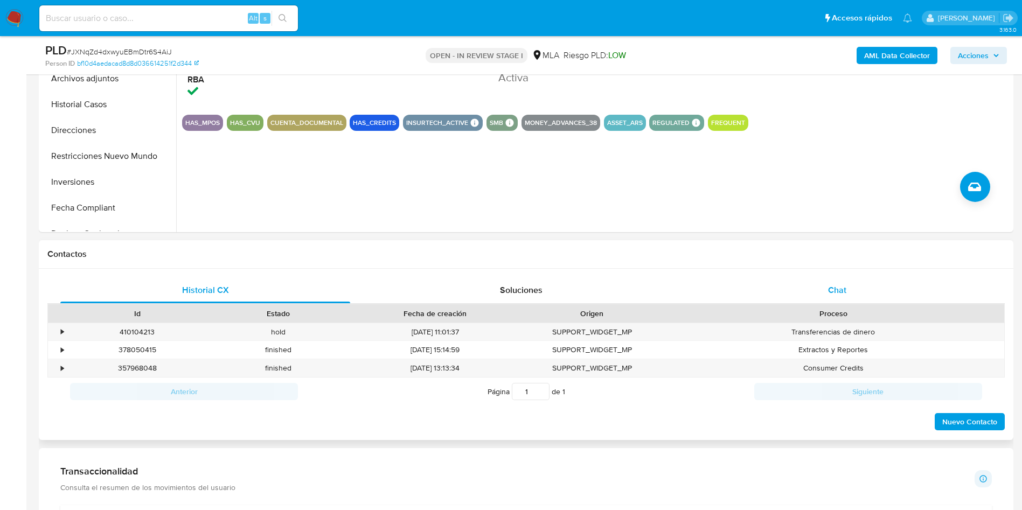
click at [853, 292] on div "Chat" at bounding box center [837, 290] width 290 height 26
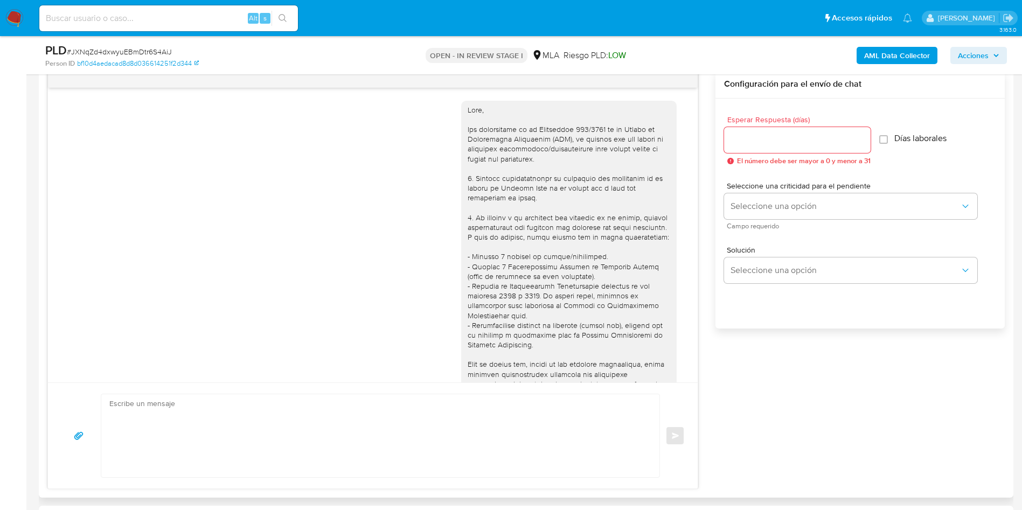
scroll to position [446, 0]
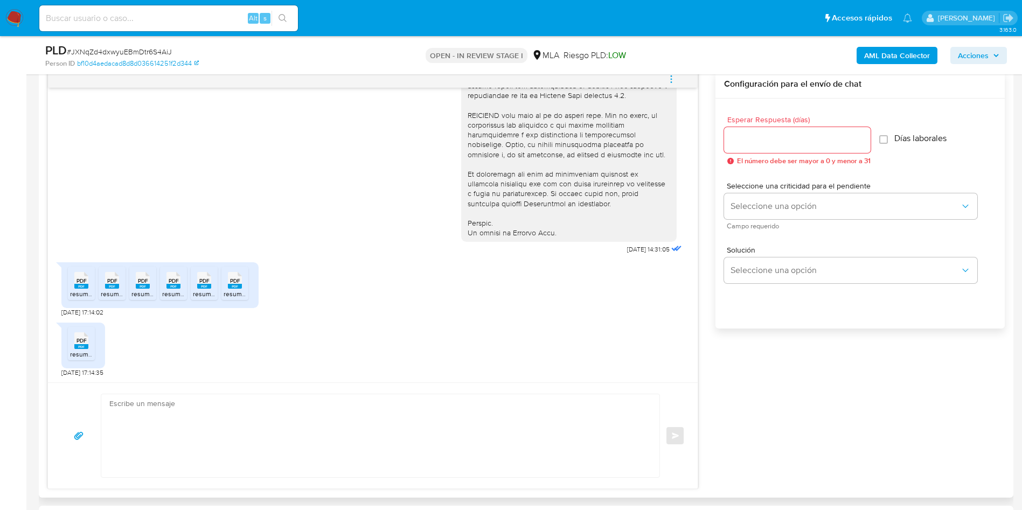
click at [86, 347] on rect at bounding box center [81, 346] width 14 height 5
click at [75, 284] on rect at bounding box center [81, 286] width 14 height 5
click at [114, 287] on rect at bounding box center [112, 286] width 14 height 5
click at [154, 282] on li "PDF PDF resumen202506.pdf" at bounding box center [142, 283] width 27 height 33
drag, startPoint x: 175, startPoint y: 285, endPoint x: 214, endPoint y: 285, distance: 39.3
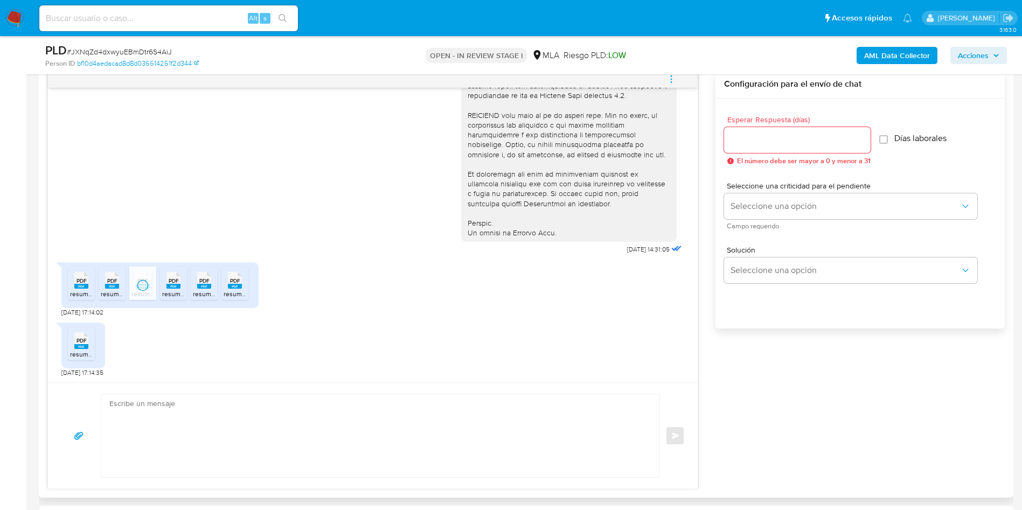
click at [175, 285] on rect at bounding box center [173, 286] width 14 height 5
click at [219, 283] on ul "PDF PDF resumen202507.pdf PDF PDF resumen202504.pdf PDF PDF resumen202506.pdf P…" at bounding box center [160, 285] width 184 height 37
click at [208, 284] on rect at bounding box center [204, 286] width 14 height 5
click at [253, 283] on div "PDF PDF resumen202507.pdf PDF PDF resumen202504.pdf PDF PDF resumen202506.pdf P…" at bounding box center [159, 285] width 197 height 46
click at [232, 288] on rect at bounding box center [235, 286] width 14 height 5
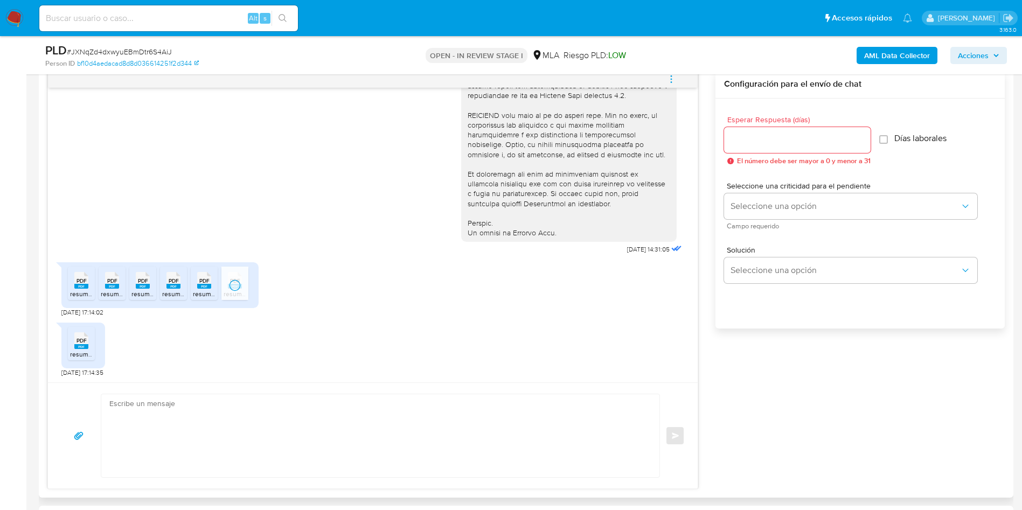
drag, startPoint x: 84, startPoint y: 356, endPoint x: 161, endPoint y: 322, distance: 83.7
click at [85, 356] on span "resumen202503.pdf" at bounding box center [99, 354] width 59 height 9
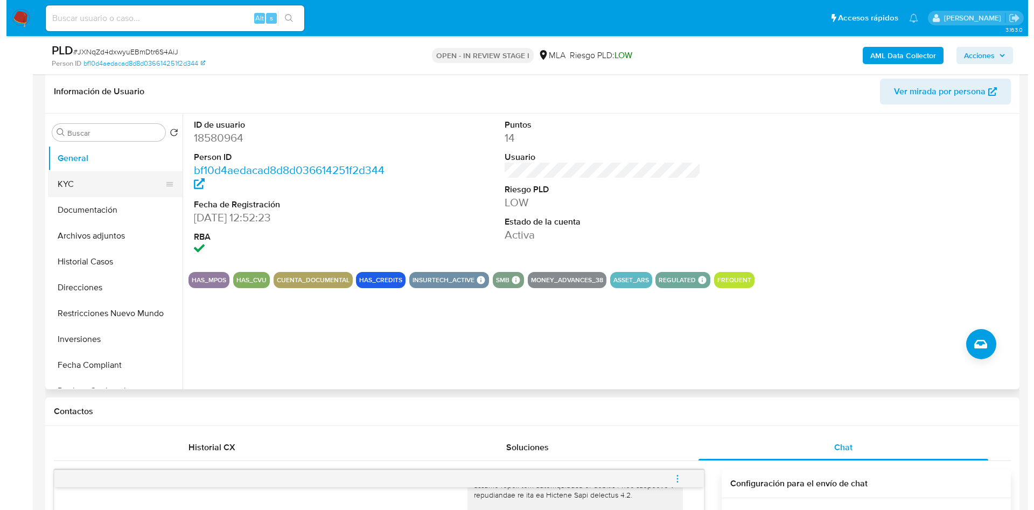
scroll to position [162, 0]
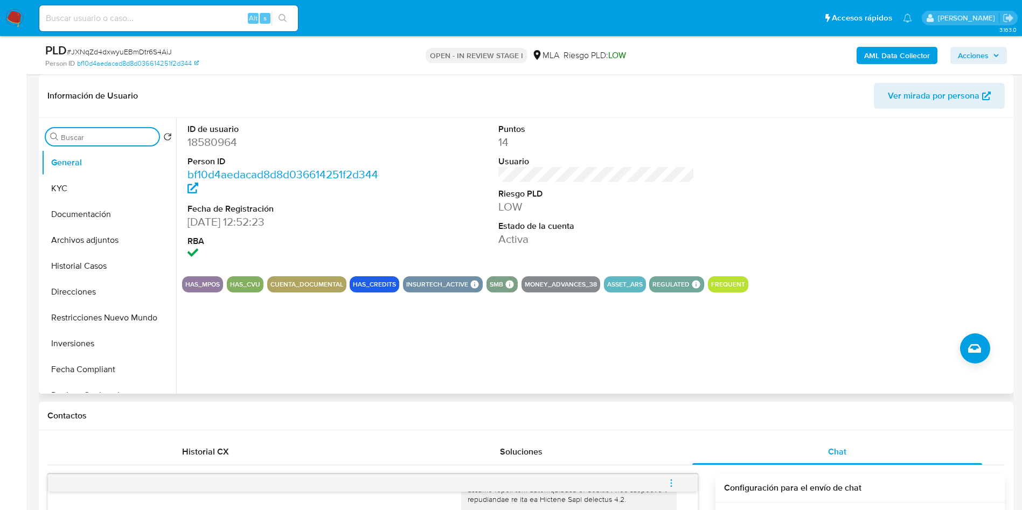
click at [80, 137] on input "Buscar" at bounding box center [108, 138] width 94 height 10
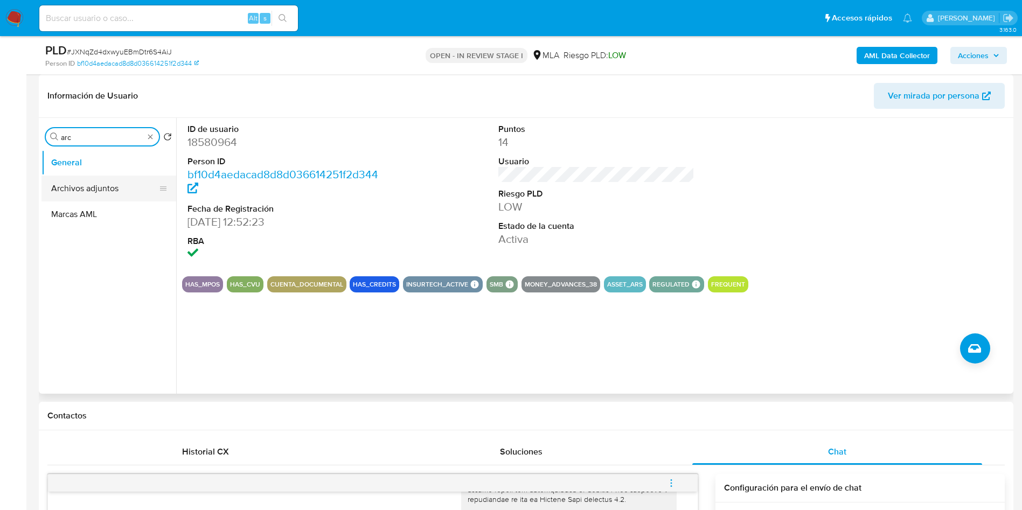
type input "arc"
drag, startPoint x: 95, startPoint y: 193, endPoint x: 93, endPoint y: 227, distance: 33.5
click at [95, 193] on button "Archivos adjuntos" at bounding box center [108, 189] width 135 height 26
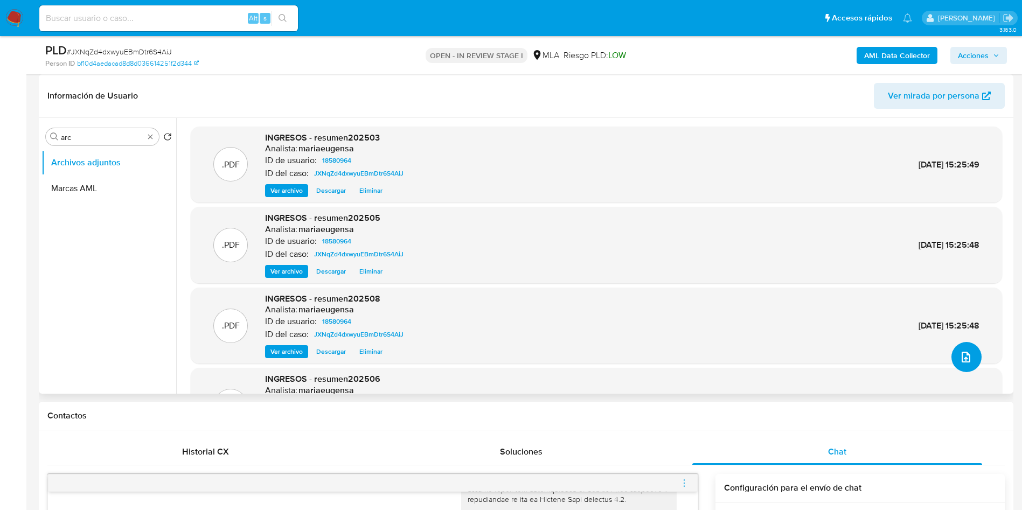
click at [956, 369] on button "upload-file" at bounding box center [966, 357] width 30 height 30
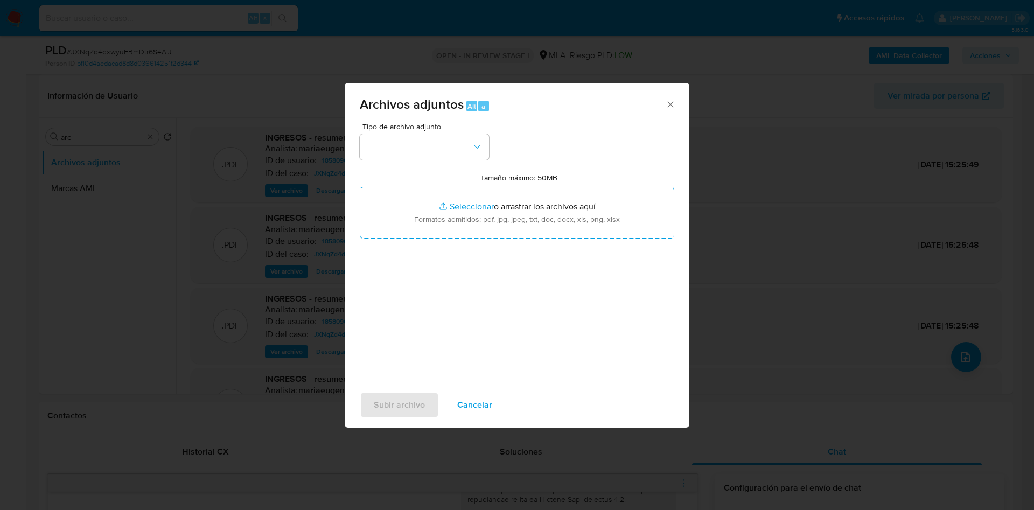
click at [482, 207] on input "Tamaño máximo: 50MB Seleccionar archivos" at bounding box center [517, 213] width 315 height 52
type input "C:\fakepath\Calculador documentación (1).xlsx"
click at [387, 147] on button "button" at bounding box center [424, 147] width 129 height 26
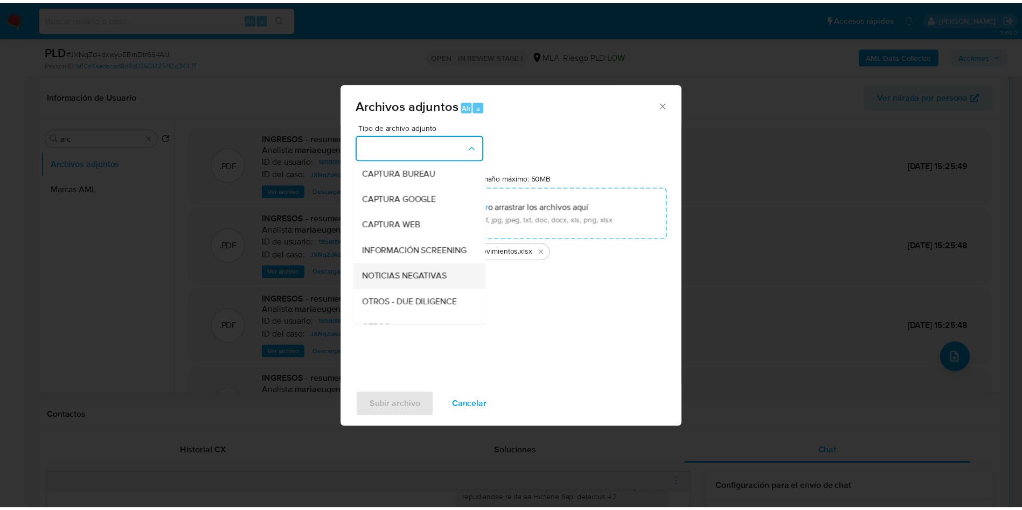
scroll to position [81, 0]
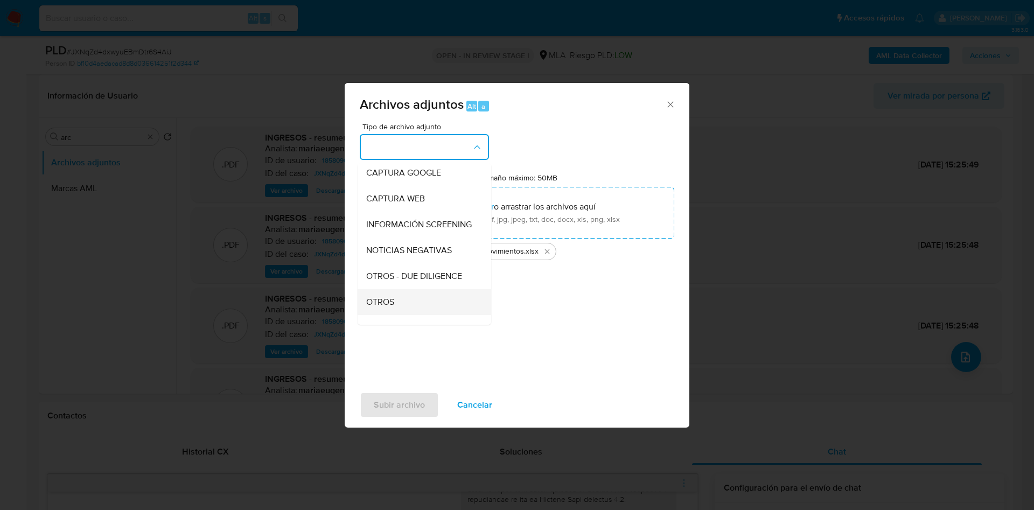
click at [369, 315] on div "OTROS" at bounding box center [421, 302] width 110 height 26
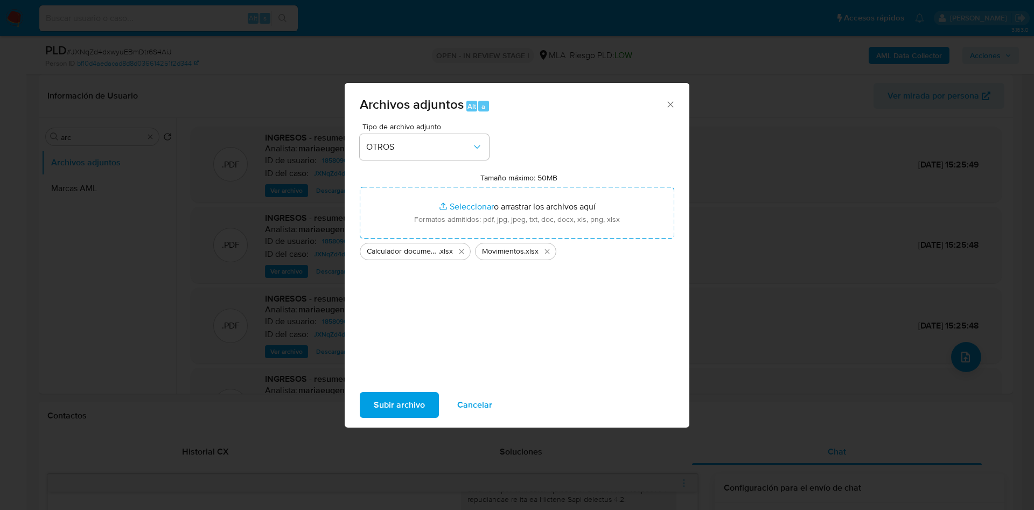
click at [394, 409] on span "Subir archivo" at bounding box center [399, 405] width 51 height 24
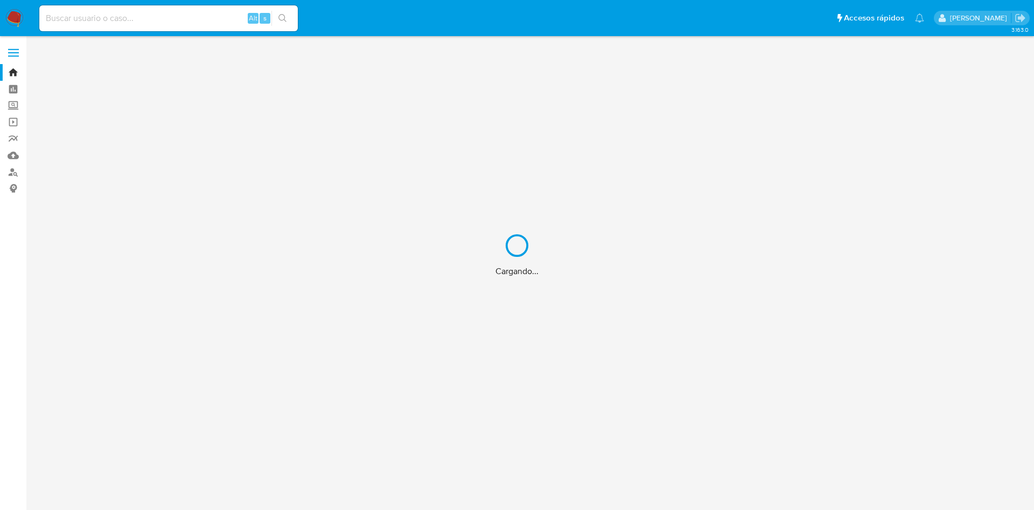
click at [176, 19] on div "Cargando..." at bounding box center [517, 255] width 1034 height 510
click at [193, 24] on div "Cargando..." at bounding box center [517, 255] width 1034 height 510
click at [192, 21] on div "Cargando..." at bounding box center [517, 255] width 1034 height 510
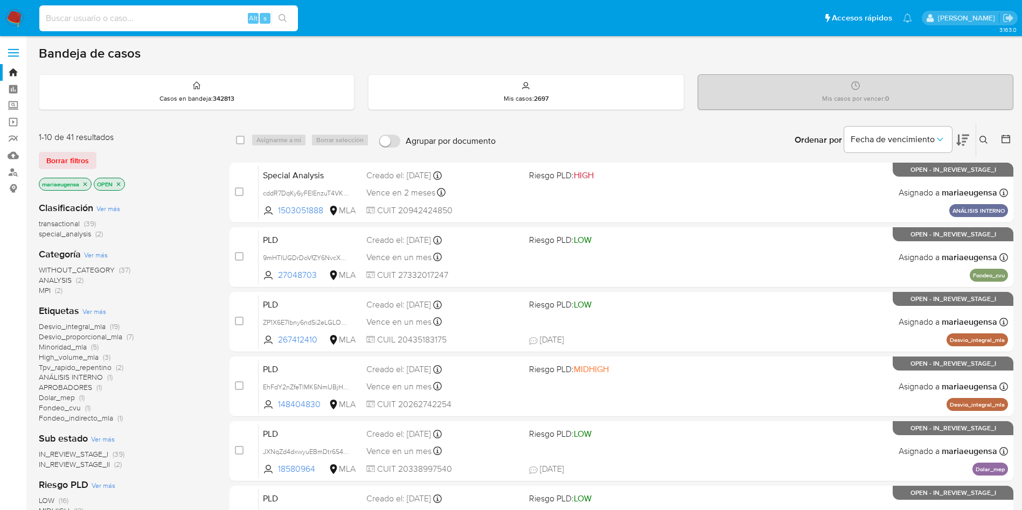
click at [192, 20] on input at bounding box center [168, 18] width 259 height 14
click at [179, 13] on input at bounding box center [168, 18] width 259 height 14
paste input "S6fO9FeIMDYto6iX58GD8naK"
type input "S6fO9FeIMDYto6iX58GD8naK"
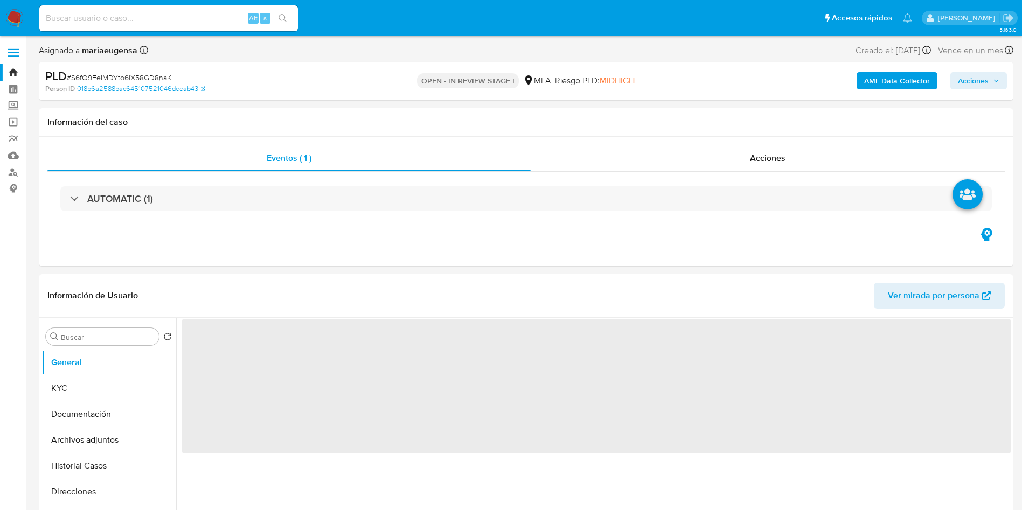
select select "10"
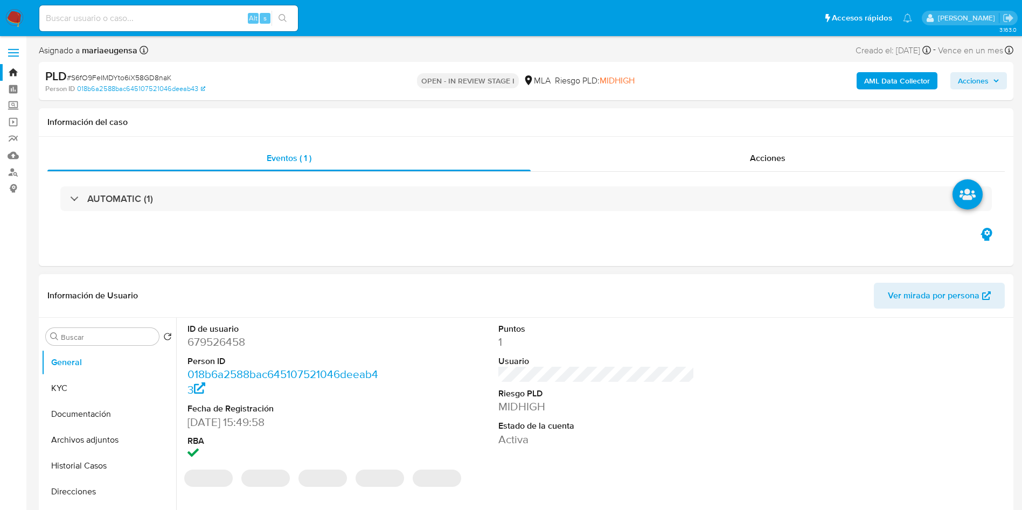
click at [226, 343] on dd "679526458" at bounding box center [285, 342] width 197 height 15
copy dd "679526458"
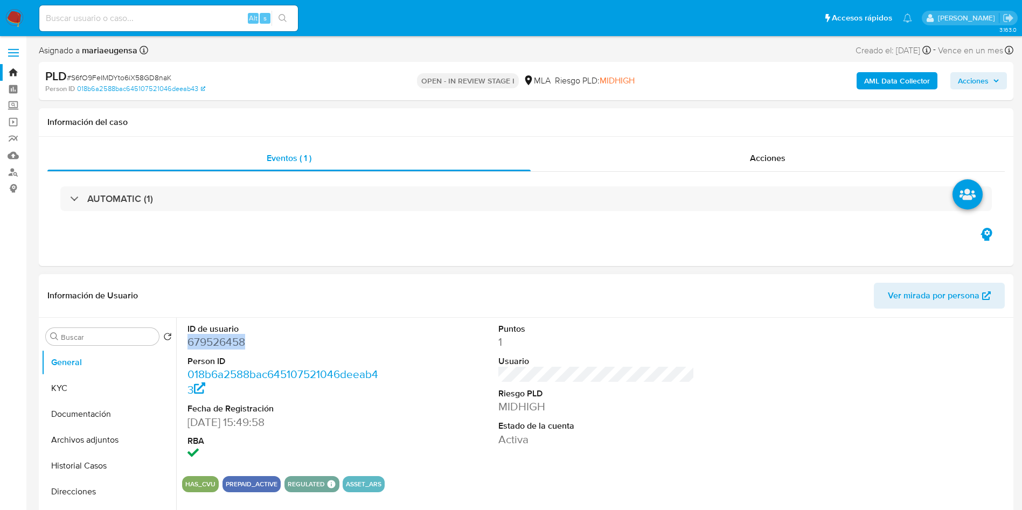
click at [221, 343] on dd "679526458" at bounding box center [285, 342] width 197 height 15
click at [98, 333] on input "Buscar" at bounding box center [108, 337] width 94 height 10
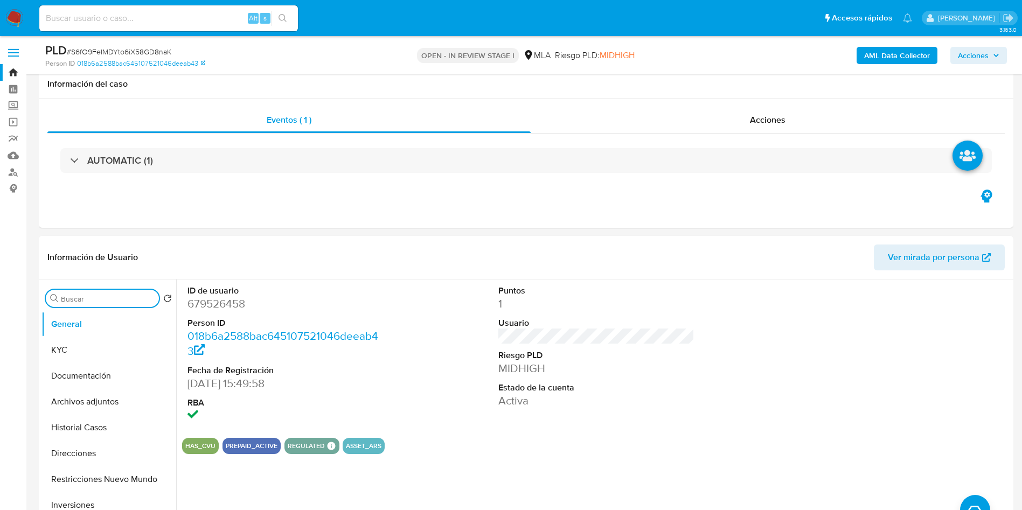
scroll to position [404, 0]
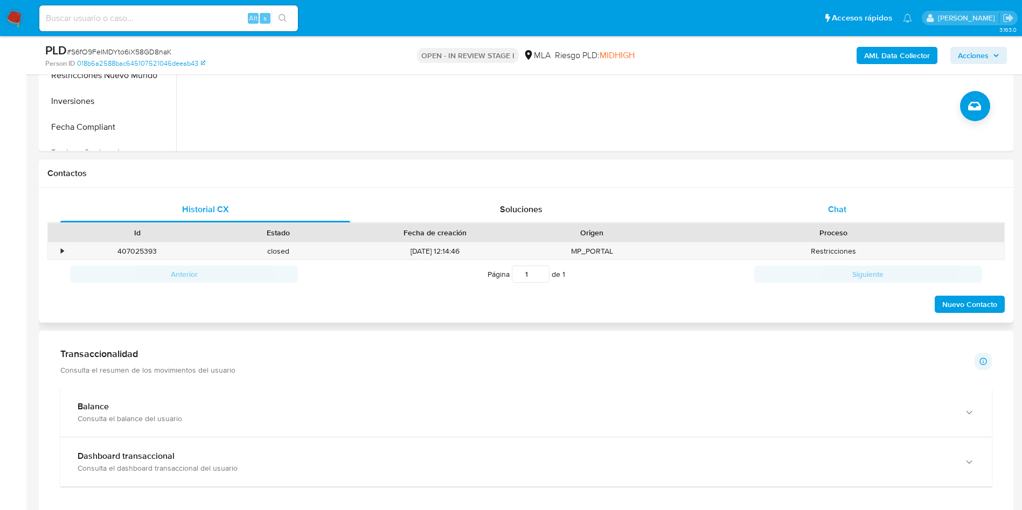
click at [841, 219] on div "Chat" at bounding box center [837, 210] width 290 height 26
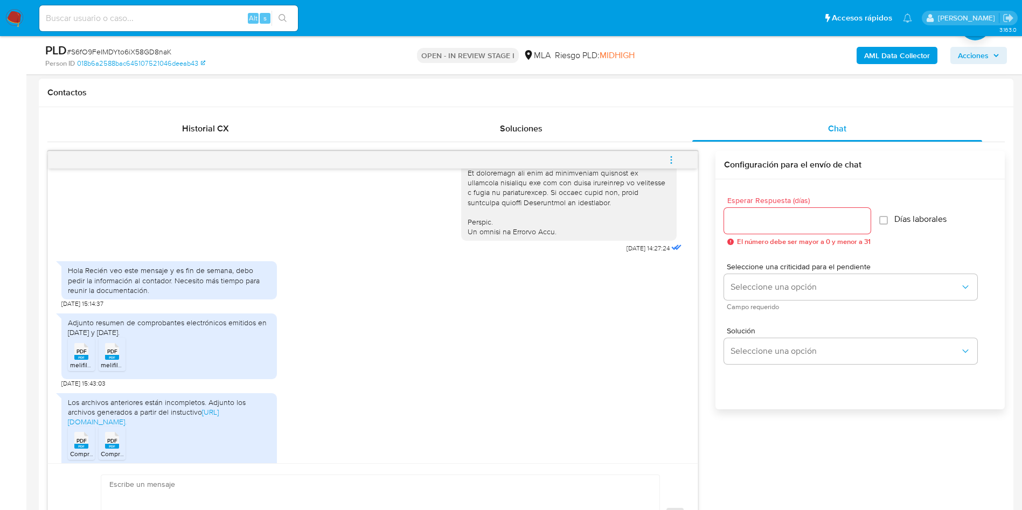
scroll to position [506, 0]
click at [76, 361] on rect at bounding box center [81, 358] width 14 height 5
click at [114, 356] on span "PDF" at bounding box center [112, 352] width 10 height 7
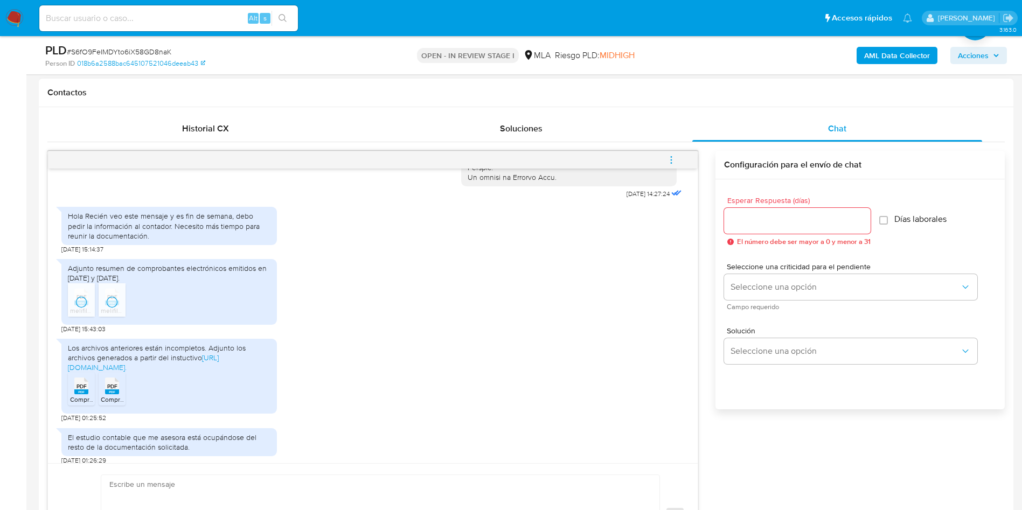
scroll to position [587, 0]
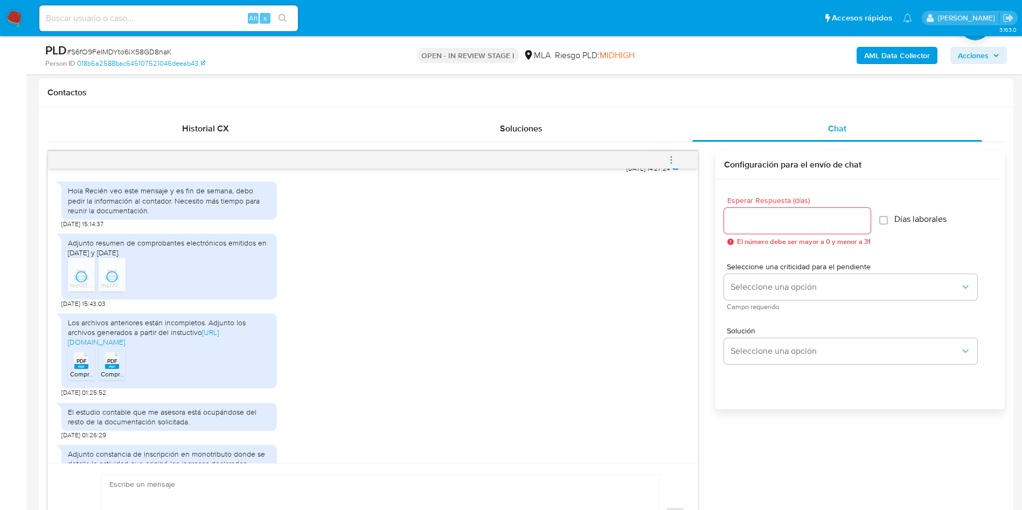
click at [72, 370] on div "PDF PDF" at bounding box center [81, 359] width 23 height 21
click at [107, 369] on rect at bounding box center [112, 366] width 14 height 5
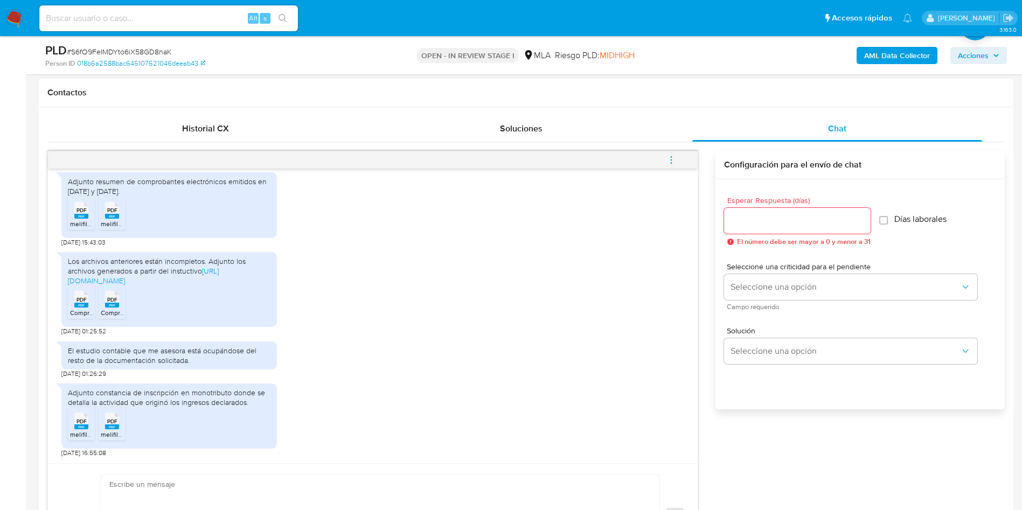
click at [81, 420] on span "PDF" at bounding box center [82, 421] width 10 height 7
drag, startPoint x: 109, startPoint y: 428, endPoint x: 157, endPoint y: 417, distance: 48.7
click at [109, 428] on rect at bounding box center [112, 427] width 14 height 5
drag, startPoint x: 391, startPoint y: 287, endPoint x: 329, endPoint y: 373, distance: 105.8
click at [384, 296] on div "Los archivos anteriores están incompletos. Adjunto los archivos generados a par…" at bounding box center [372, 291] width 623 height 89
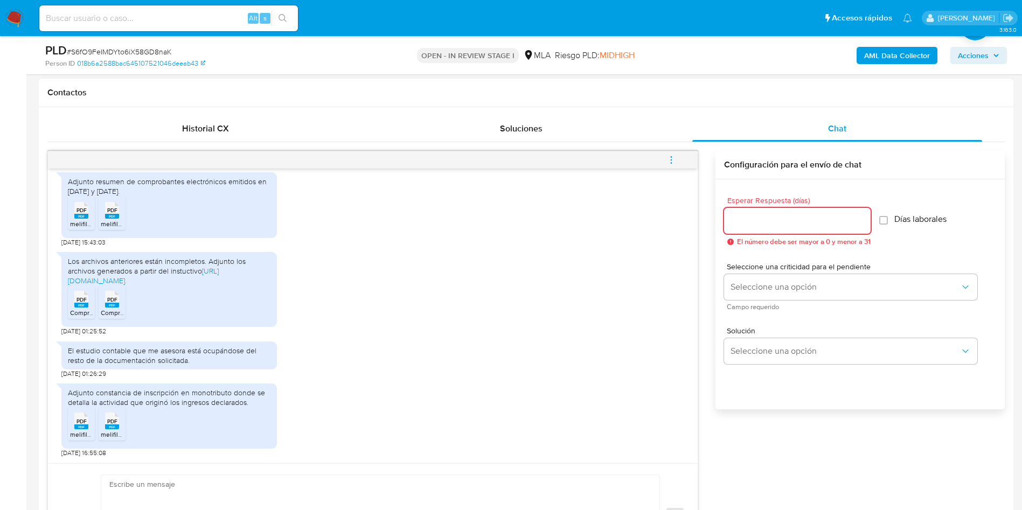
click at [747, 219] on input "Esperar Respuesta (días)" at bounding box center [797, 221] width 147 height 14
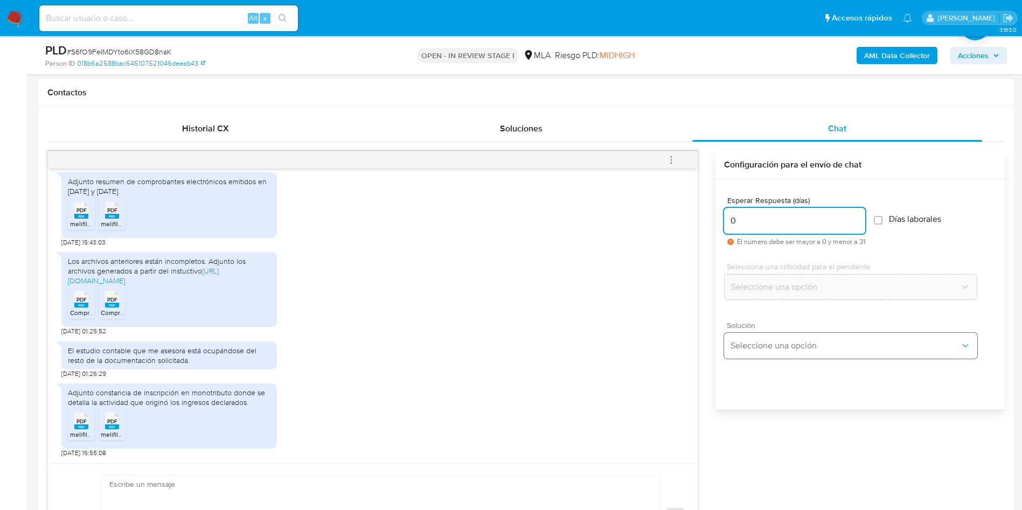
type input "0"
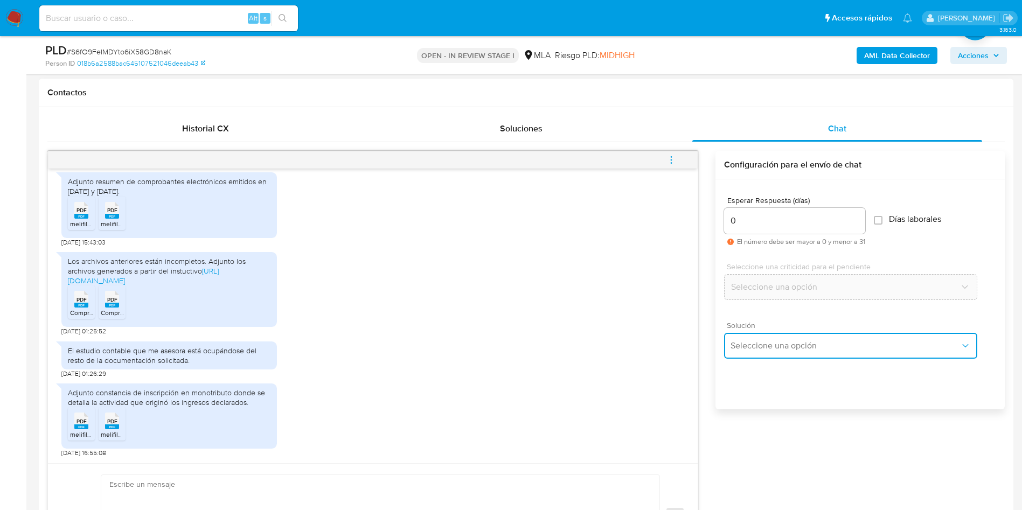
click at [744, 346] on span "Seleccione una opción" at bounding box center [846, 345] width 230 height 11
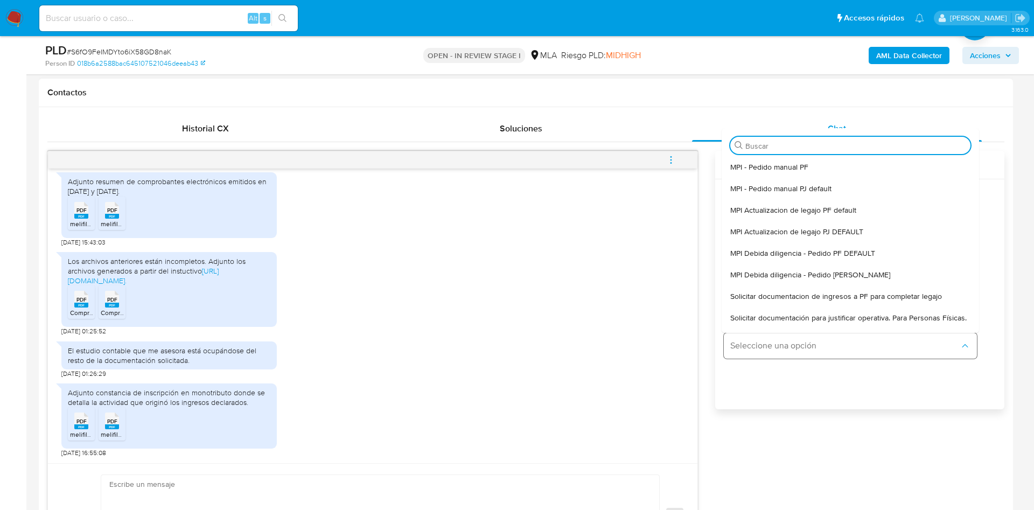
click at [760, 346] on span "Seleccione una opción" at bounding box center [846, 345] width 230 height 11
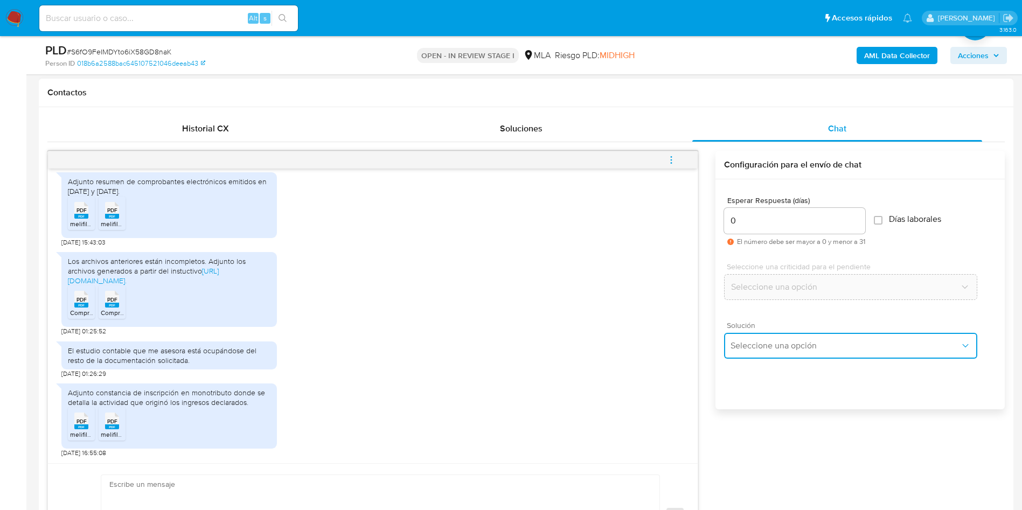
click at [754, 341] on span "Seleccione una opción" at bounding box center [846, 345] width 230 height 11
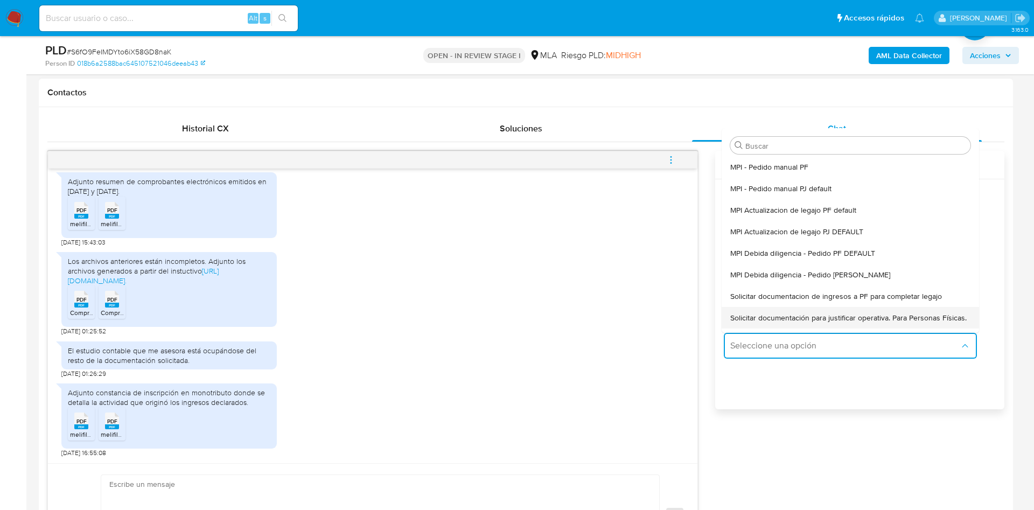
click at [753, 323] on span "Solicitar documentación para justificar operativa. Para Personas Físicas." at bounding box center [849, 318] width 237 height 10
type textarea "Hola,En función de las operaciones registradas en tu cuenta de Mercado Pago, ne…"
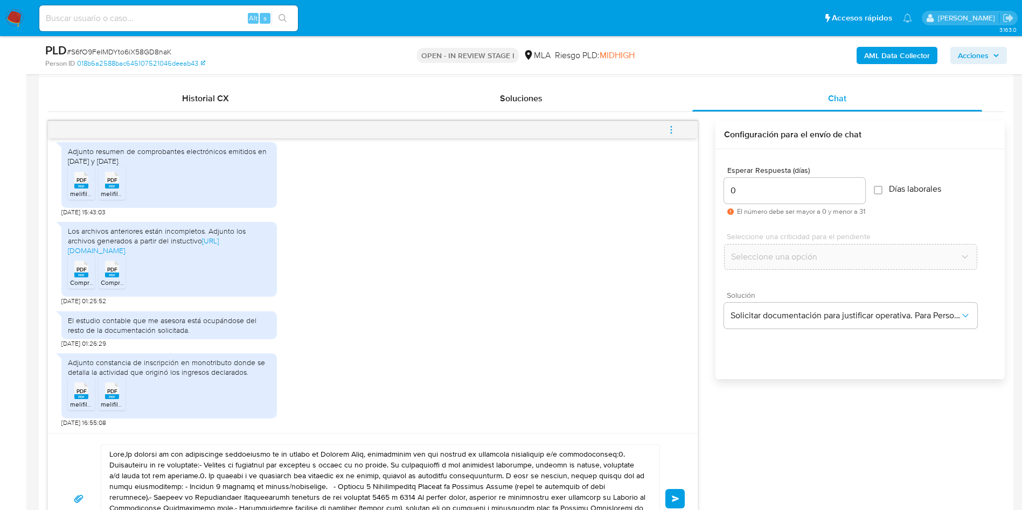
scroll to position [646, 0]
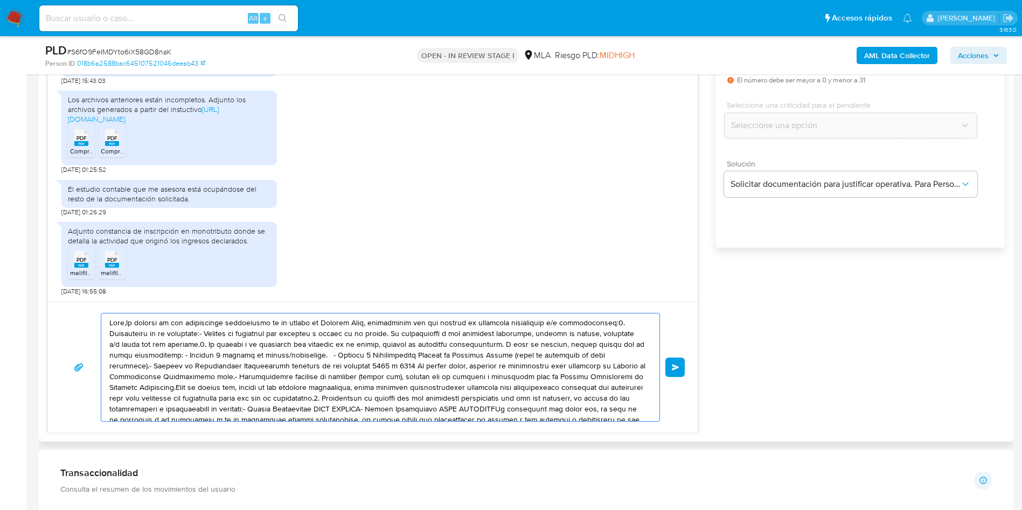
click at [435, 365] on textarea at bounding box center [377, 368] width 537 height 108
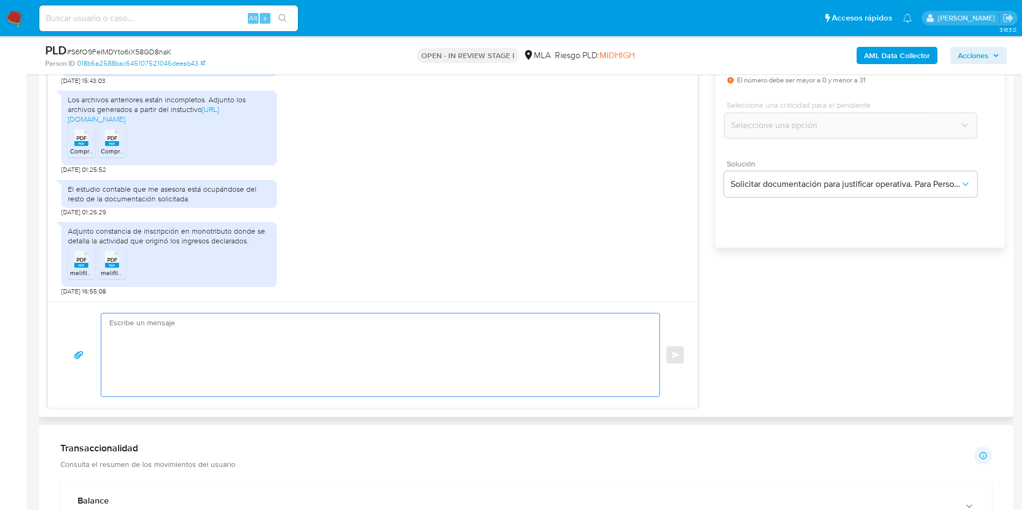
paste textarea "Hola, ¡Muchas gracias por tu respuesta! Confirmamos la recepción de la document…"
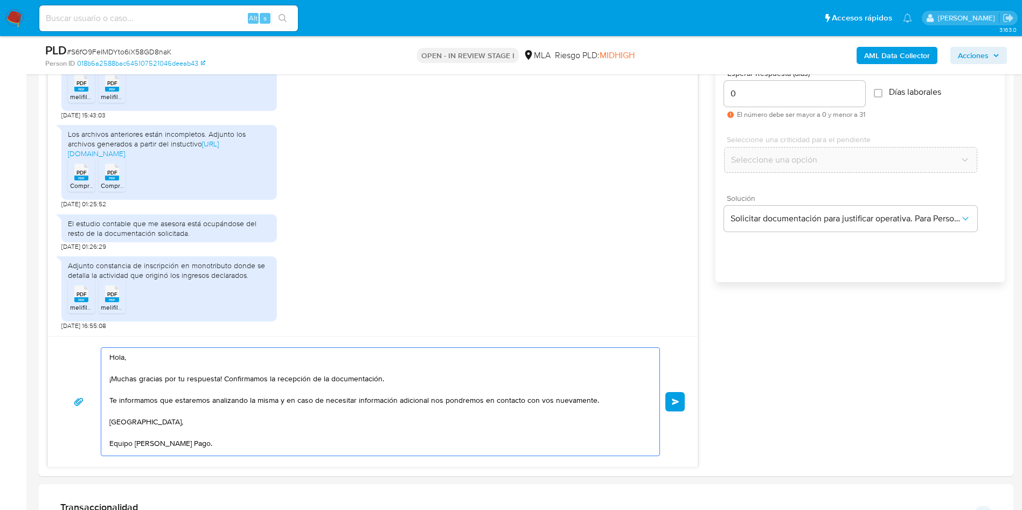
scroll to position [727, 0]
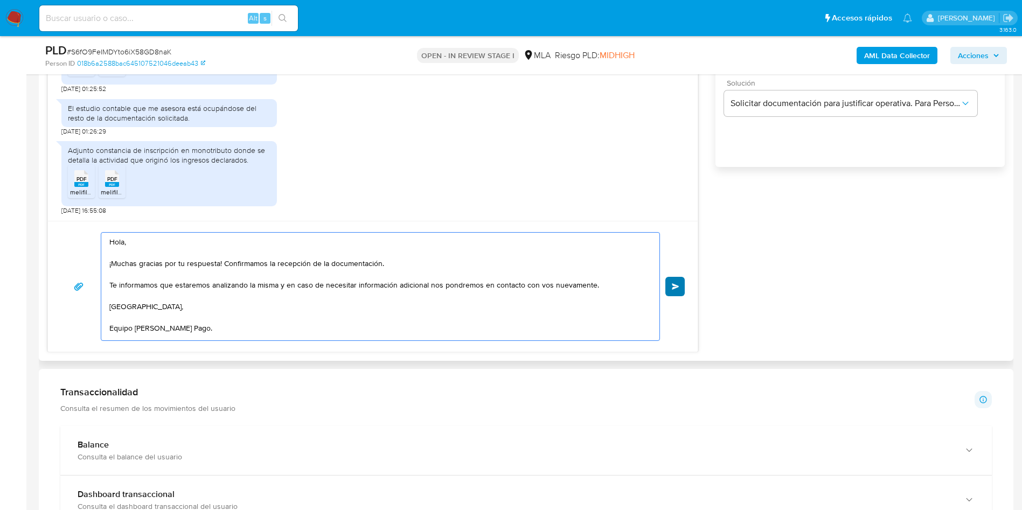
type textarea "Hola, ¡Muchas gracias por tu respuesta! Confirmamos la recepción de la document…"
click at [672, 283] on span "Enviar" at bounding box center [676, 286] width 8 height 6
drag, startPoint x: 143, startPoint y: 40, endPoint x: 143, endPoint y: 46, distance: 6.5
click at [143, 41] on div "PLD # S6fO9FeIMDYto6iX58GD8naK Person ID 018b6a2588bac645107521046deeab43 OPEN …" at bounding box center [526, 55] width 975 height 38
click at [143, 48] on span "# S6fO9FeIMDYto6iX58GD8naK" at bounding box center [119, 51] width 105 height 11
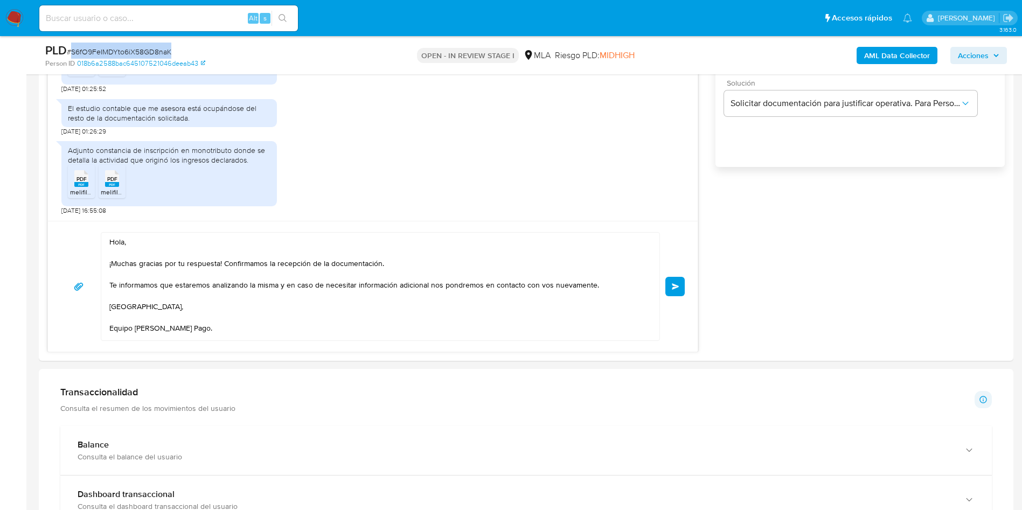
click at [143, 47] on span "# S6fO9FeIMDYto6iX58GD8naK" at bounding box center [119, 51] width 105 height 11
copy span "S6fO9FeIMDYto6iX58GD8naK"
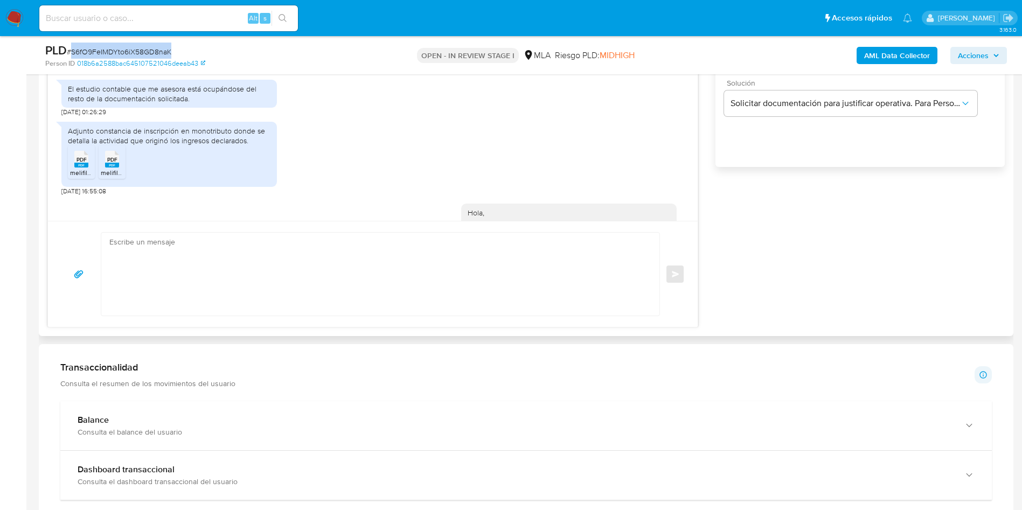
scroll to position [827, 0]
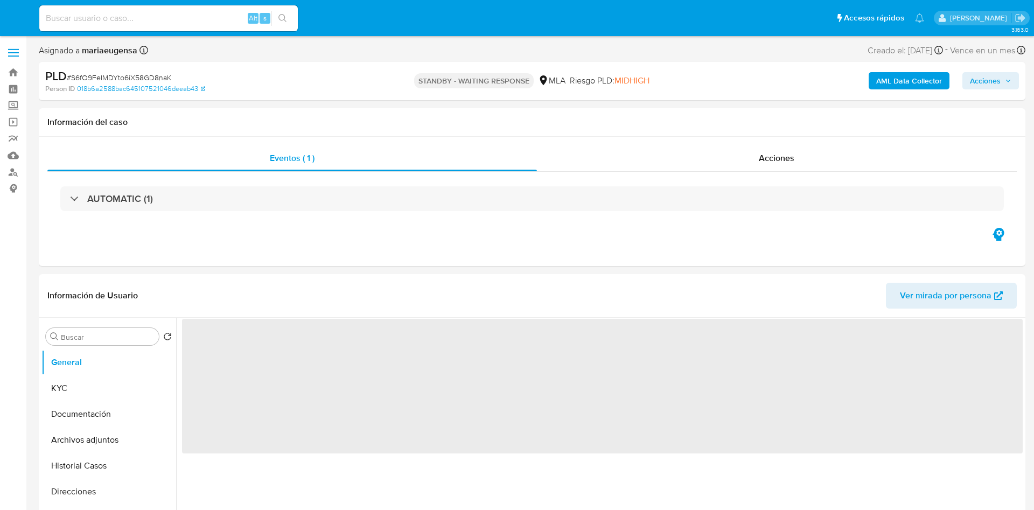
select select "10"
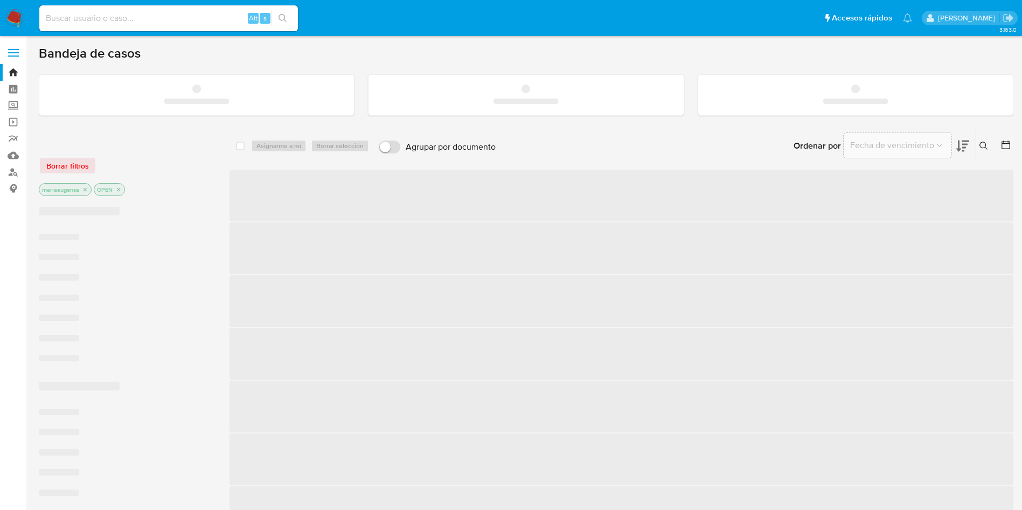
click at [180, 12] on input at bounding box center [168, 18] width 259 height 14
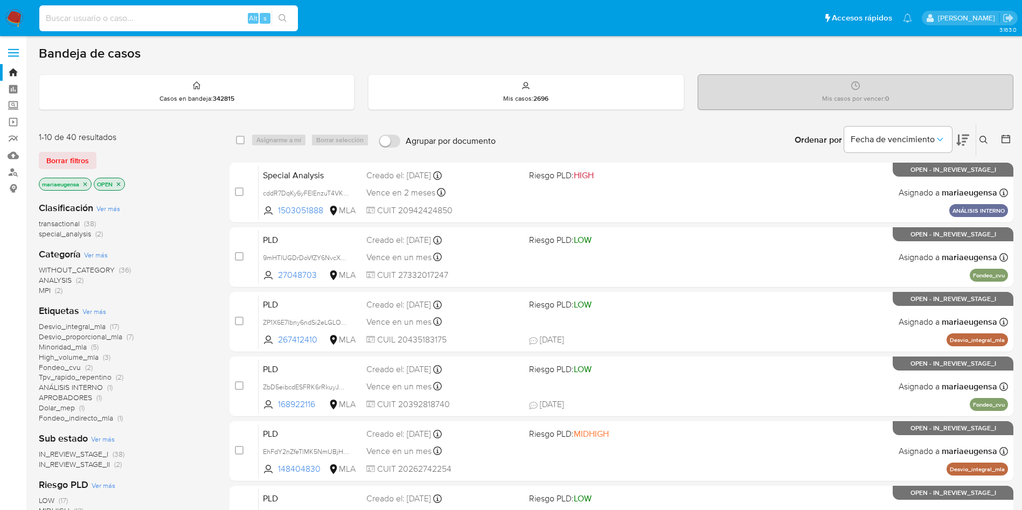
paste input "EhFdY2nZfeTlMK5NmUBjHuse"
type input "EhFdY2nZfeTlMK5NmUBjHuse"
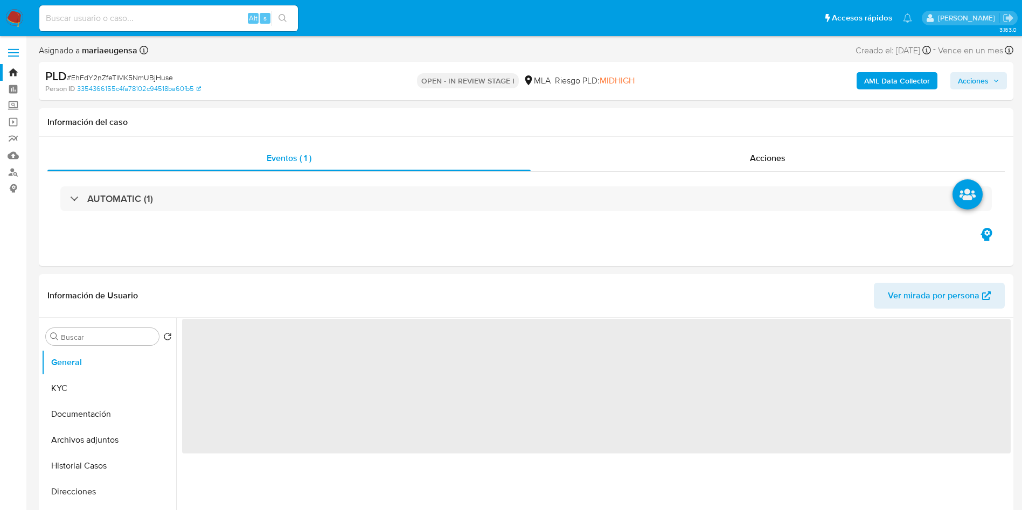
select select "10"
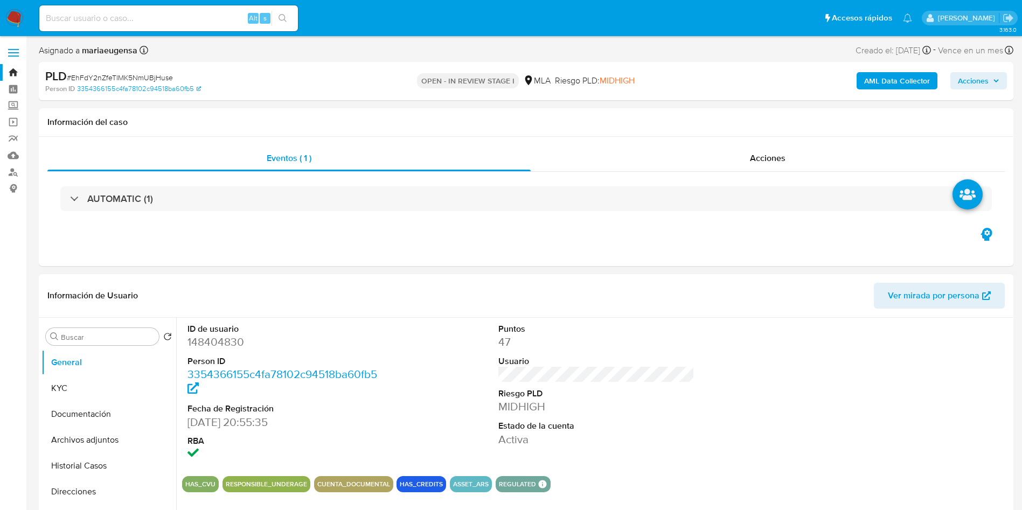
click at [205, 343] on dd "148404830" at bounding box center [285, 342] width 197 height 15
click at [205, 342] on dd "148404830" at bounding box center [285, 342] width 197 height 15
copy dd "148404830"
click at [124, 79] on span "# EhFdY2nZfeTlMK5NmUBjHuse" at bounding box center [120, 77] width 106 height 11
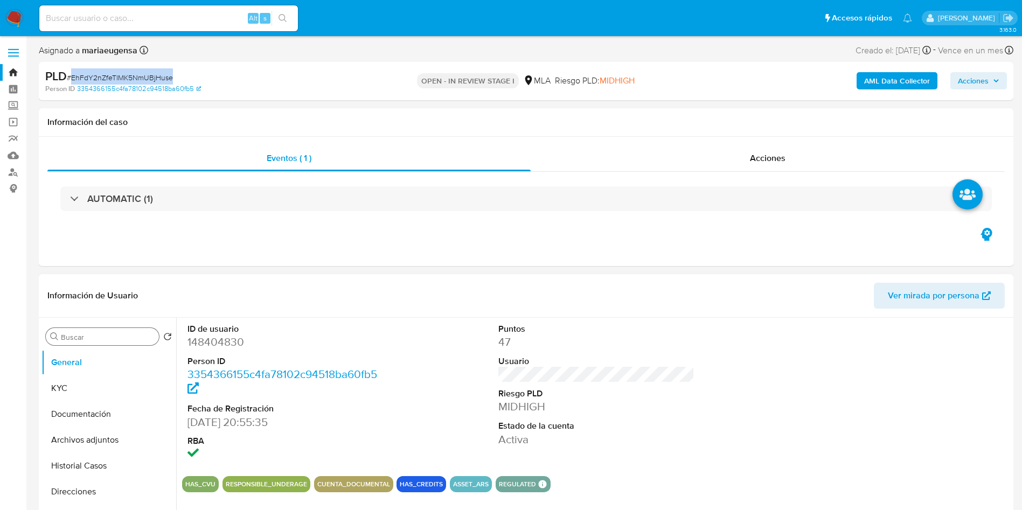
copy span "EhFdY2nZfeTlMK5NmUBjHuse"
click at [106, 377] on button "Historial Casos" at bounding box center [104, 466] width 126 height 26
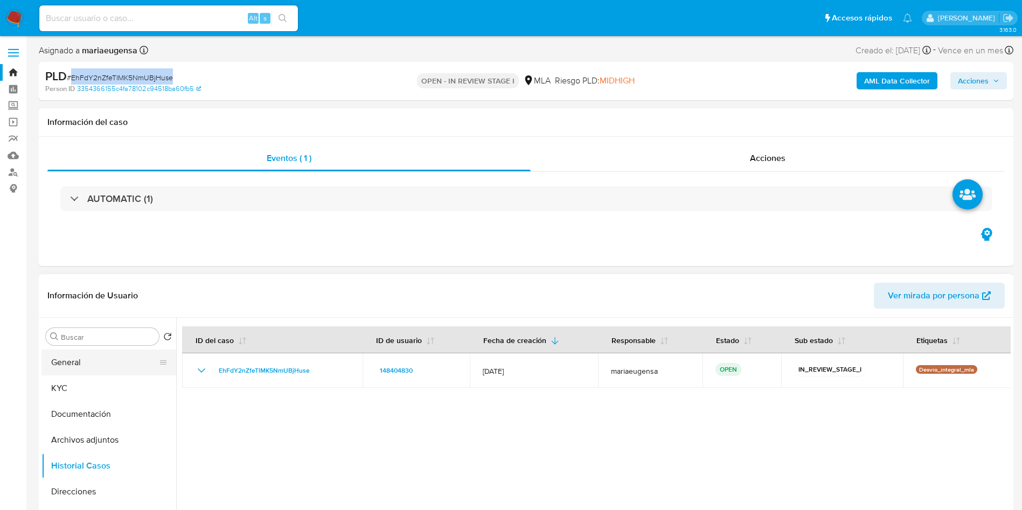
click at [127, 359] on button "General" at bounding box center [104, 363] width 126 height 26
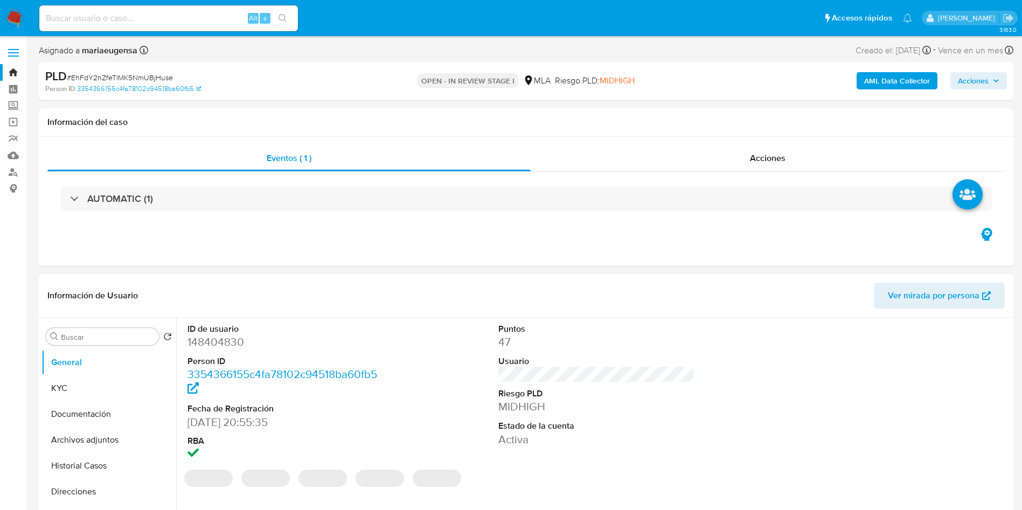
click at [201, 341] on dd "148404830" at bounding box center [285, 342] width 197 height 15
copy dd "148404830"
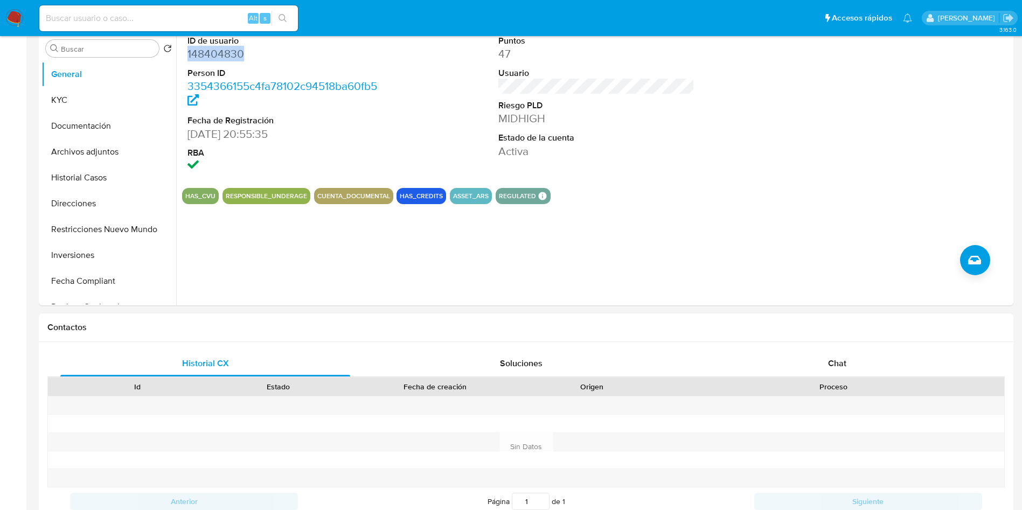
scroll to position [404, 0]
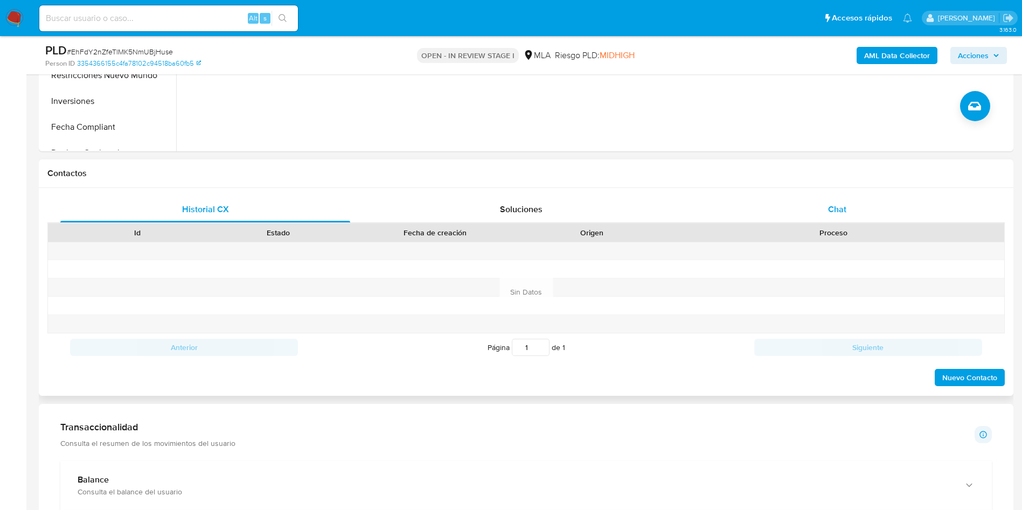
click at [766, 207] on div "Chat" at bounding box center [837, 210] width 290 height 26
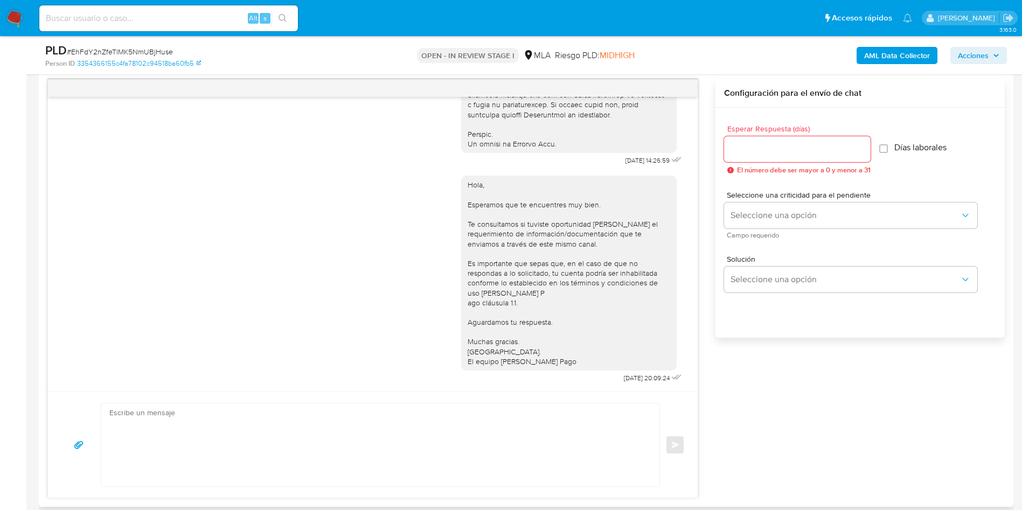
scroll to position [566, 0]
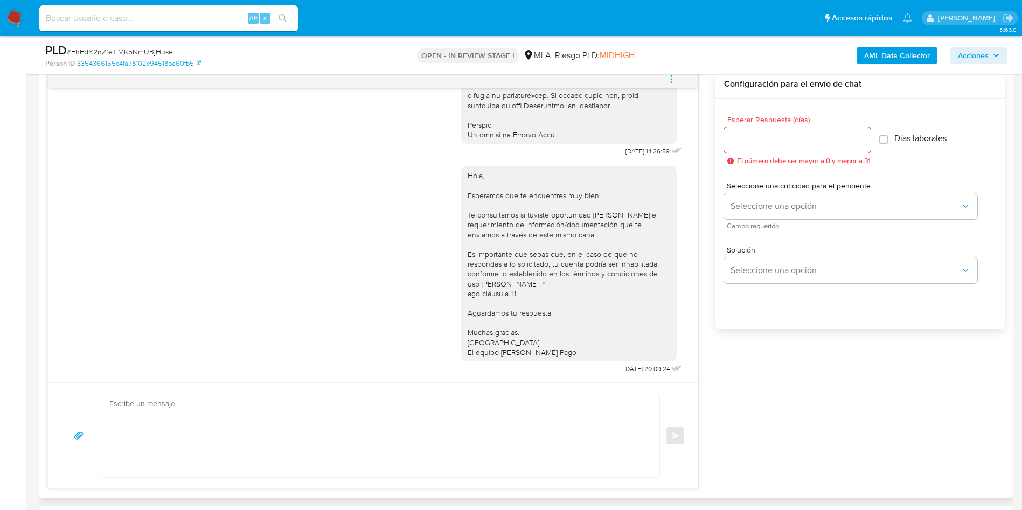
click at [62, 189] on div "Hola, Esperamos que te encuentres muy bien. Te consultamos si tuviste oportunid…" at bounding box center [372, 268] width 623 height 218
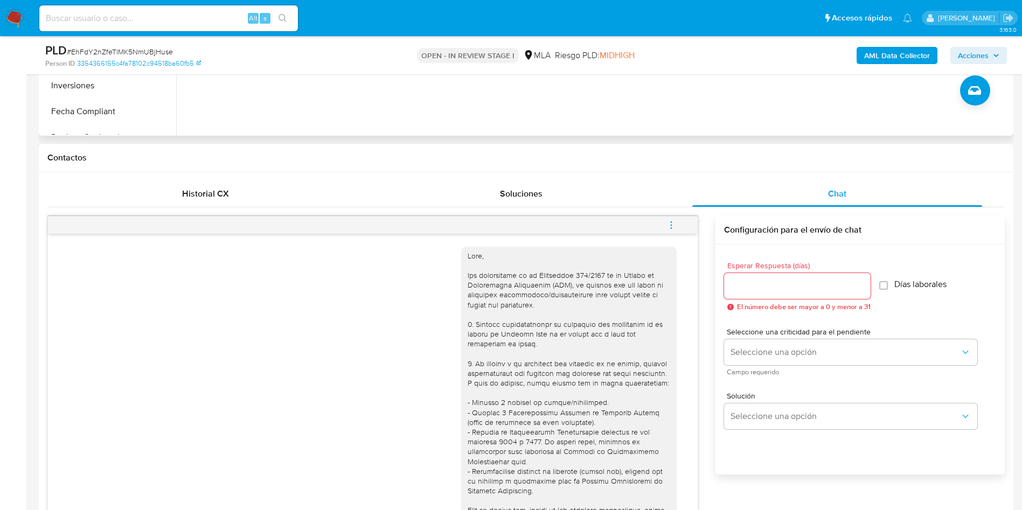
scroll to position [162, 0]
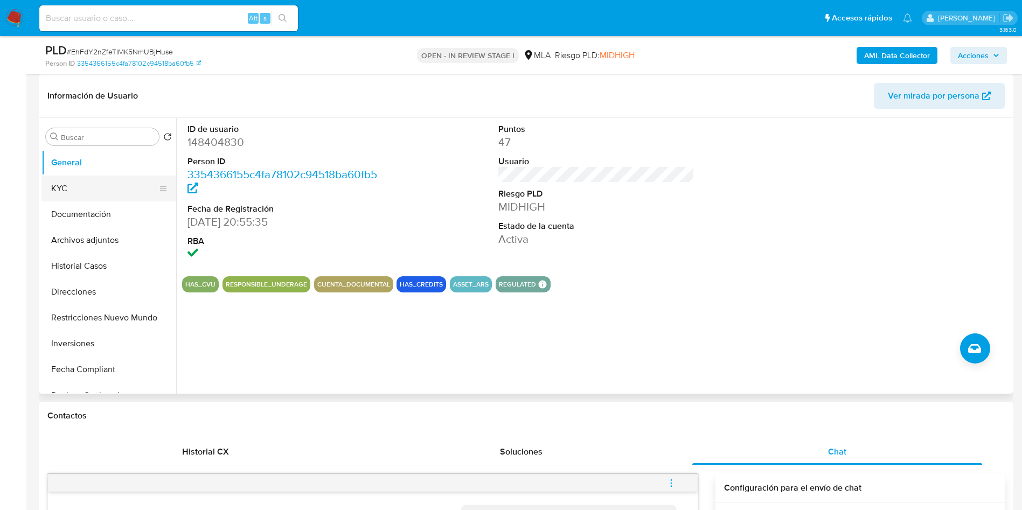
click at [108, 194] on button "KYC" at bounding box center [104, 189] width 126 height 26
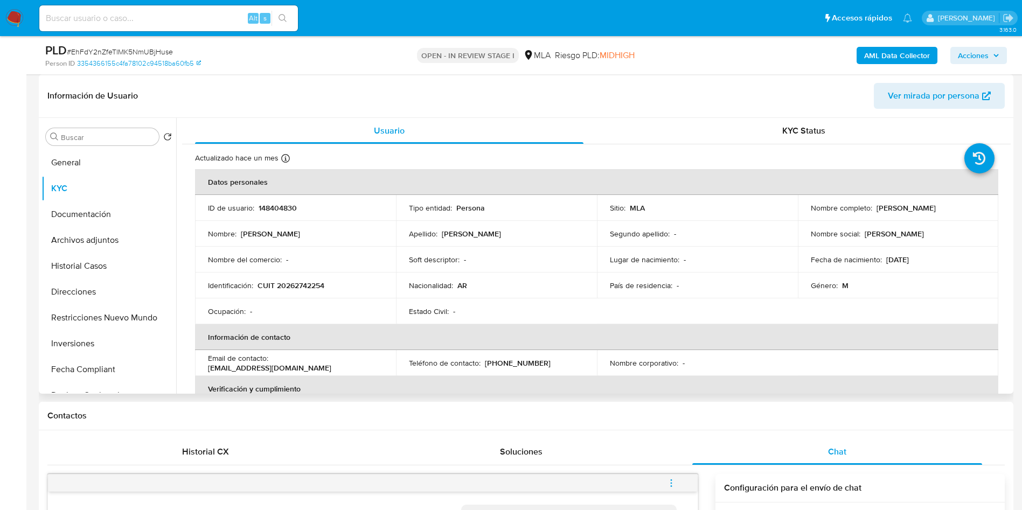
click at [308, 291] on td "Identificación : CUIT 20262742254" at bounding box center [295, 286] width 201 height 26
click at [313, 285] on p "CUIT 20262742254" at bounding box center [291, 286] width 67 height 10
copy p "20262742254"
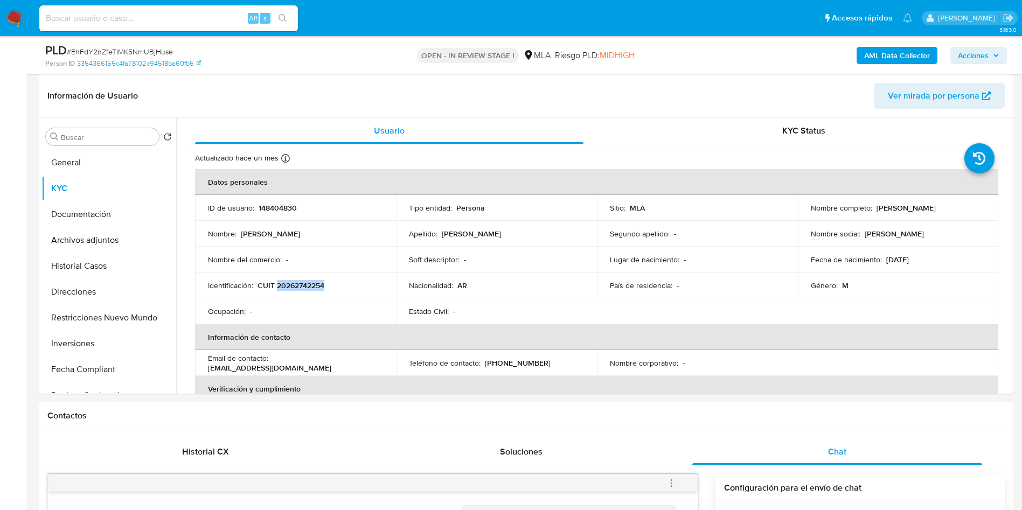
click at [766, 54] on b "AML Data Collector" at bounding box center [897, 55] width 66 height 17
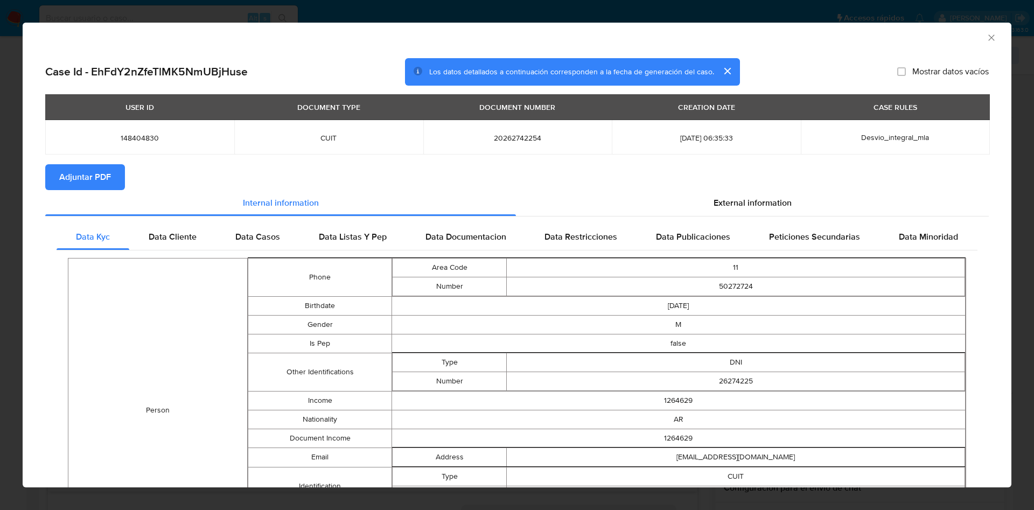
click at [766, 35] on icon "Cerrar ventana" at bounding box center [991, 37] width 11 height 11
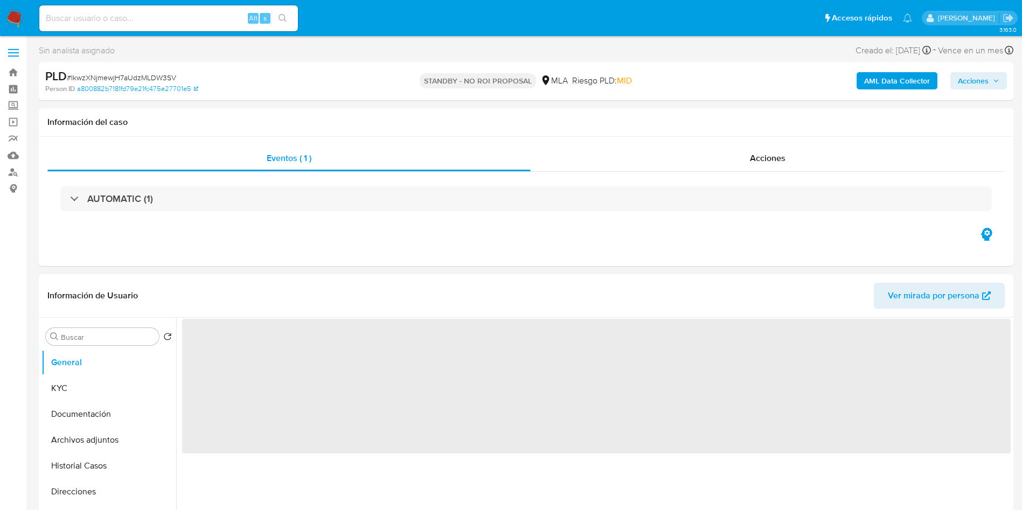
select select "10"
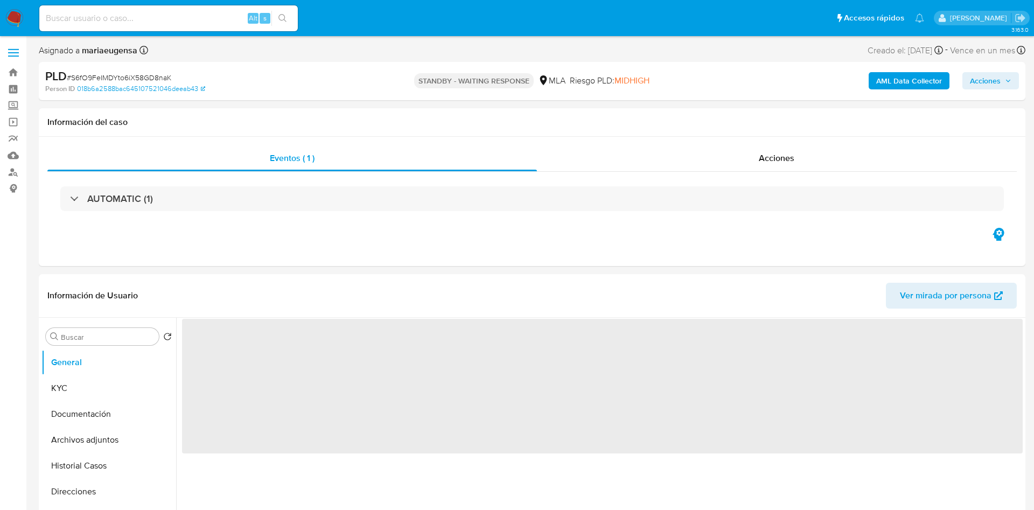
select select "10"
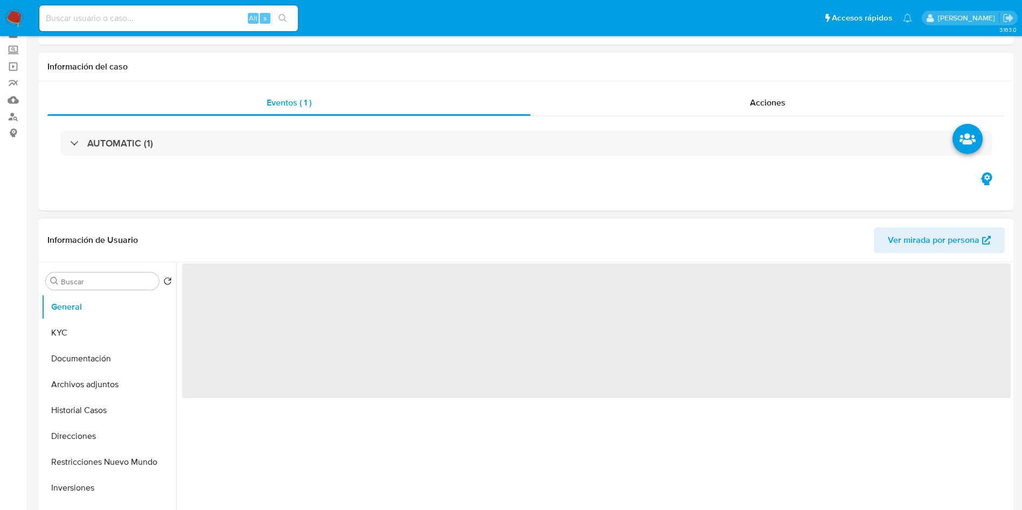
scroll to position [81, 0]
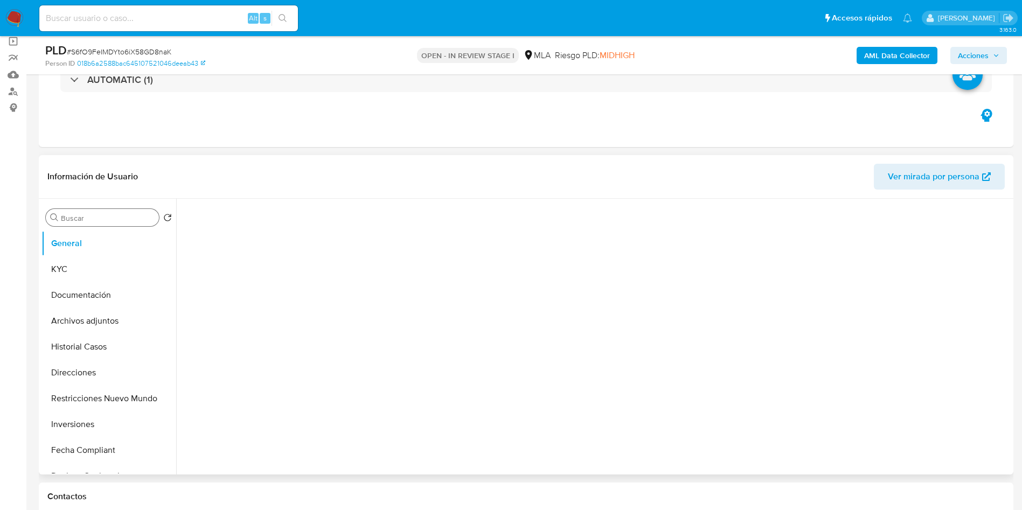
select select "10"
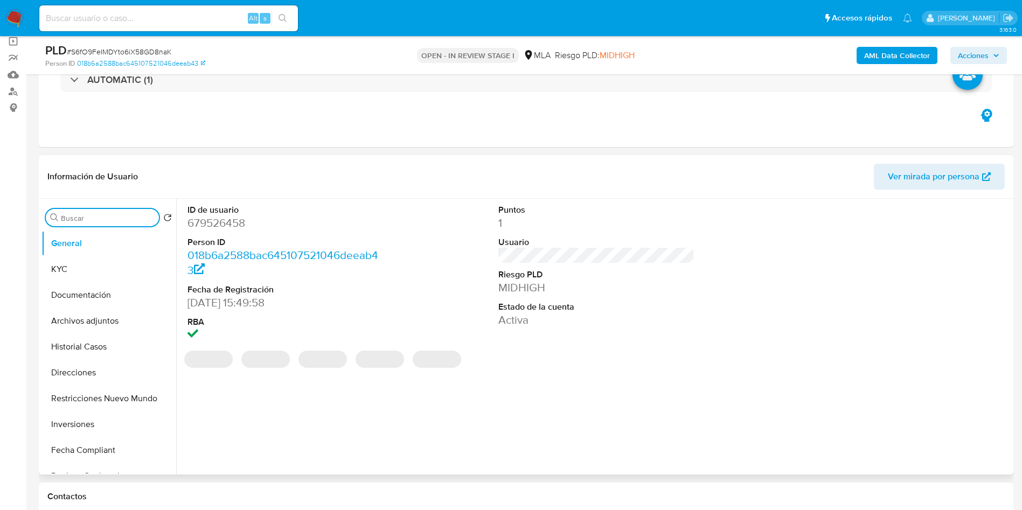
click at [113, 217] on input "Buscar" at bounding box center [108, 218] width 94 height 10
type input "arc"
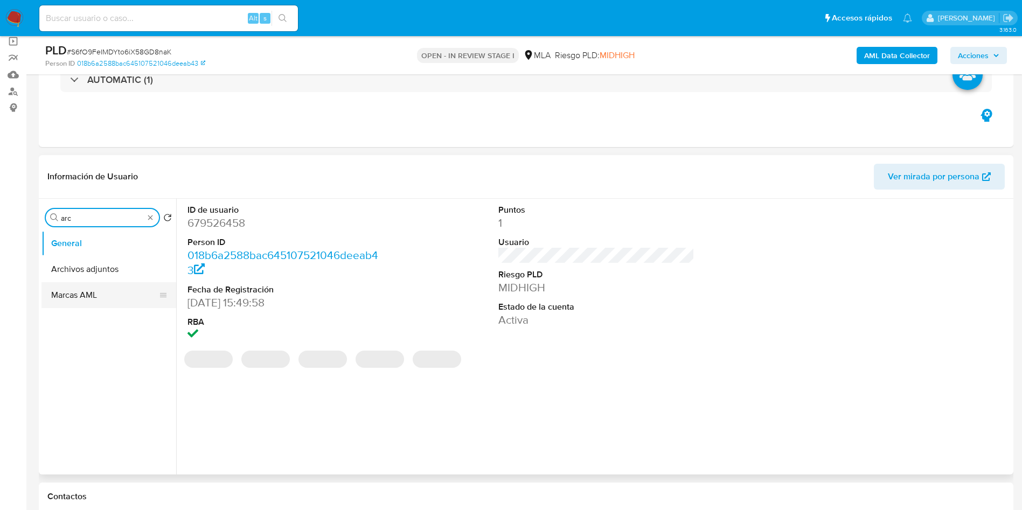
drag, startPoint x: 106, startPoint y: 271, endPoint x: 123, endPoint y: 270, distance: 17.2
click at [106, 270] on button "Archivos adjuntos" at bounding box center [108, 269] width 135 height 26
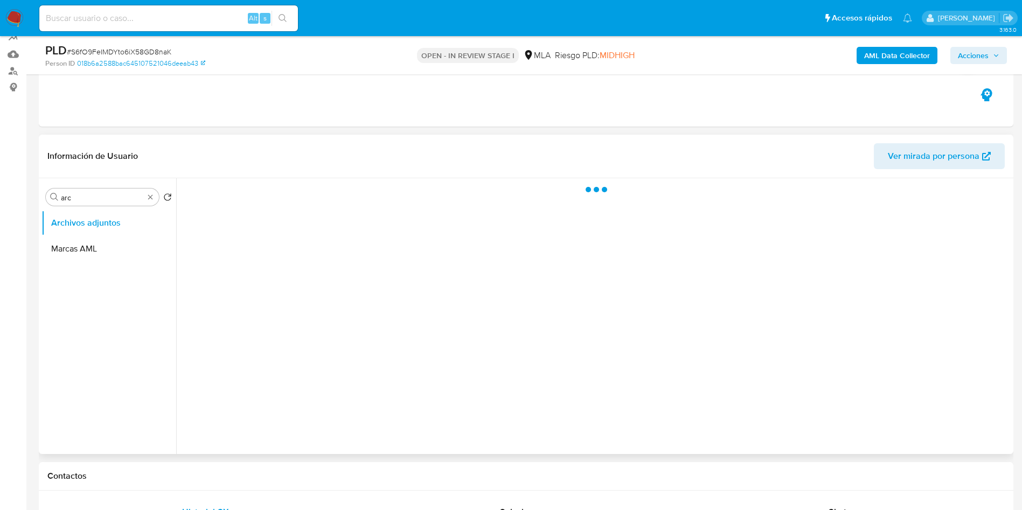
scroll to position [162, 0]
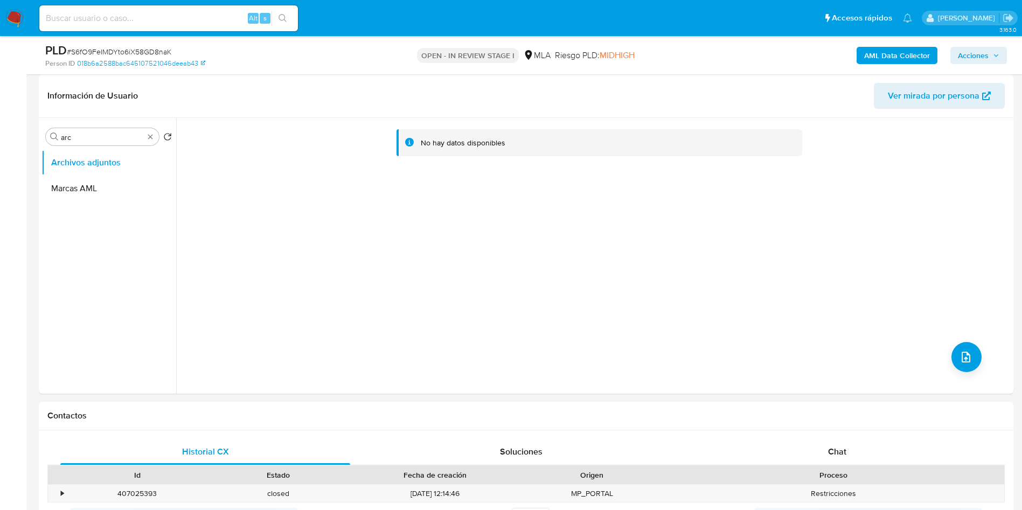
click at [885, 54] on b "AML Data Collector" at bounding box center [897, 55] width 66 height 17
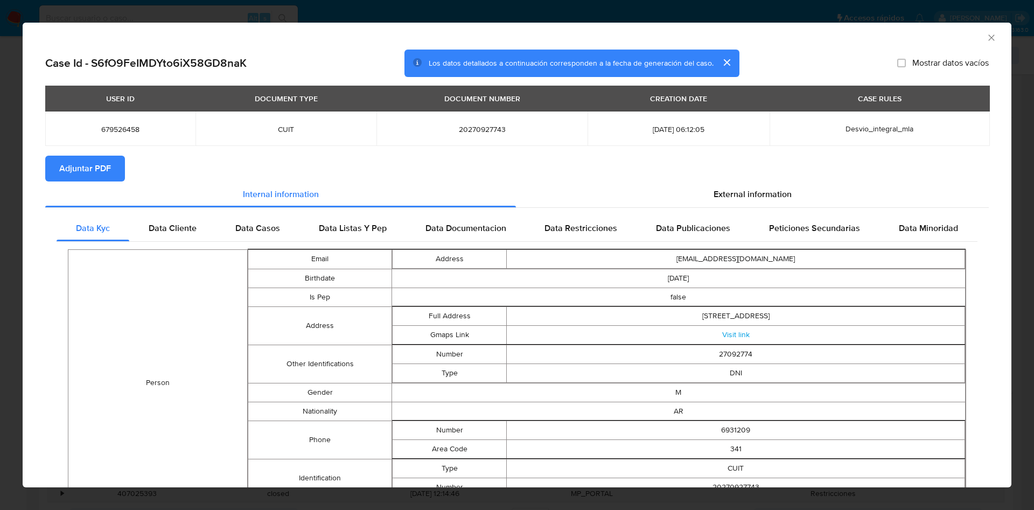
click at [68, 168] on span "Adjuntar PDF" at bounding box center [85, 169] width 52 height 24
click at [986, 38] on icon "Cerrar ventana" at bounding box center [991, 37] width 11 height 11
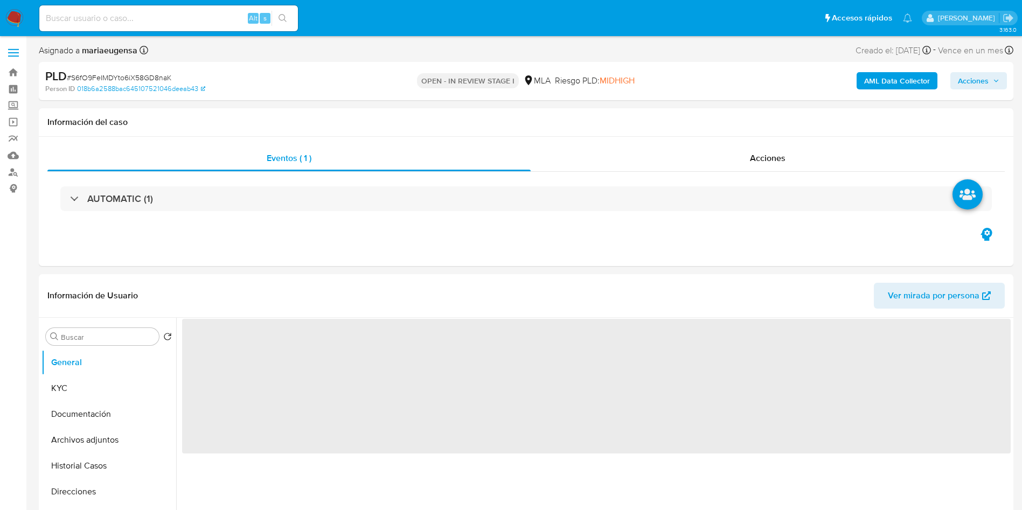
select select "10"
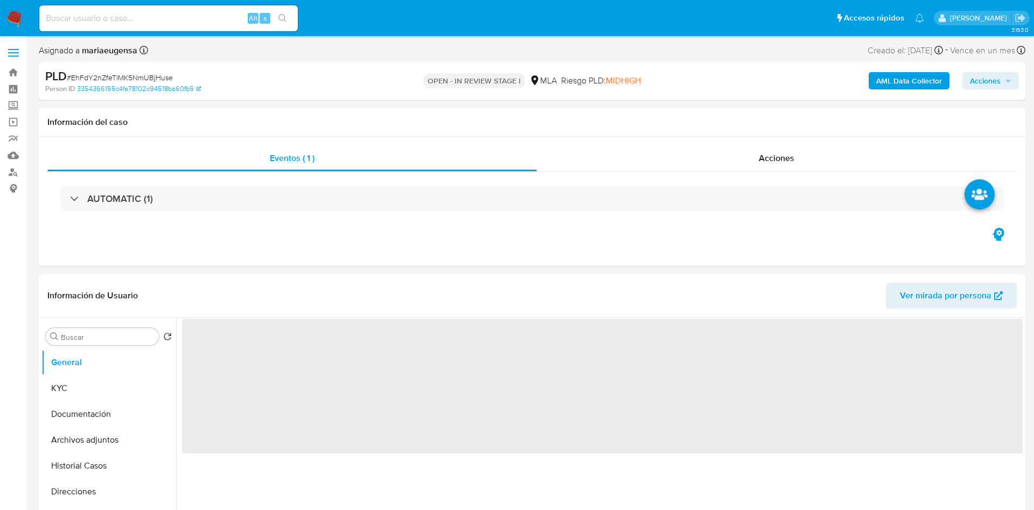
select select "10"
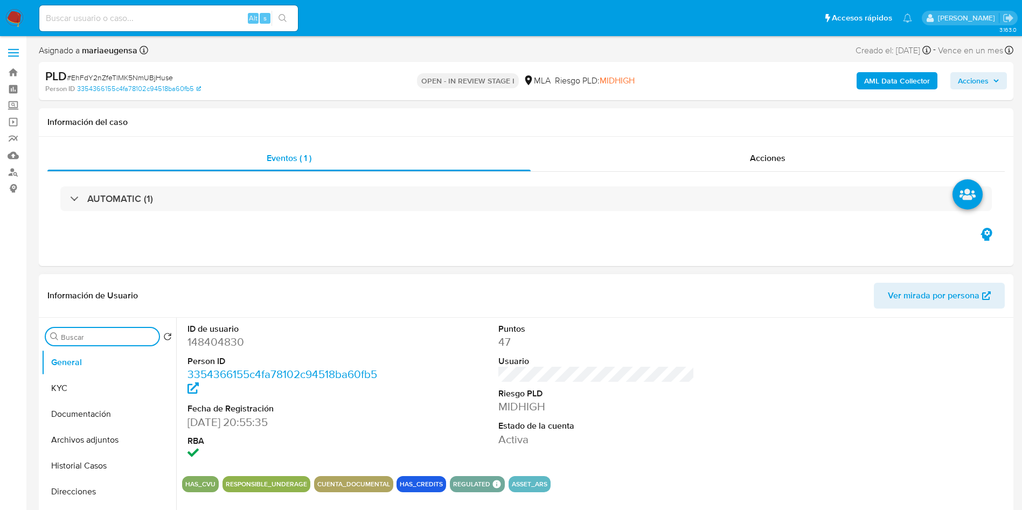
click at [96, 340] on input "Buscar" at bounding box center [108, 337] width 94 height 10
type input "arc"
click at [133, 392] on button "Archivos adjuntos" at bounding box center [104, 389] width 126 height 26
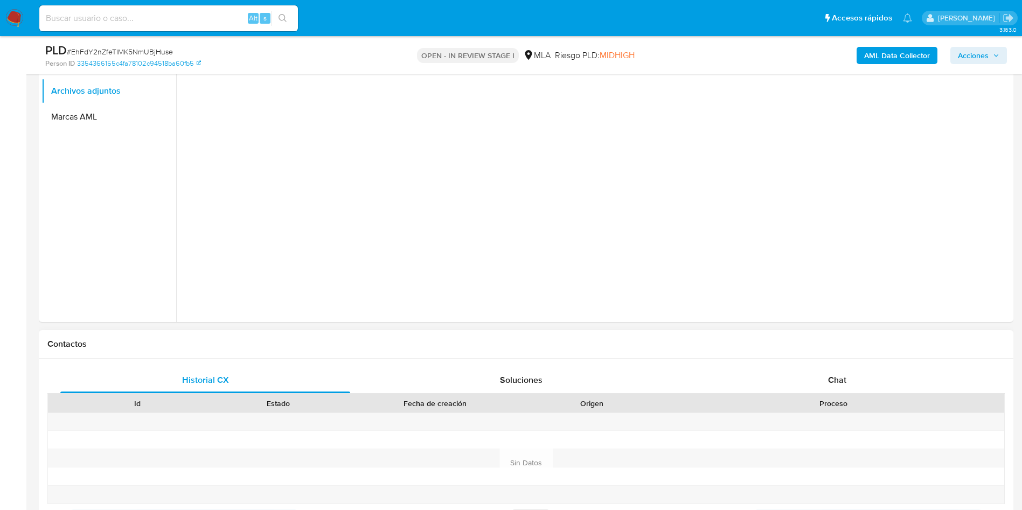
scroll to position [242, 0]
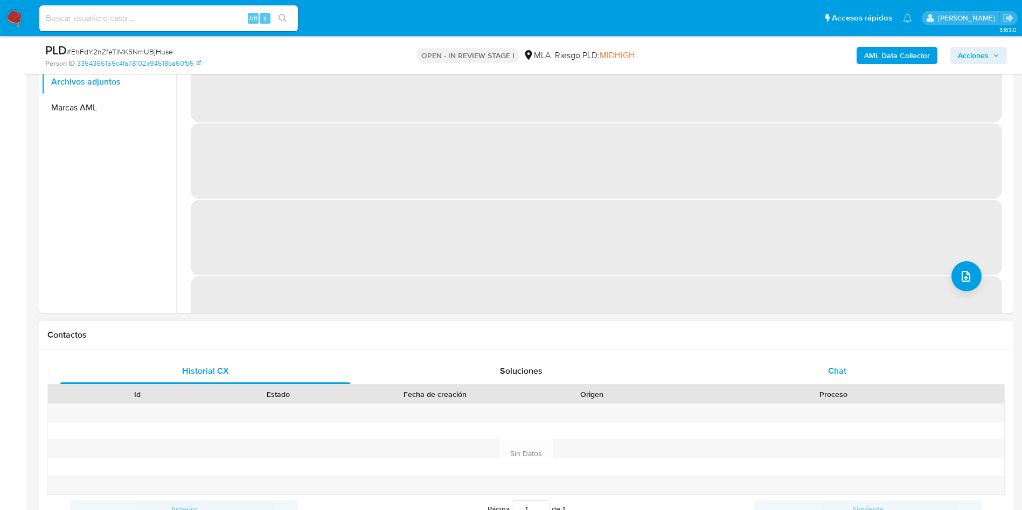
click at [840, 374] on span "Chat" at bounding box center [837, 371] width 18 height 12
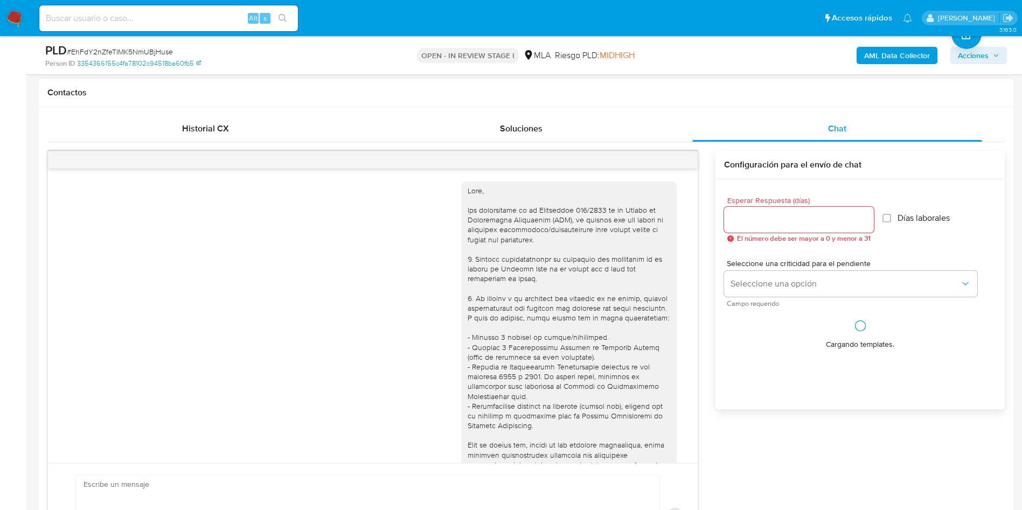
scroll to position [553, 0]
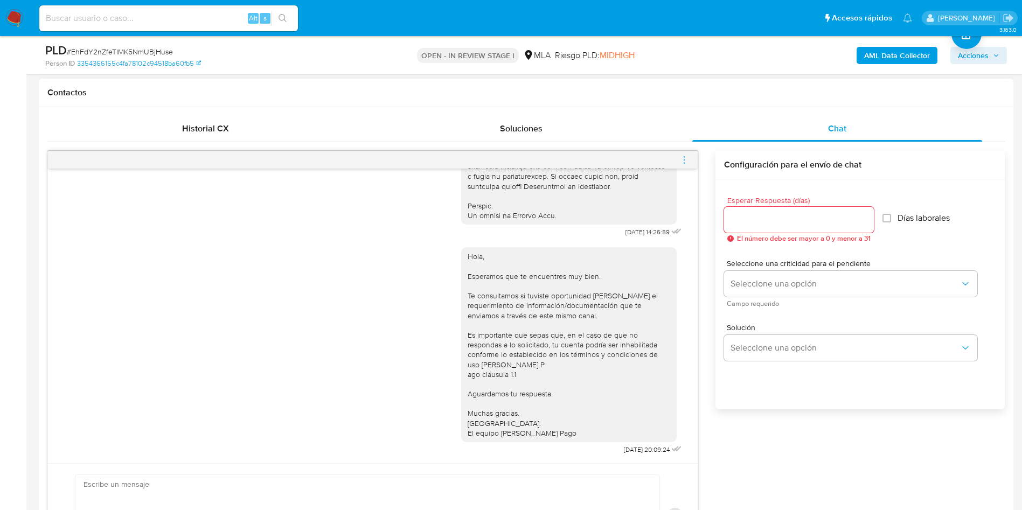
click at [683, 159] on icon "menu-action" at bounding box center [684, 160] width 10 height 10
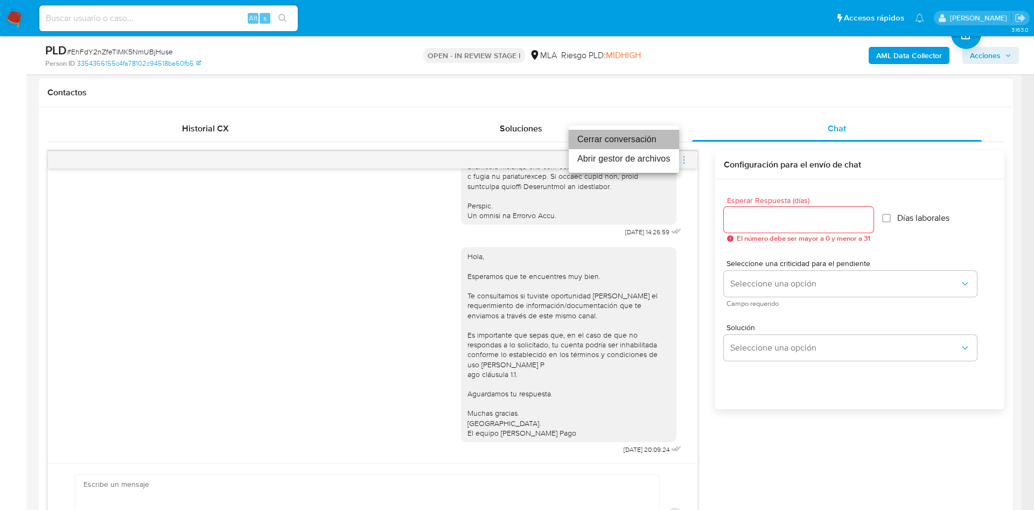
drag, startPoint x: 656, startPoint y: 140, endPoint x: 240, endPoint y: 241, distance: 428.1
click at [655, 140] on li "Cerrar conversación" at bounding box center [624, 139] width 110 height 19
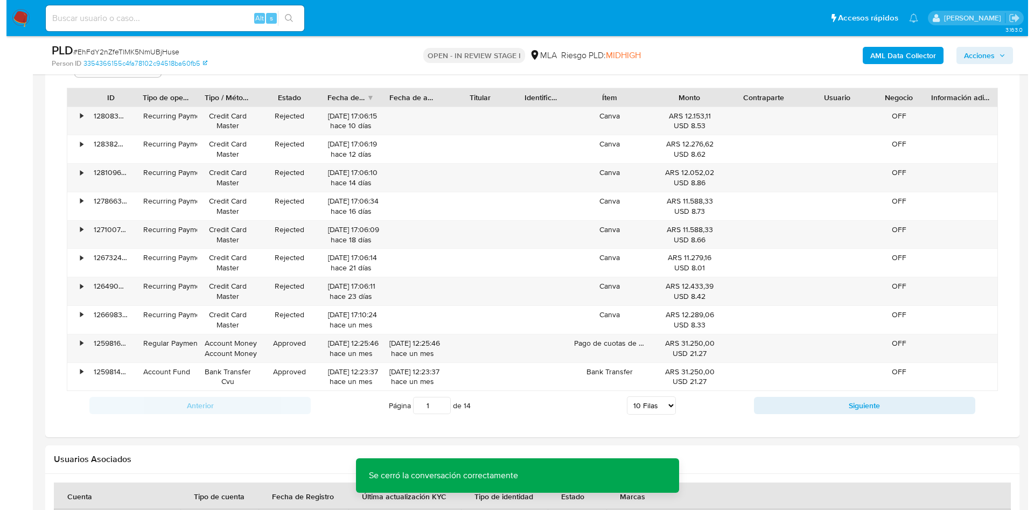
scroll to position [1649, 0]
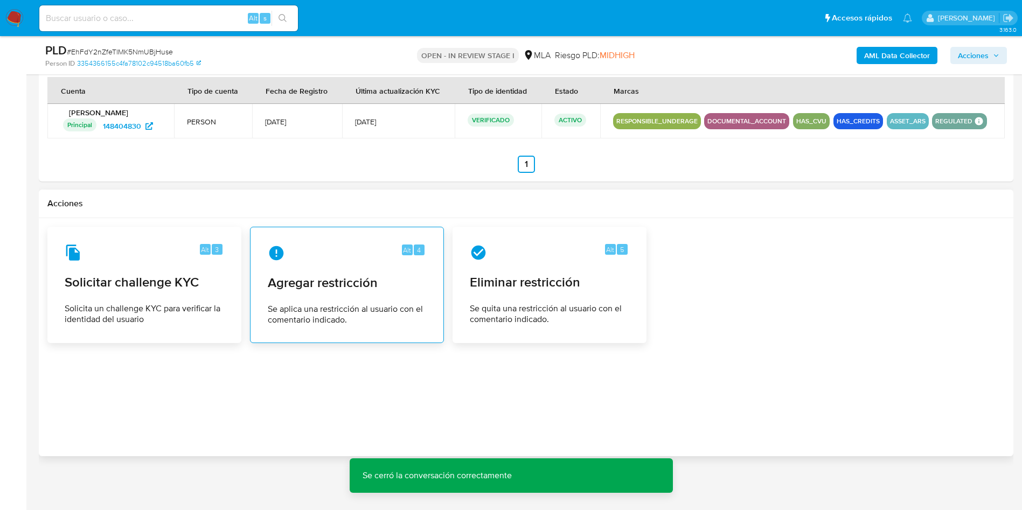
click at [373, 248] on div "Alt 4" at bounding box center [347, 253] width 158 height 17
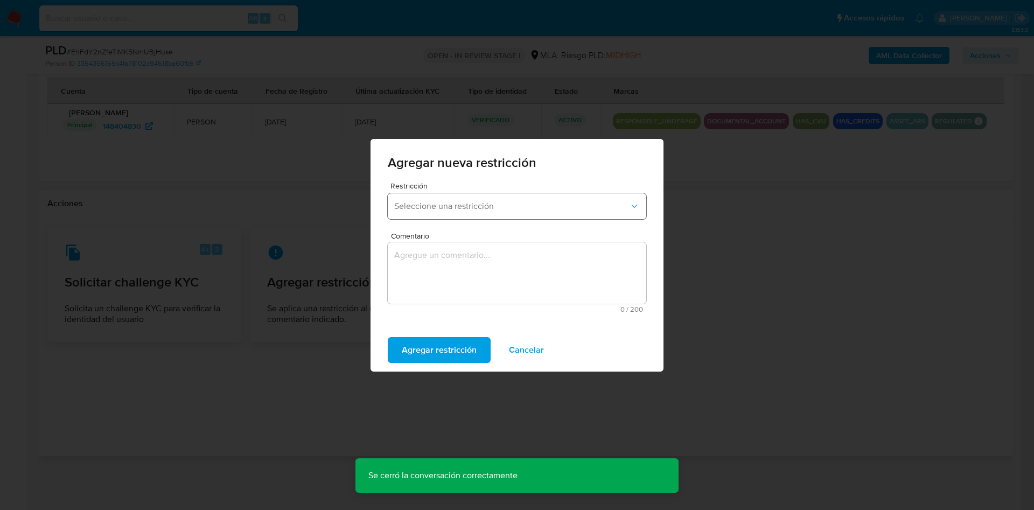
click at [455, 212] on button "Seleccione una restricción" at bounding box center [517, 206] width 259 height 26
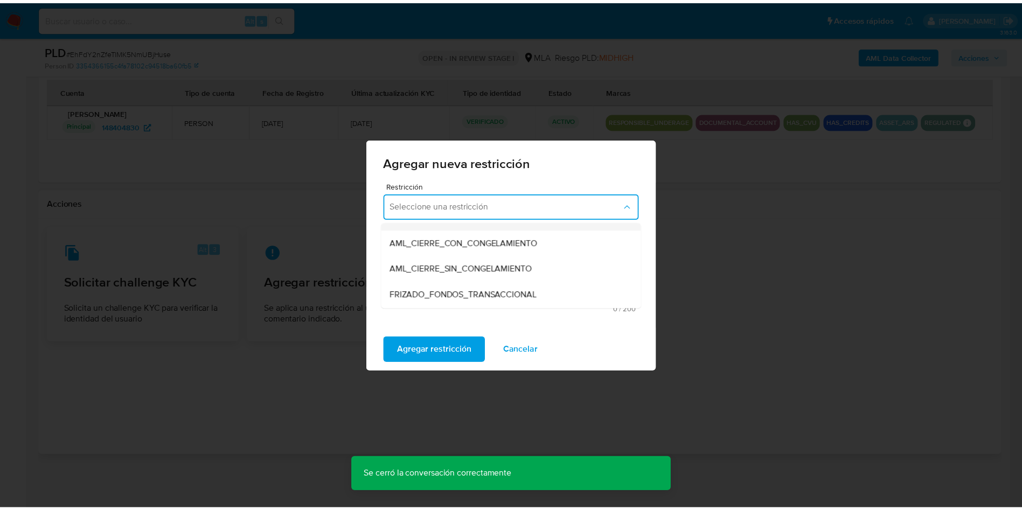
scroll to position [162, 0]
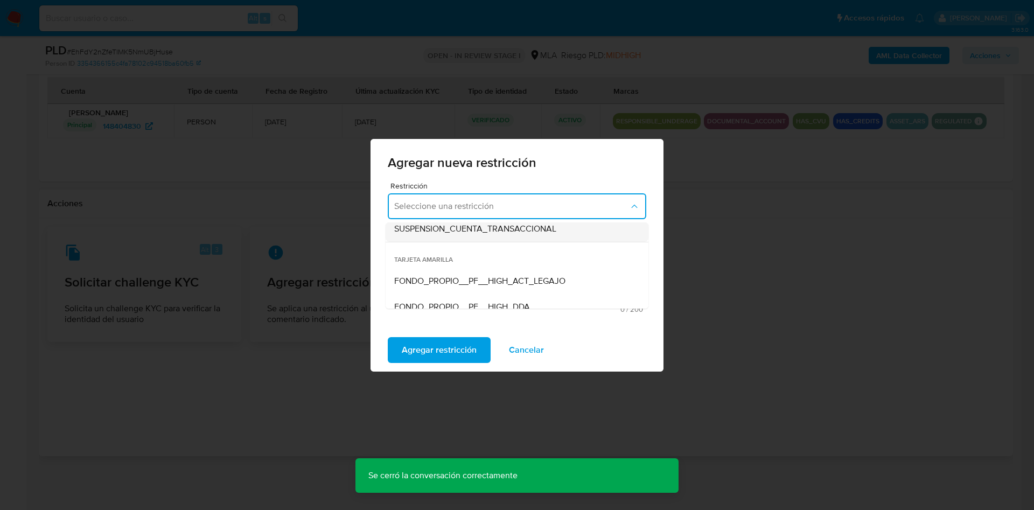
click at [472, 226] on span "SUSPENSION_CUENTA_TRANSACCIONAL" at bounding box center [475, 229] width 162 height 11
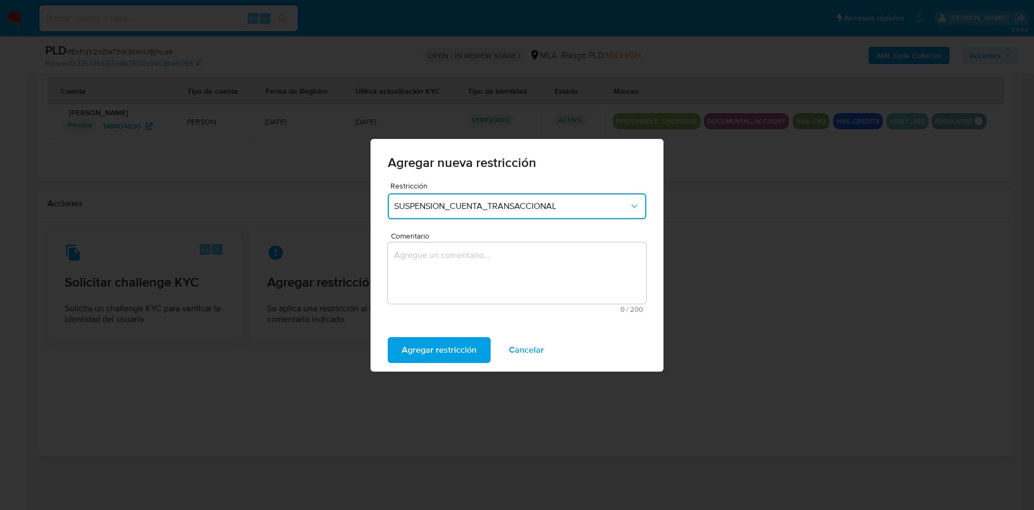
click at [434, 303] on div "Comentario 0 / 200 200 caracteres restantes" at bounding box center [517, 272] width 259 height 81
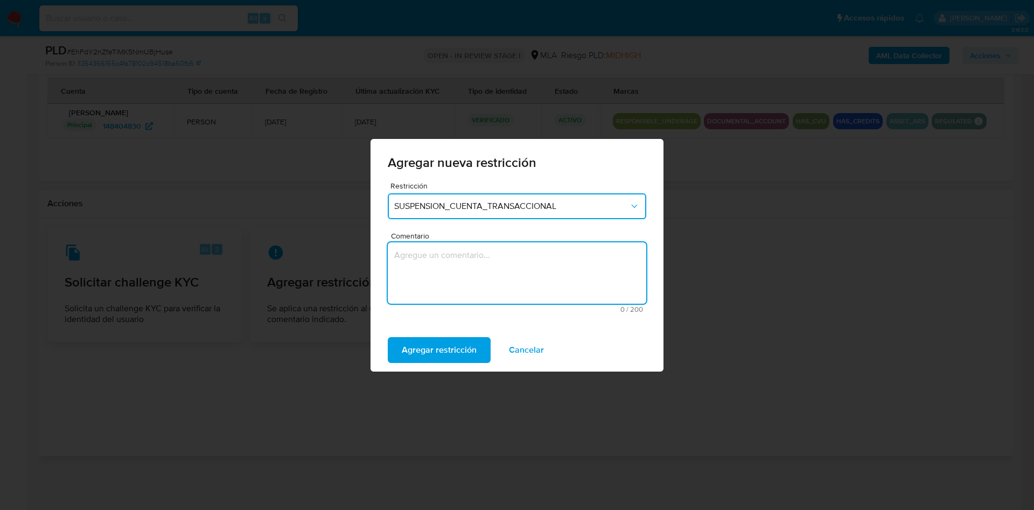
click at [448, 285] on textarea "Comentario" at bounding box center [517, 272] width 259 height 61
type textarea "AML"
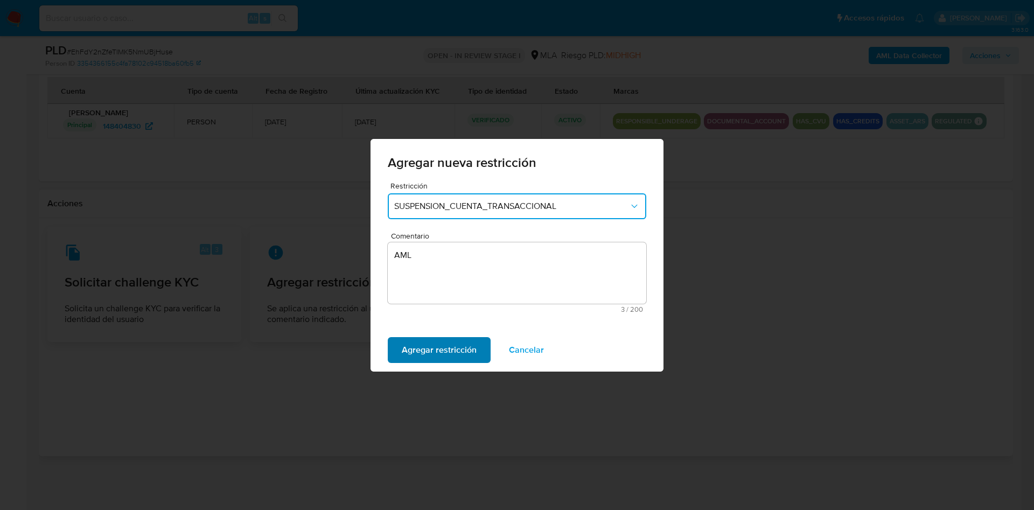
click at [446, 347] on span "Agregar restricción" at bounding box center [439, 350] width 75 height 24
click at [426, 354] on span "Confirmar" at bounding box center [421, 350] width 39 height 24
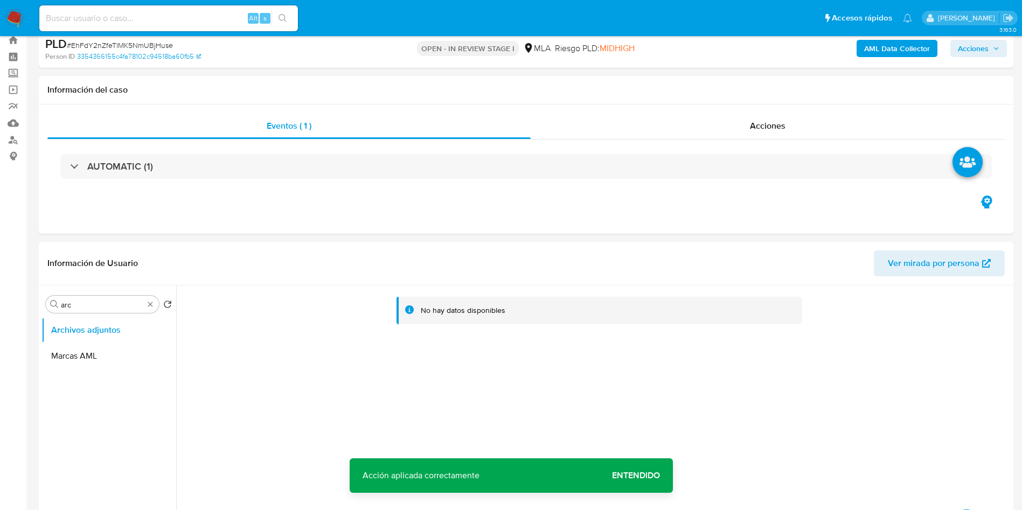
scroll to position [0, 0]
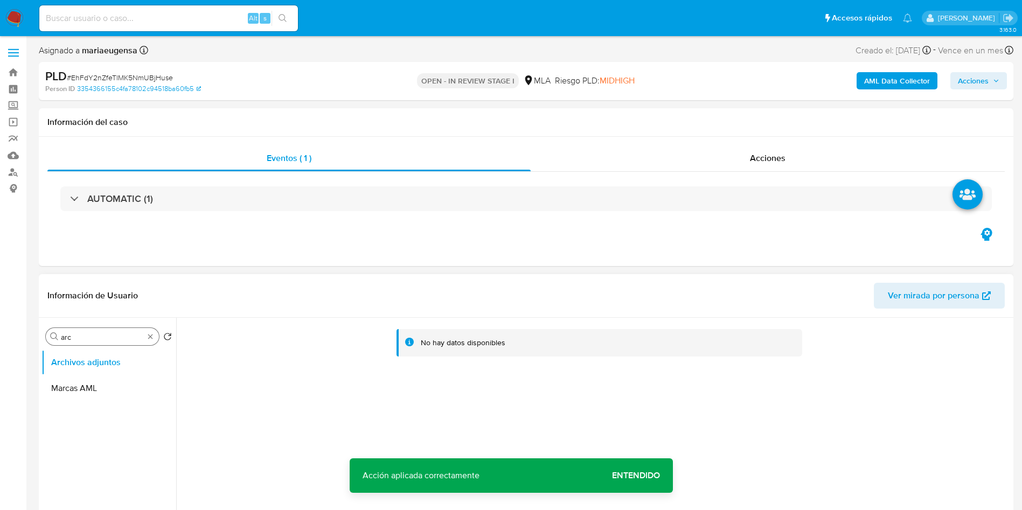
click at [85, 335] on input "arc" at bounding box center [102, 337] width 83 height 10
type input "RES"
click at [91, 387] on button "Restricciones Nuevo Mundo" at bounding box center [104, 389] width 126 height 26
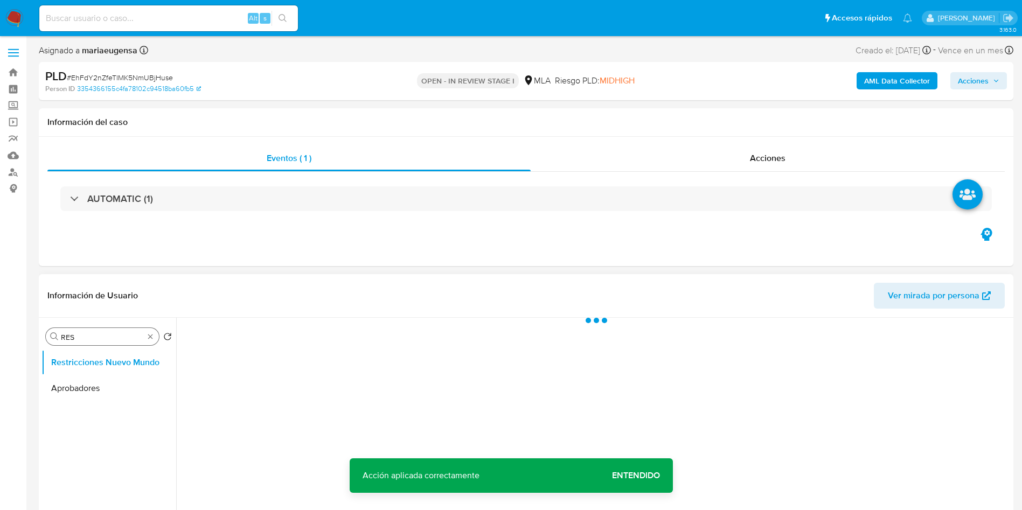
click at [84, 337] on input "RES" at bounding box center [102, 337] width 83 height 10
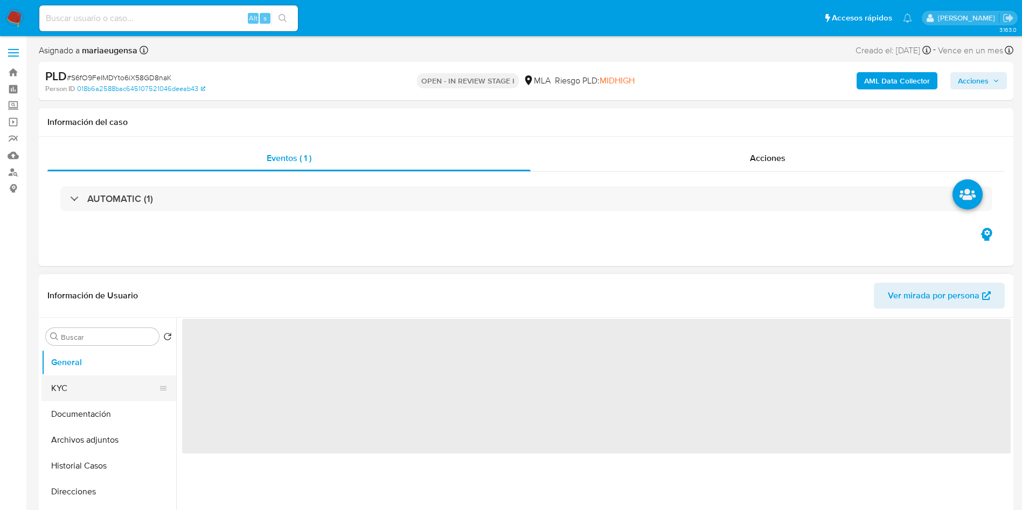
select select "10"
drag, startPoint x: 84, startPoint y: 341, endPoint x: 87, endPoint y: 334, distance: 8.0
click at [85, 338] on input "Buscar" at bounding box center [108, 337] width 94 height 10
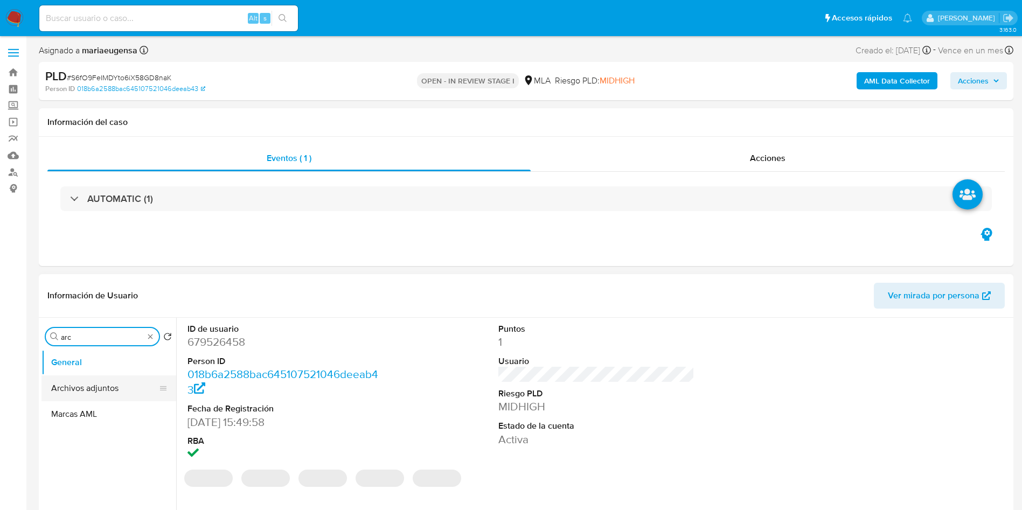
type input "arc"
click at [92, 382] on button "Archivos adjuntos" at bounding box center [104, 389] width 126 height 26
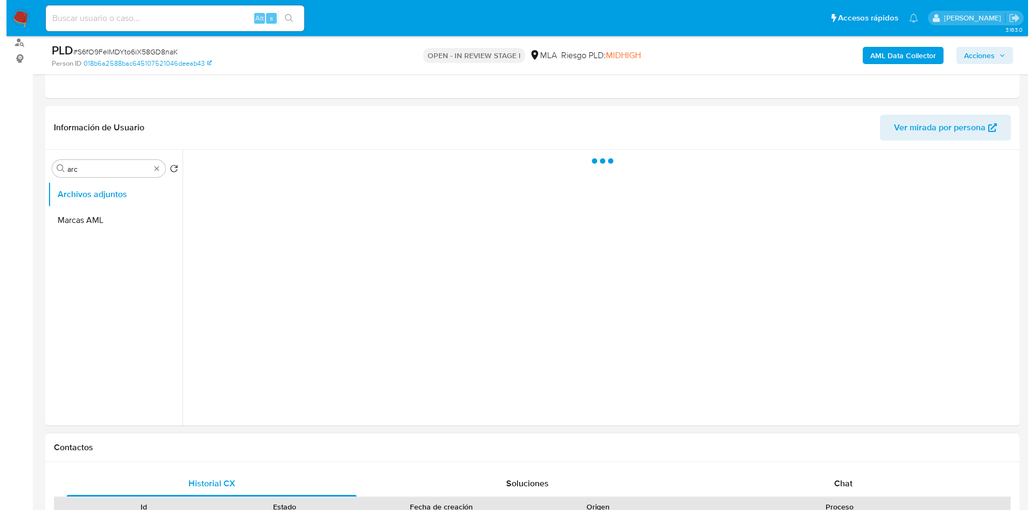
scroll to position [162, 0]
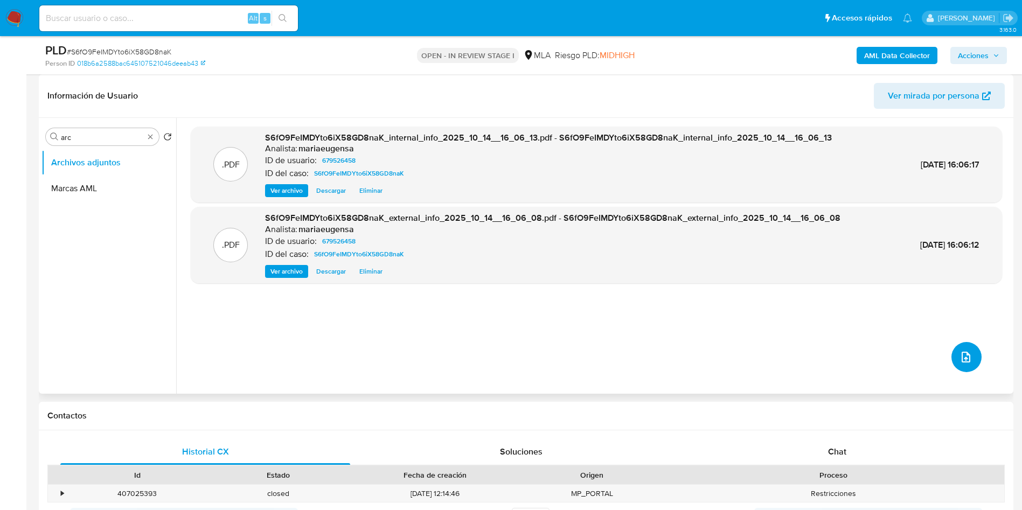
click at [954, 364] on button "upload-file" at bounding box center [966, 357] width 30 height 30
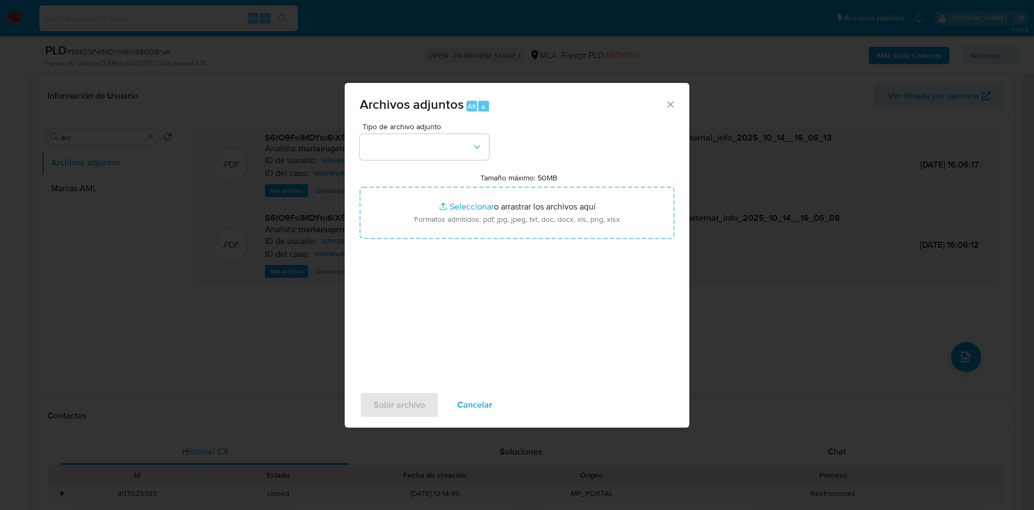
click at [527, 198] on input "Tamaño máximo: 50MB Seleccionar archivos" at bounding box center [517, 213] width 315 height 52
type input "C:\fakepath\Caselog S6fO9FeIMDYto6iX58GD8naK_2025_09_17_15_25_04.docx"
click at [381, 151] on button "button" at bounding box center [424, 147] width 129 height 26
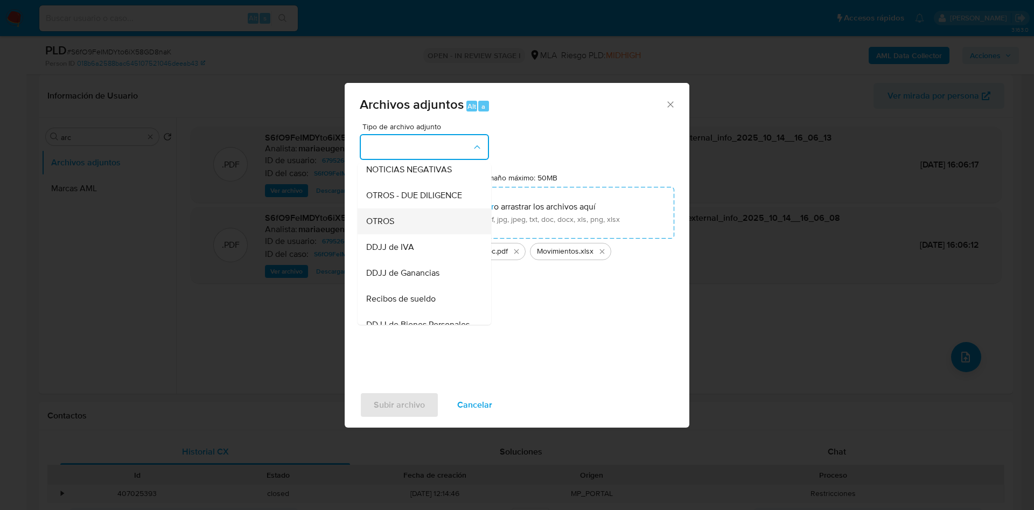
click at [390, 234] on div "OTROS" at bounding box center [421, 221] width 110 height 26
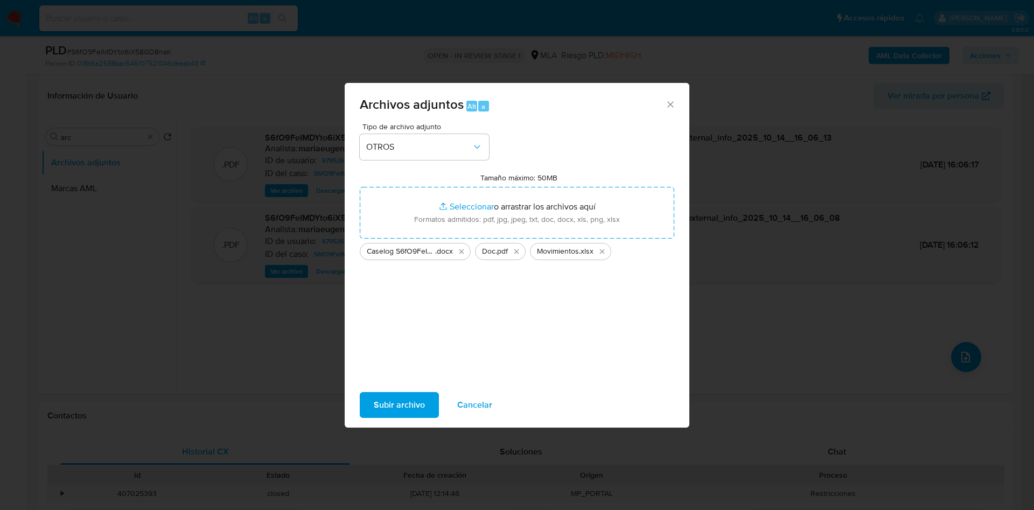
drag, startPoint x: 363, startPoint y: 401, endPoint x: 312, endPoint y: 54, distance: 350.0
click at [363, 400] on button "Subir archivo" at bounding box center [399, 405] width 79 height 26
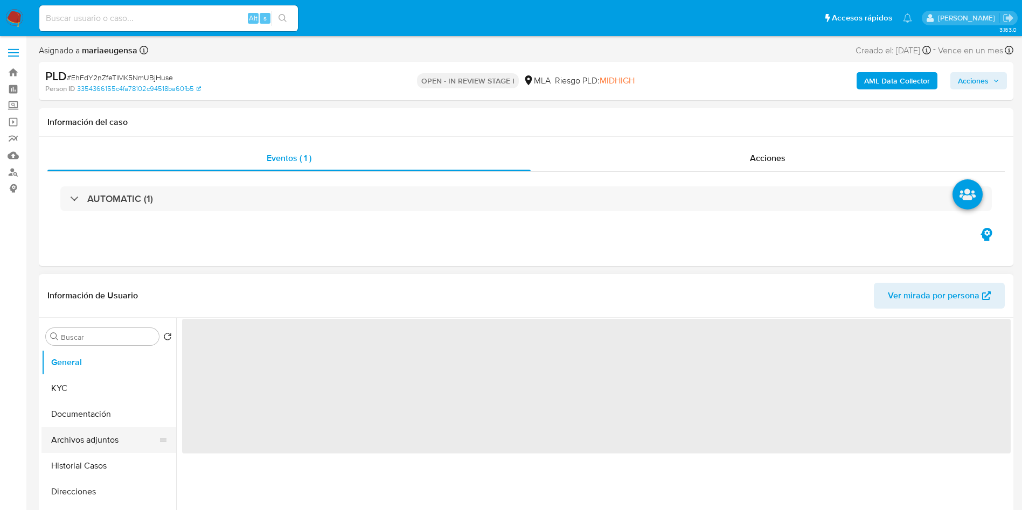
select select "10"
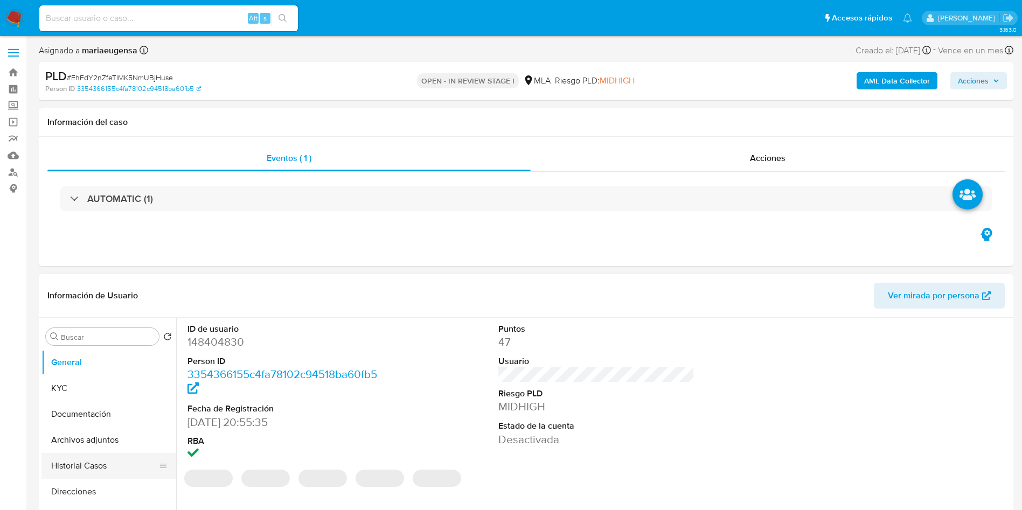
scroll to position [81, 0]
click at [112, 446] on button "Restricciones Nuevo Mundo" at bounding box center [104, 437] width 126 height 26
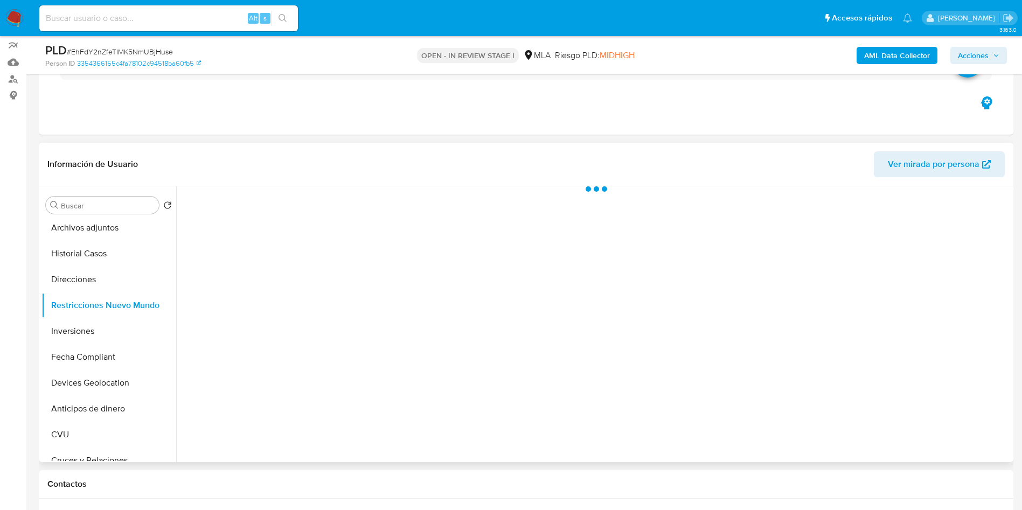
scroll to position [98, 0]
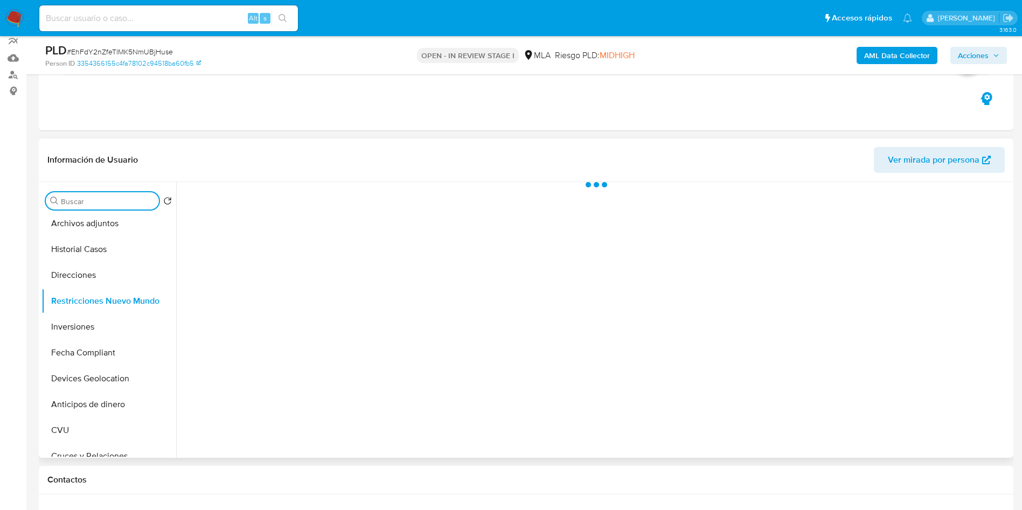
click at [117, 200] on input "Buscar" at bounding box center [108, 202] width 94 height 10
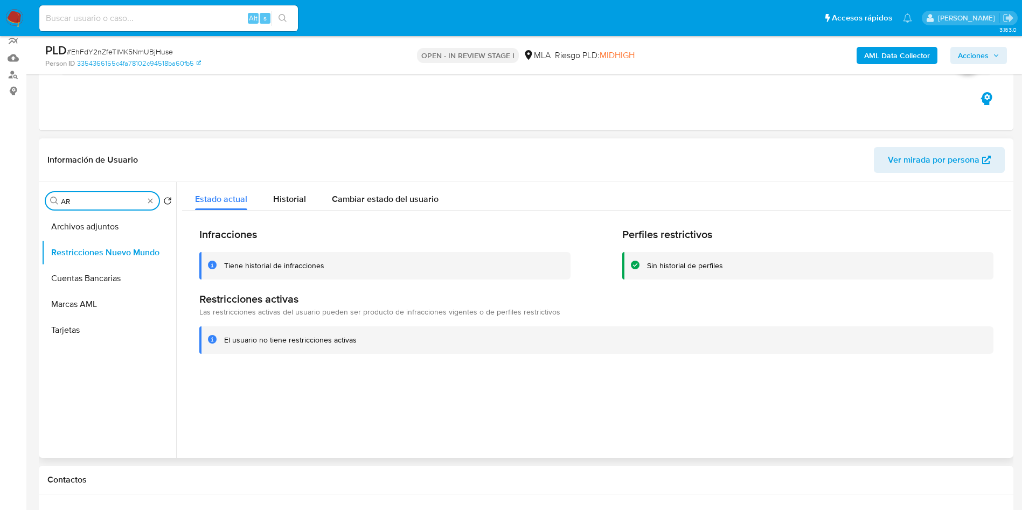
scroll to position [0, 0]
type input "ARC"
click at [133, 250] on button "Restricciones Nuevo Mundo" at bounding box center [104, 253] width 126 height 26
click at [116, 232] on button "Archivos adjuntos" at bounding box center [104, 227] width 126 height 26
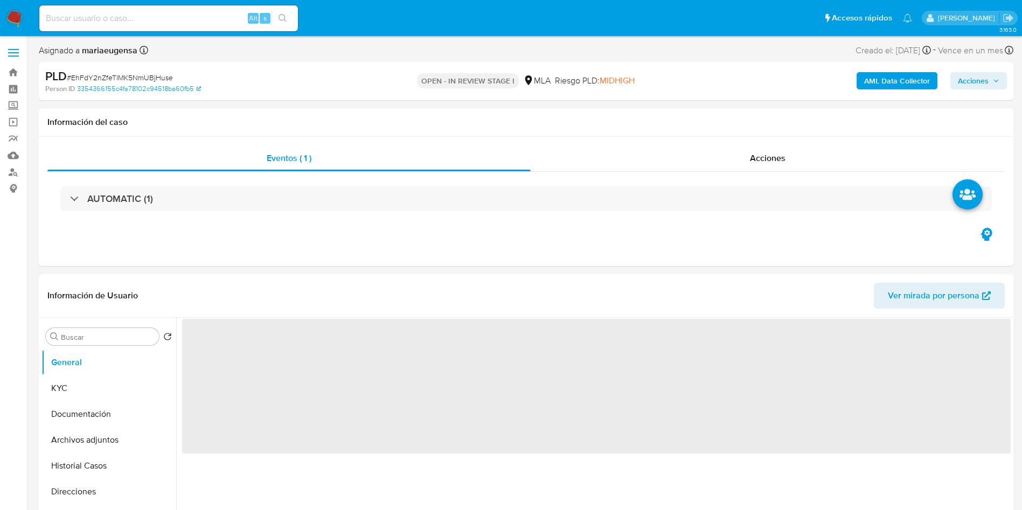
select select "10"
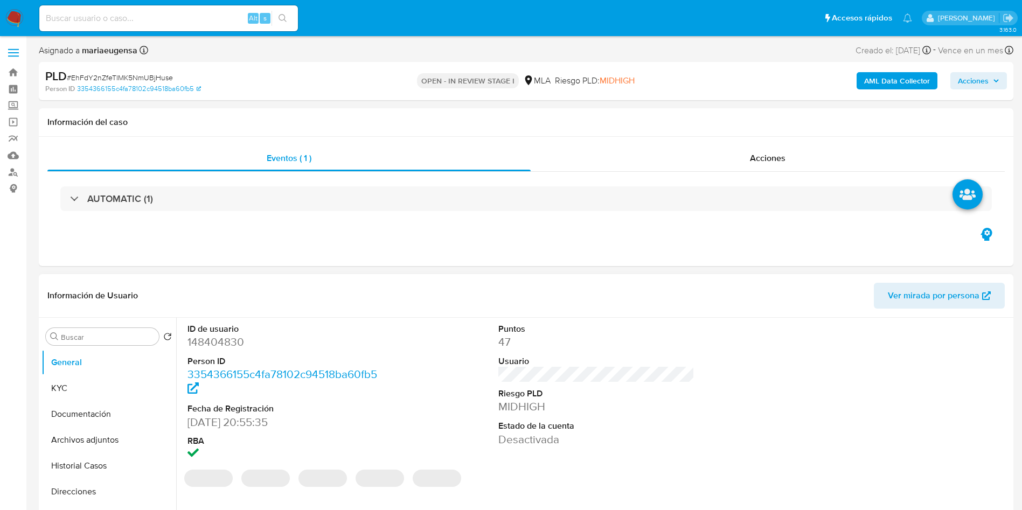
click at [354, 345] on dd "148404830" at bounding box center [285, 342] width 197 height 15
click at [136, 338] on input "A" at bounding box center [102, 337] width 83 height 10
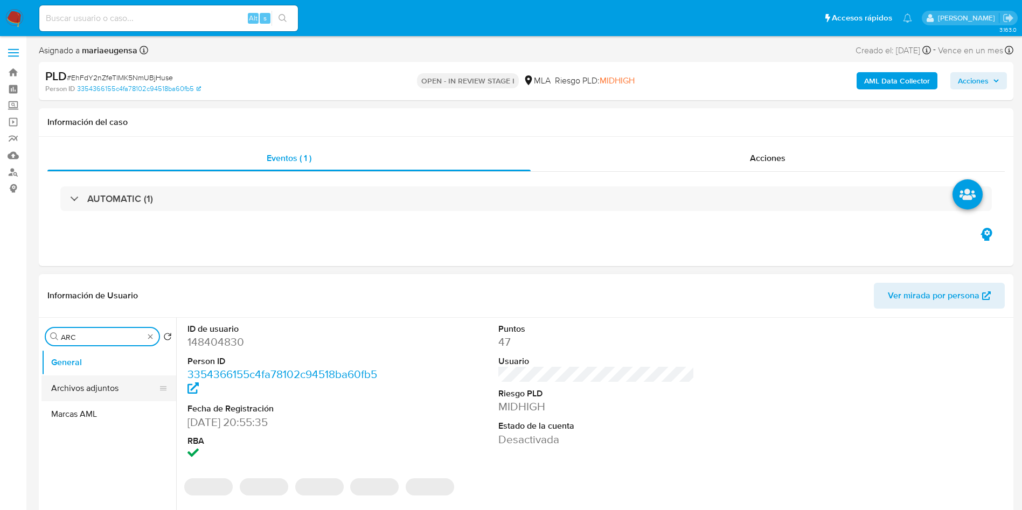
type input "ARC"
click at [140, 382] on button "Archivos adjuntos" at bounding box center [108, 389] width 135 height 26
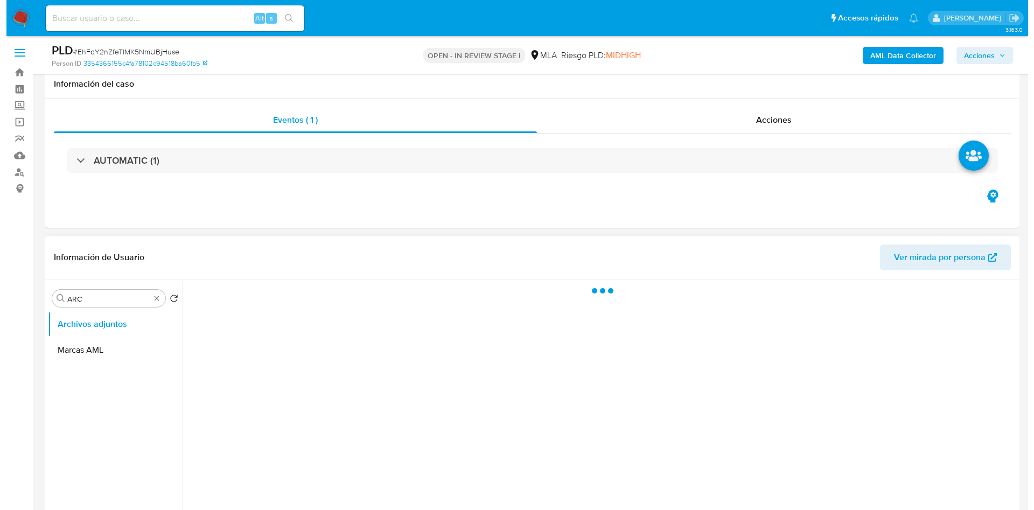
scroll to position [81, 0]
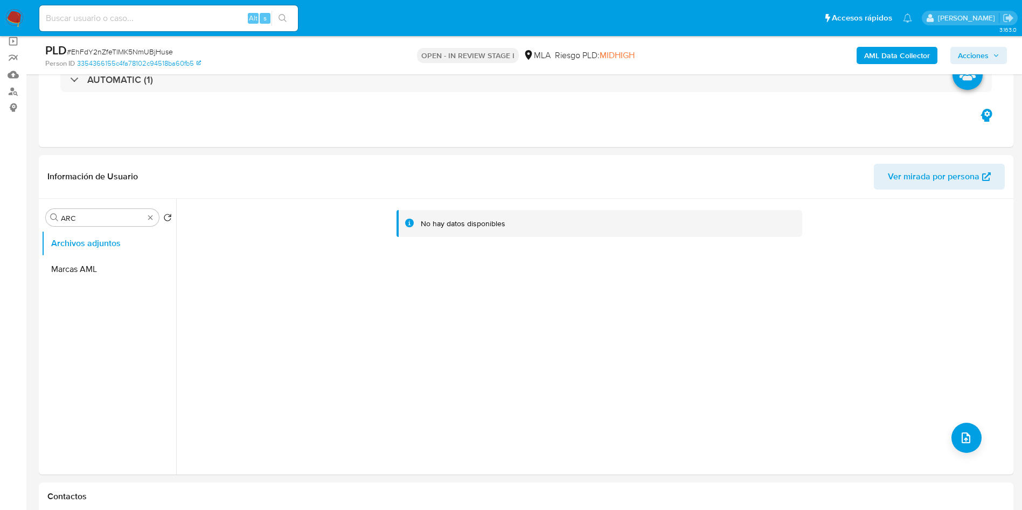
click at [880, 58] on b "AML Data Collector" at bounding box center [897, 55] width 66 height 17
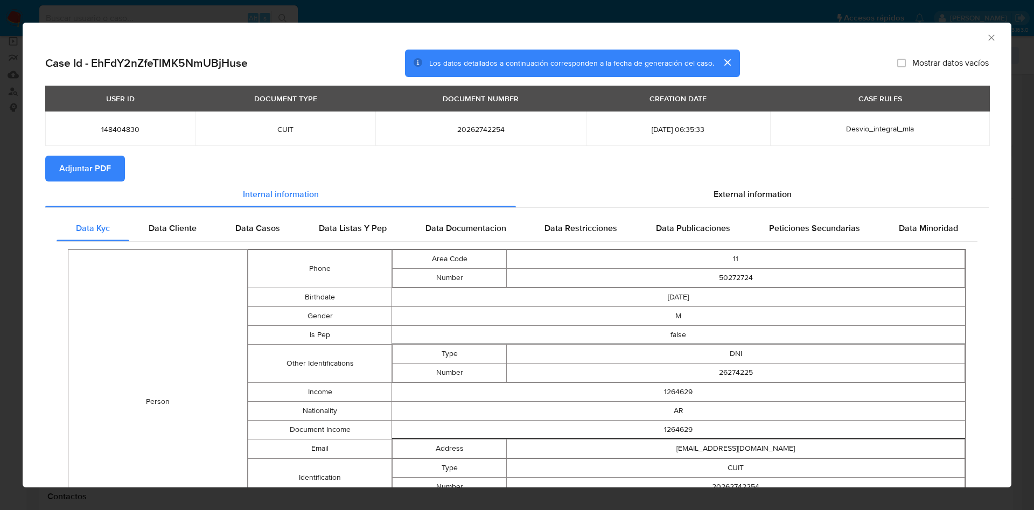
click at [72, 166] on span "Adjuntar PDF" at bounding box center [85, 169] width 52 height 24
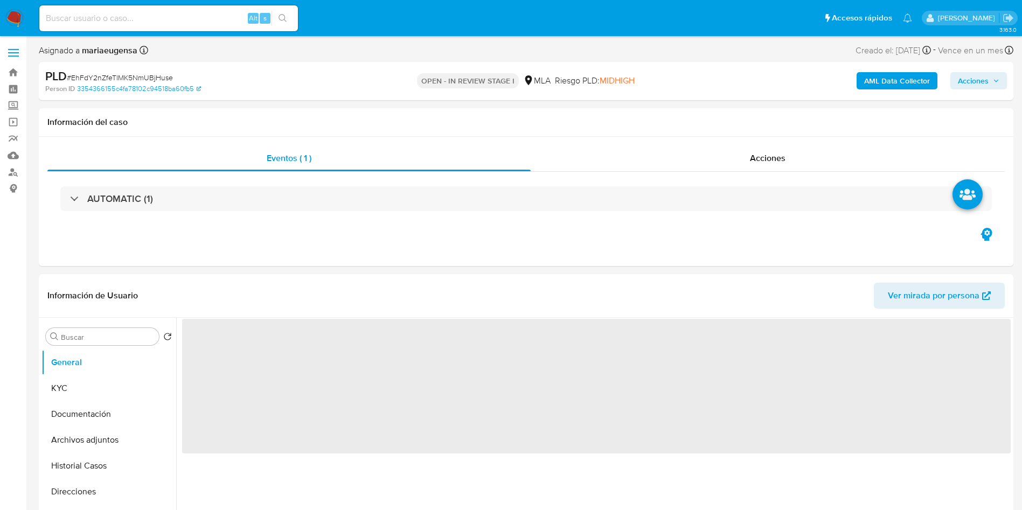
select select "10"
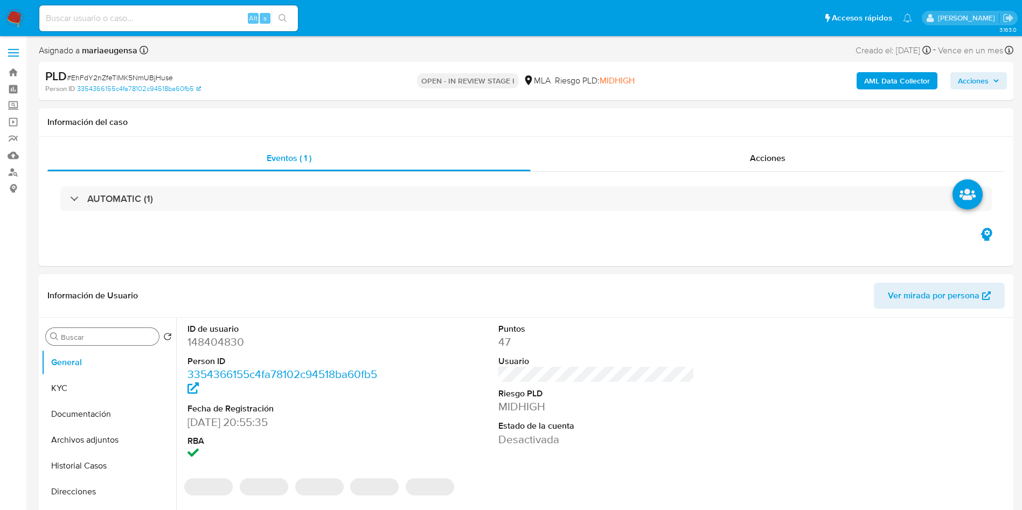
click at [89, 337] on input "Buscar" at bounding box center [108, 337] width 94 height 10
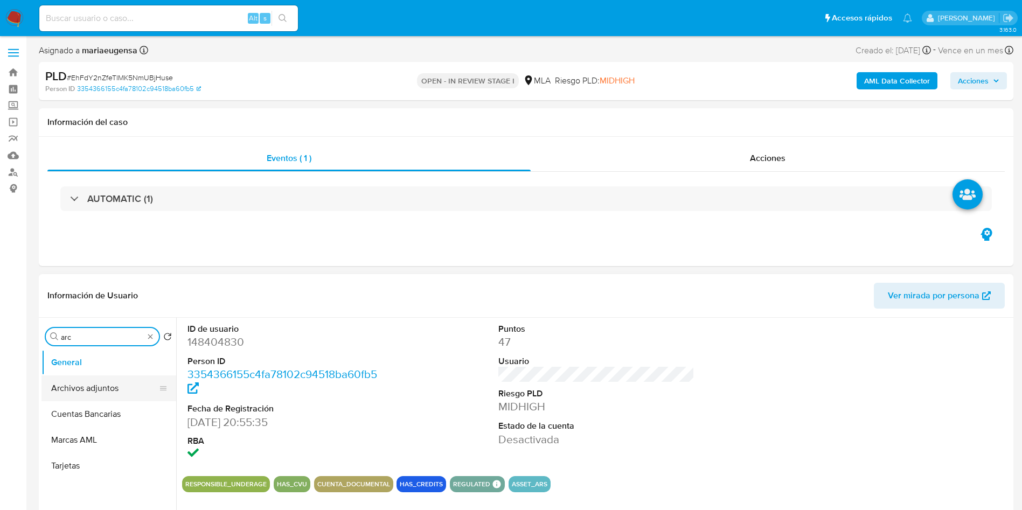
type input "arc"
click at [93, 382] on button "Archivos adjuntos" at bounding box center [104, 389] width 126 height 26
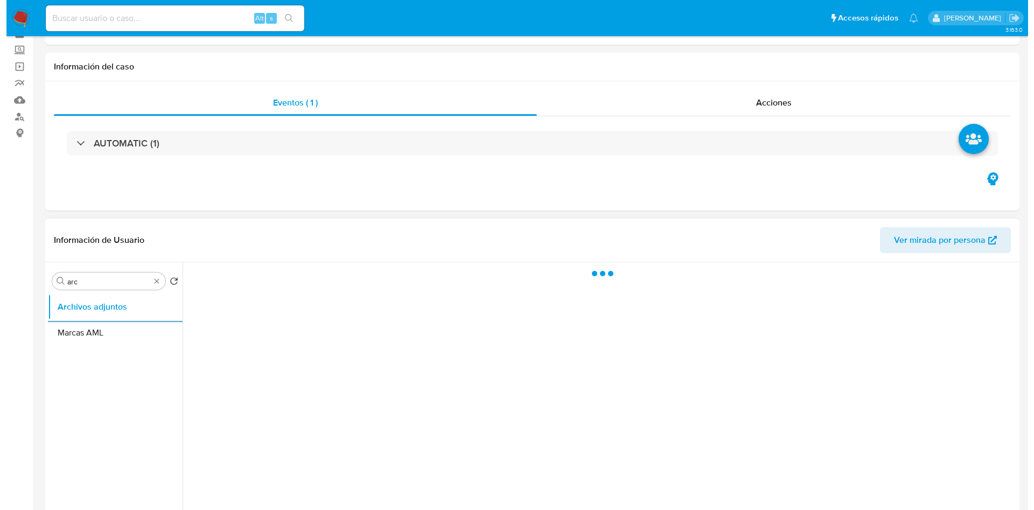
scroll to position [81, 0]
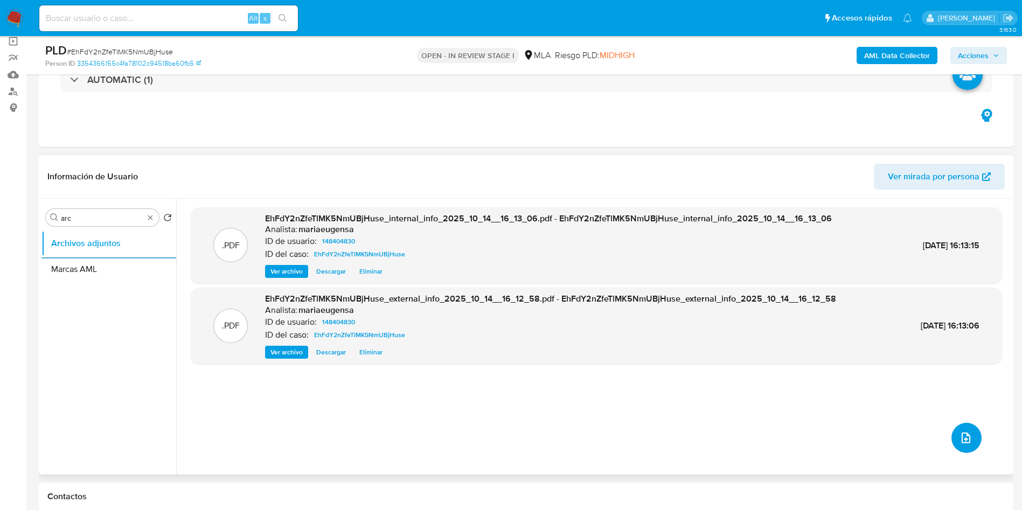
click at [962, 435] on icon "upload-file" at bounding box center [966, 438] width 9 height 11
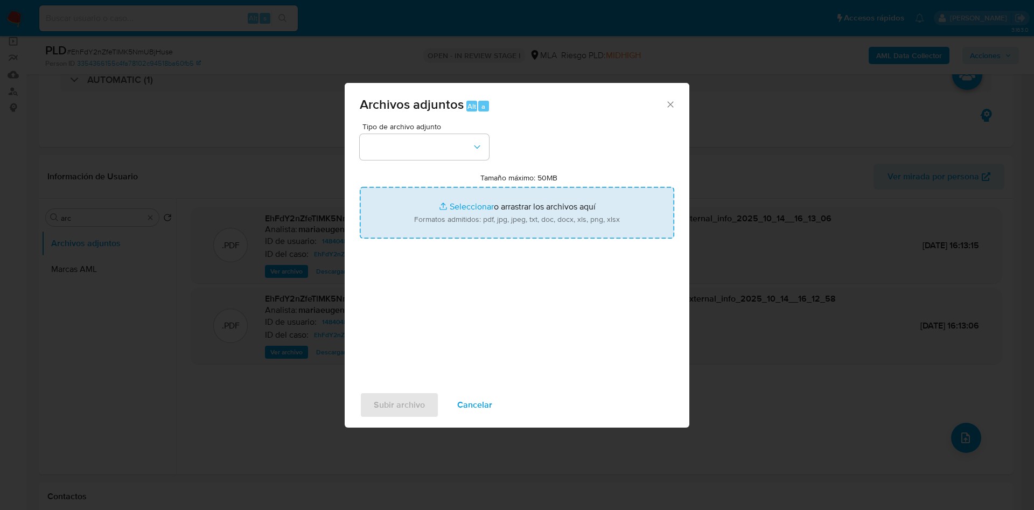
click at [461, 223] on input "Tamaño máximo: 50MB Seleccionar archivos" at bounding box center [517, 213] width 315 height 52
type input "C:\fakepath\Caselog EhFdY2nZfeTlMK5NmUBjHuse_2025_09_17_13_32_11.docx"
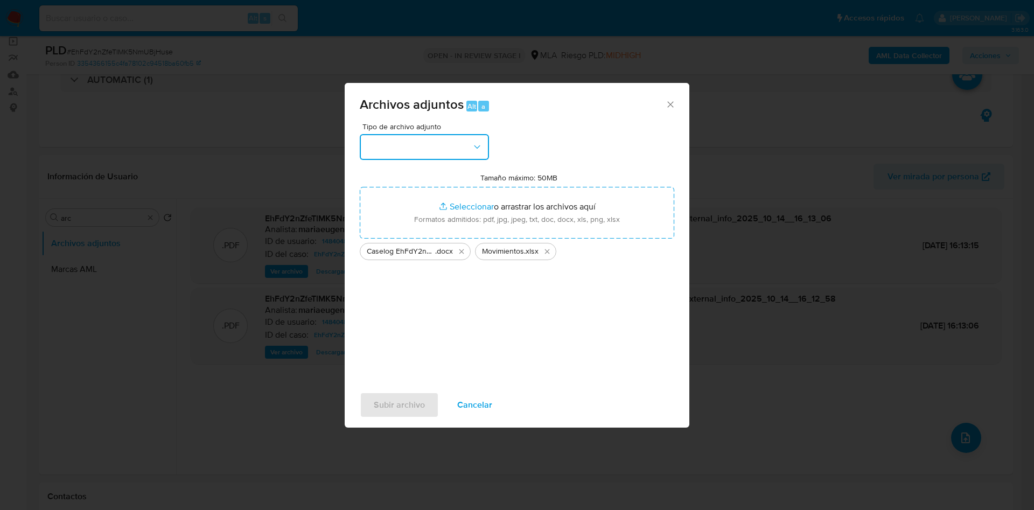
click at [424, 146] on button "button" at bounding box center [424, 147] width 129 height 26
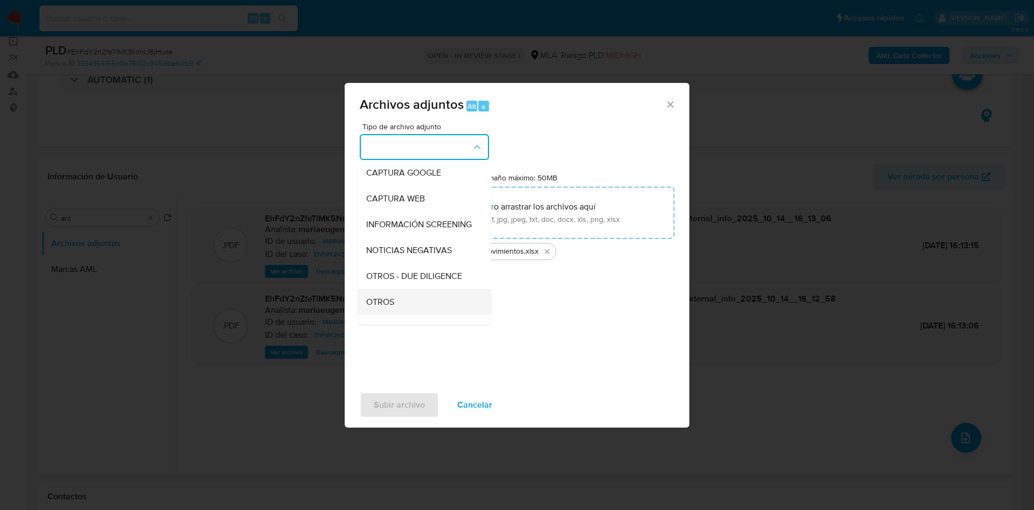
click at [389, 304] on div "OTROS" at bounding box center [421, 302] width 110 height 26
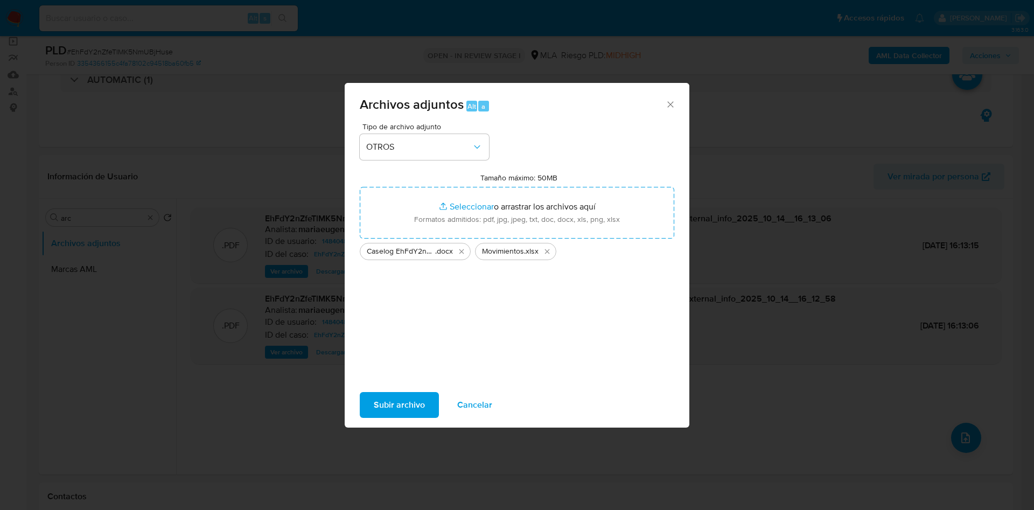
click at [376, 405] on span "Subir archivo" at bounding box center [399, 405] width 51 height 24
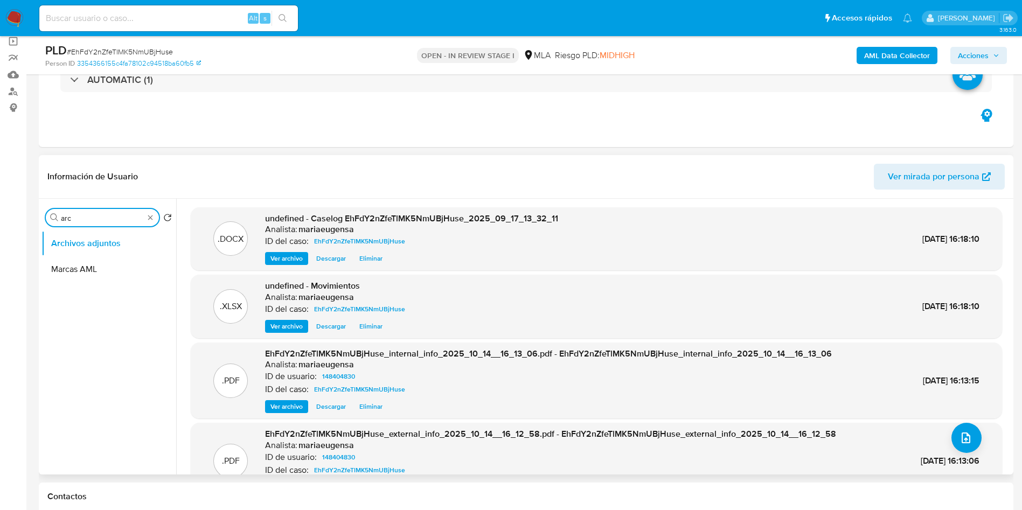
drag, startPoint x: 127, startPoint y: 219, endPoint x: 41, endPoint y: 207, distance: 86.4
click at [41, 207] on div "Buscar arc Volver al orden por defecto Archivos adjuntos Marcas AML" at bounding box center [108, 337] width 135 height 274
click at [112, 260] on button "Restricciones Nuevo Mundo" at bounding box center [104, 269] width 126 height 26
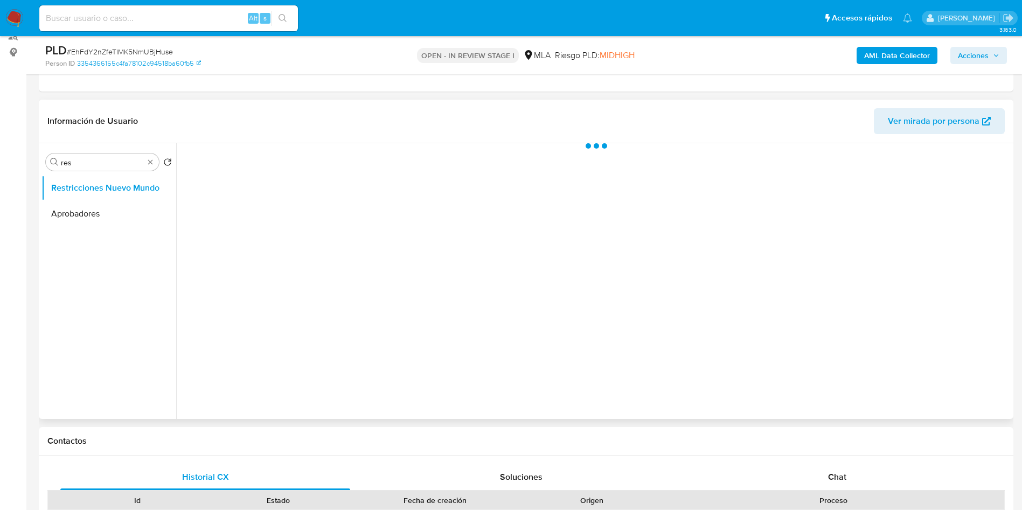
scroll to position [162, 0]
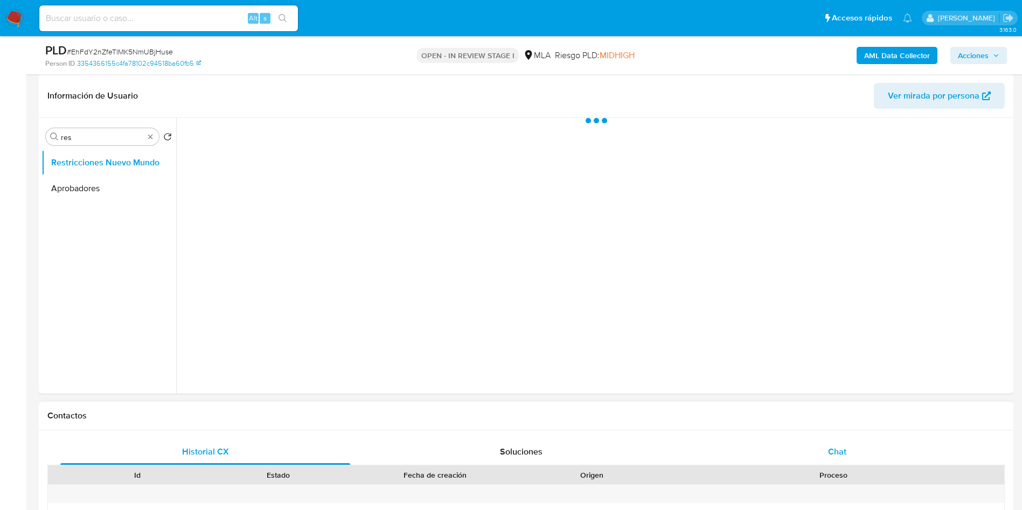
click at [834, 460] on div "Chat" at bounding box center [837, 452] width 290 height 26
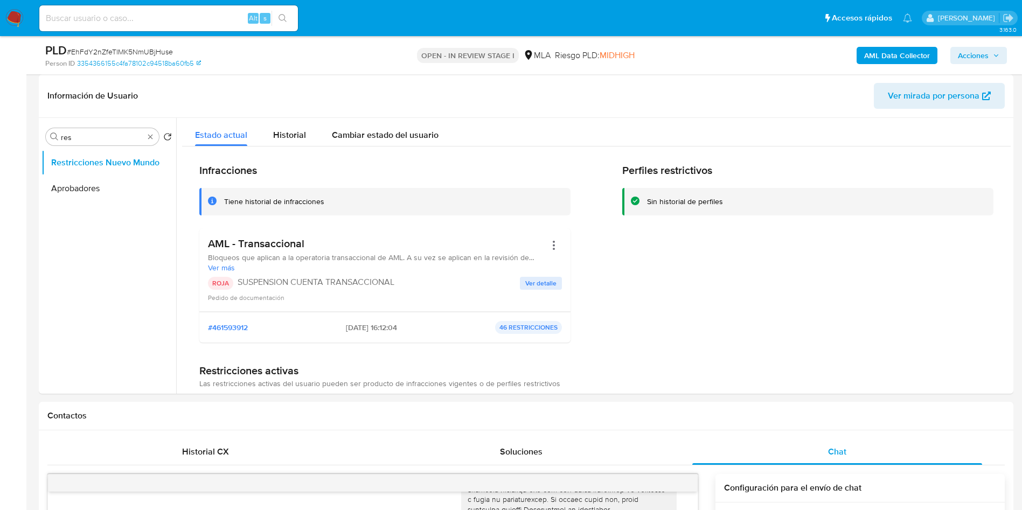
click at [967, 55] on span "Acciones" at bounding box center [973, 55] width 31 height 17
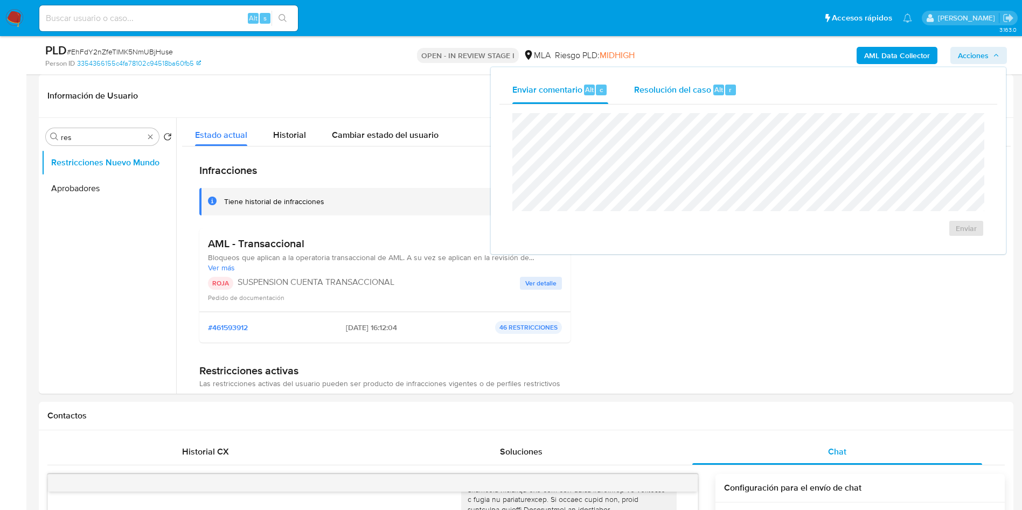
click at [714, 89] on span "Alt" at bounding box center [718, 90] width 9 height 10
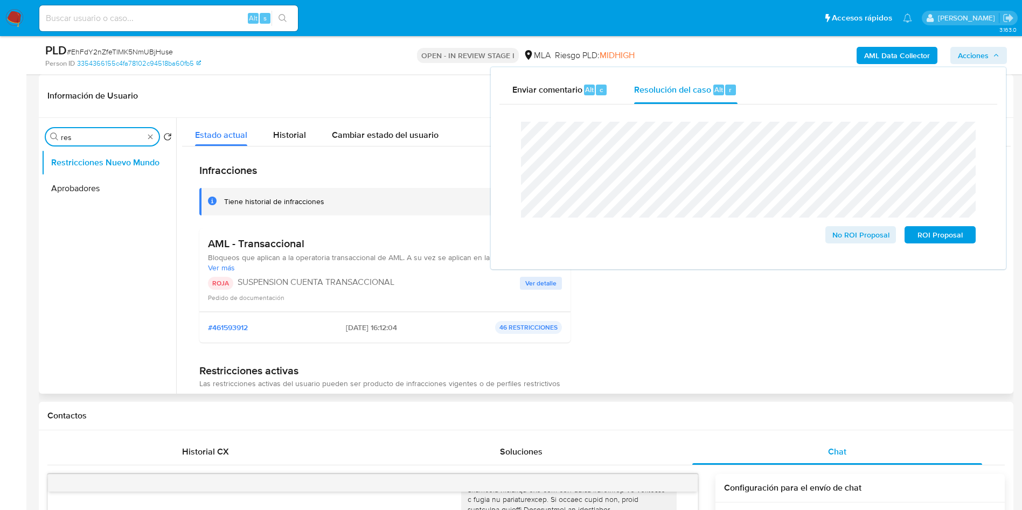
click at [96, 135] on input "res" at bounding box center [102, 138] width 83 height 10
click at [96, 134] on input "a" at bounding box center [102, 138] width 83 height 10
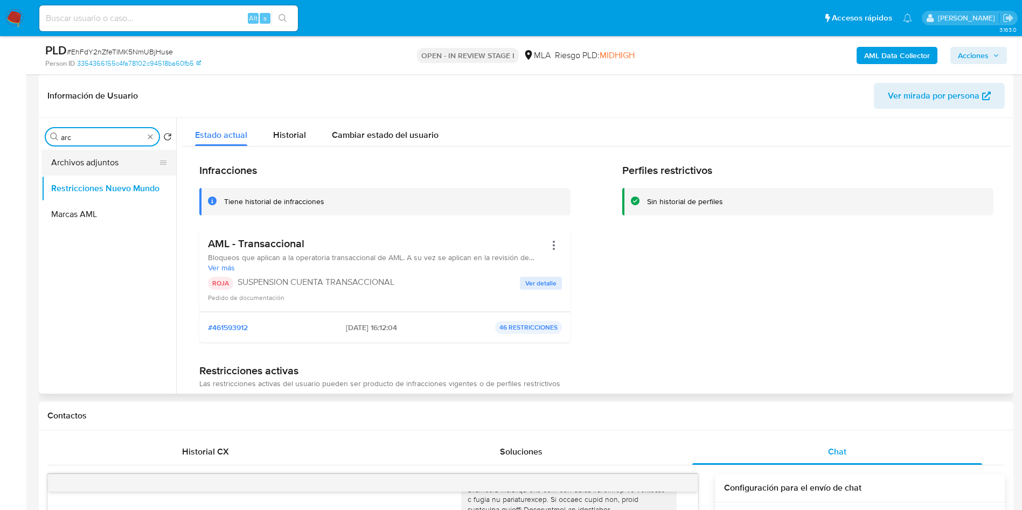
type input "arc"
click at [88, 165] on button "Archivos adjuntos" at bounding box center [104, 163] width 126 height 26
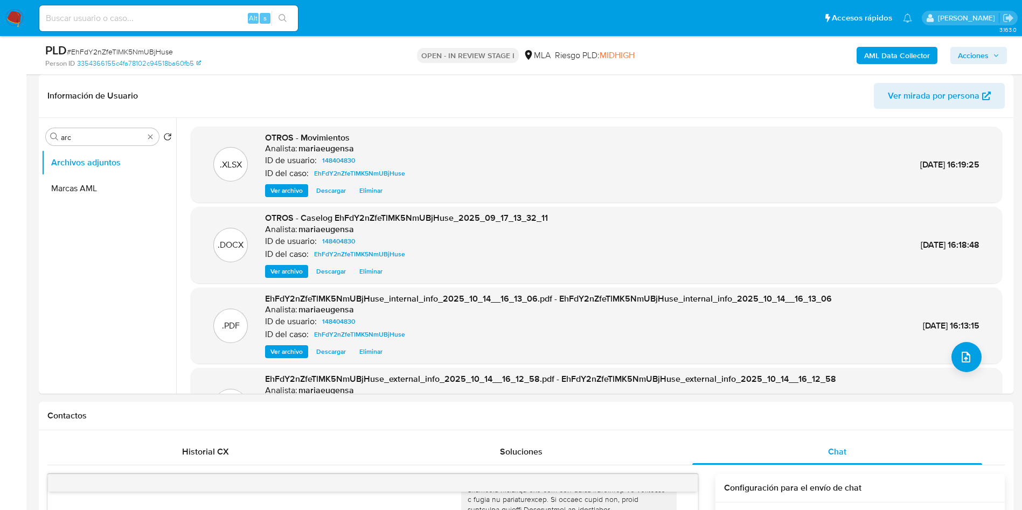
click at [988, 51] on span "Acciones" at bounding box center [973, 55] width 31 height 17
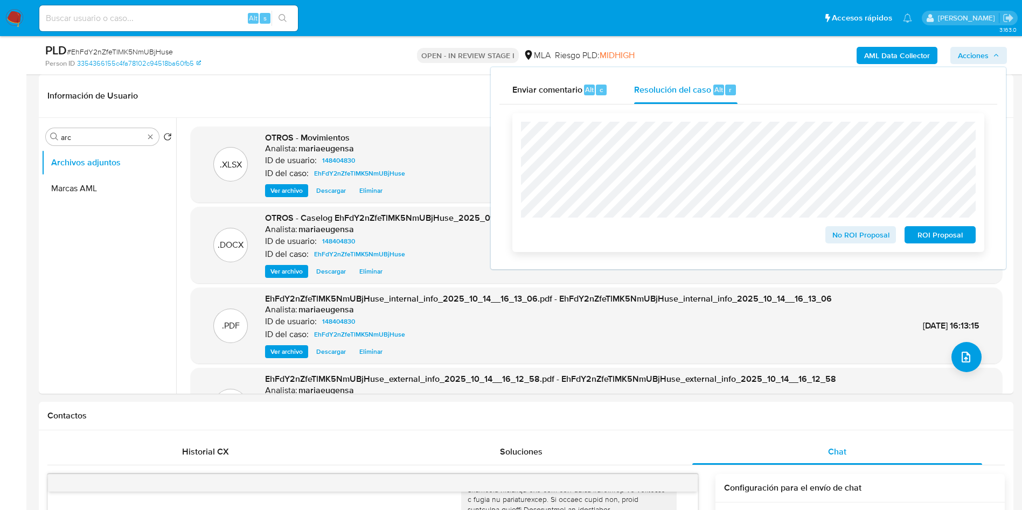
click at [931, 235] on span "ROI Proposal" at bounding box center [940, 234] width 56 height 15
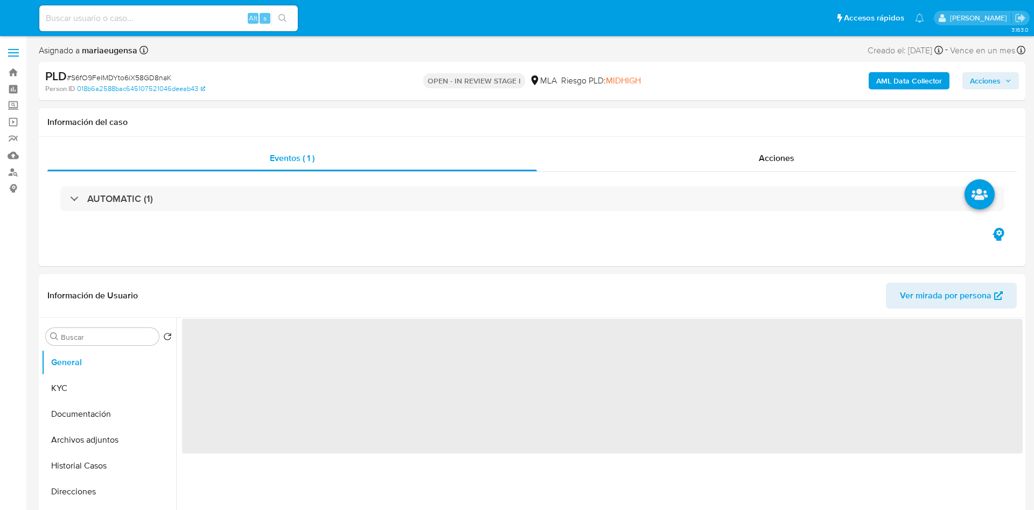
select select "10"
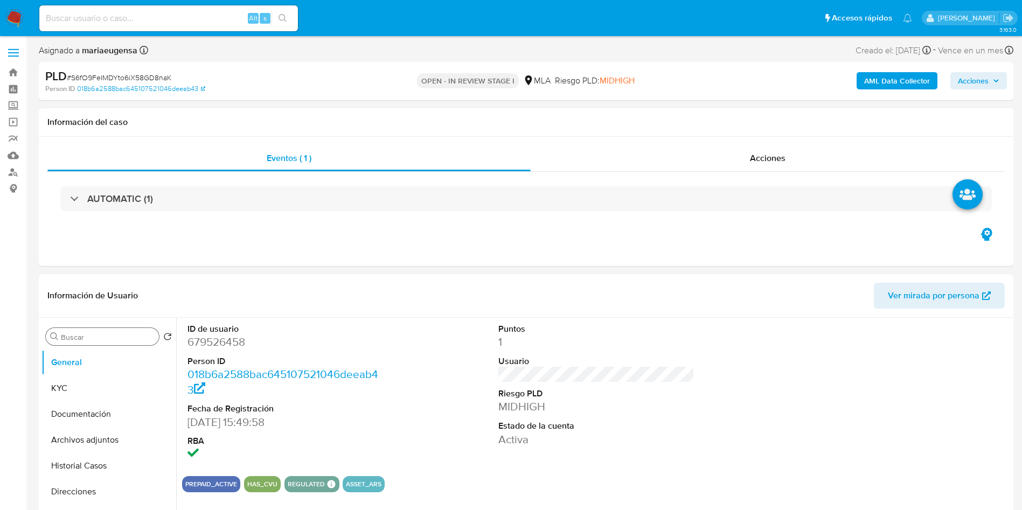
click at [85, 337] on input "Buscar" at bounding box center [108, 337] width 94 height 10
type input "arc"
click at [106, 386] on button "Archivos adjuntos" at bounding box center [104, 389] width 126 height 26
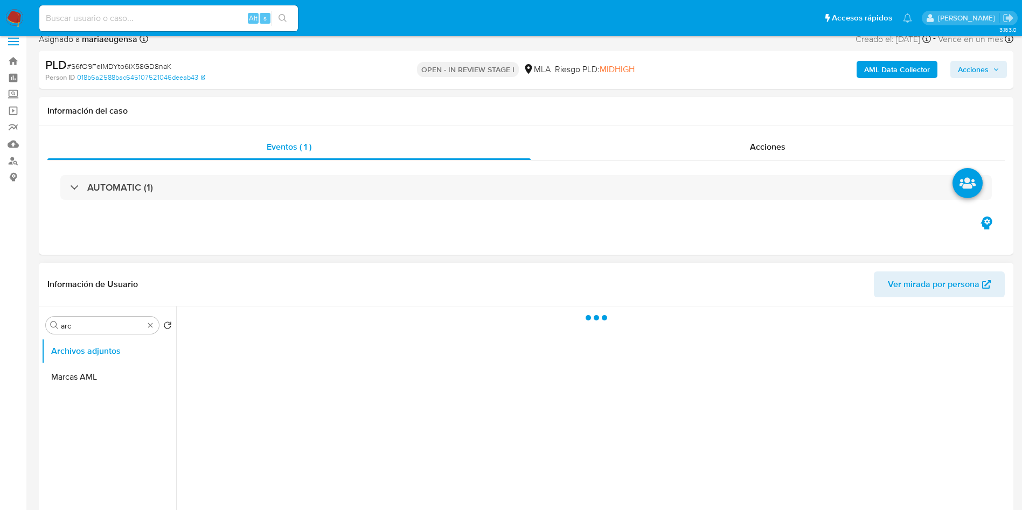
scroll to position [81, 0]
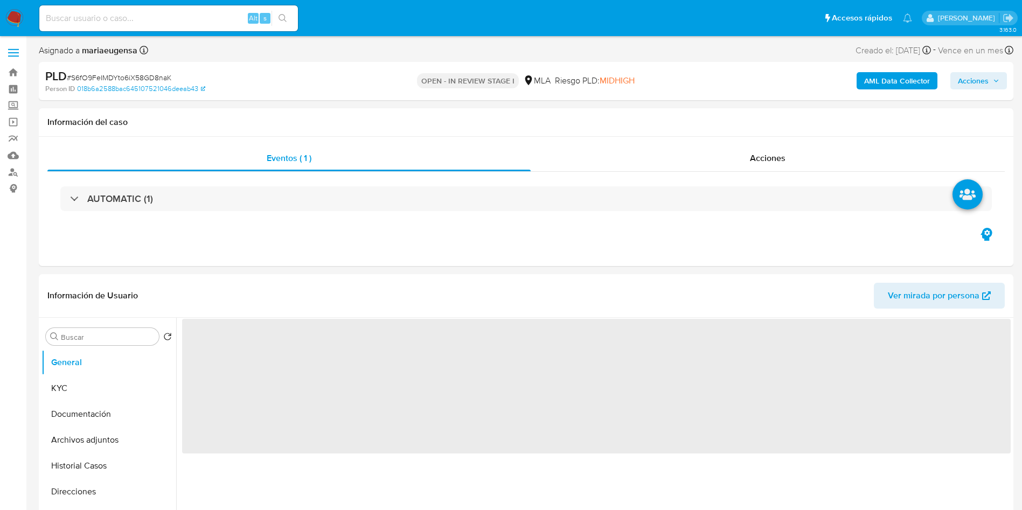
select select "10"
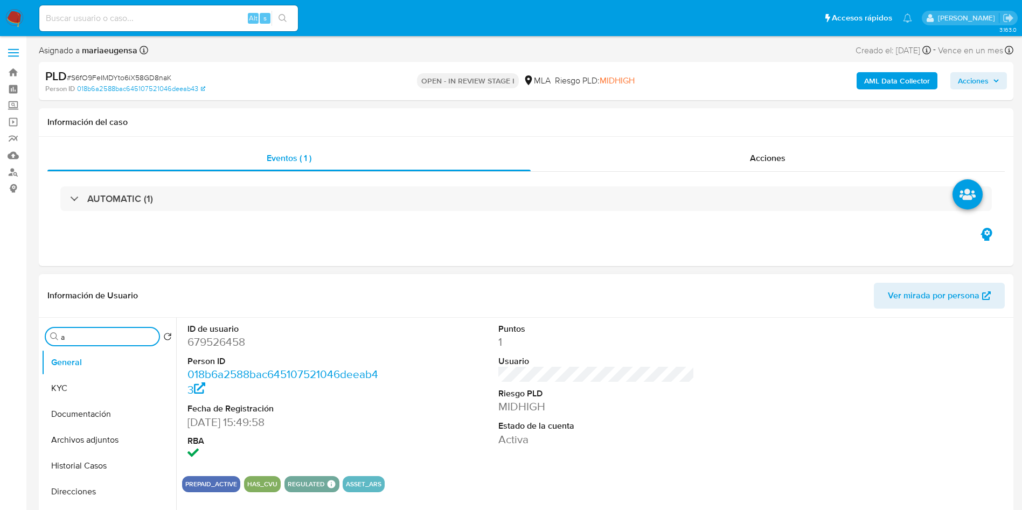
click at [69, 335] on input "a" at bounding box center [108, 337] width 94 height 10
type input "arc"
click at [90, 390] on button "Archivos adjuntos" at bounding box center [104, 389] width 126 height 26
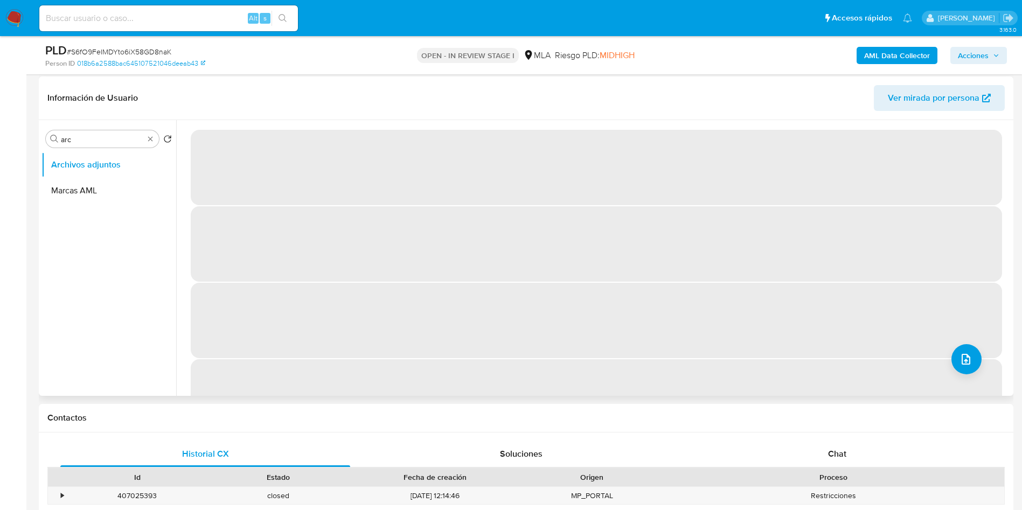
scroll to position [163, 0]
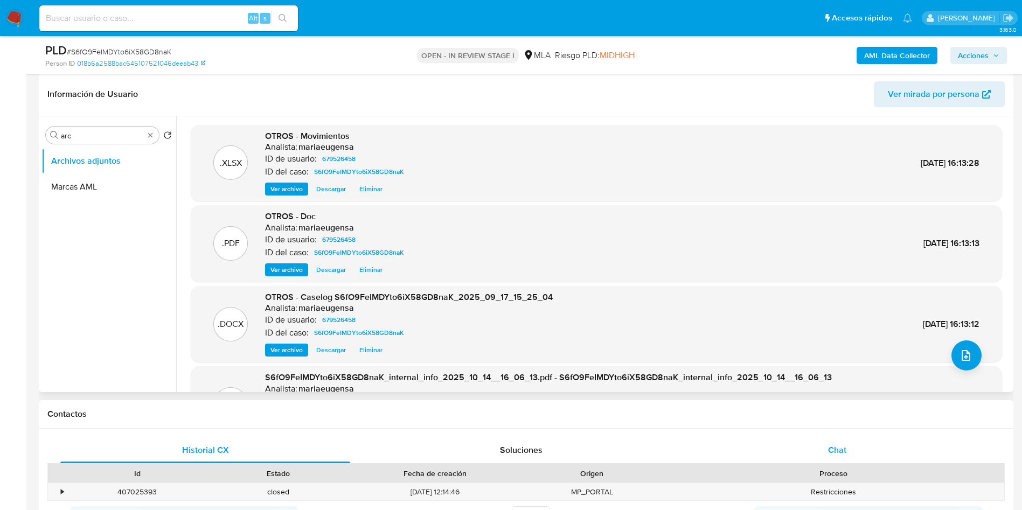
click at [845, 446] on span "Chat" at bounding box center [837, 450] width 18 height 12
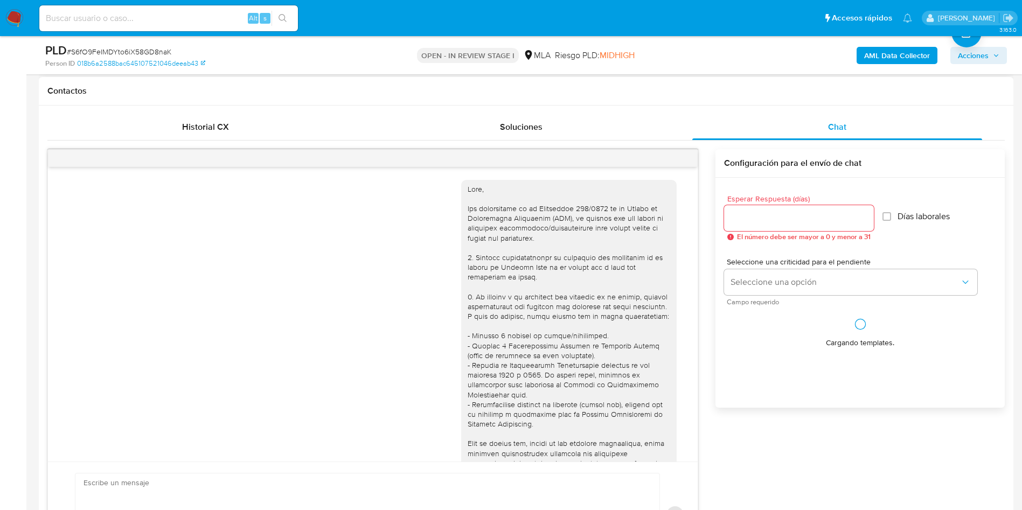
scroll to position [827, 0]
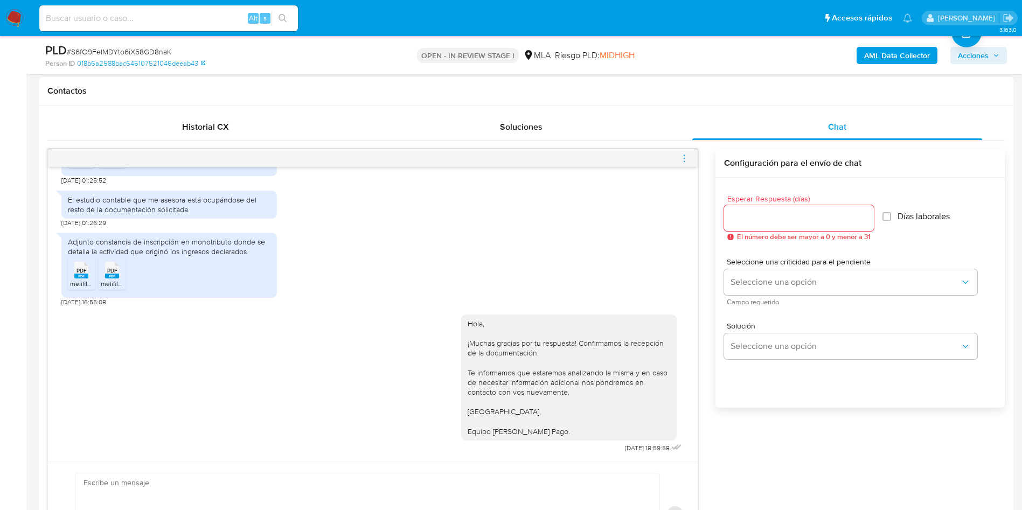
drag, startPoint x: 970, startPoint y: 57, endPoint x: 934, endPoint y: 64, distance: 37.4
click at [970, 56] on span "Acciones" at bounding box center [973, 55] width 31 height 17
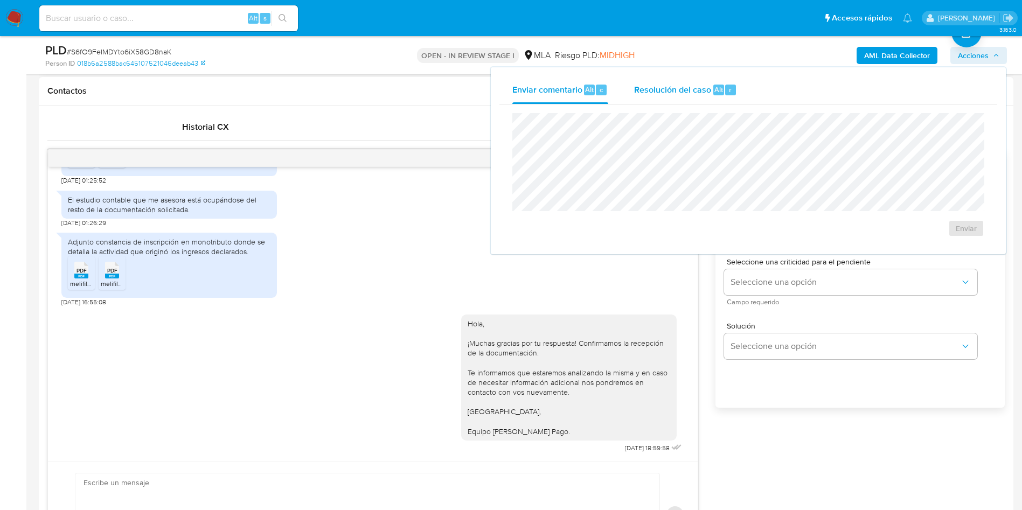
click at [726, 85] on div "r" at bounding box center [730, 90] width 11 height 11
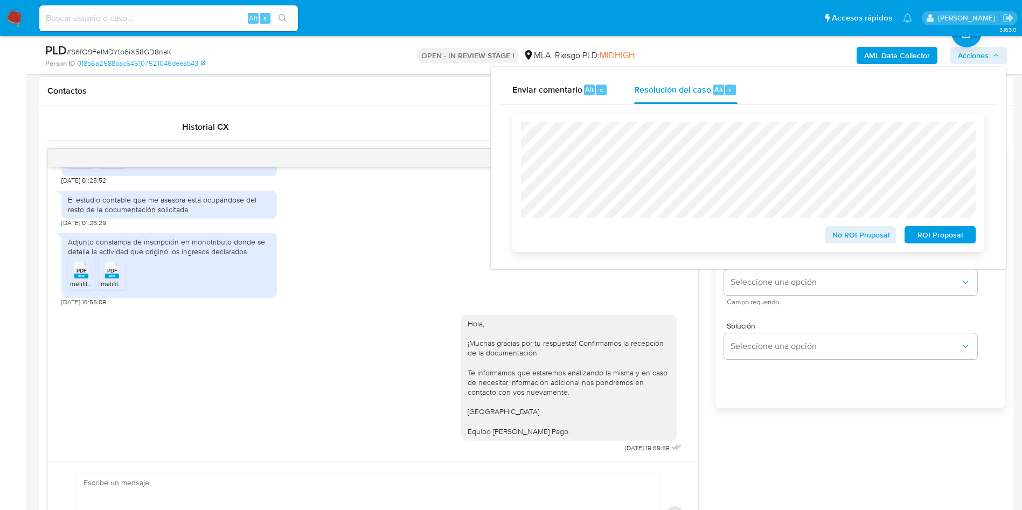
click at [877, 236] on span "No ROI Proposal" at bounding box center [861, 234] width 56 height 15
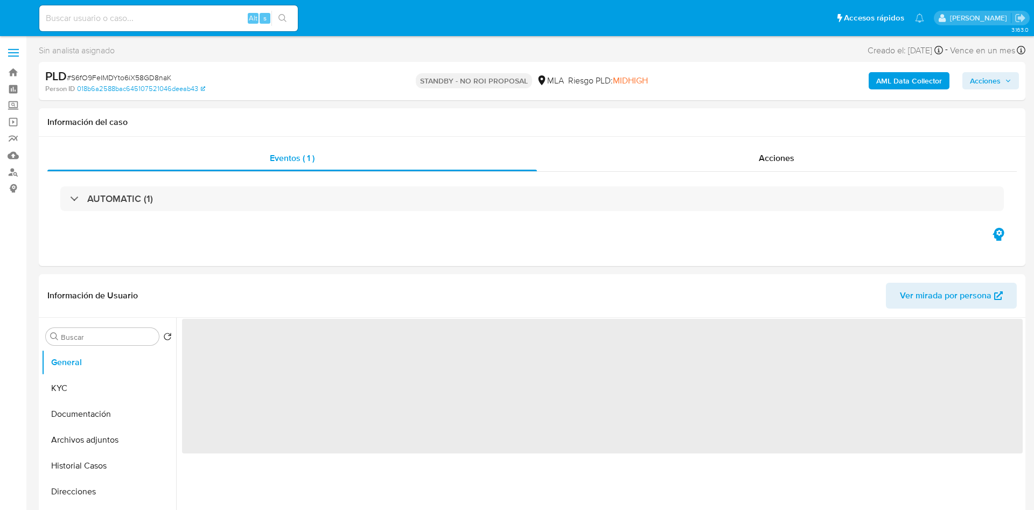
select select "10"
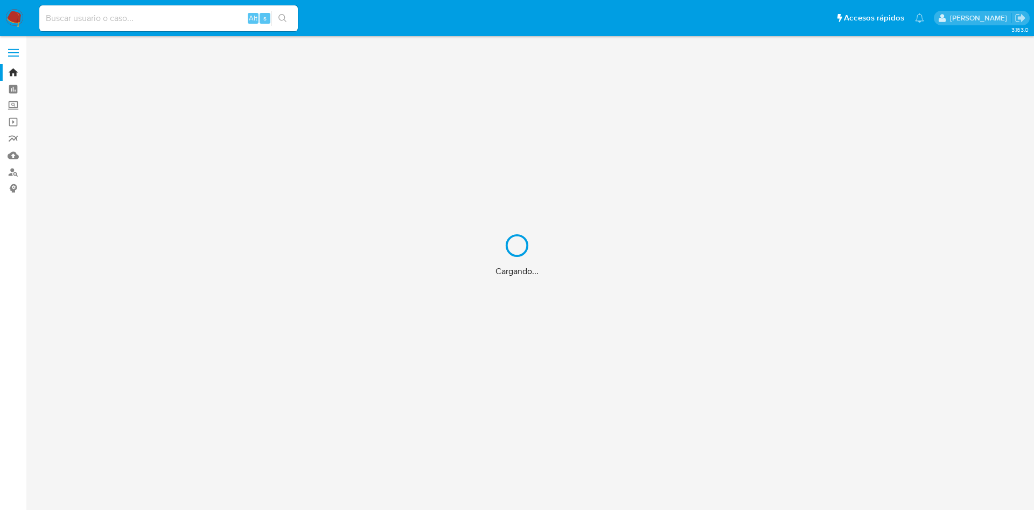
click at [178, 10] on div "Cargando..." at bounding box center [517, 255] width 1034 height 510
click at [180, 19] on div "Cargando..." at bounding box center [517, 255] width 1034 height 510
click at [180, 18] on div "Cargando..." at bounding box center [517, 255] width 1034 height 510
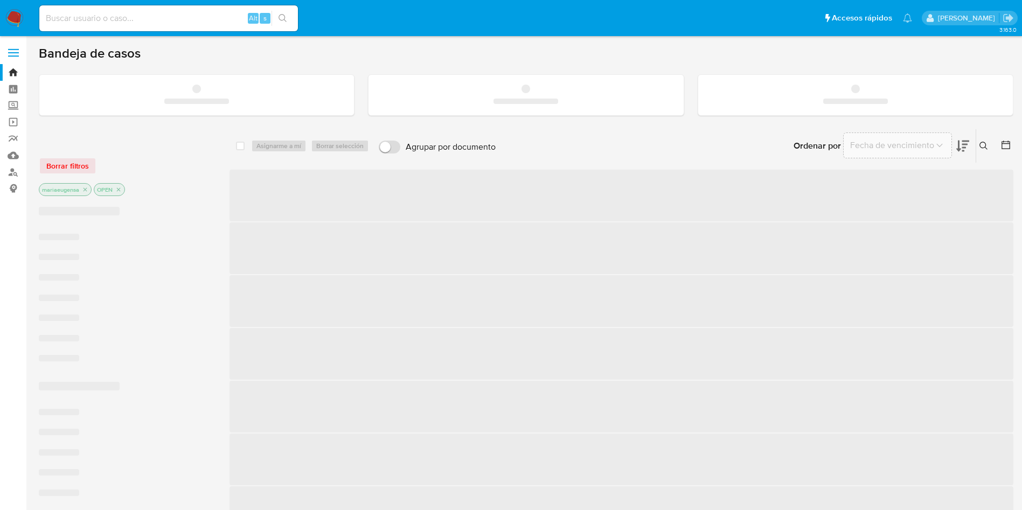
click at [183, 19] on input at bounding box center [168, 18] width 259 height 14
paste input "aYNplcsLiCNSvEZUoWO4WREY"
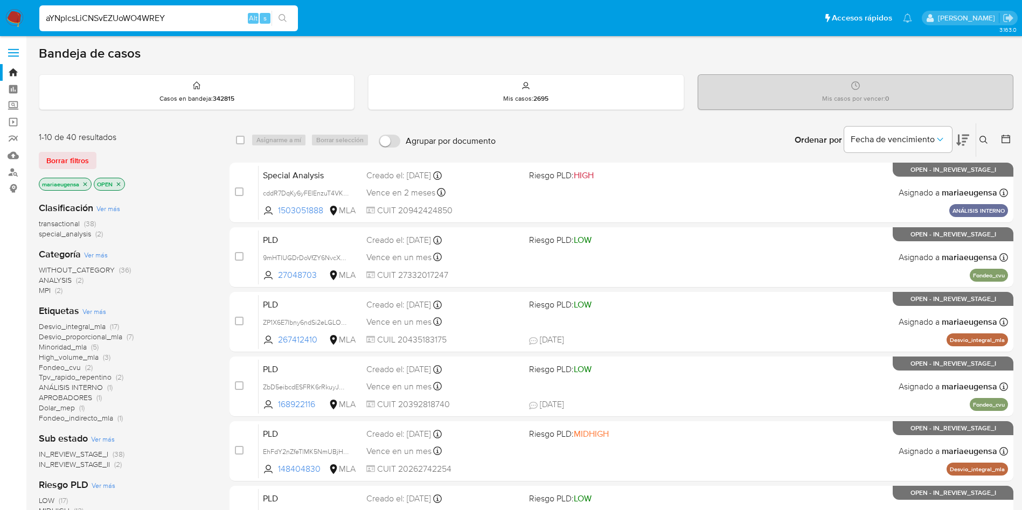
type input "aYNplcsLiCNSvEZUoWO4WREY"
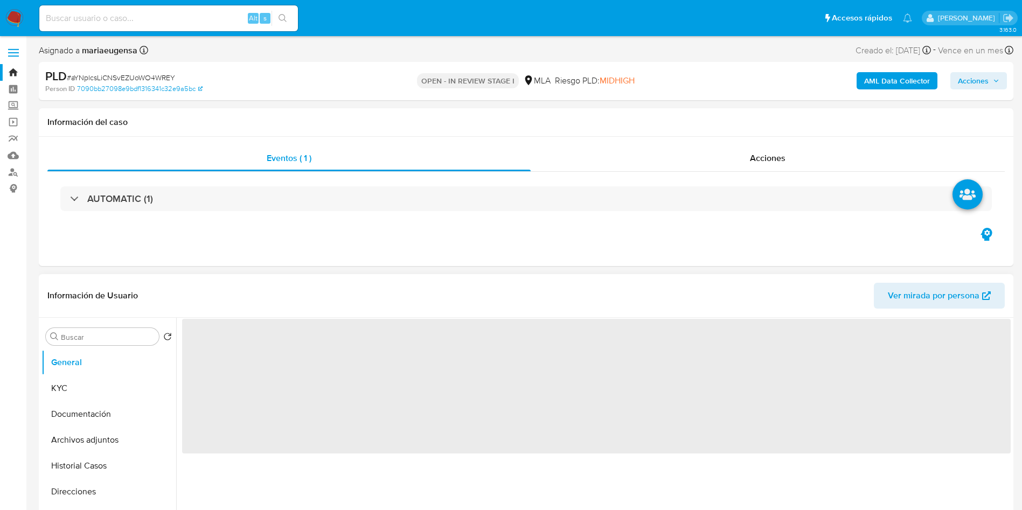
select select "10"
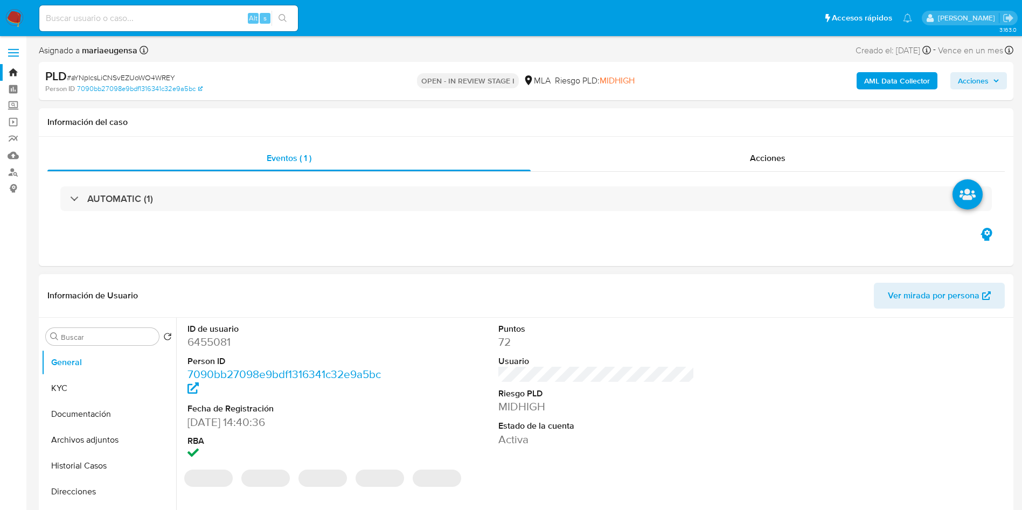
click at [214, 332] on dt "ID de usuario" at bounding box center [285, 329] width 197 height 12
click at [214, 337] on dd "6455081" at bounding box center [285, 342] width 197 height 15
copy dd "6455081"
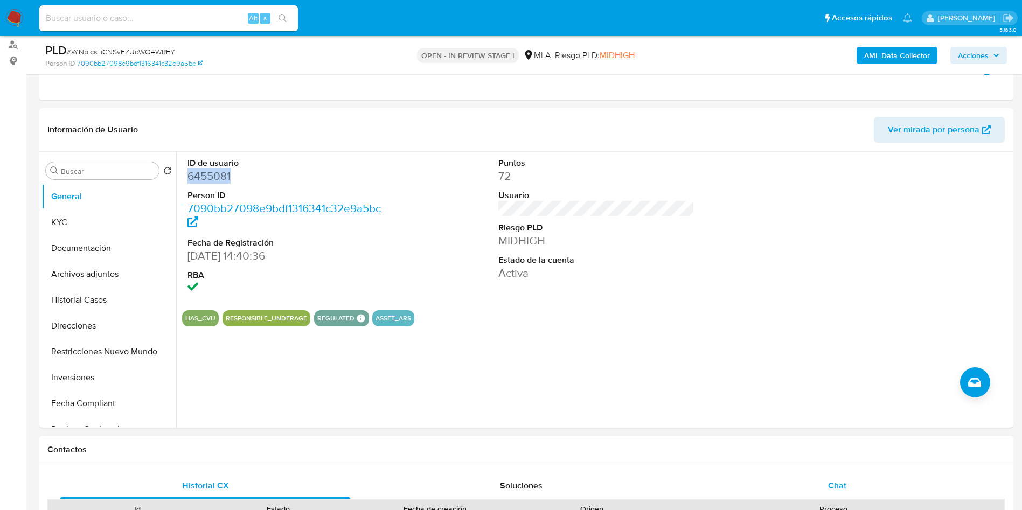
scroll to position [242, 0]
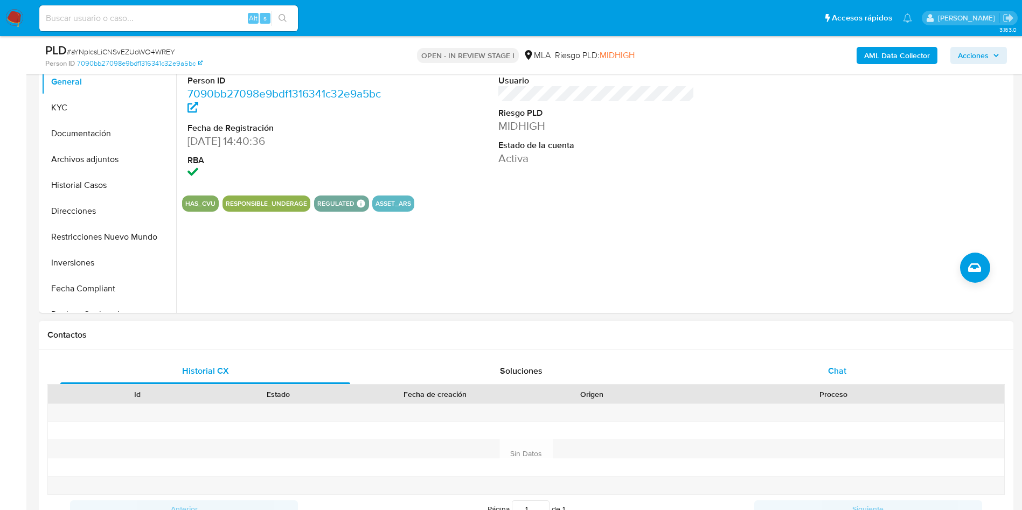
drag, startPoint x: 814, startPoint y: 376, endPoint x: 769, endPoint y: 380, distance: 45.0
click at [809, 378] on div "Chat" at bounding box center [837, 371] width 290 height 26
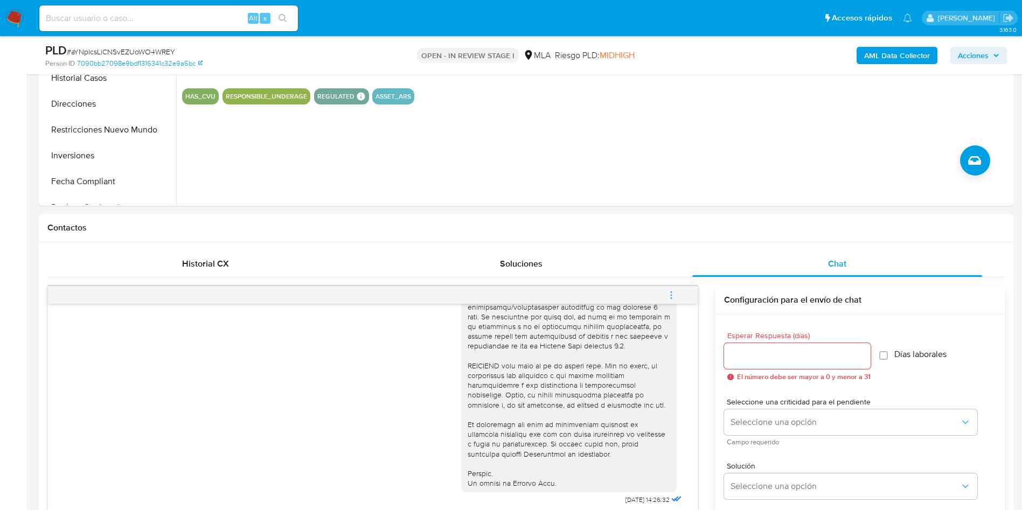
scroll to position [162, 0]
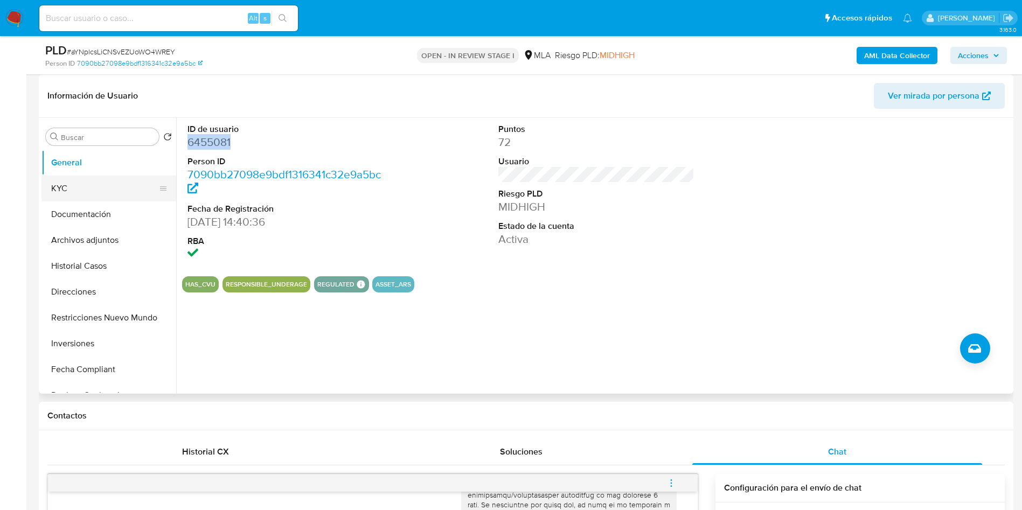
click at [58, 192] on button "KYC" at bounding box center [104, 189] width 126 height 26
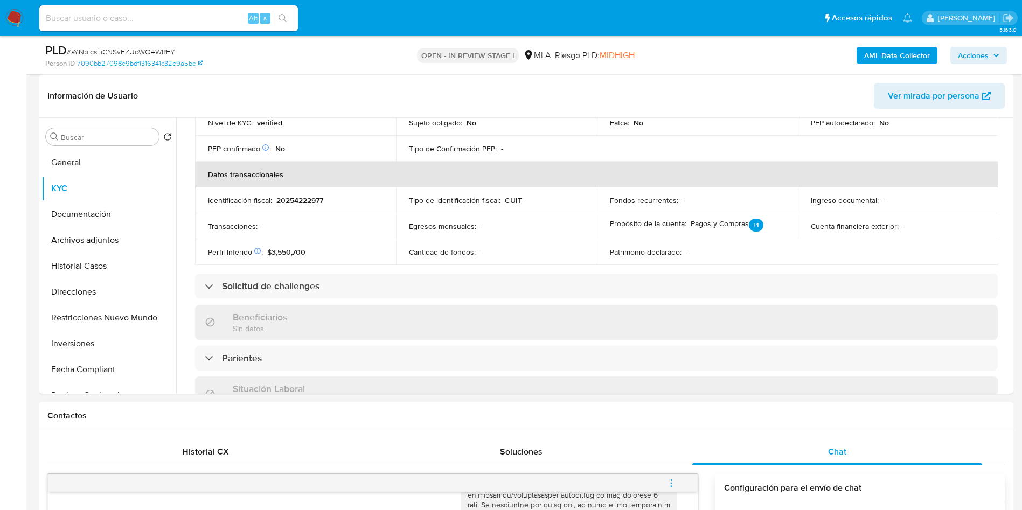
scroll to position [537, 0]
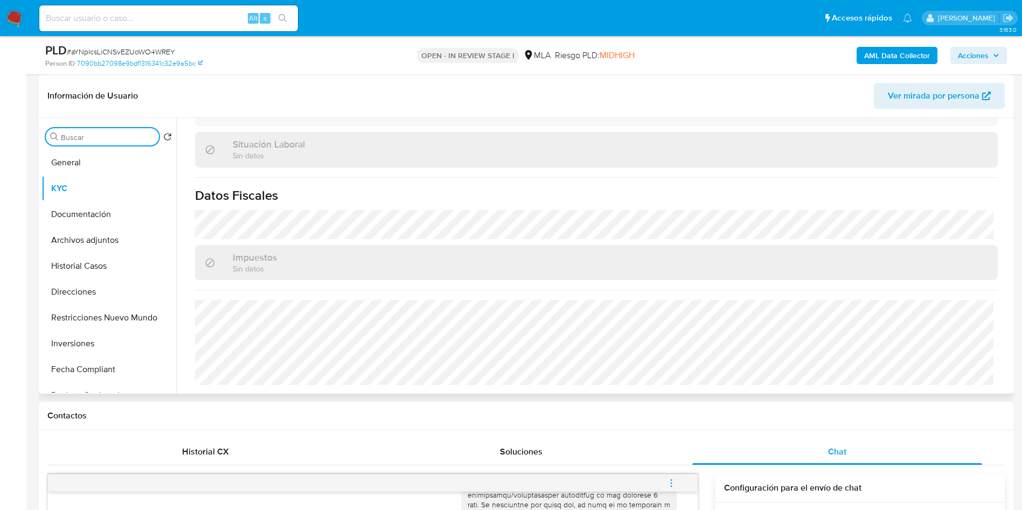
click at [96, 135] on input "Buscar" at bounding box center [108, 138] width 94 height 10
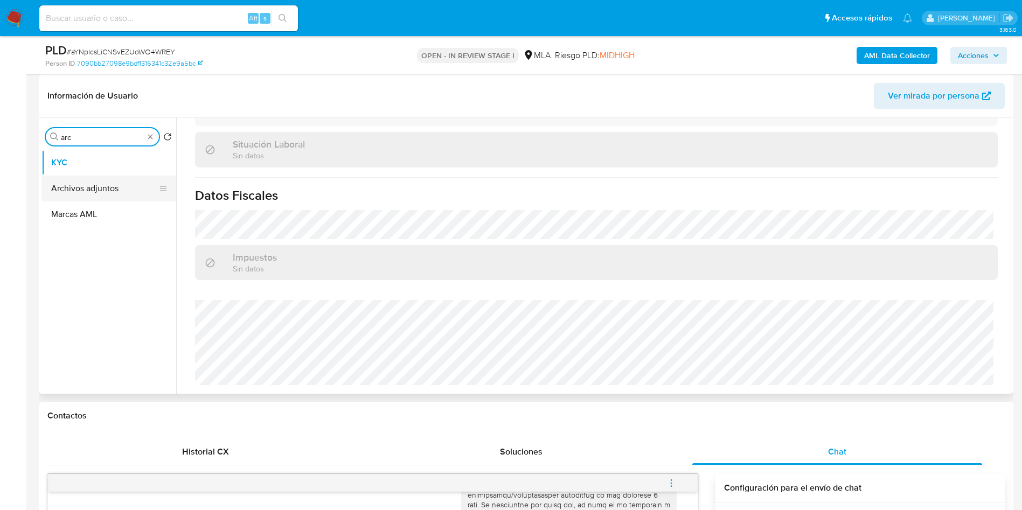
type input "arc"
click at [100, 196] on button "Archivos adjuntos" at bounding box center [104, 189] width 126 height 26
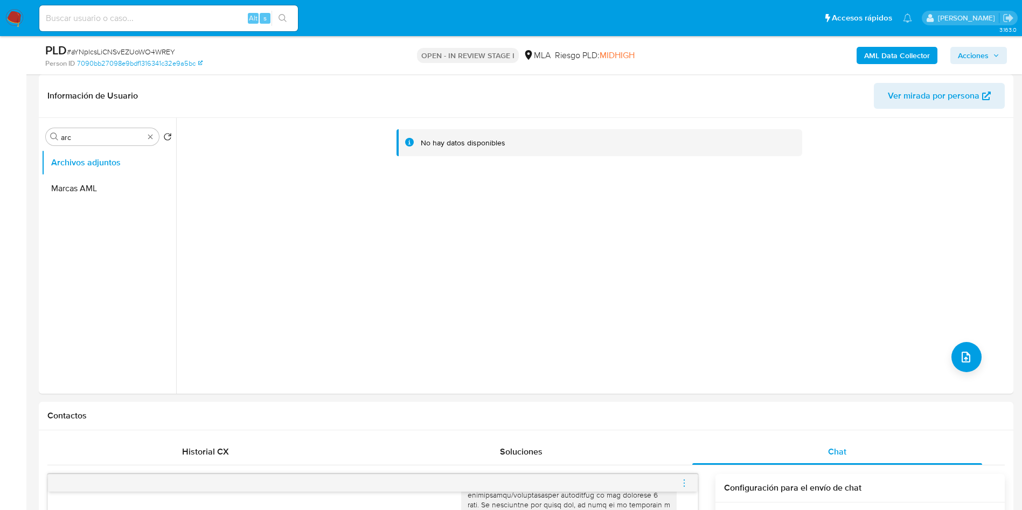
click at [906, 59] on b "AML Data Collector" at bounding box center [897, 55] width 66 height 17
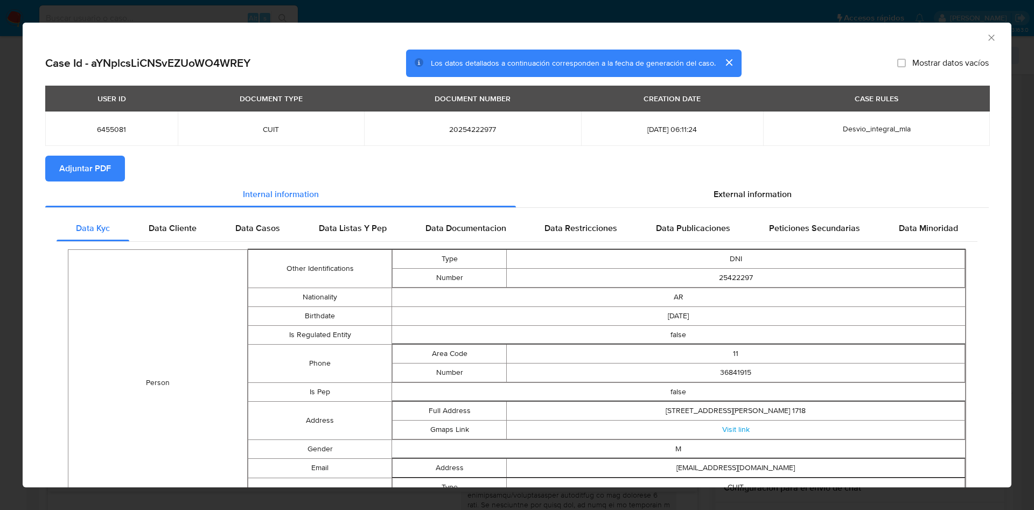
click at [107, 164] on span "Adjuntar PDF" at bounding box center [85, 169] width 52 height 24
click at [985, 30] on div "AML Data Collector" at bounding box center [517, 36] width 989 height 27
click at [986, 38] on icon "Cerrar ventana" at bounding box center [991, 37] width 11 height 11
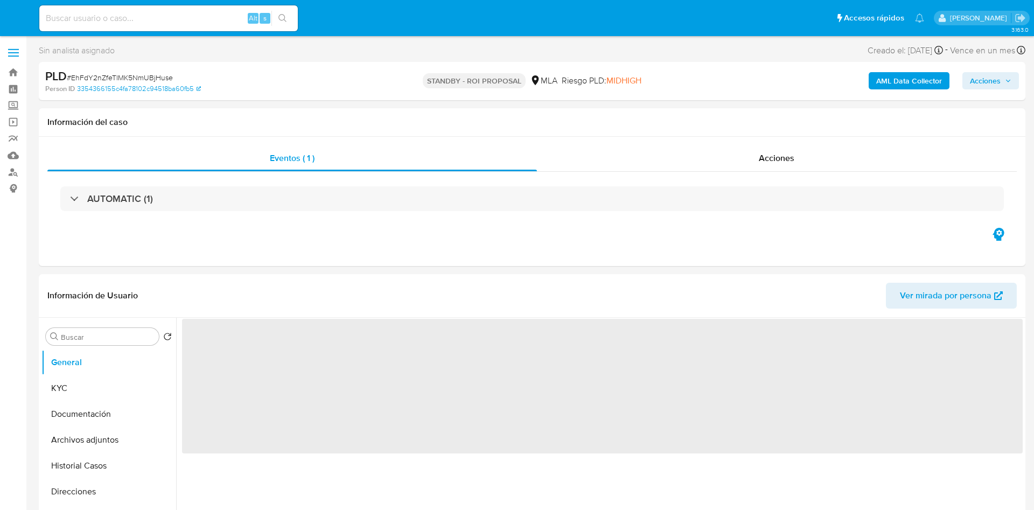
select select "10"
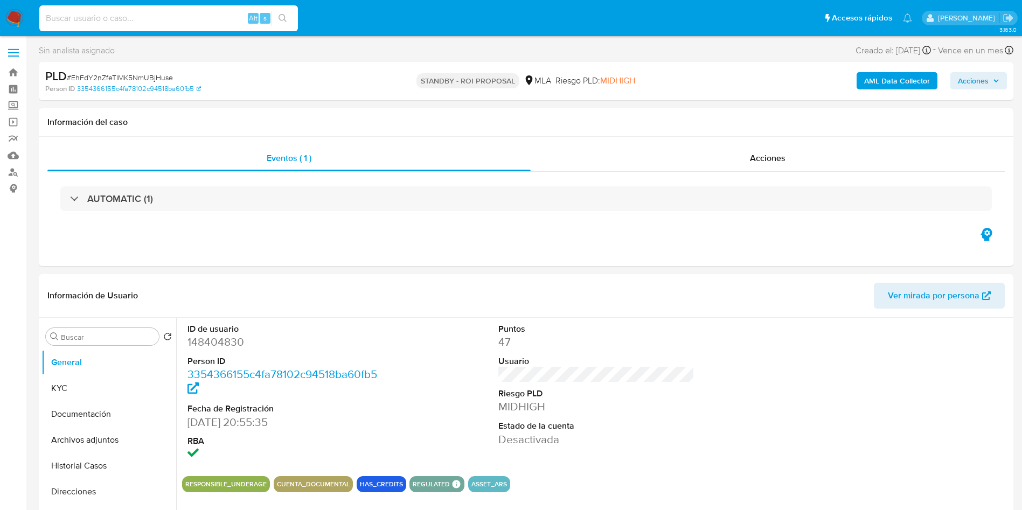
click at [138, 23] on input at bounding box center [168, 18] width 259 height 14
paste input "z9m3bxSH7Bp4SSq4gSiItzbN"
type input "z9m3bxSH7Bp4SSq4gSiItzbN"
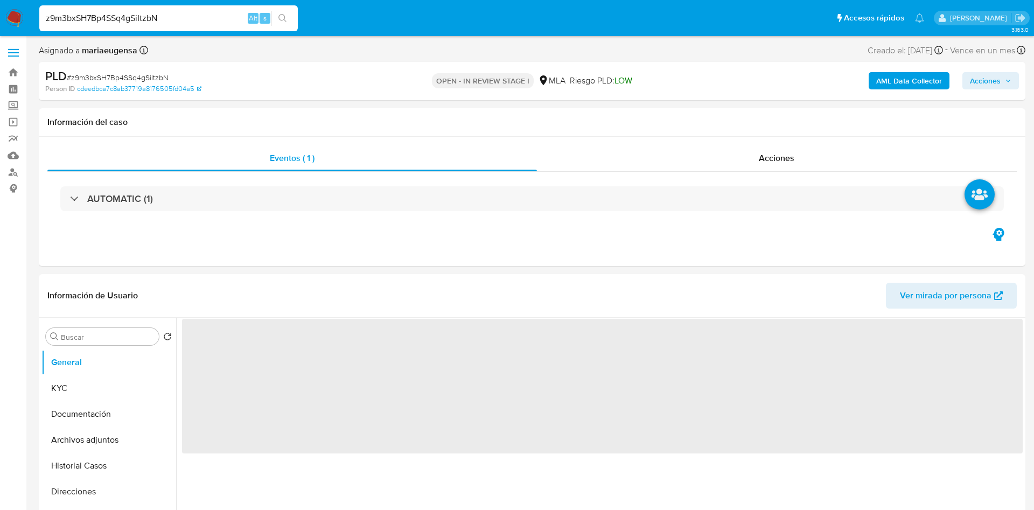
select select "10"
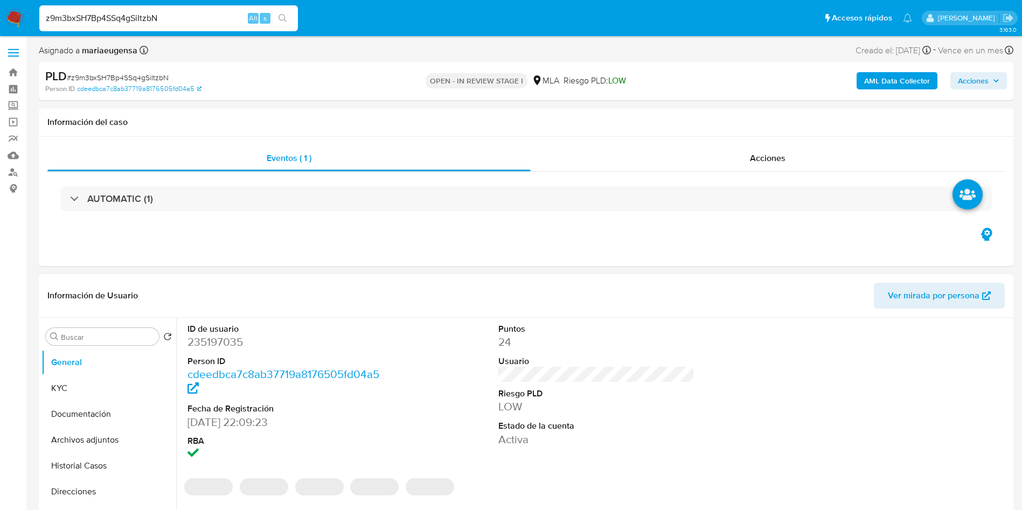
click at [213, 349] on dl "ID de usuario 235197035 Person ID cdeedbca7c8ab37719a8176505fd04a5 Fecha de Reg…" at bounding box center [285, 392] width 197 height 139
click at [214, 347] on dd "235197035" at bounding box center [285, 342] width 197 height 15
click at [214, 346] on dd "235197035" at bounding box center [285, 342] width 197 height 15
copy dd "235197035"
drag, startPoint x: 470, startPoint y: 384, endPoint x: 476, endPoint y: 377, distance: 9.2
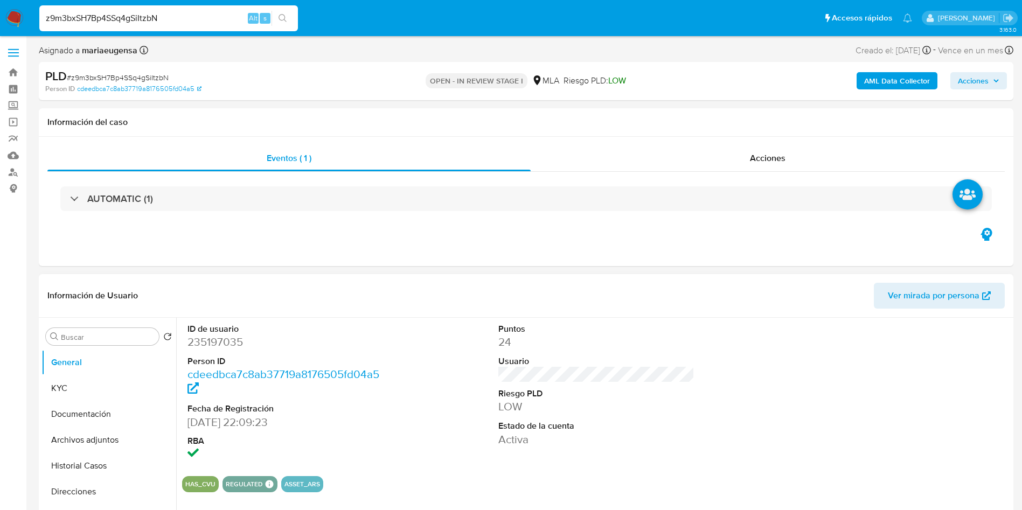
click at [470, 383] on div "ID de usuario 235197035 Person ID cdeedbca7c8ab37719a8176505fd04a5 Fecha de Reg…" at bounding box center [596, 393] width 829 height 150
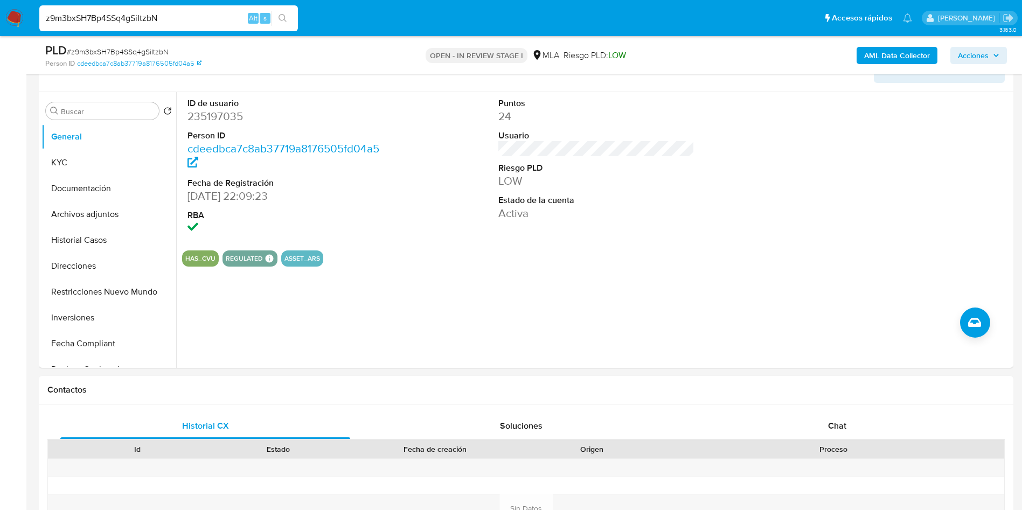
scroll to position [485, 0]
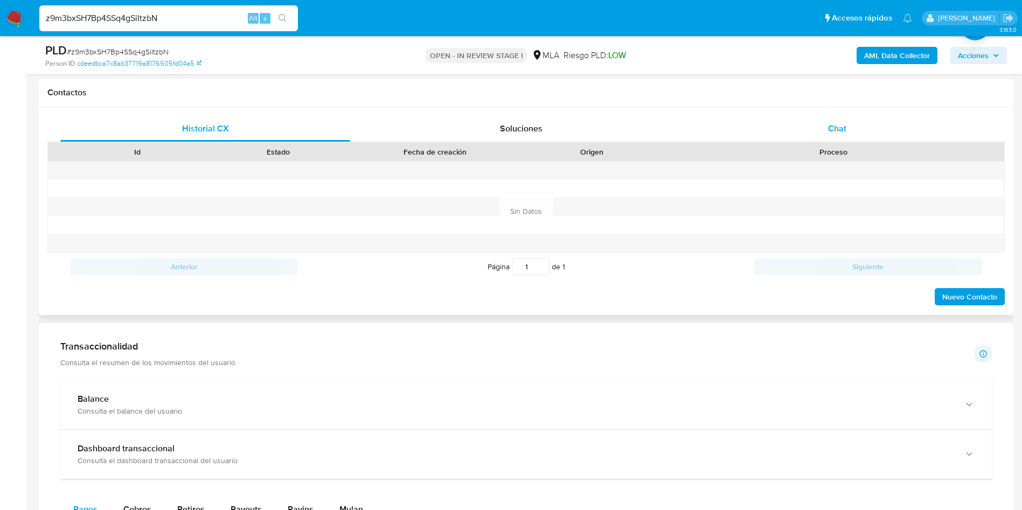
click at [840, 133] on span "Chat" at bounding box center [837, 128] width 18 height 12
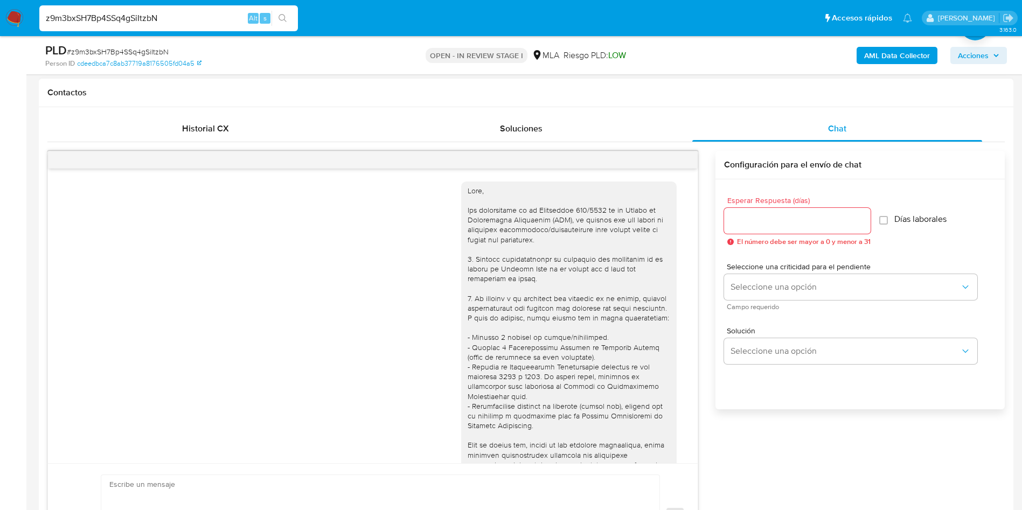
scroll to position [639, 0]
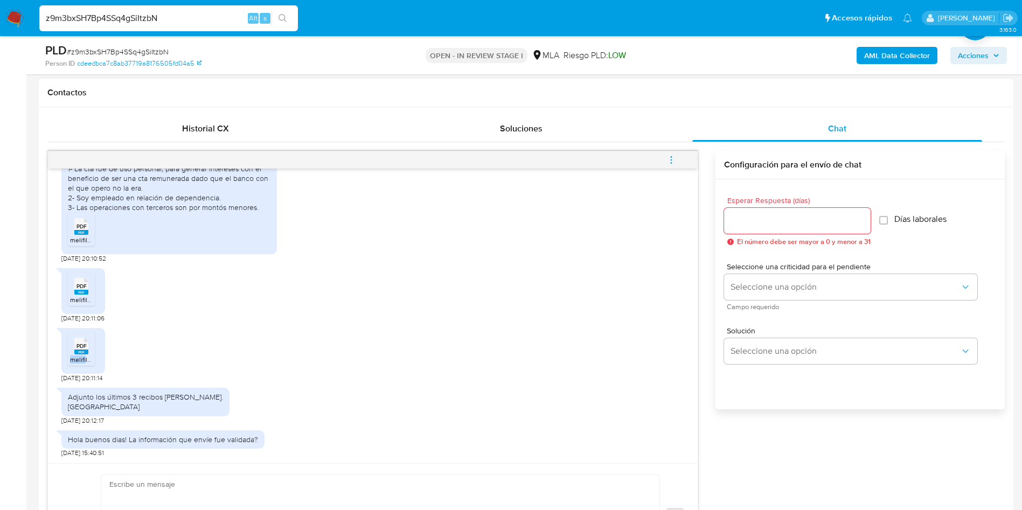
drag, startPoint x: 86, startPoint y: 356, endPoint x: 64, endPoint y: 261, distance: 97.9
click at [84, 344] on li "PDF PDF melifile322896262463194653.pdf" at bounding box center [81, 348] width 27 height 33
drag, startPoint x: 90, startPoint y: 283, endPoint x: 82, endPoint y: 248, distance: 35.8
click at [88, 281] on div "PDF PDF" at bounding box center [81, 285] width 23 height 21
click at [91, 223] on div "PDF PDF" at bounding box center [81, 225] width 23 height 21
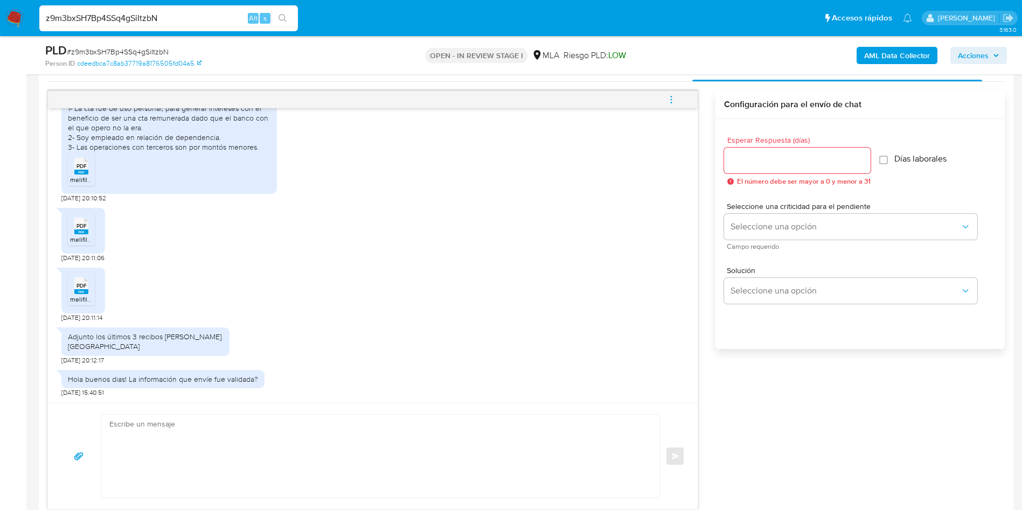
scroll to position [566, 0]
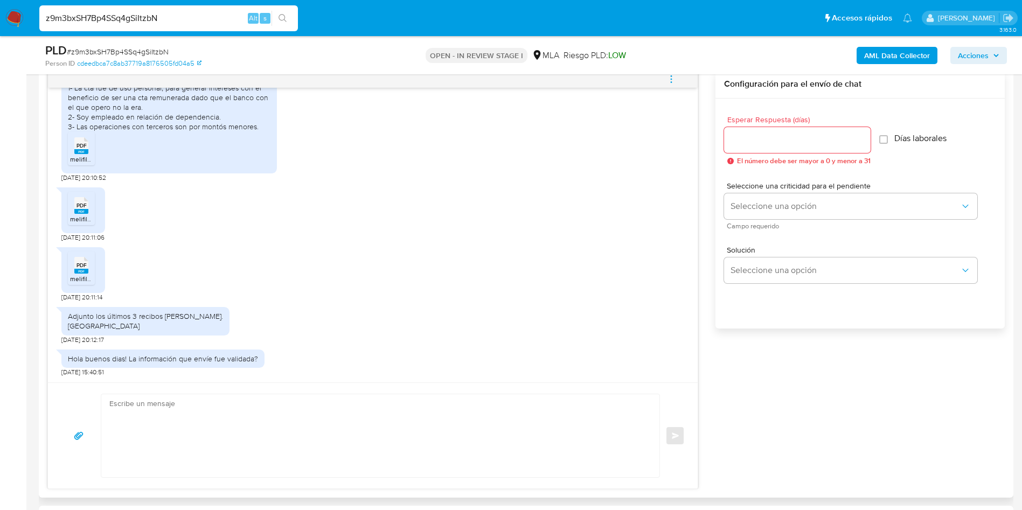
click at [77, 212] on rect at bounding box center [81, 211] width 14 height 5
click at [80, 272] on rect at bounding box center [81, 271] width 14 height 5
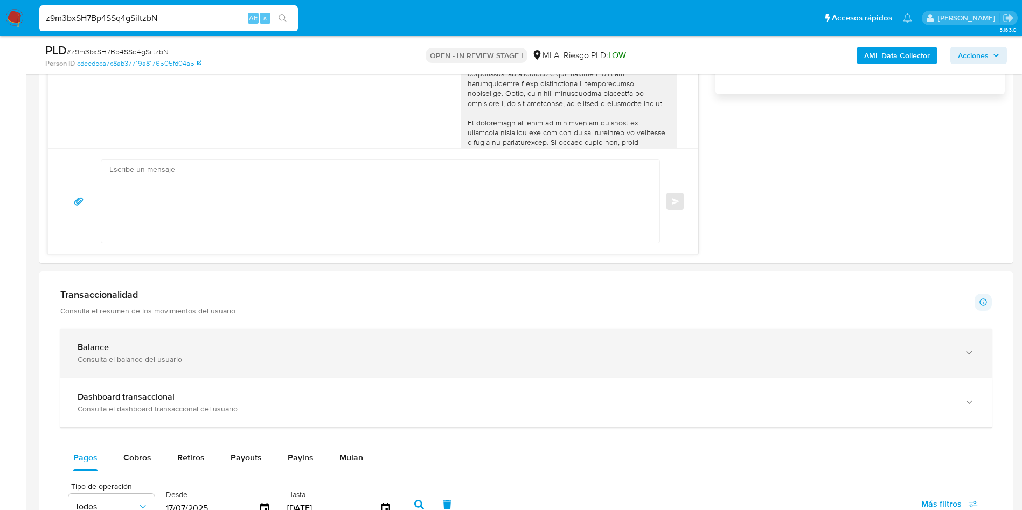
scroll to position [970, 0]
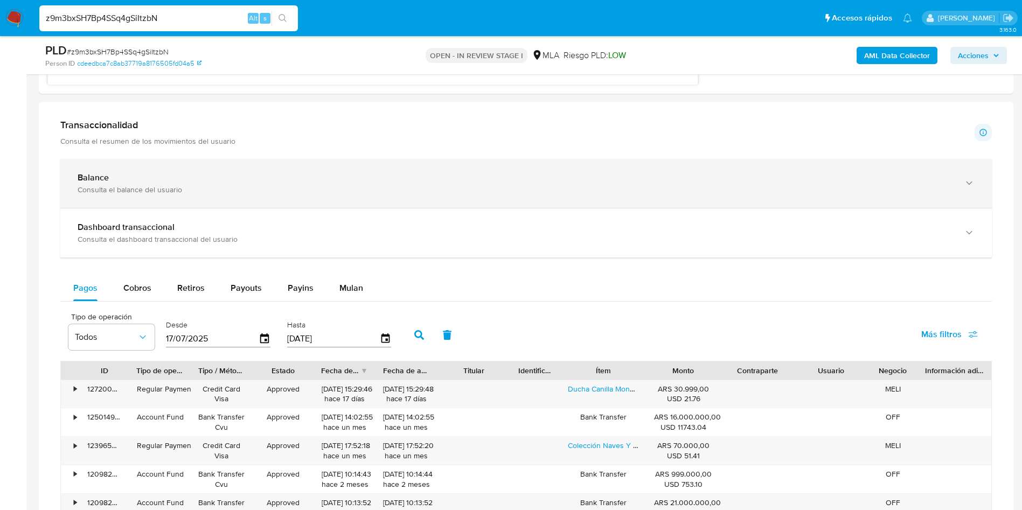
click at [147, 182] on div "Balance" at bounding box center [515, 177] width 875 height 11
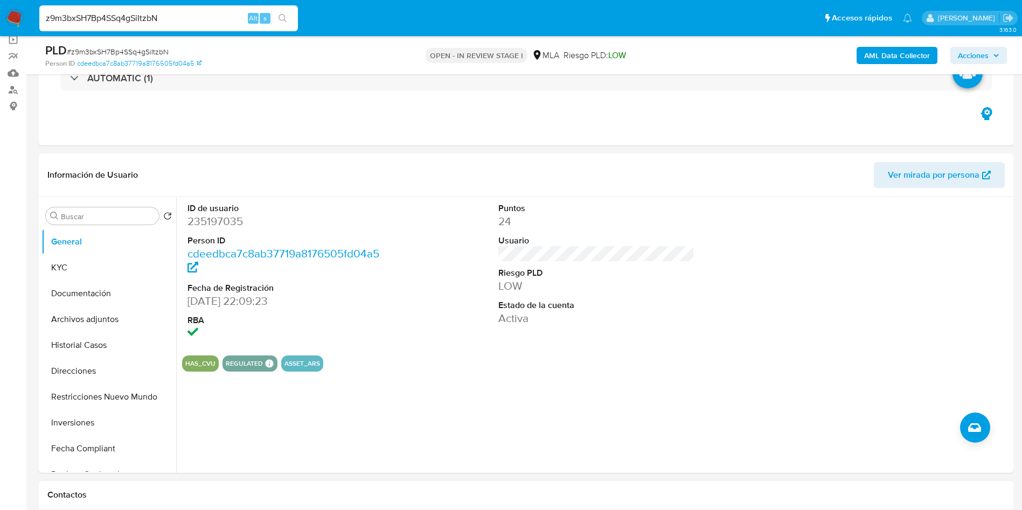
scroll to position [81, 0]
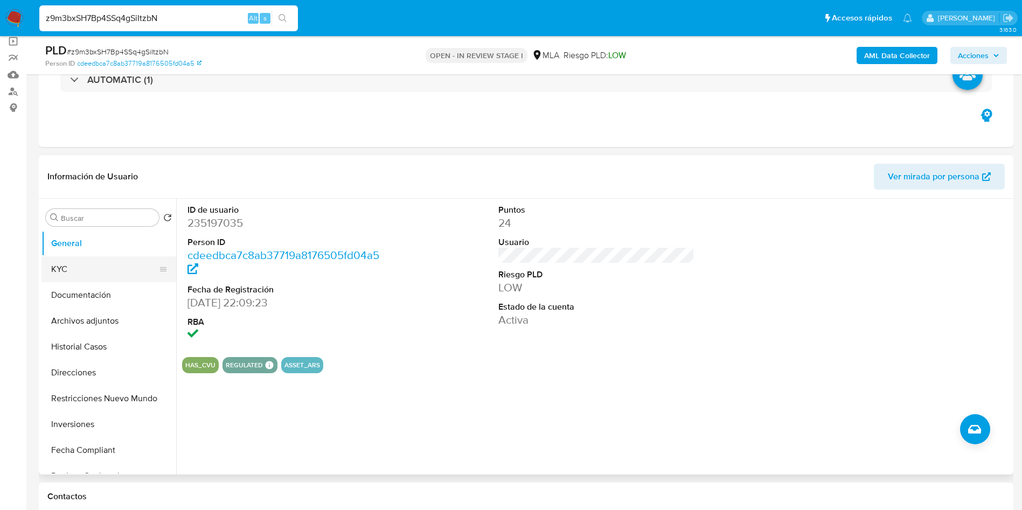
click at [93, 278] on button "KYC" at bounding box center [104, 269] width 126 height 26
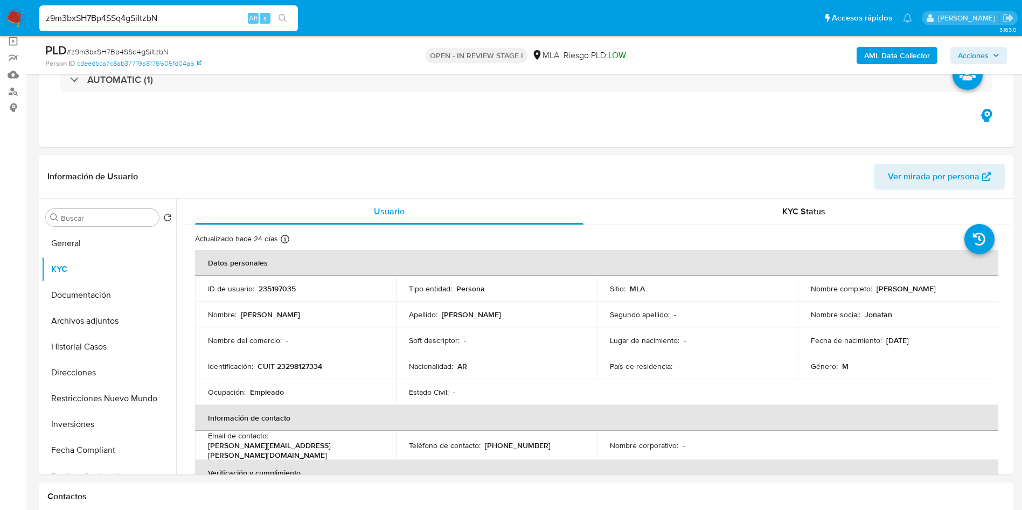
click at [126, 54] on span "# z9m3bxSH7Bp4SSq4gSiItzbN" at bounding box center [118, 51] width 102 height 11
copy span "z9m3bxSH7Bp4SSq4gSiItzbN"
click at [131, 249] on button "General" at bounding box center [104, 244] width 126 height 26
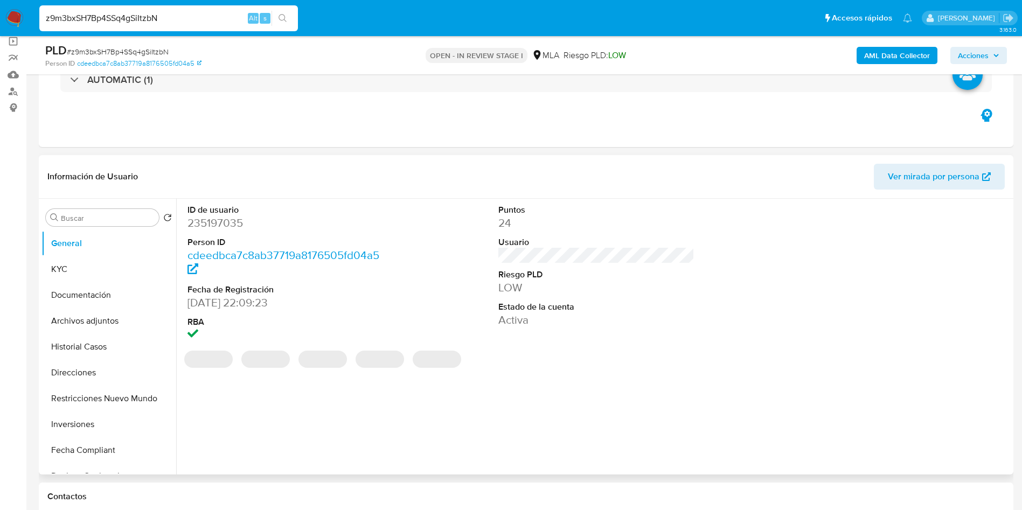
click at [200, 227] on dd "235197035" at bounding box center [285, 222] width 197 height 15
copy dd "235197035"
click at [200, 227] on dd "235197035" at bounding box center [285, 222] width 197 height 15
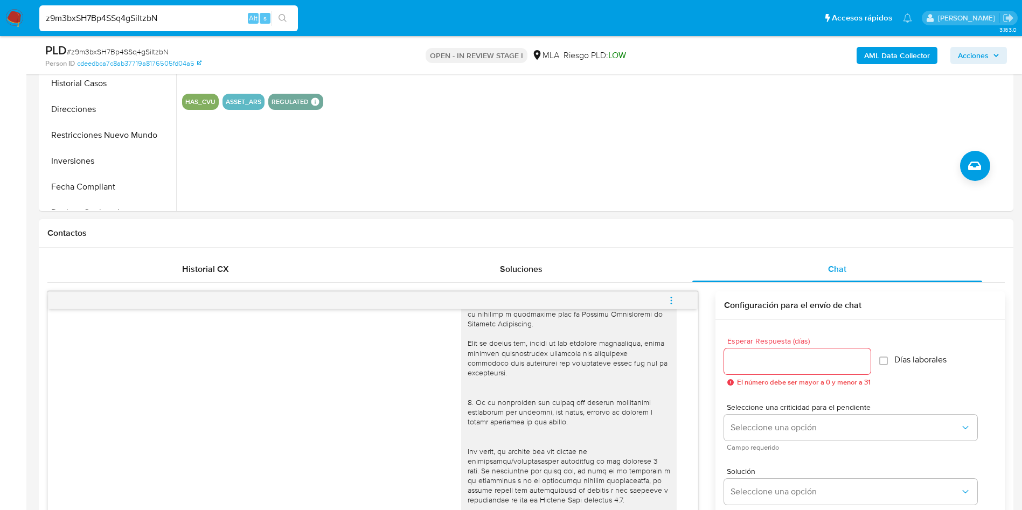
scroll to position [404, 0]
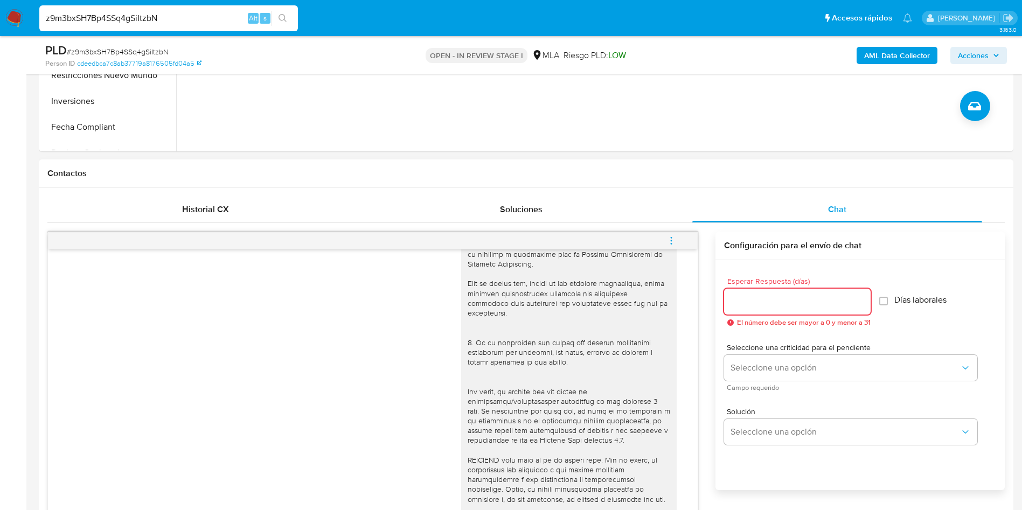
click at [743, 301] on input "Esperar Respuesta (días)" at bounding box center [797, 302] width 147 height 14
type input "2"
type input "1"
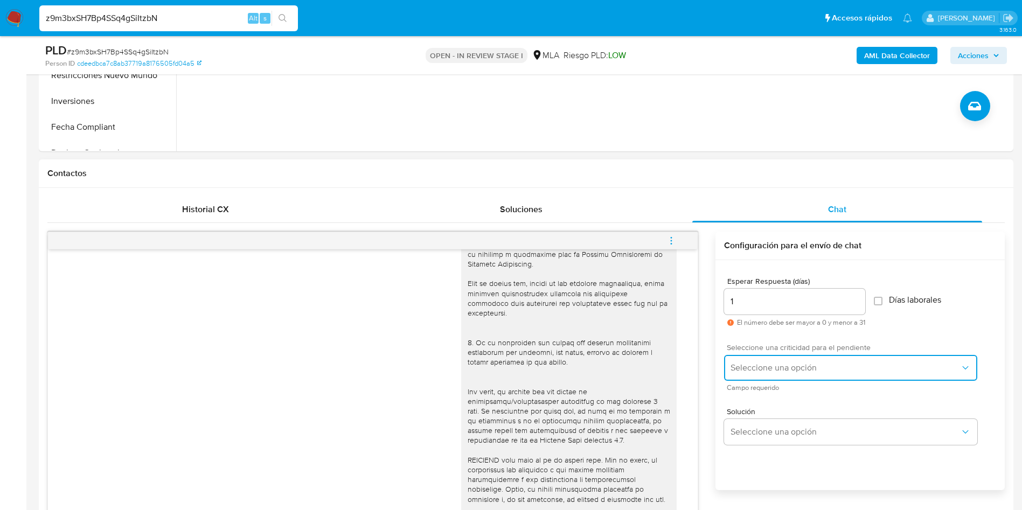
click at [743, 373] on button "Seleccione una opción" at bounding box center [850, 368] width 253 height 26
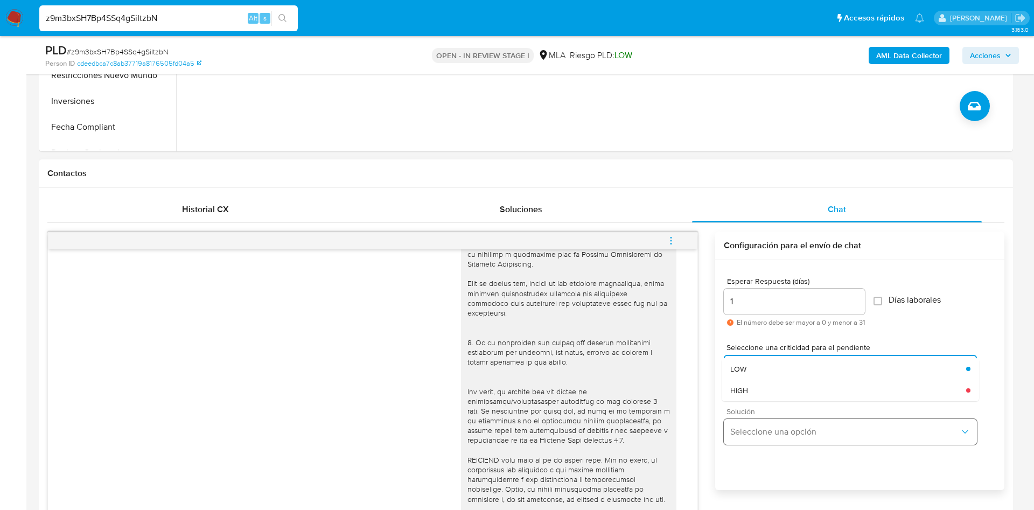
drag, startPoint x: 748, startPoint y: 387, endPoint x: 753, endPoint y: 427, distance: 40.2
click at [748, 388] on span "HIGH" at bounding box center [740, 391] width 18 height 10
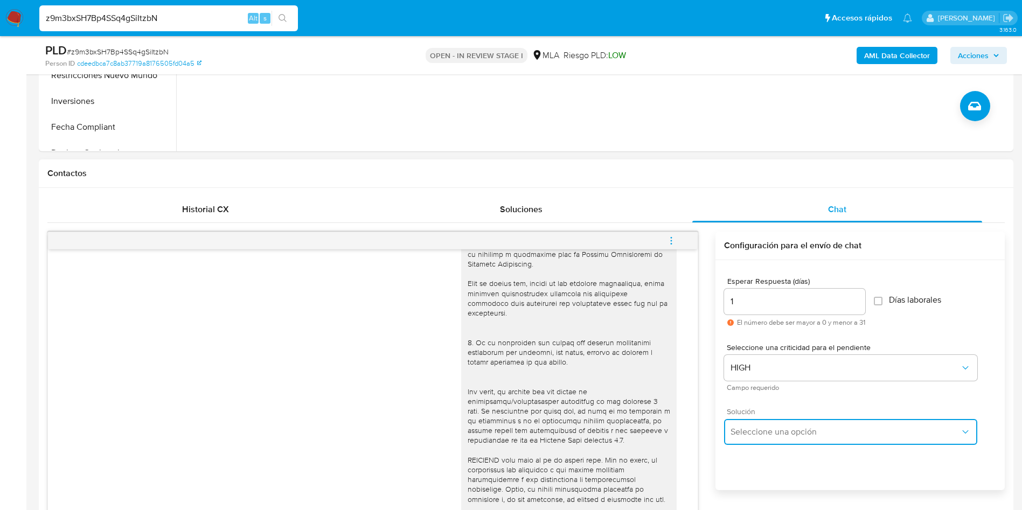
click at [753, 428] on span "Seleccione una opción" at bounding box center [846, 432] width 230 height 11
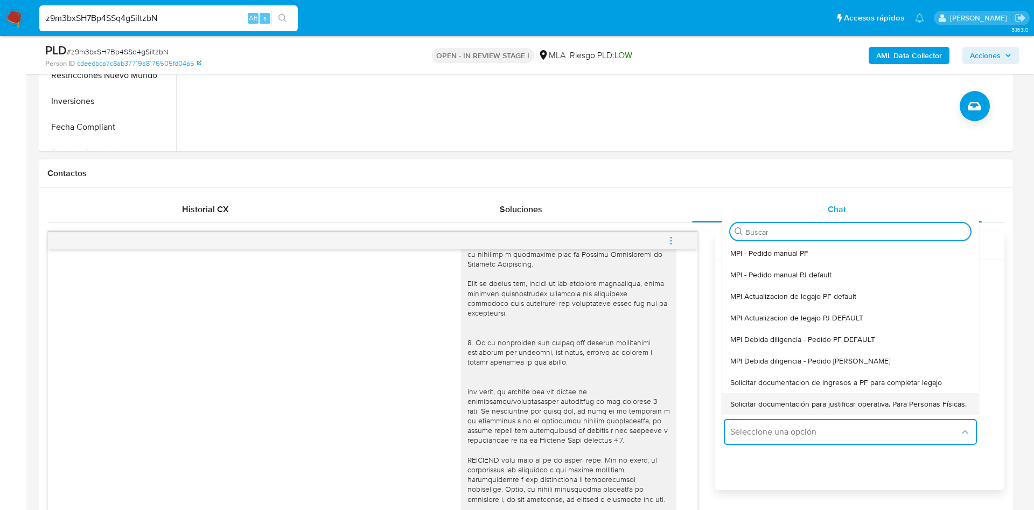
click at [762, 401] on span "Solicitar documentación para justificar operativa. Para Personas Físicas." at bounding box center [849, 404] width 237 height 10
type textarea "Hola,En función de las operaciones registradas en tu cuenta de Mercado Pago, ne…"
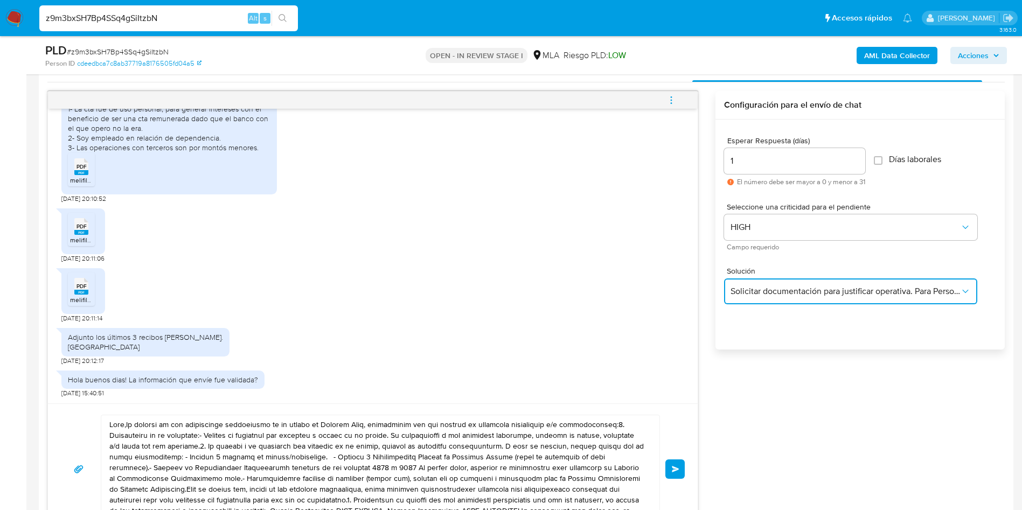
scroll to position [566, 0]
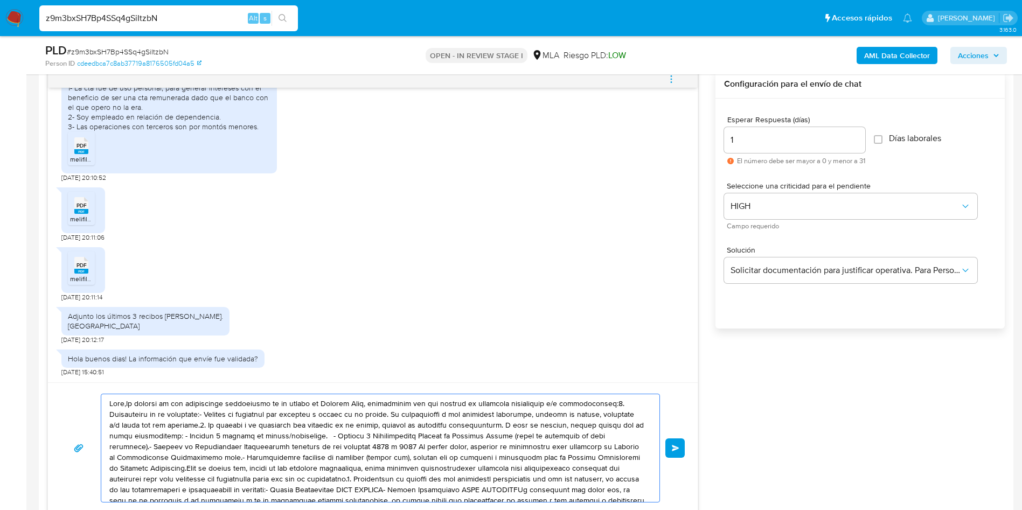
click at [279, 430] on textarea at bounding box center [377, 448] width 537 height 108
click at [279, 429] on textarea at bounding box center [377, 448] width 537 height 108
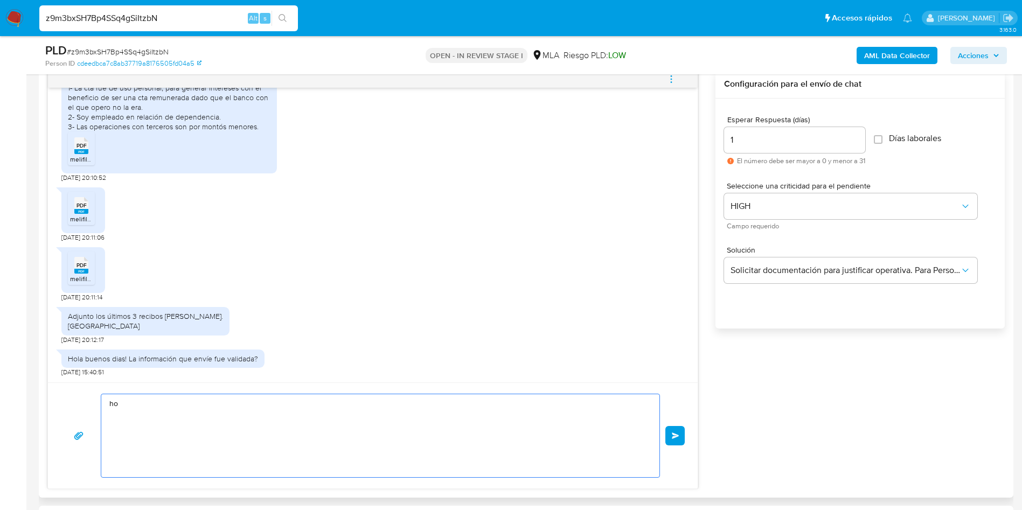
type textarea "h"
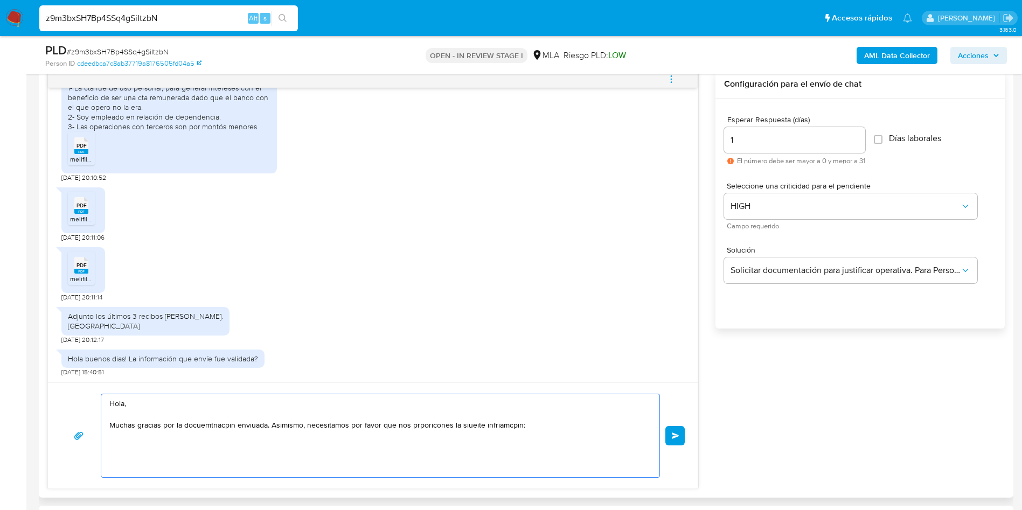
paste textarea "Hola, ¡Muchas gracias por tu respuesta! Confirmamos la recepción de la document…"
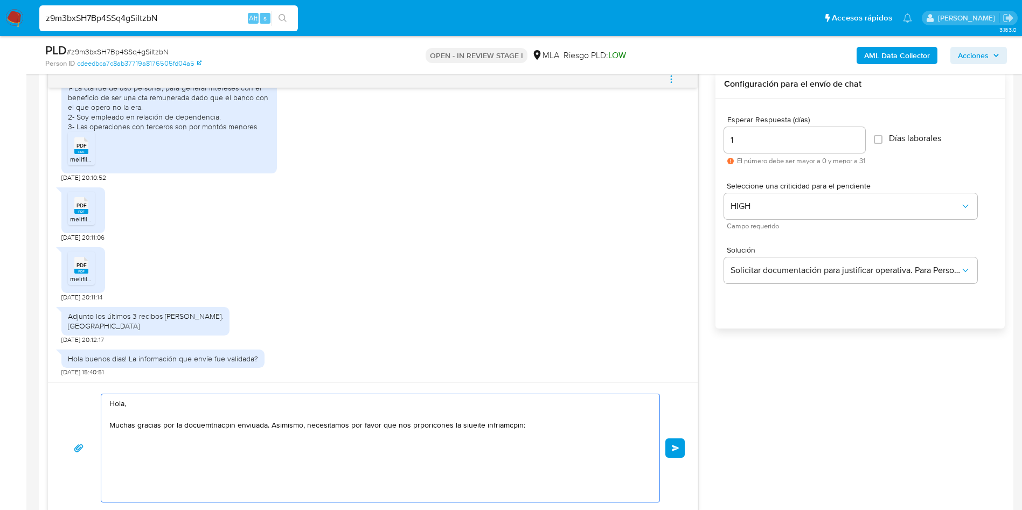
scroll to position [0, 0]
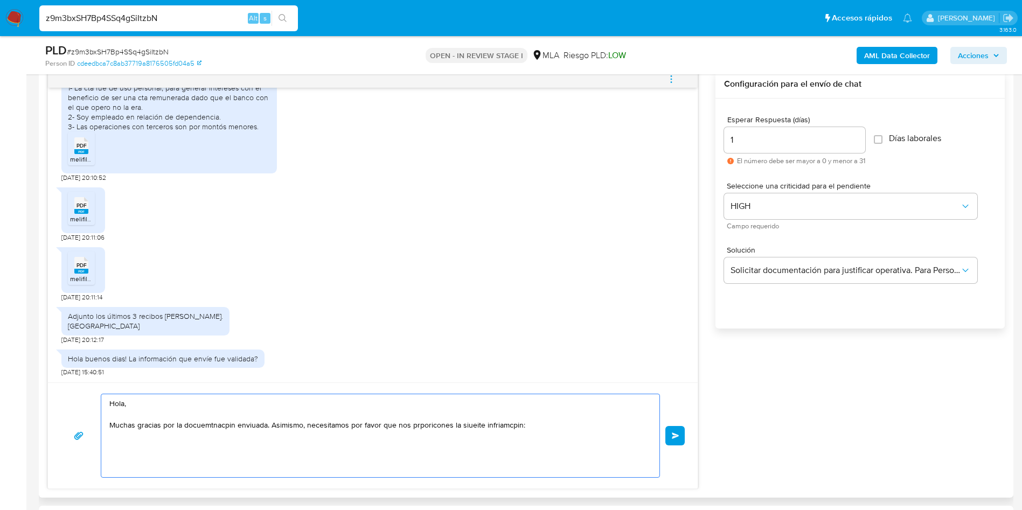
paste textarea "Establecer el motivo del incremento de ingresos en tu cuenta en el mes de agost…"
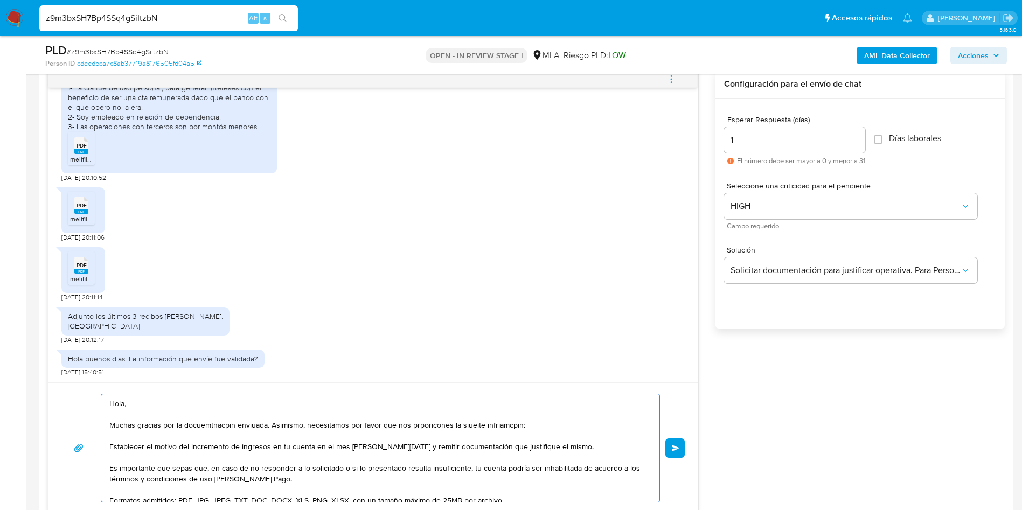
click at [110, 442] on textarea "Hola, Muchas gracias por la docuemtnacpin enviuada. Asimismo, necesitamos por f…" at bounding box center [377, 448] width 537 height 108
drag, startPoint x: 437, startPoint y: 431, endPoint x: 425, endPoint y: 429, distance: 12.5
click at [426, 430] on textarea "Hola, Muchas gracias por la documentación enviada. Asimismo, necesitamos por fa…" at bounding box center [377, 448] width 537 height 108
drag, startPoint x: 465, startPoint y: 422, endPoint x: 450, endPoint y: 441, distance: 24.1
click at [443, 446] on textarea "Hola, Muchas gracias por la documentación enviada. Asimismo, necesitamos por fa…" at bounding box center [377, 448] width 537 height 108
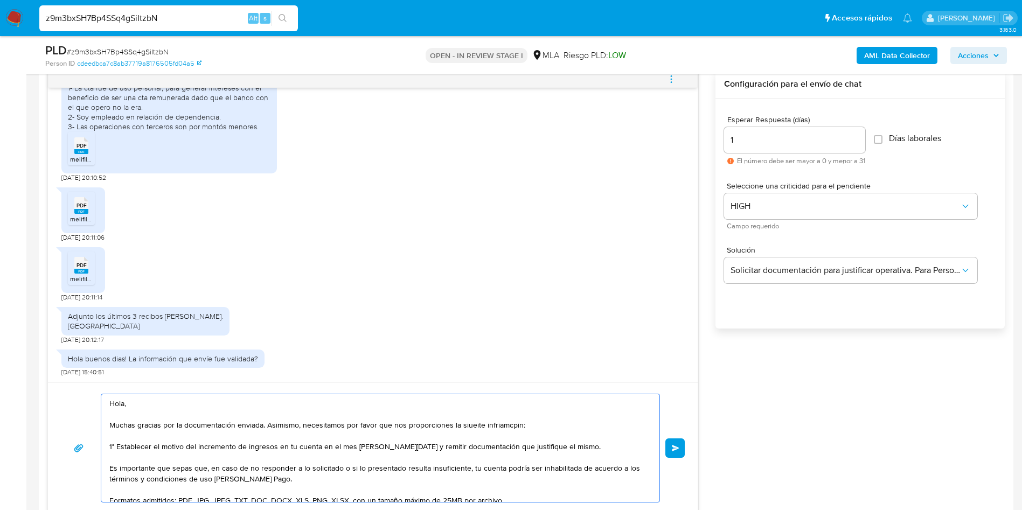
click at [469, 423] on textarea "Hola, Muchas gracias por la documentación enviada. Asimismo, necesitamos por fa…" at bounding box center [377, 448] width 537 height 108
click at [502, 423] on textarea "Hola, Muchas gracias por la documentación enviada. Asimismo, necesitamos por fa…" at bounding box center [377, 448] width 537 height 108
click at [502, 422] on textarea "Hola, Muchas gracias por la documentación enviada. Asimismo, necesitamos por fa…" at bounding box center [377, 448] width 537 height 108
click at [336, 447] on textarea "Hola, Muchas gracias por la documentación enviada. Asimismo, necesitamos por fa…" at bounding box center [377, 448] width 537 height 108
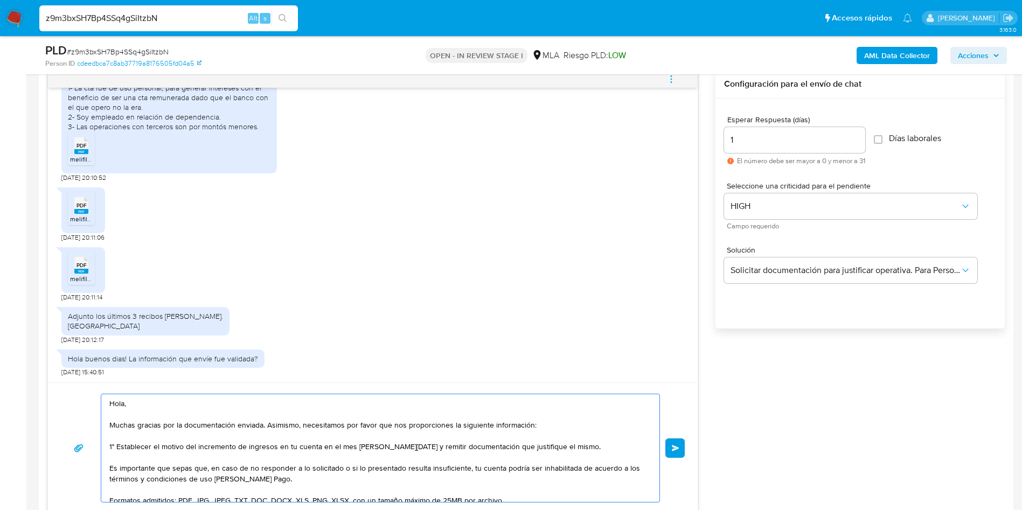
click at [329, 459] on textarea "Hola, Muchas gracias por la documentación enviada. Asimismo, necesitamos por fa…" at bounding box center [377, 448] width 537 height 108
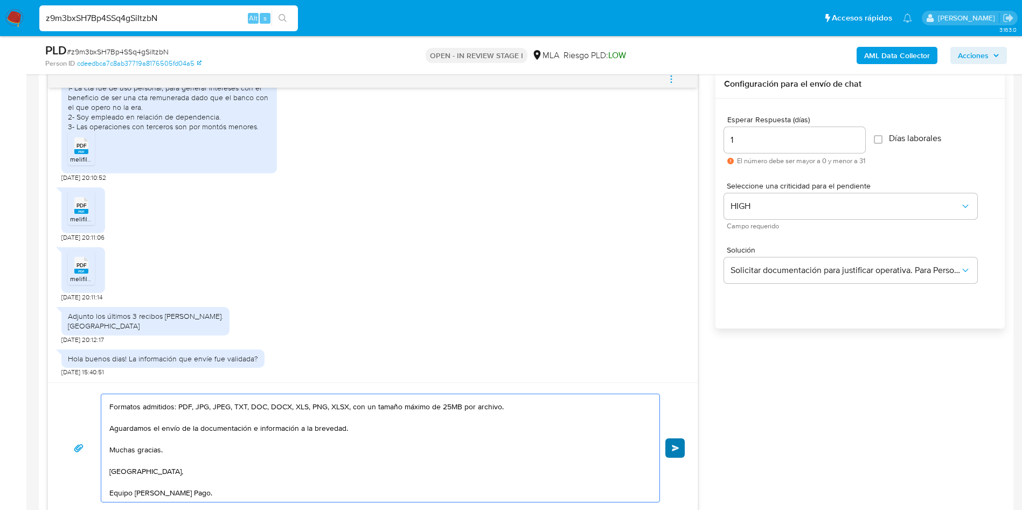
type textarea "Hola, Muchas gracias por la documentación enviada. Asimismo, necesitamos por fa…"
click at [676, 442] on button "Enviar" at bounding box center [674, 448] width 19 height 19
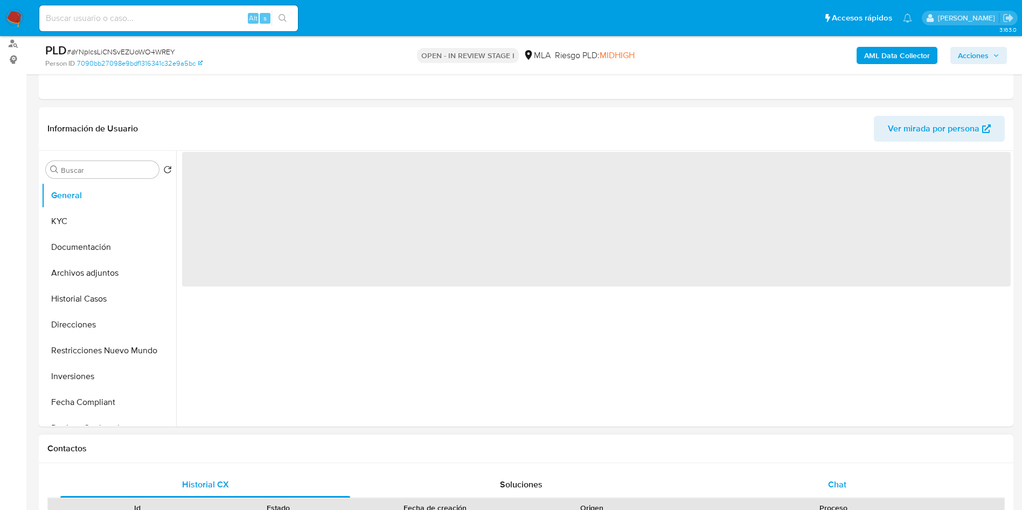
scroll to position [242, 0]
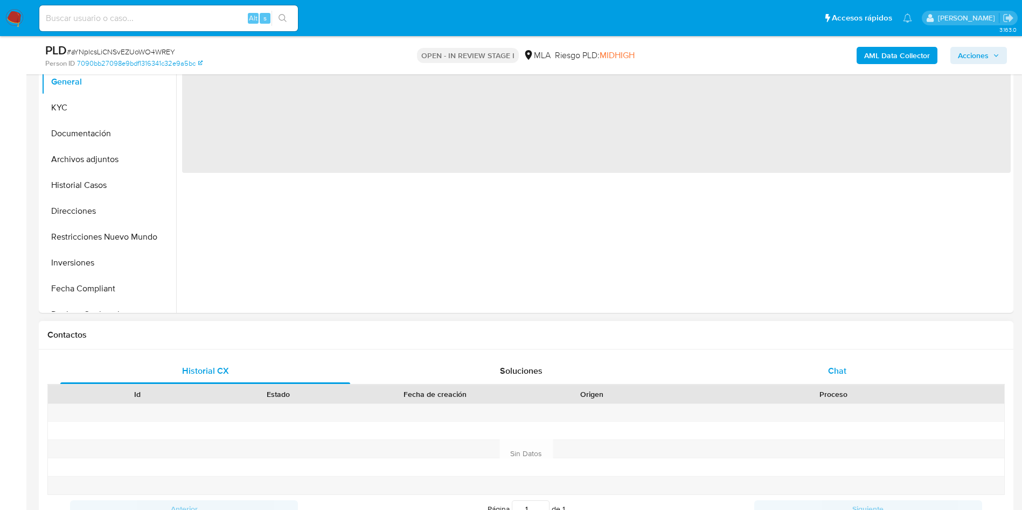
click at [810, 369] on div "Chat" at bounding box center [837, 371] width 290 height 26
select select "10"
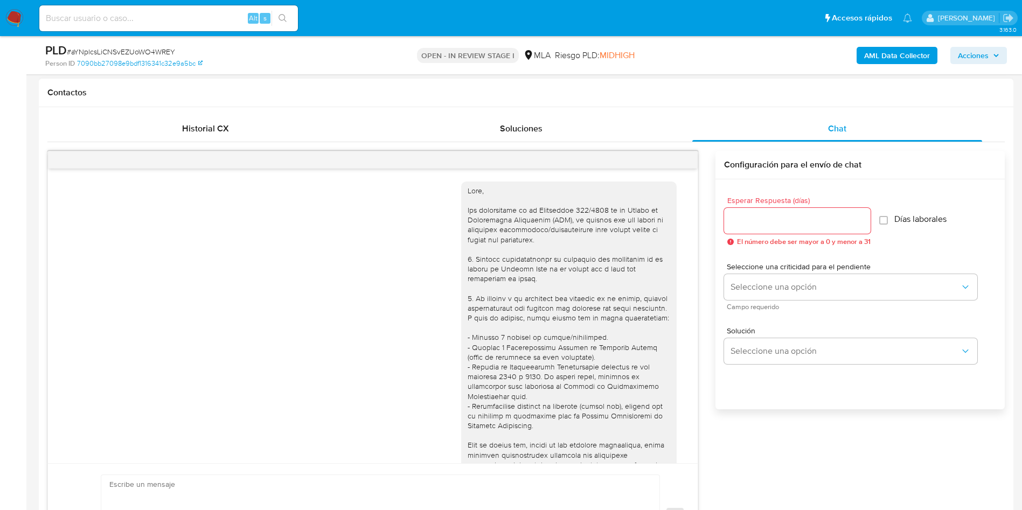
scroll to position [553, 0]
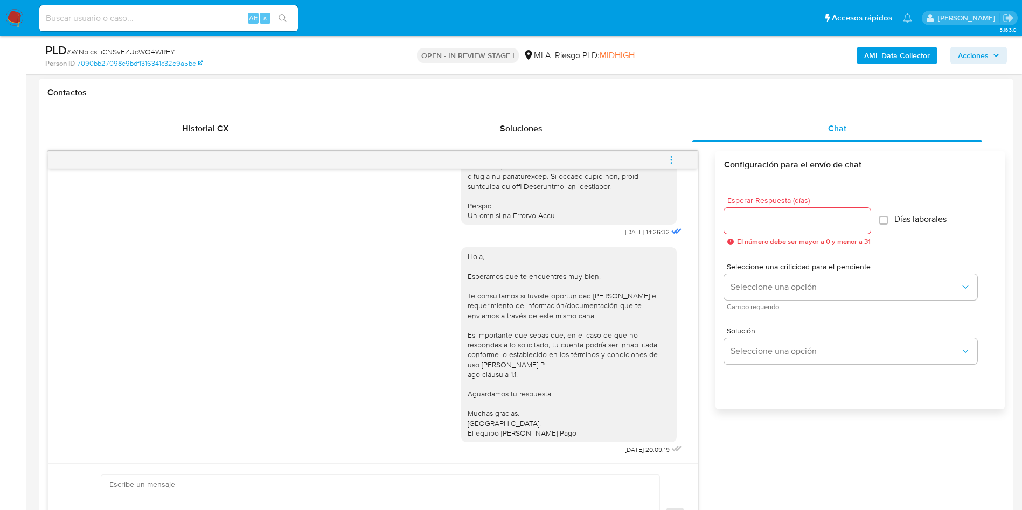
click at [667, 157] on icon "menu-action" at bounding box center [671, 160] width 10 height 10
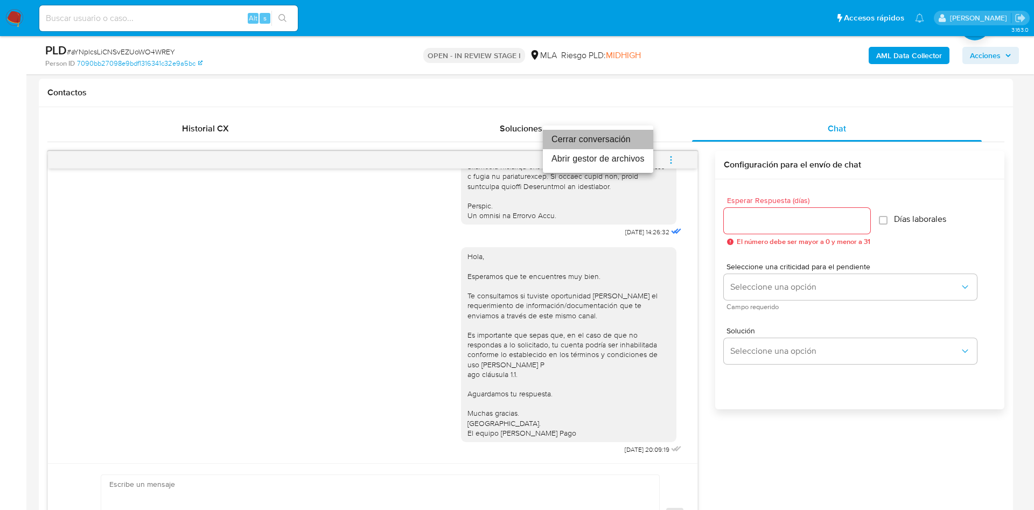
drag, startPoint x: 641, startPoint y: 139, endPoint x: 586, endPoint y: 245, distance: 119.0
click at [639, 142] on li "Cerrar conversación" at bounding box center [598, 139] width 110 height 19
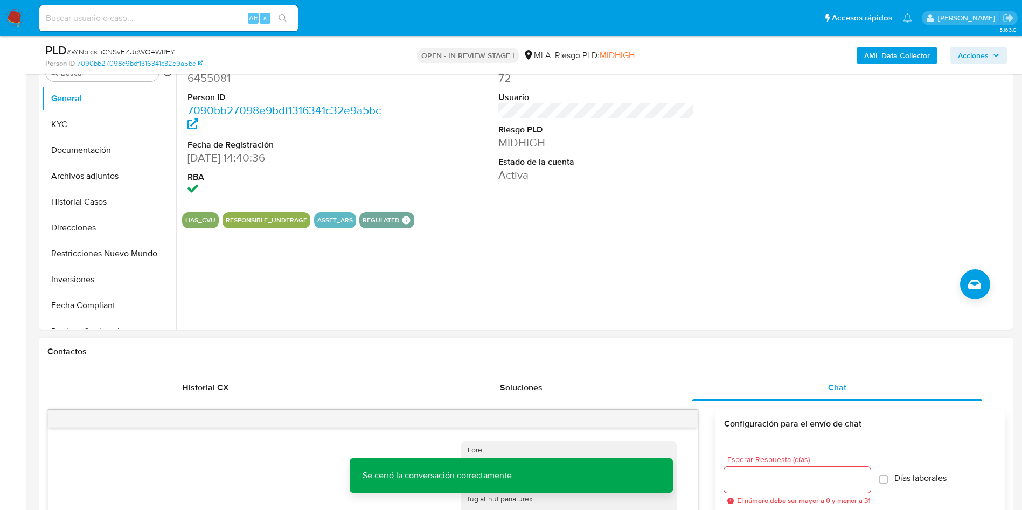
scroll to position [81, 0]
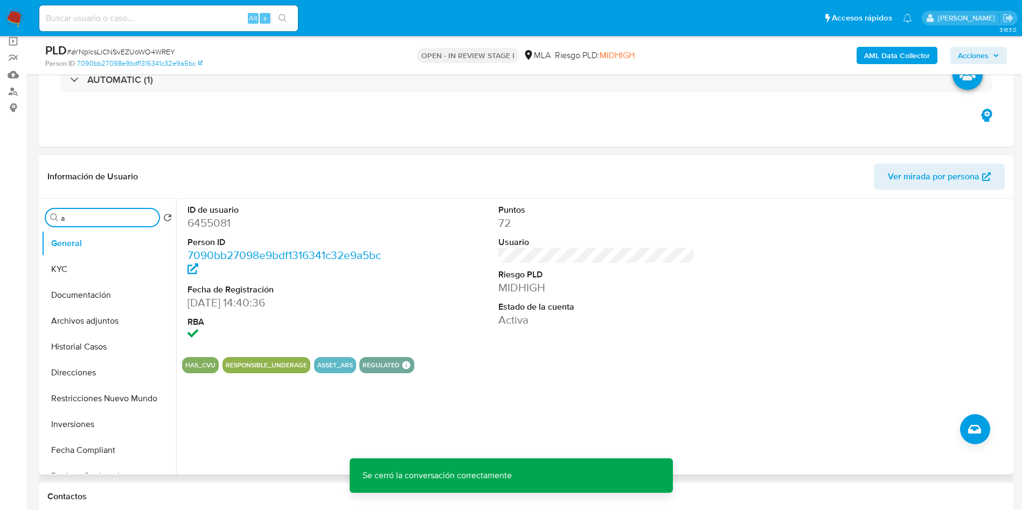
click at [138, 217] on input "a" at bounding box center [108, 218] width 94 height 10
type input "arc"
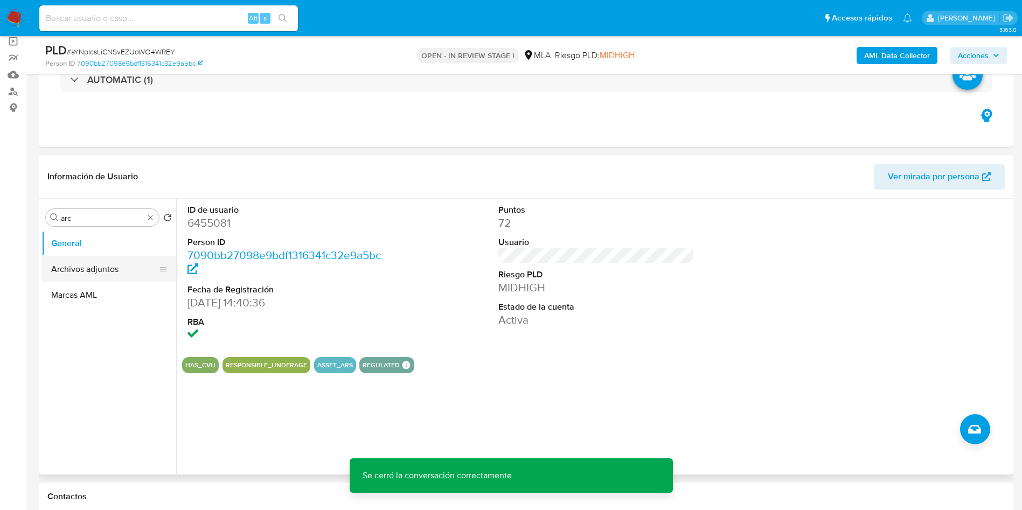
drag, startPoint x: 101, startPoint y: 262, endPoint x: 499, endPoint y: 272, distance: 398.3
click at [103, 263] on button "Archivos adjuntos" at bounding box center [108, 269] width 135 height 26
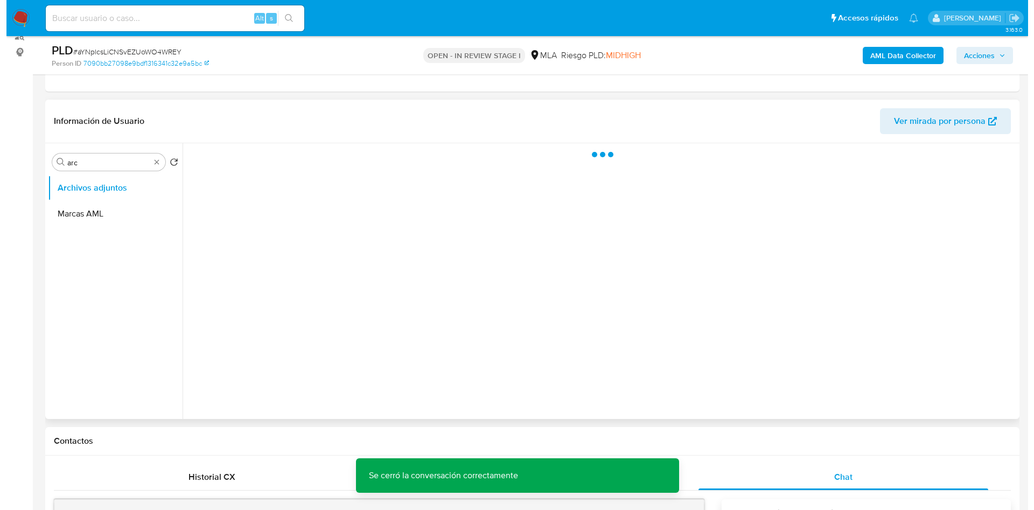
scroll to position [162, 0]
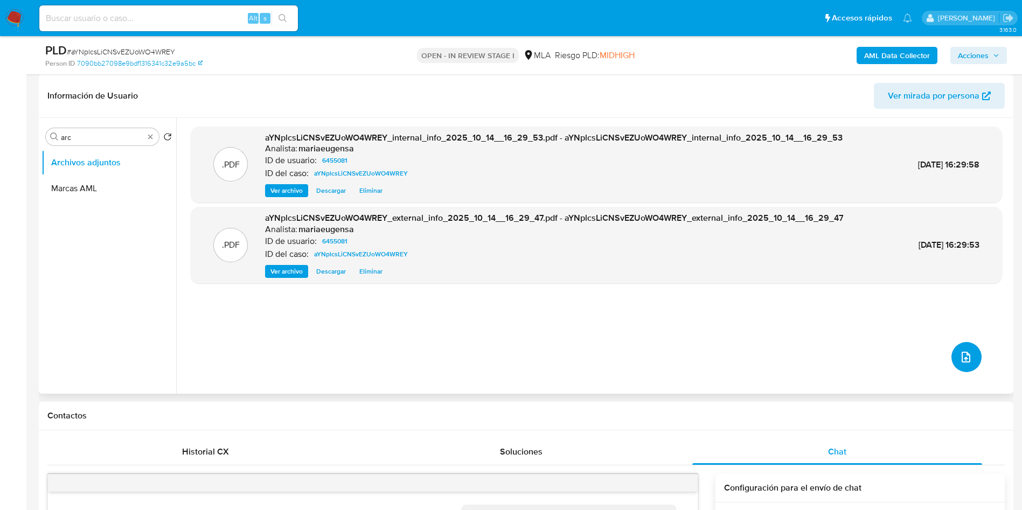
click at [951, 364] on button "upload-file" at bounding box center [966, 357] width 30 height 30
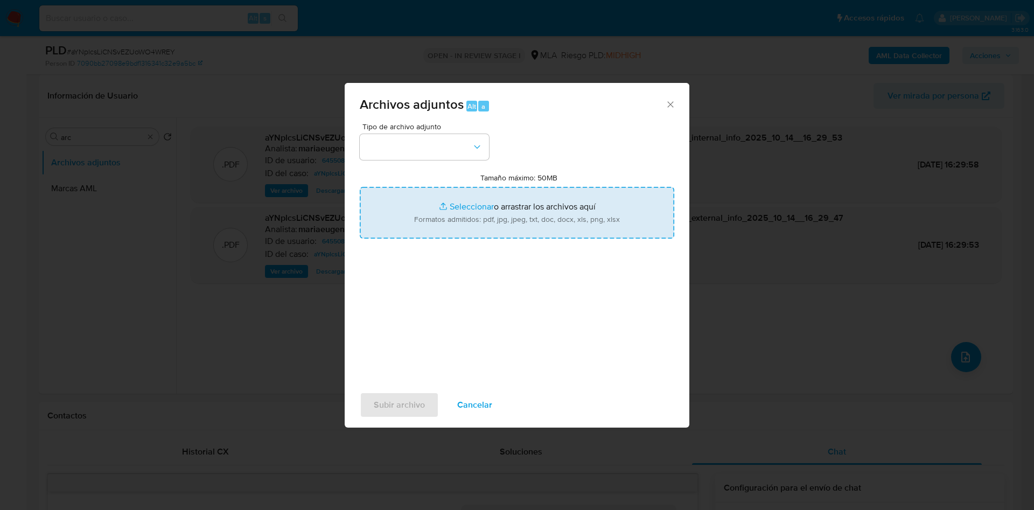
click at [512, 218] on input "Tamaño máximo: 50MB Seleccionar archivos" at bounding box center [517, 213] width 315 height 52
type input "C:\fakepath\Caselog aYNplcsLiCNSvEZUoWO4WREY_2025_09_17_18_37_24.docx"
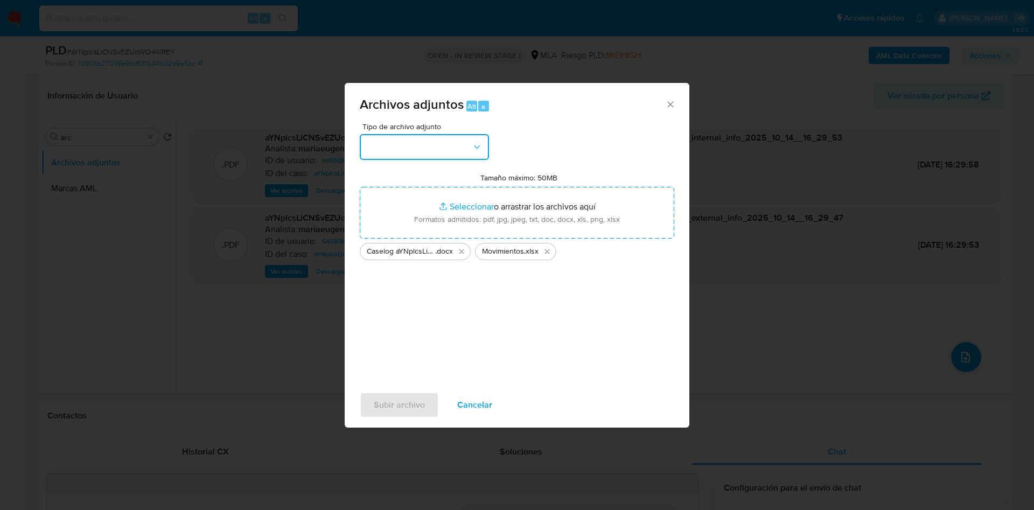
click at [454, 148] on button "button" at bounding box center [424, 147] width 129 height 26
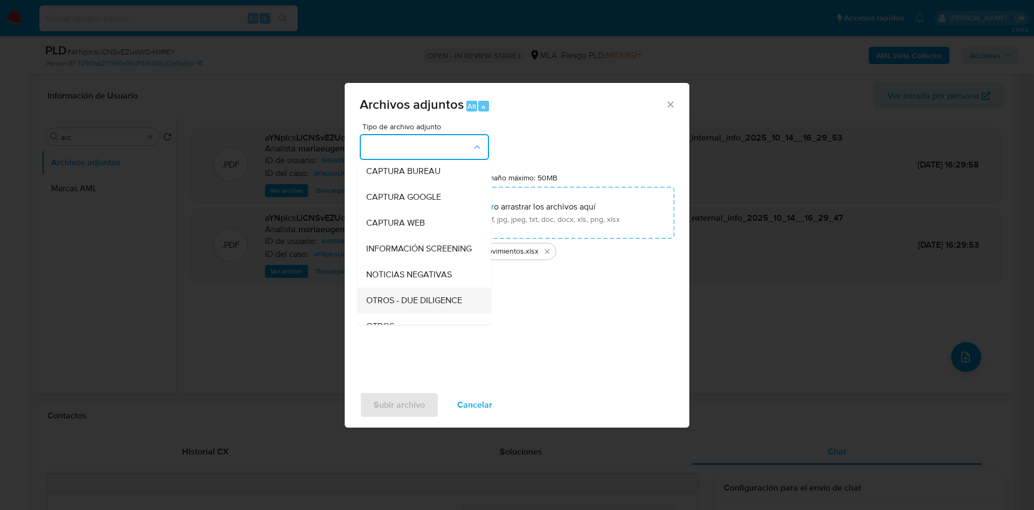
scroll to position [81, 0]
drag, startPoint x: 390, startPoint y: 316, endPoint x: 395, endPoint y: 345, distance: 30.1
click at [390, 308] on span "OTROS" at bounding box center [380, 302] width 28 height 11
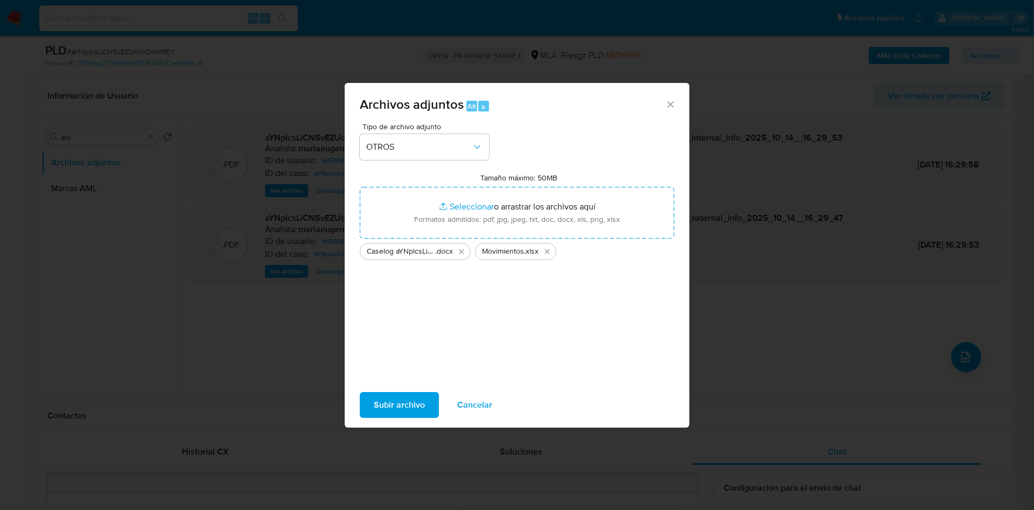
click at [392, 397] on span "Subir archivo" at bounding box center [399, 405] width 51 height 24
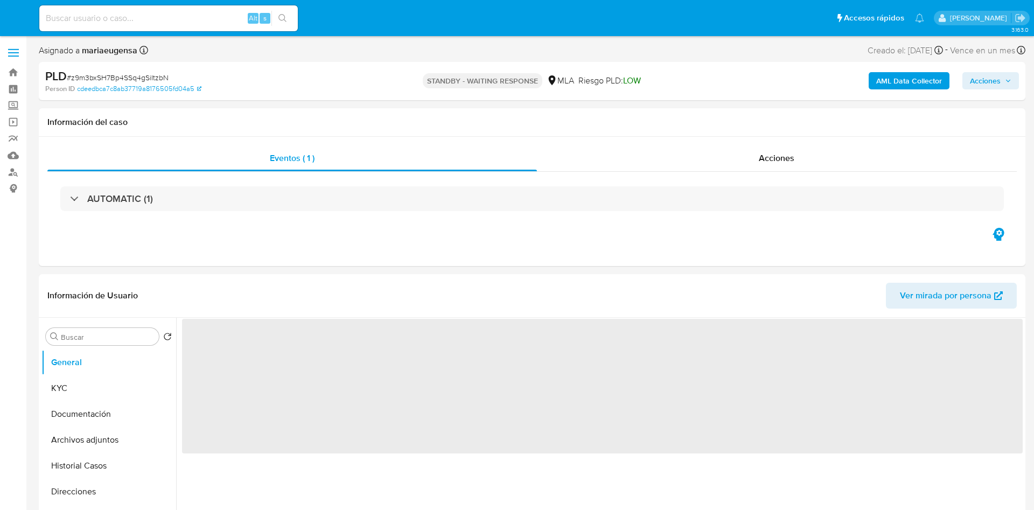
select select "10"
